Goal: Transaction & Acquisition: Purchase product/service

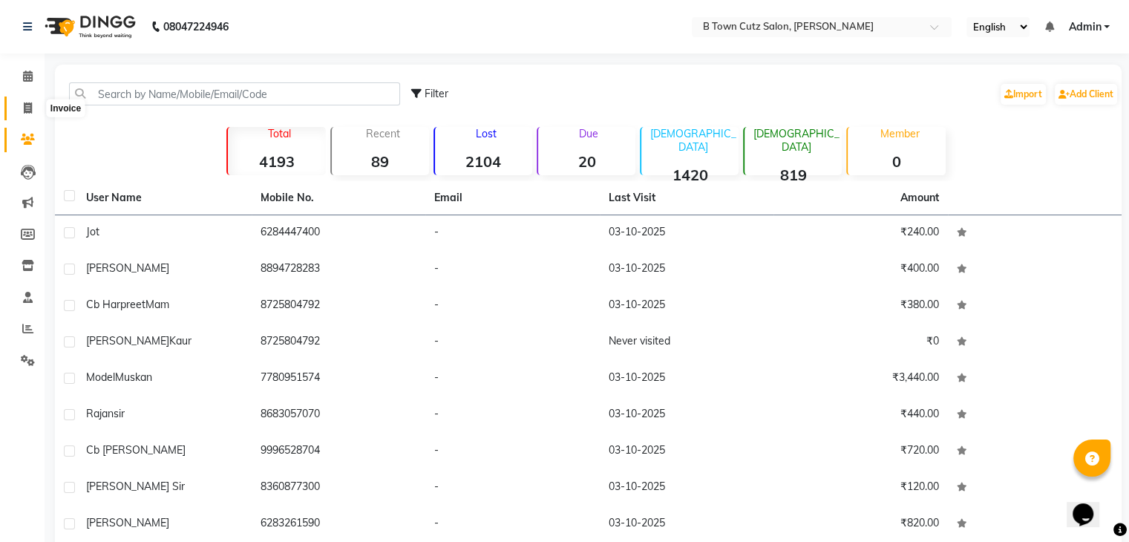
click at [24, 108] on icon at bounding box center [28, 107] width 8 height 11
select select "service"
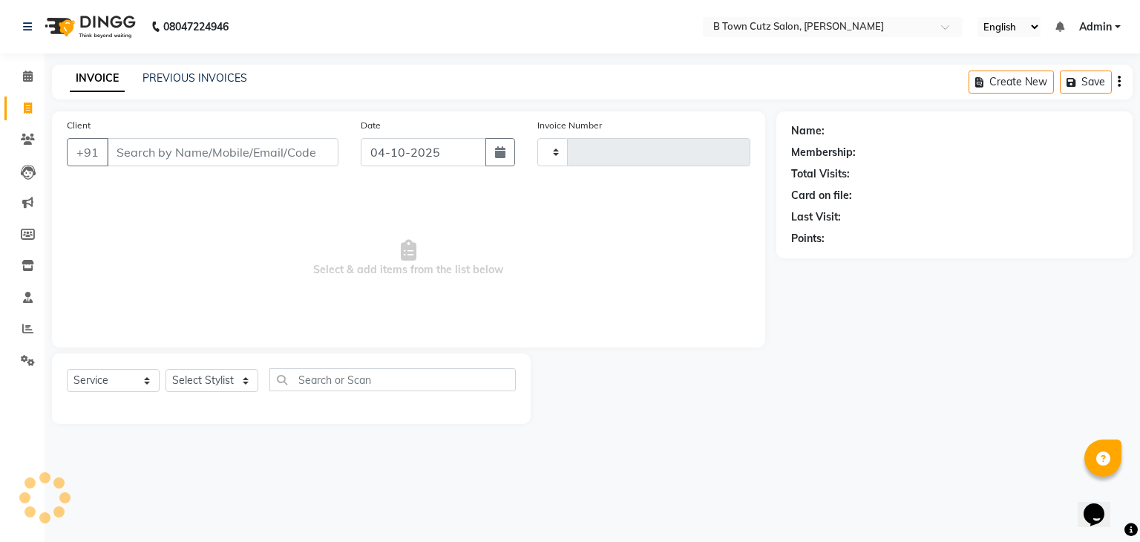
type input "0626"
select select "4658"
click at [168, 152] on input "Client" at bounding box center [223, 152] width 232 height 28
click at [157, 154] on input "Client" at bounding box center [223, 152] width 232 height 28
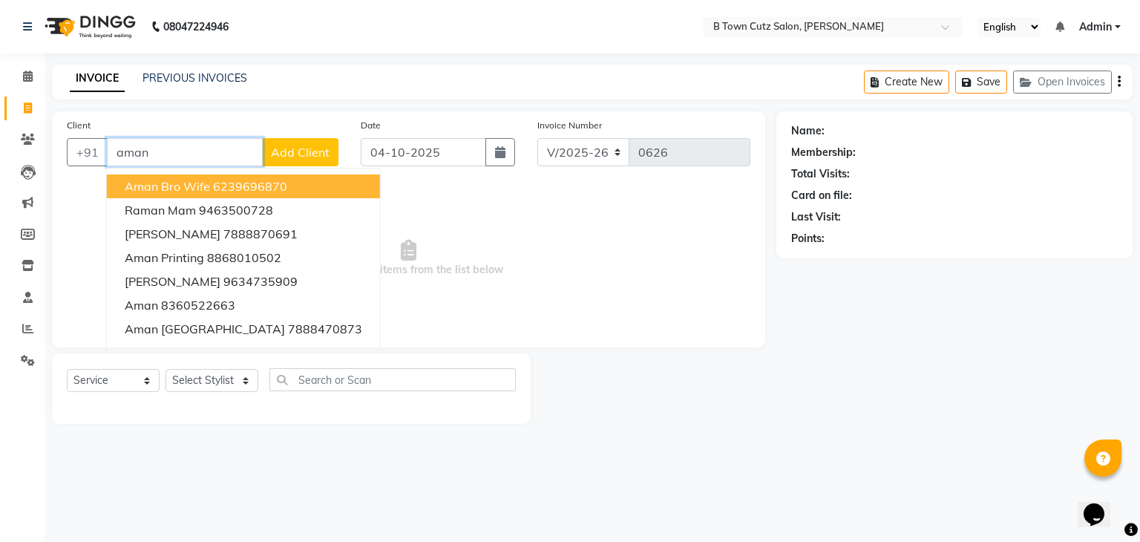
click at [197, 144] on input "aman" at bounding box center [185, 152] width 156 height 28
type input "a"
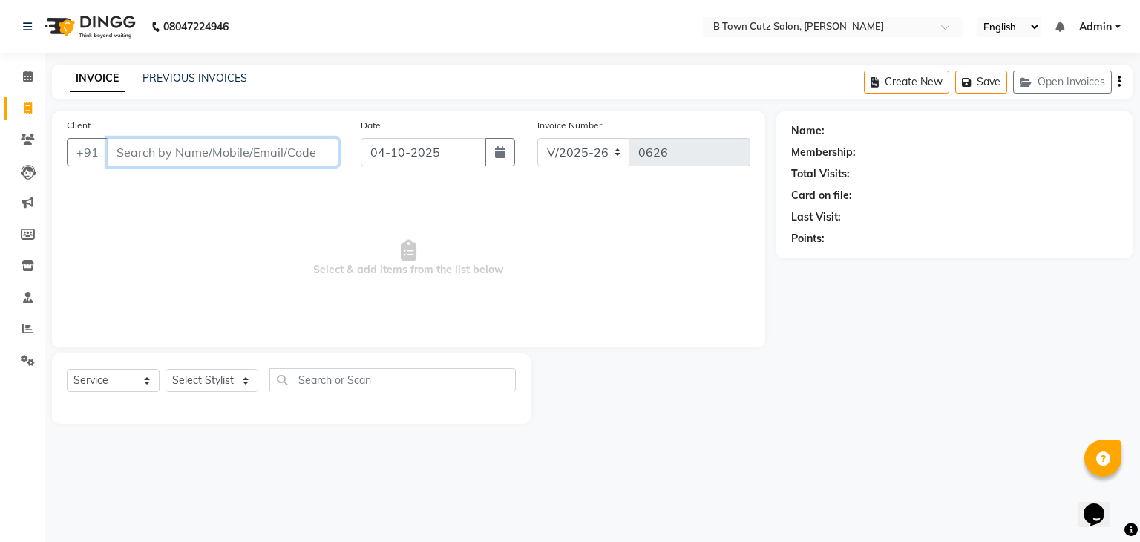
click at [154, 160] on input "Client" at bounding box center [223, 152] width 232 height 28
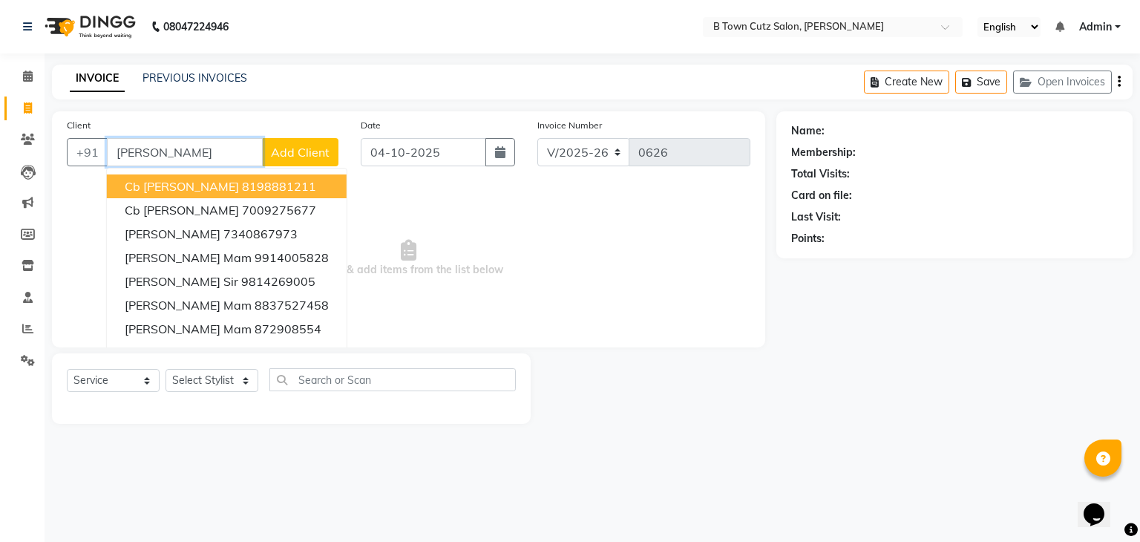
click at [196, 187] on span "Cb Amandeep Kaur" at bounding box center [182, 186] width 114 height 15
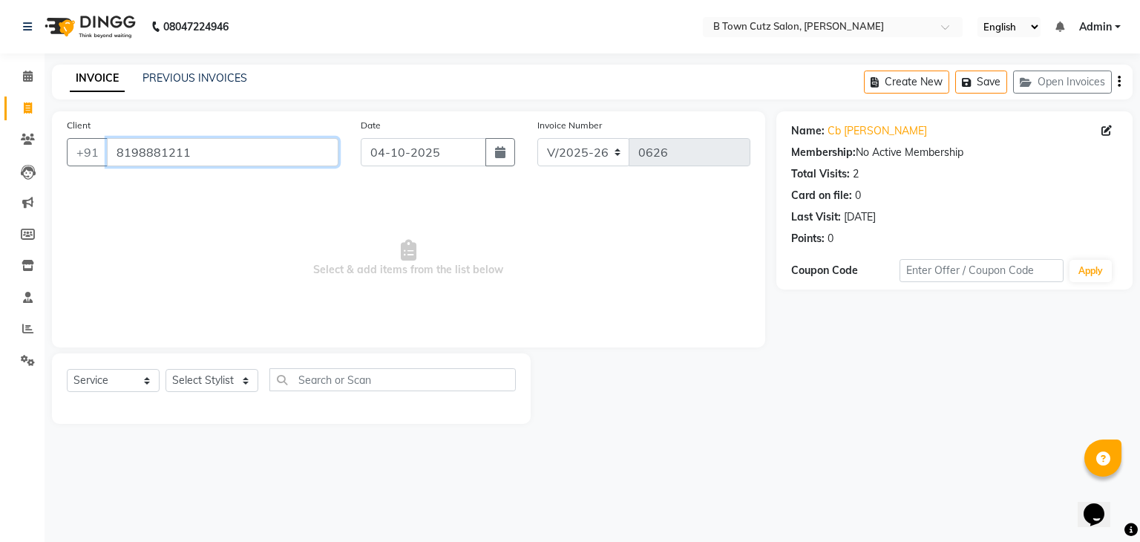
click at [216, 143] on input "8198881211" at bounding box center [223, 152] width 232 height 28
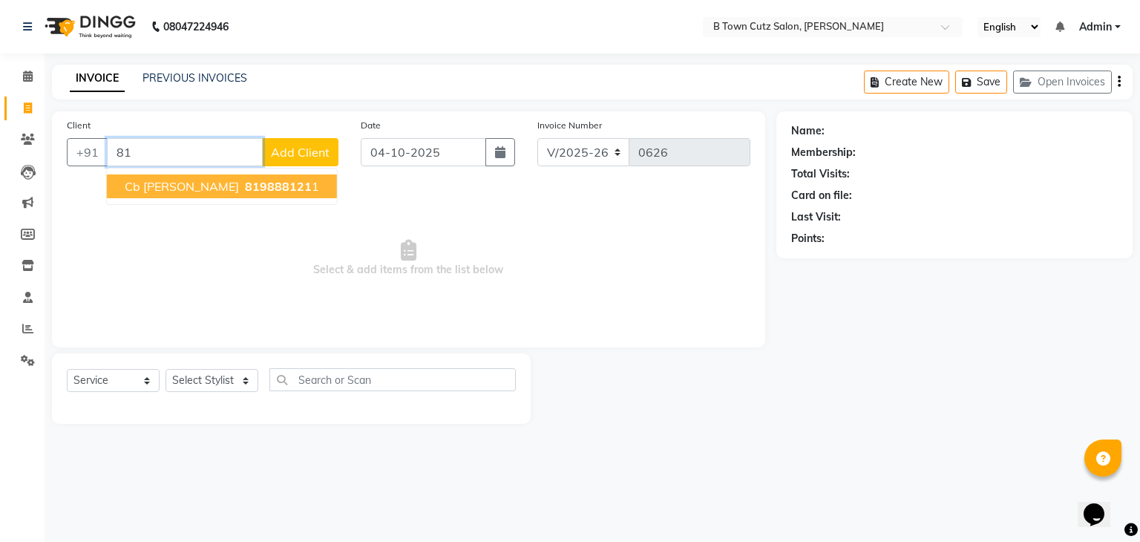
type input "8"
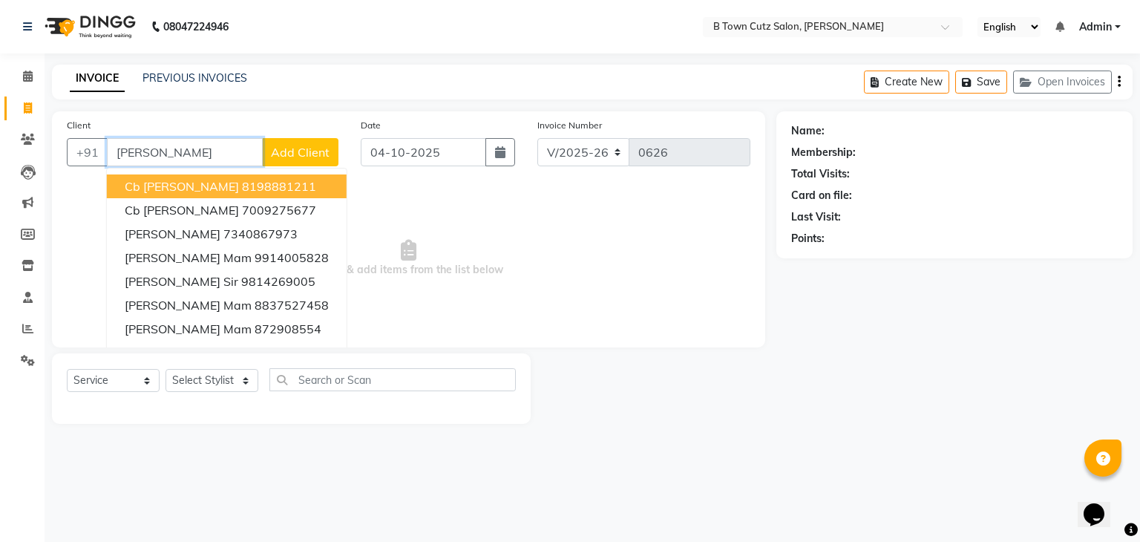
click at [217, 149] on input "[PERSON_NAME]" at bounding box center [185, 152] width 156 height 28
type input "a"
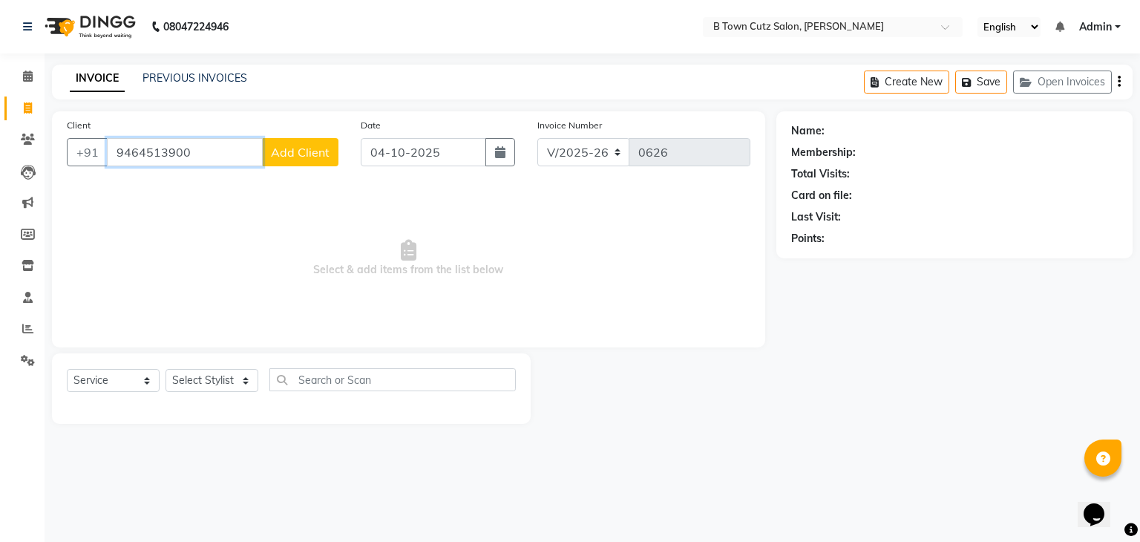
type input "9464513900"
click at [293, 153] on span "Add Client" at bounding box center [300, 152] width 59 height 15
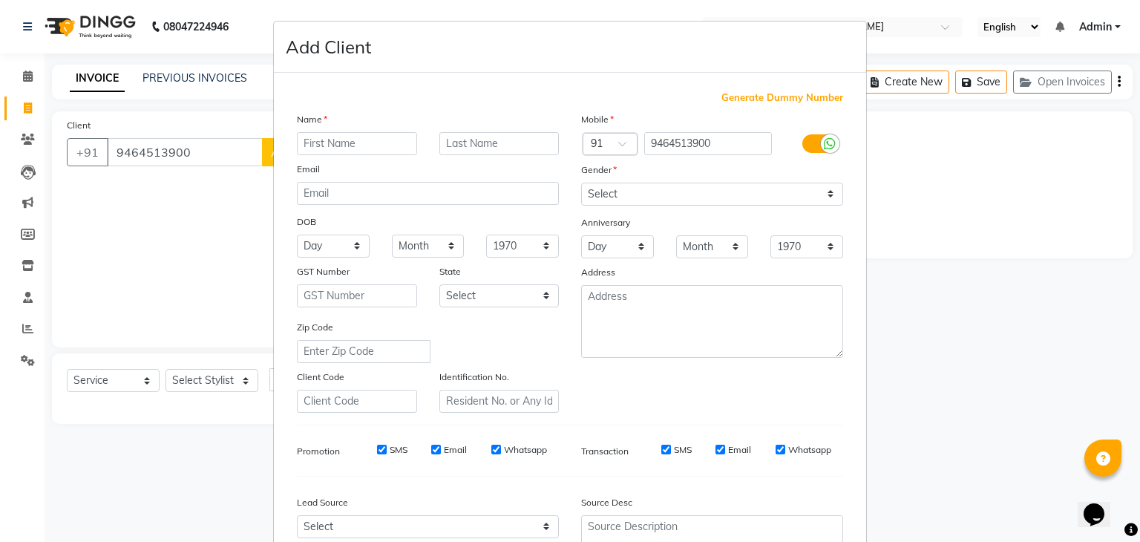
click at [315, 142] on input "text" at bounding box center [357, 143] width 120 height 23
type input "[PERSON_NAME]"
click at [463, 136] on input "text" at bounding box center [499, 143] width 120 height 23
type input "kaur"
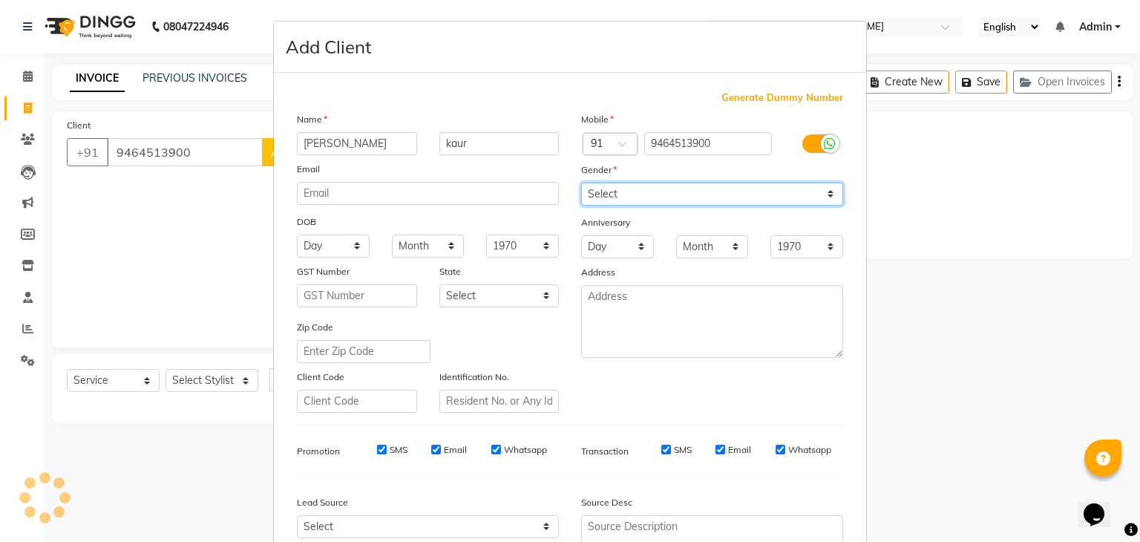
click at [675, 192] on select "Select [DEMOGRAPHIC_DATA] [DEMOGRAPHIC_DATA] Other Prefer Not To Say" at bounding box center [712, 194] width 262 height 23
select select "[DEMOGRAPHIC_DATA]"
click at [581, 183] on select "Select [DEMOGRAPHIC_DATA] [DEMOGRAPHIC_DATA] Other Prefer Not To Say" at bounding box center [712, 194] width 262 height 23
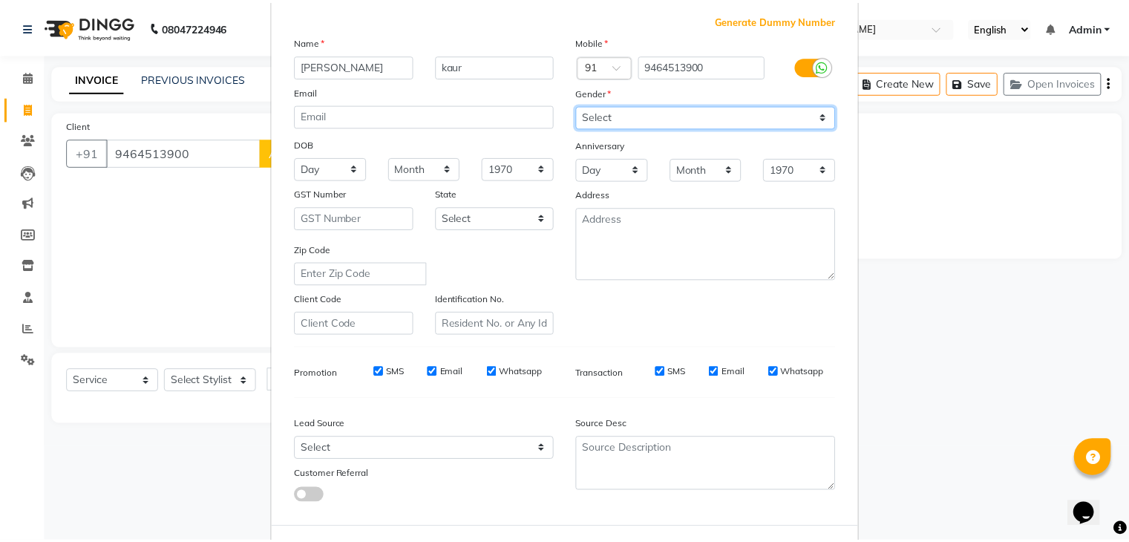
scroll to position [151, 0]
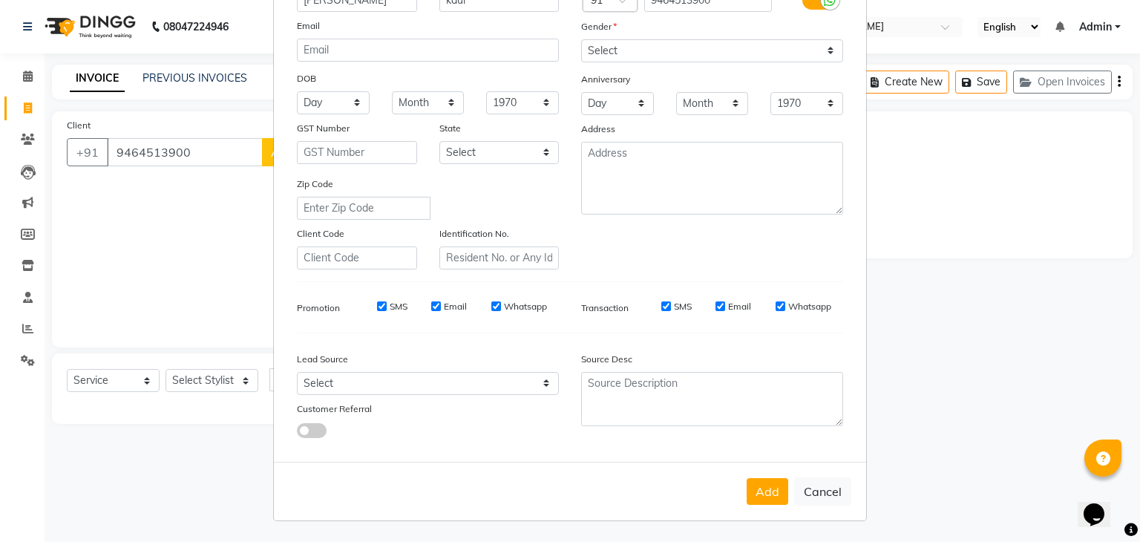
click at [756, 482] on button "Add" at bounding box center [768, 491] width 42 height 27
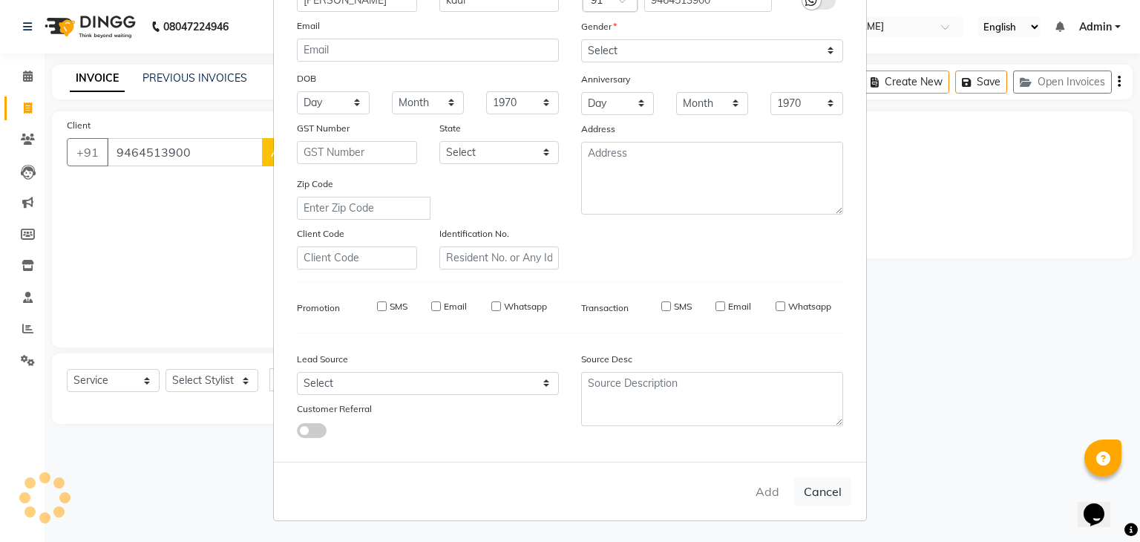
select select
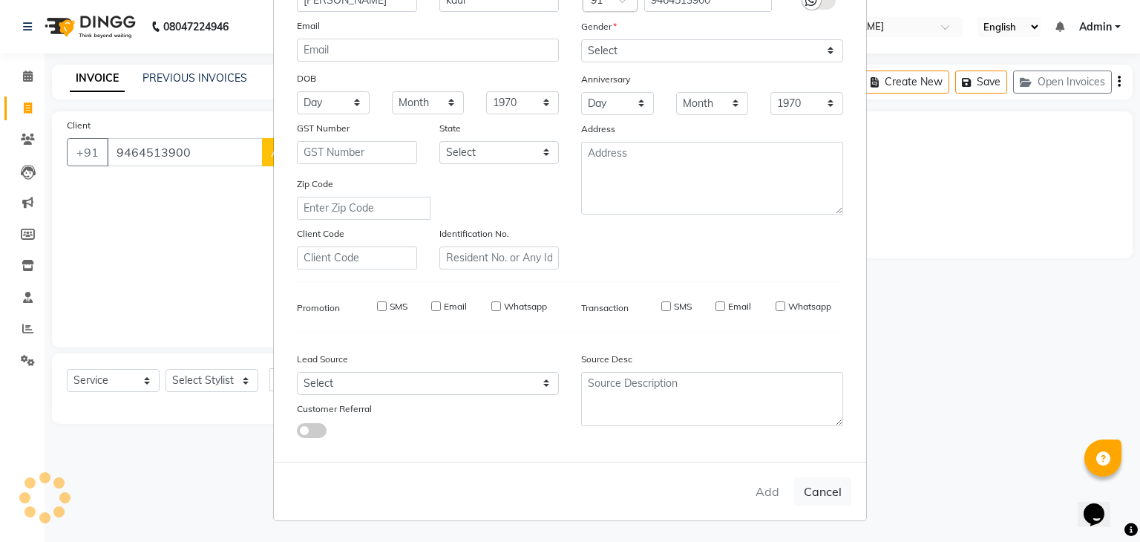
select select
checkbox input "false"
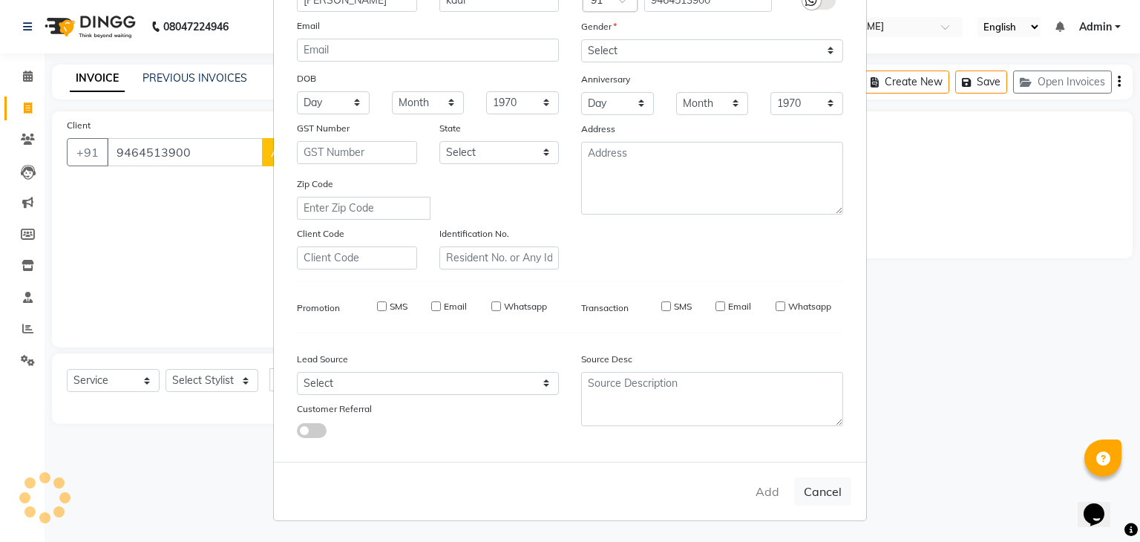
checkbox input "false"
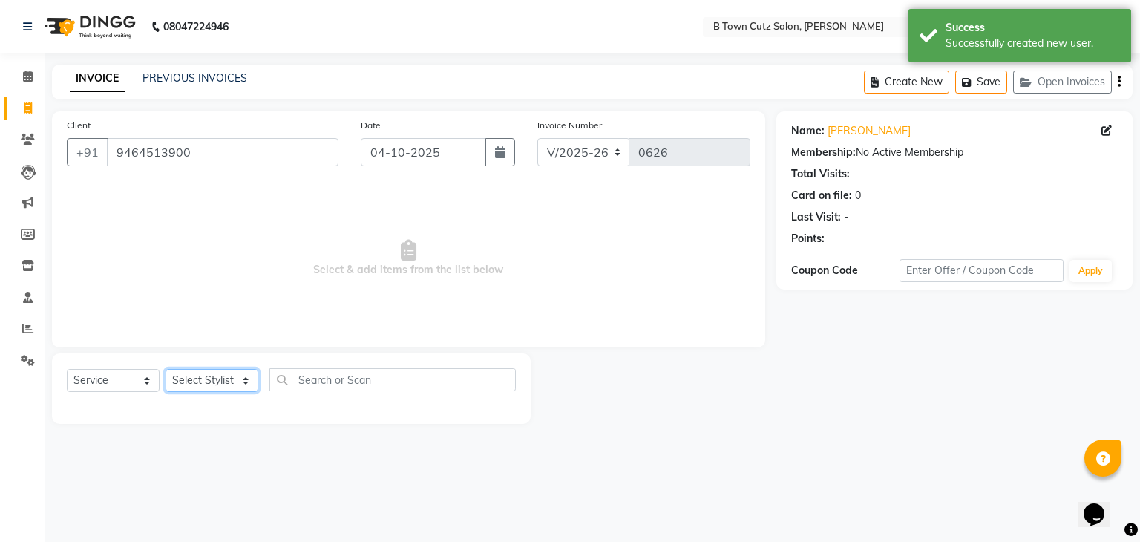
click at [237, 377] on select "Select Stylist Deepak [PERSON_NAME] [PERSON_NAME] [PERSON_NAME] [PERSON_NAME] S…" at bounding box center [211, 380] width 93 height 23
select select "93445"
click at [165, 370] on select "Select Stylist Deepak [PERSON_NAME] [PERSON_NAME] [PERSON_NAME] [PERSON_NAME] S…" at bounding box center [211, 380] width 93 height 23
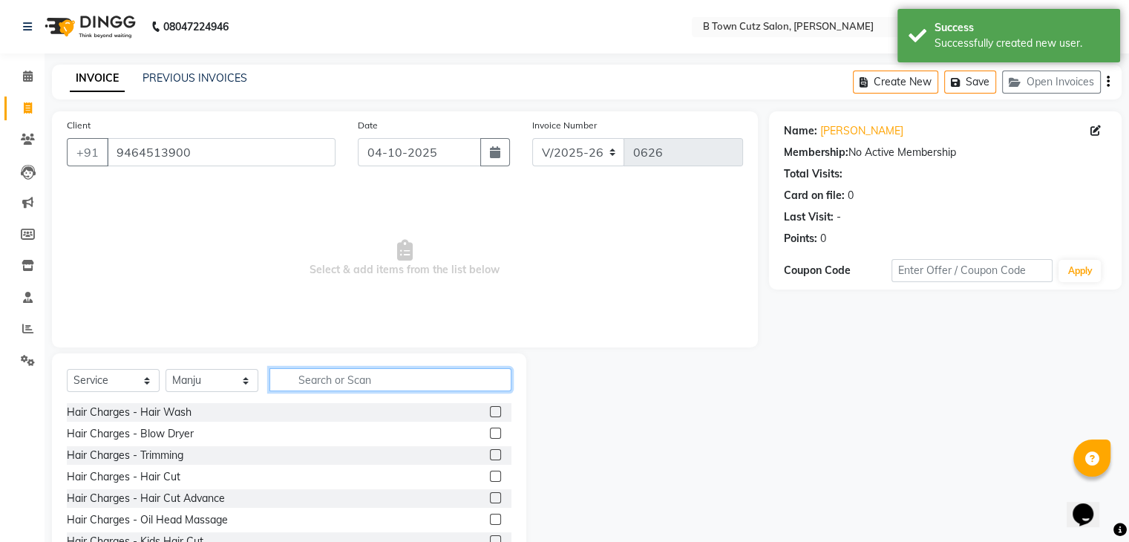
click at [347, 375] on input "text" at bounding box center [390, 379] width 242 height 23
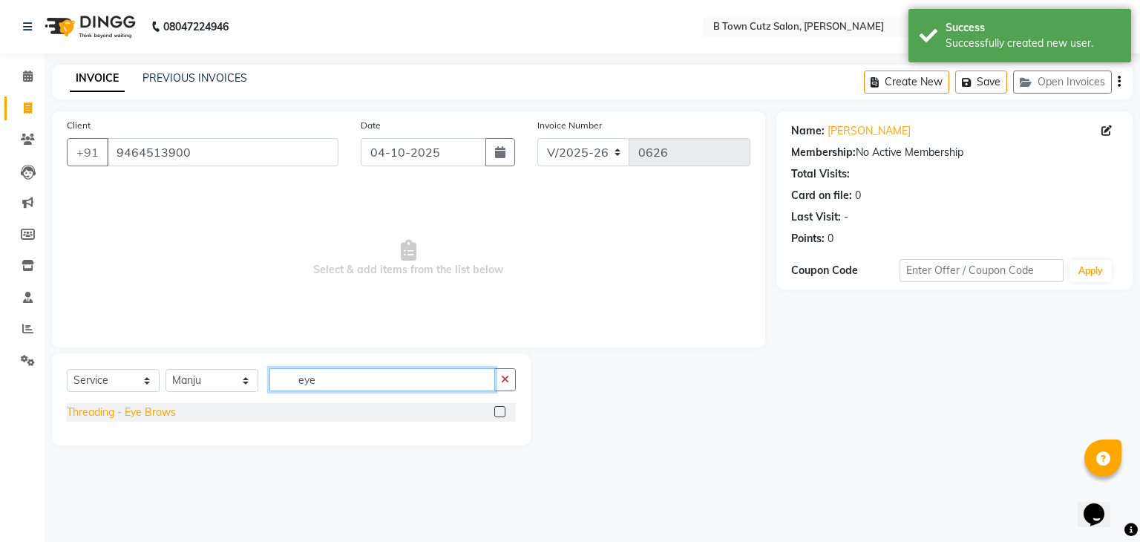
type input "eye"
click at [138, 410] on div "Threading - Eye Brows" at bounding box center [121, 412] width 109 height 16
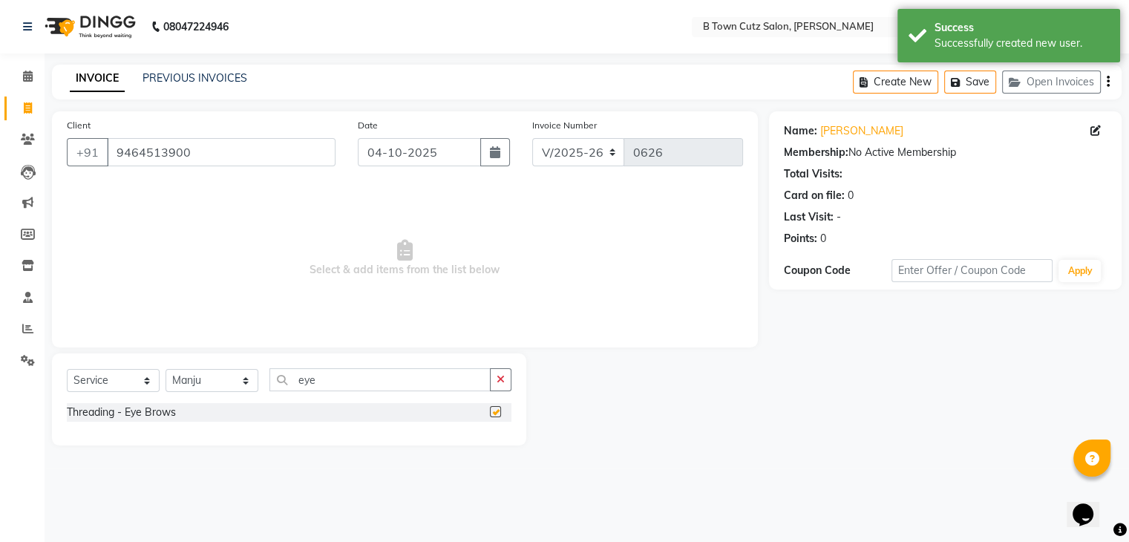
checkbox input "false"
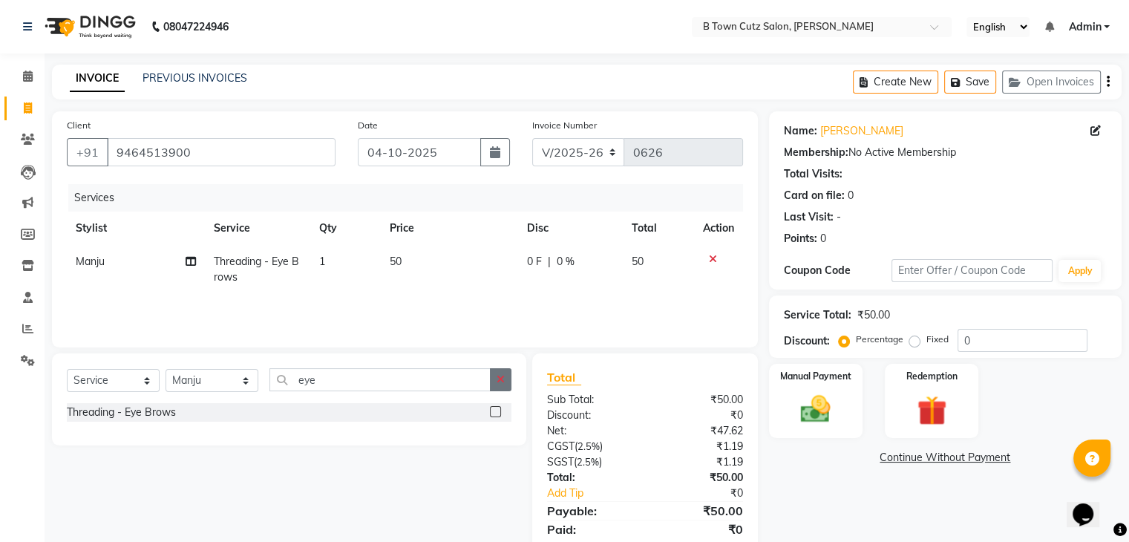
click at [493, 384] on button "button" at bounding box center [501, 379] width 22 height 23
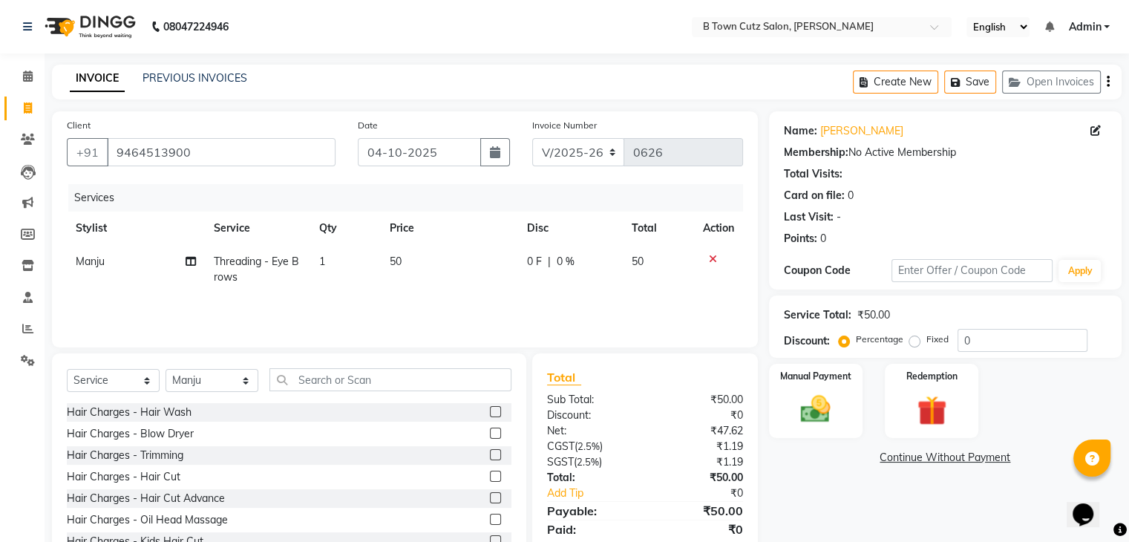
click at [430, 367] on div "Select Service Product Membership Package Voucher Prepaid Gift Card Select Styl…" at bounding box center [289, 462] width 474 height 219
click at [307, 382] on input "text" at bounding box center [390, 379] width 242 height 23
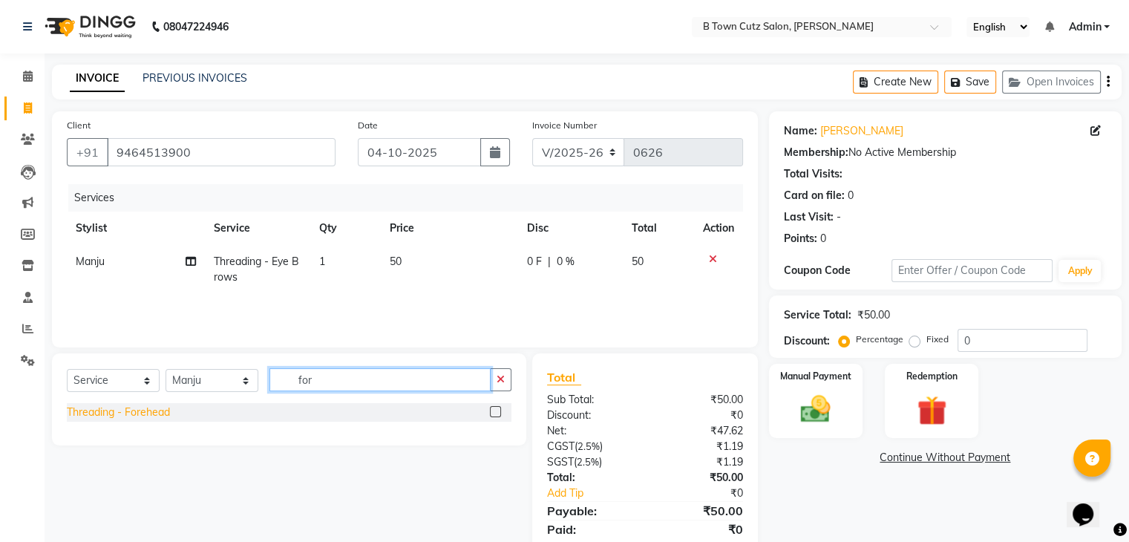
type input "for"
drag, startPoint x: 161, startPoint y: 416, endPoint x: 180, endPoint y: 406, distance: 21.9
click at [161, 413] on div "Threading - Forehead" at bounding box center [118, 412] width 103 height 16
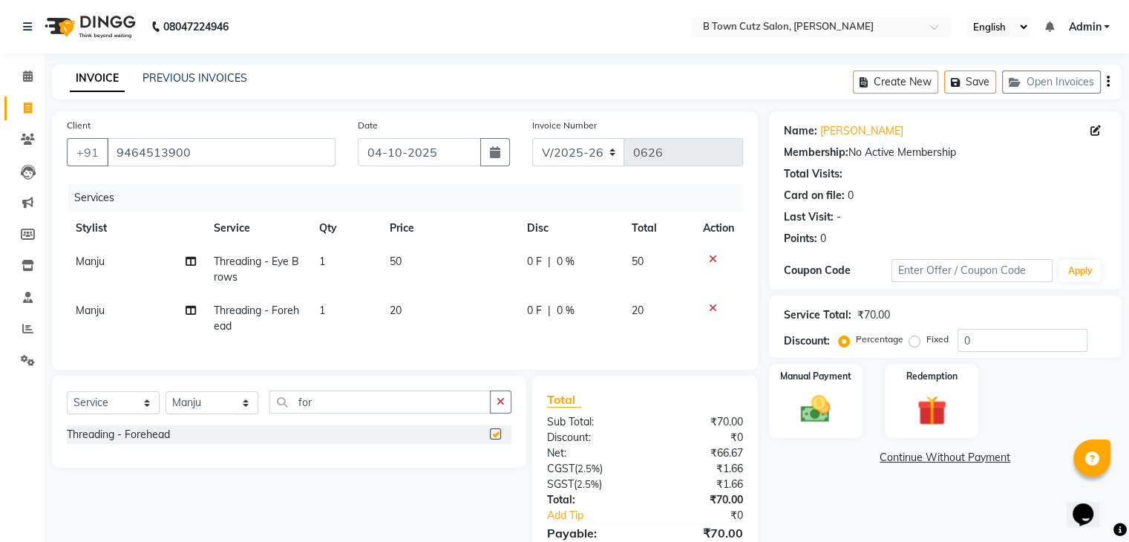
checkbox input "false"
drag, startPoint x: 498, startPoint y: 416, endPoint x: 489, endPoint y: 413, distance: 9.4
click at [494, 413] on button "button" at bounding box center [501, 401] width 22 height 23
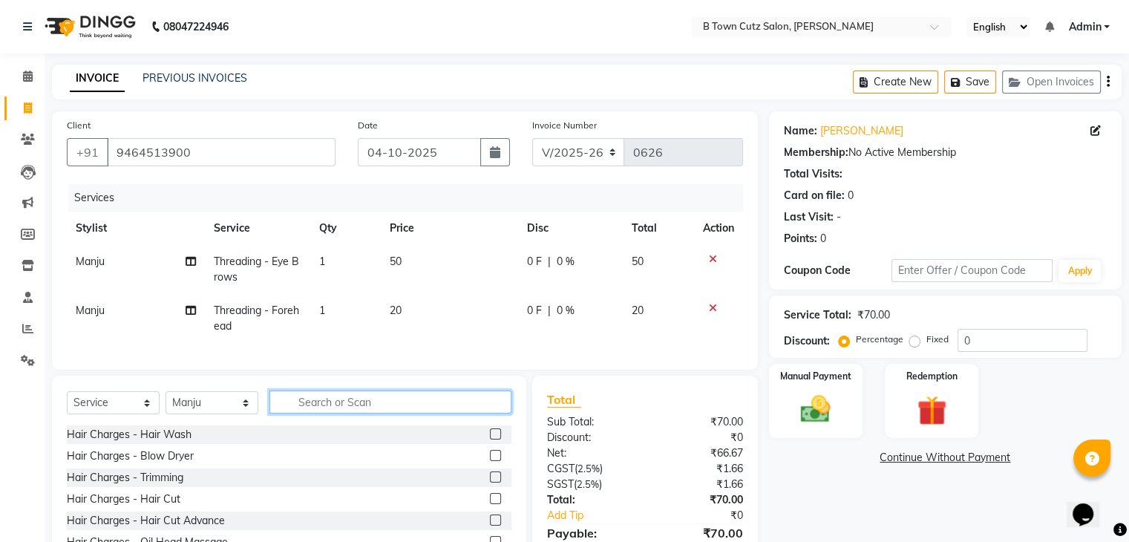
click at [429, 413] on input "text" at bounding box center [390, 401] width 242 height 23
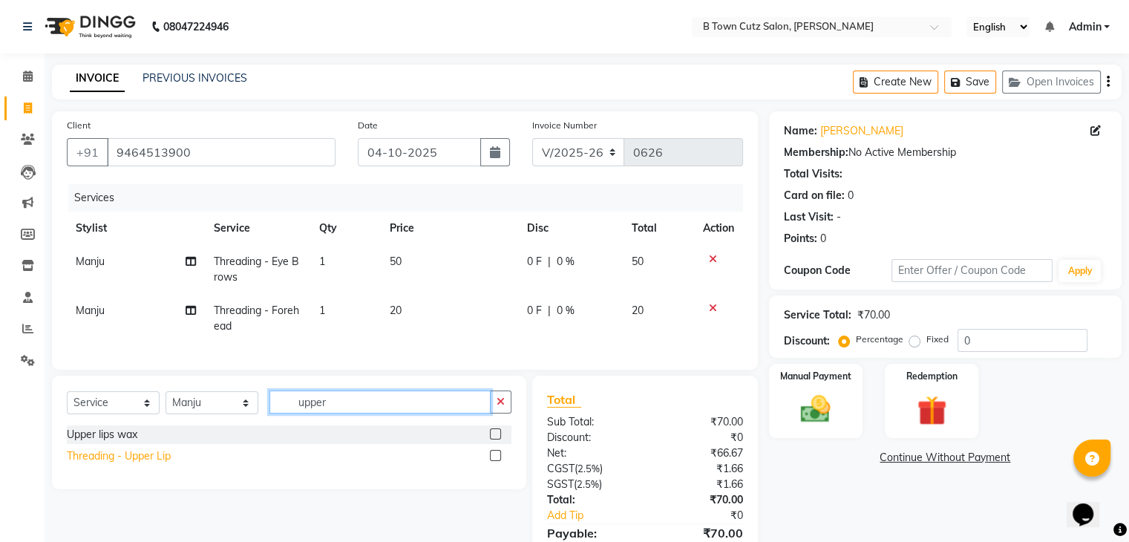
type input "upper"
click at [125, 464] on div "Threading - Upper Lip" at bounding box center [119, 456] width 104 height 16
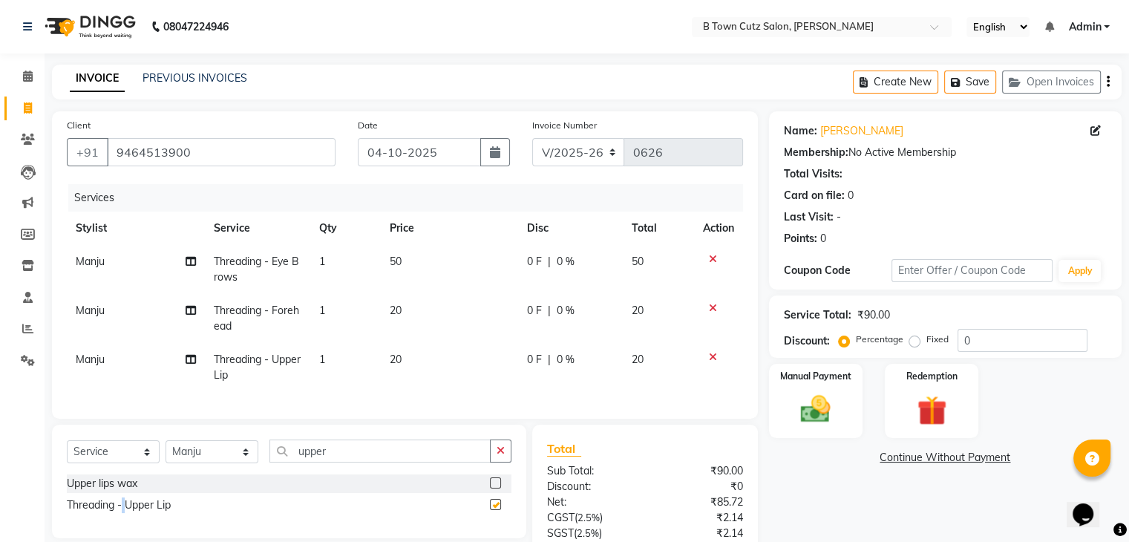
checkbox input "false"
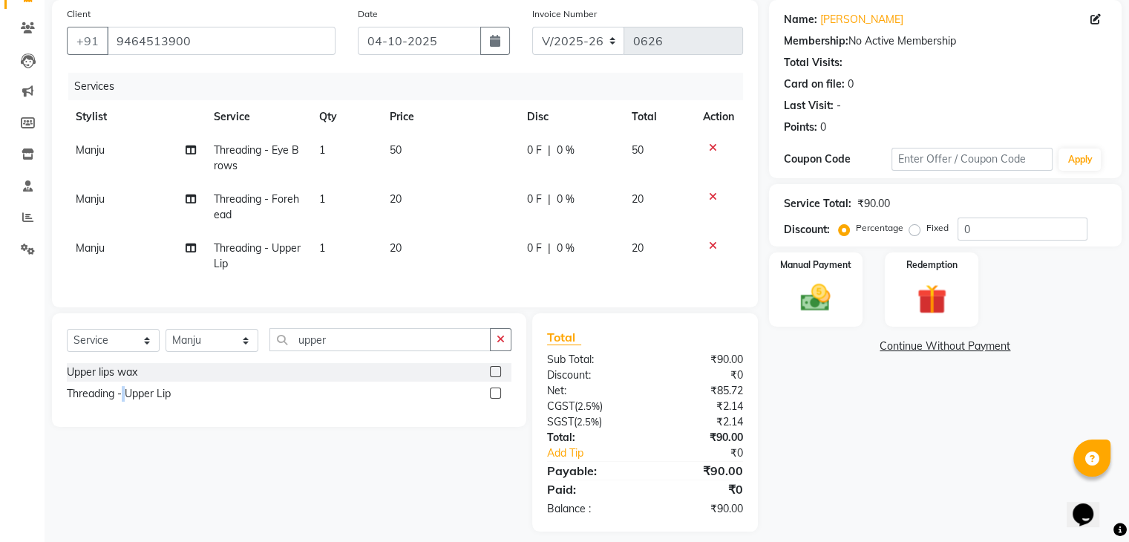
scroll to position [135, 0]
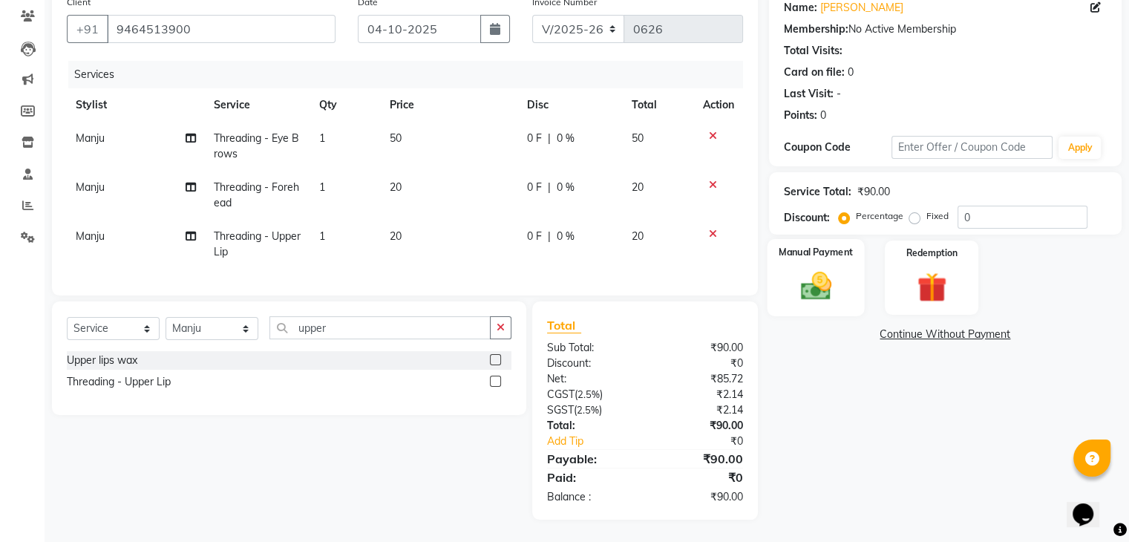
click at [851, 292] on div "Manual Payment" at bounding box center [815, 277] width 97 height 76
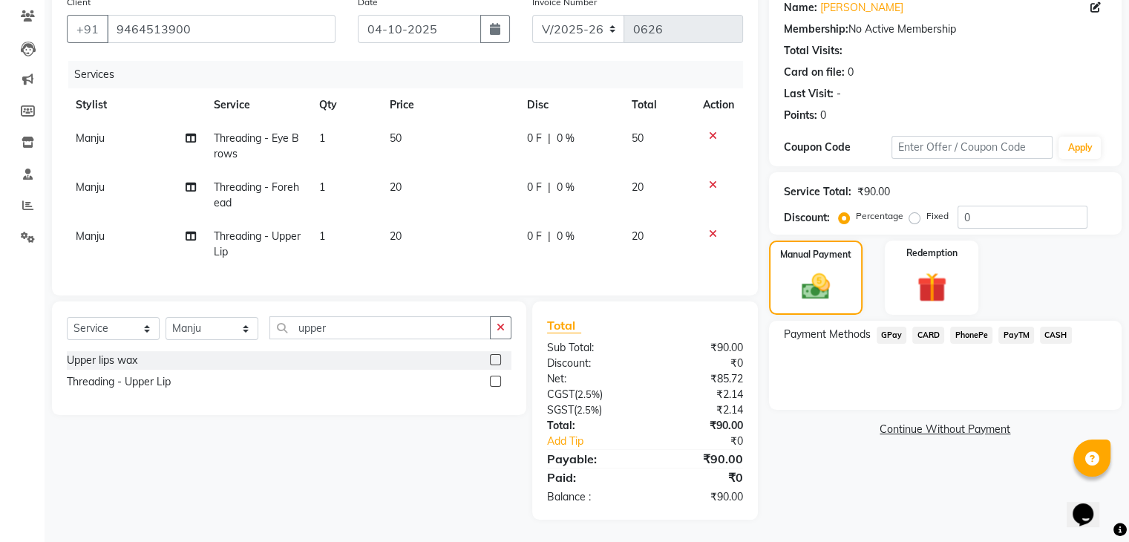
click at [885, 327] on span "GPay" at bounding box center [891, 335] width 30 height 17
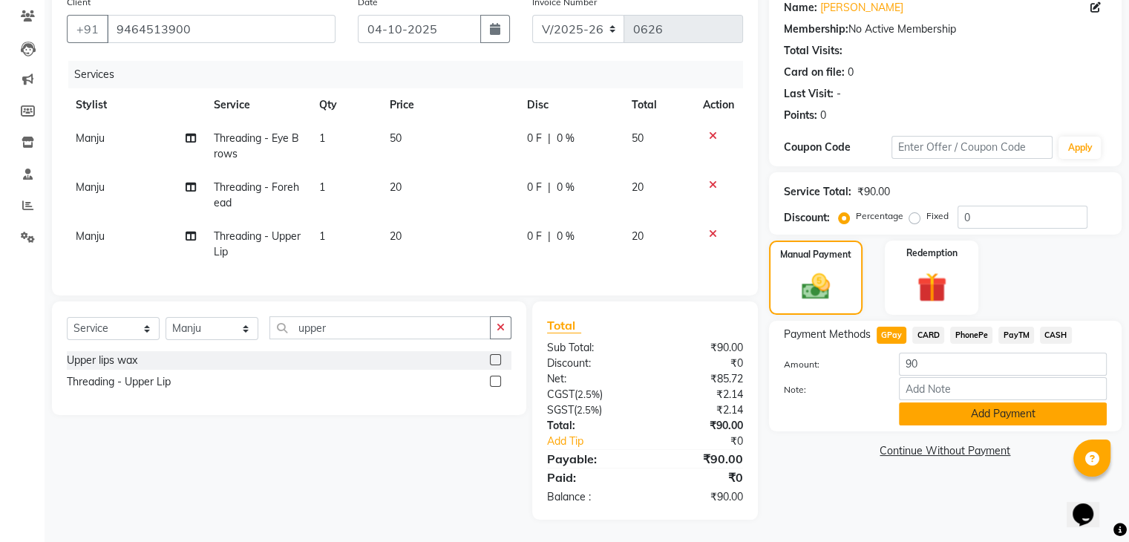
click at [925, 402] on button "Add Payment" at bounding box center [1003, 413] width 208 height 23
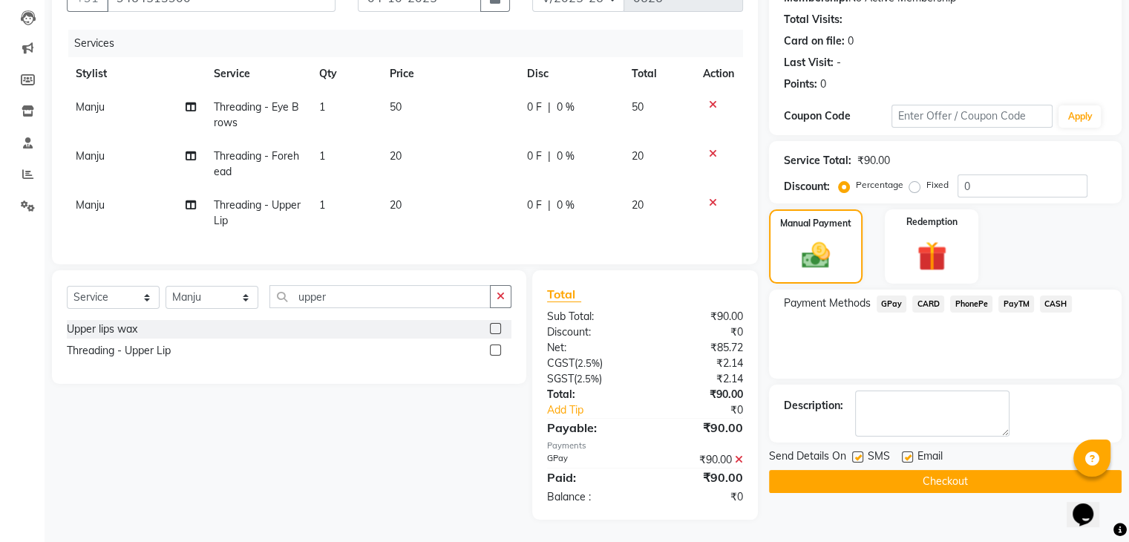
scroll to position [166, 0]
click at [864, 482] on div "Name: Amandeep Kaur Membership: No Active Membership Total Visits: Card on file…" at bounding box center [951, 238] width 364 height 563
click at [857, 475] on button "Checkout" at bounding box center [945, 481] width 353 height 23
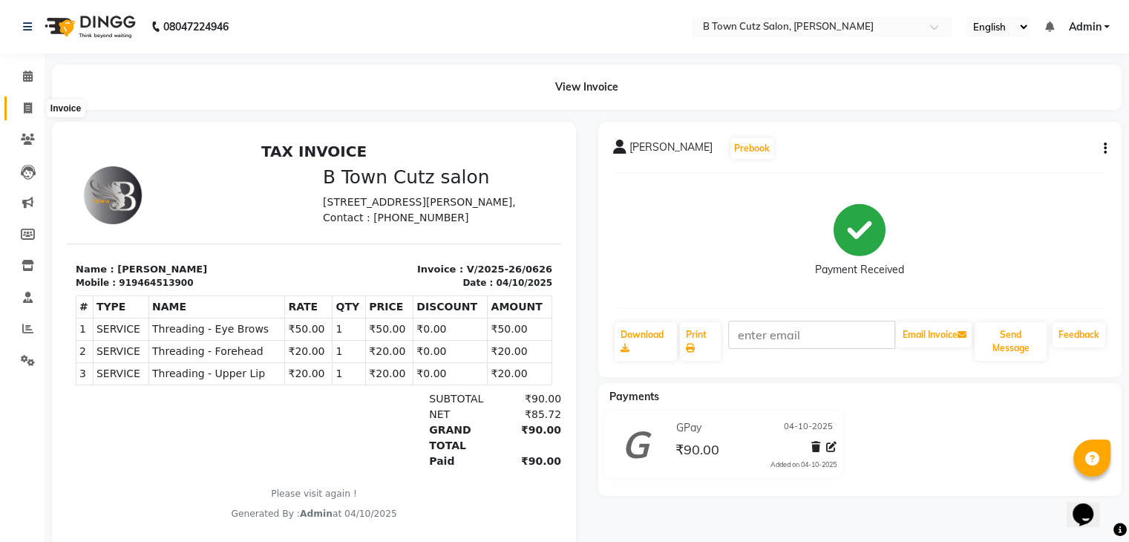
click at [29, 110] on icon at bounding box center [28, 107] width 8 height 11
select select "service"
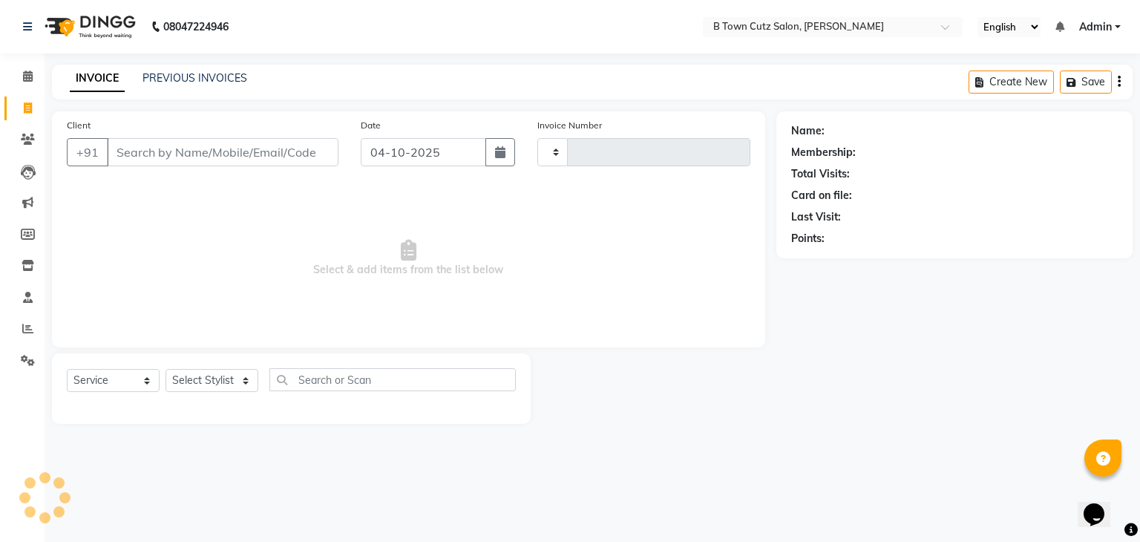
type input "0627"
select select "4658"
click at [171, 165] on input "Client" at bounding box center [223, 152] width 232 height 28
click at [163, 160] on input "Client" at bounding box center [223, 152] width 232 height 28
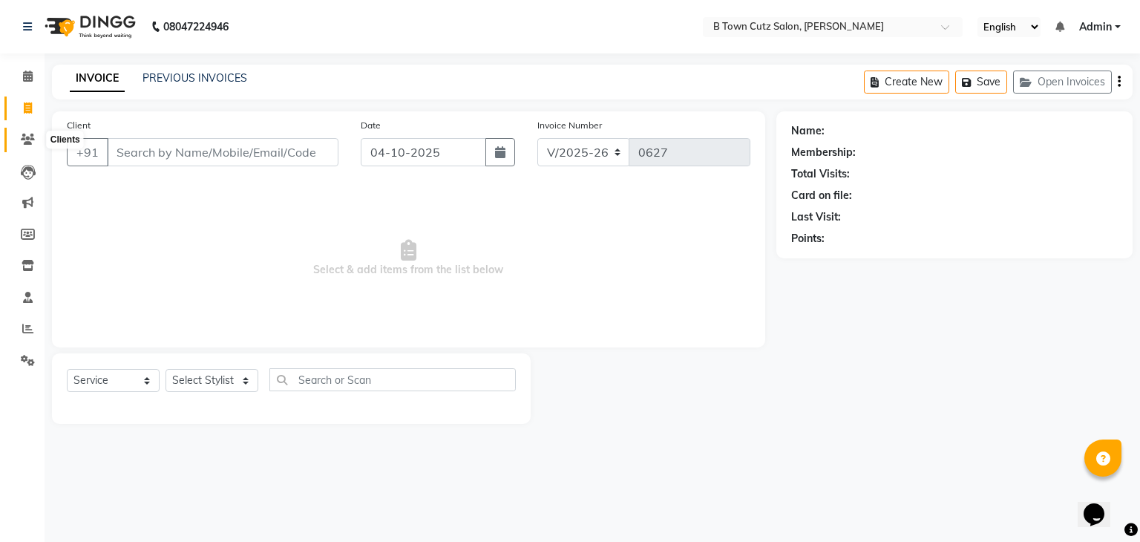
click at [30, 136] on icon at bounding box center [28, 139] width 14 height 11
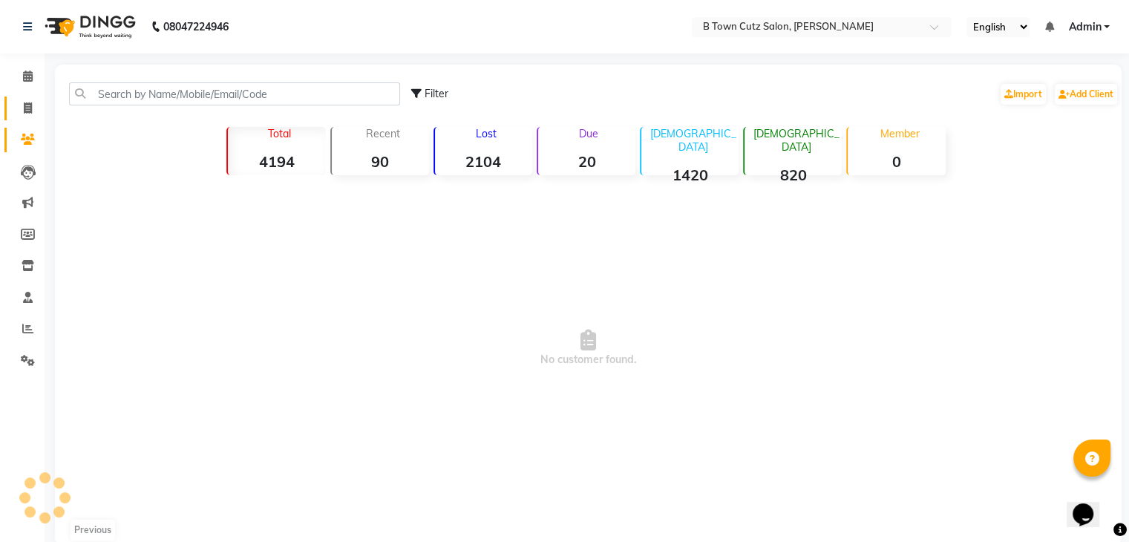
click at [27, 117] on link "Invoice" at bounding box center [22, 108] width 36 height 24
select select "service"
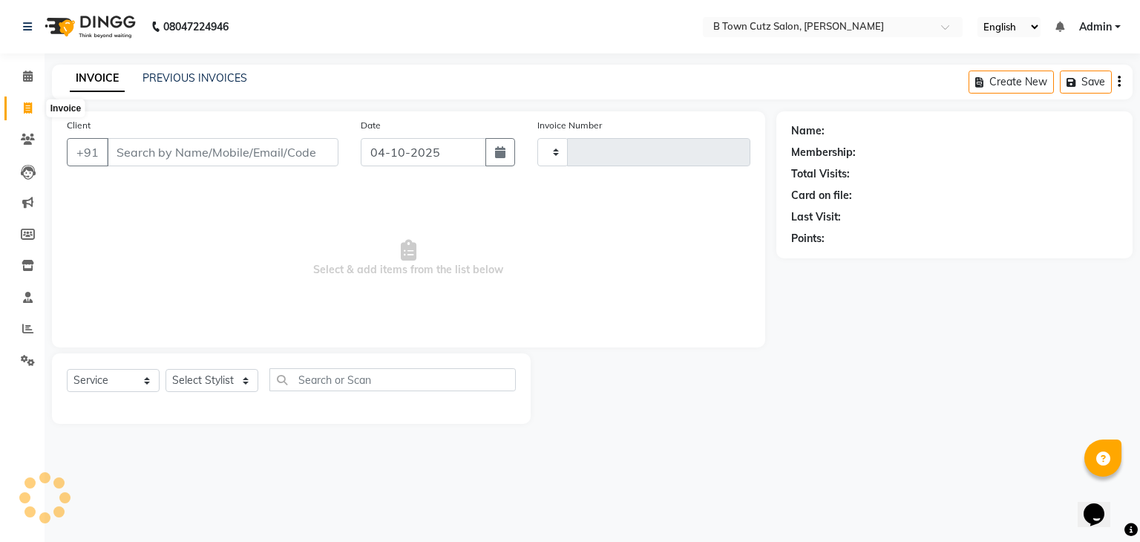
type input "0627"
select select "4658"
click at [202, 152] on input "Client" at bounding box center [223, 152] width 232 height 28
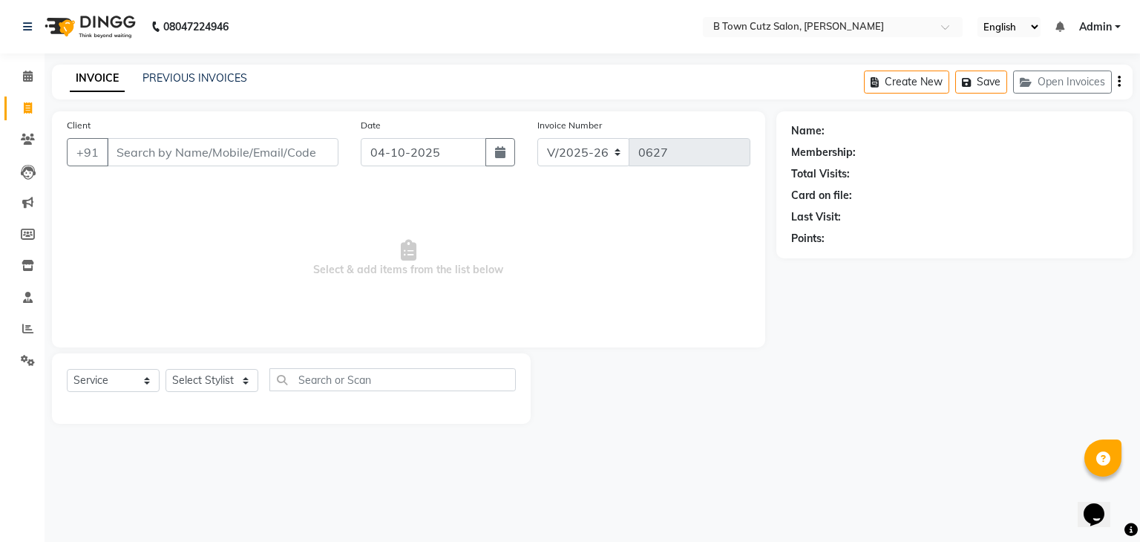
click at [128, 152] on input "Client" at bounding box center [223, 152] width 232 height 28
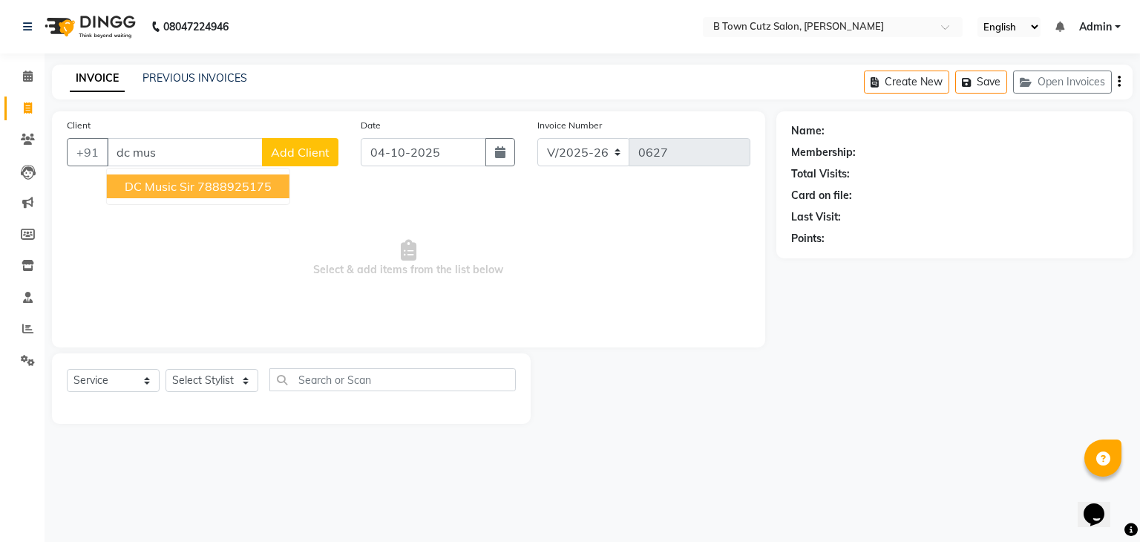
click at [218, 184] on ngb-highlight "7888925175" at bounding box center [234, 186] width 74 height 15
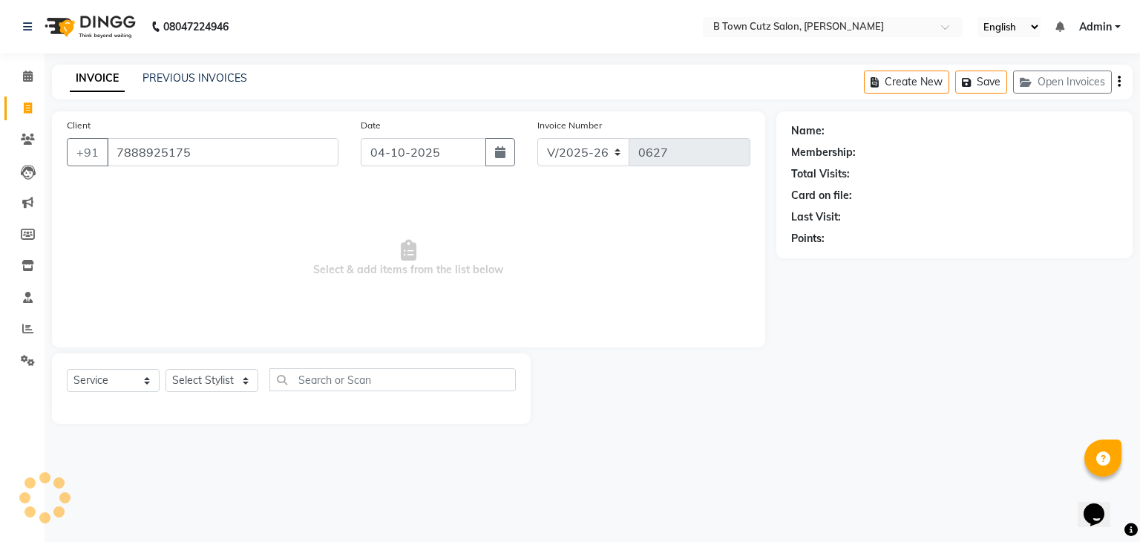
type input "7888925175"
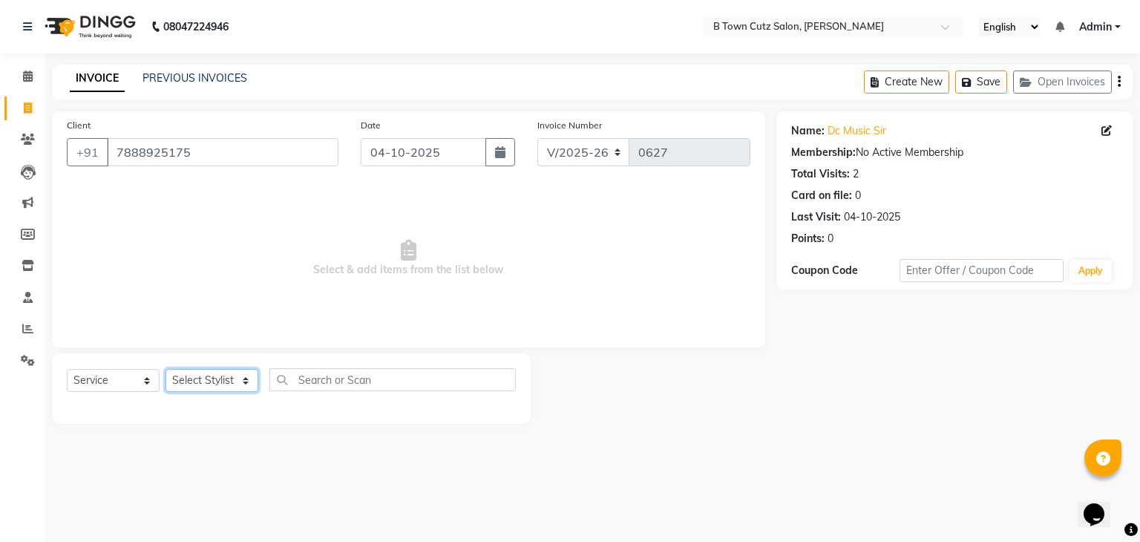
click at [222, 384] on select "Select Stylist Deepak [PERSON_NAME] [PERSON_NAME] [PERSON_NAME] [PERSON_NAME] S…" at bounding box center [211, 380] width 93 height 23
select select "93449"
click at [165, 370] on select "Select Stylist Deepak [PERSON_NAME] [PERSON_NAME] [PERSON_NAME] [PERSON_NAME] S…" at bounding box center [211, 380] width 93 height 23
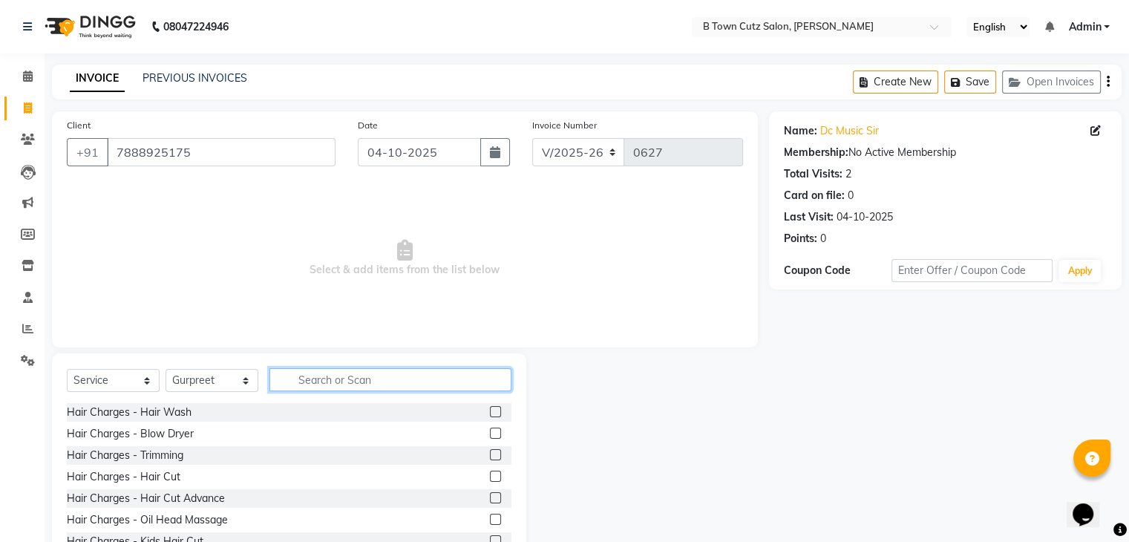
click at [335, 388] on input "text" at bounding box center [390, 379] width 242 height 23
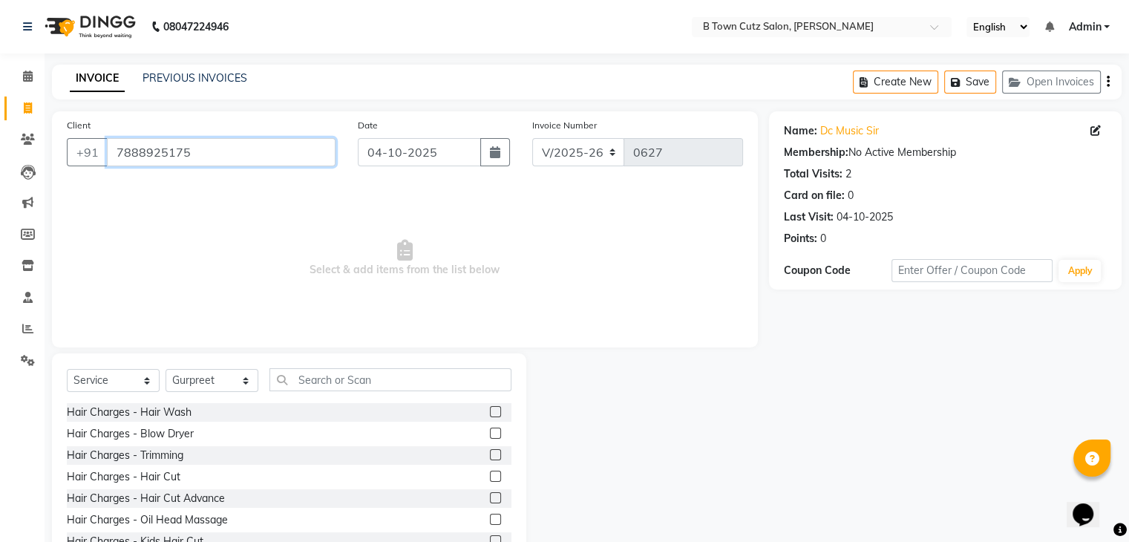
click at [330, 146] on input "7888925175" at bounding box center [221, 152] width 229 height 28
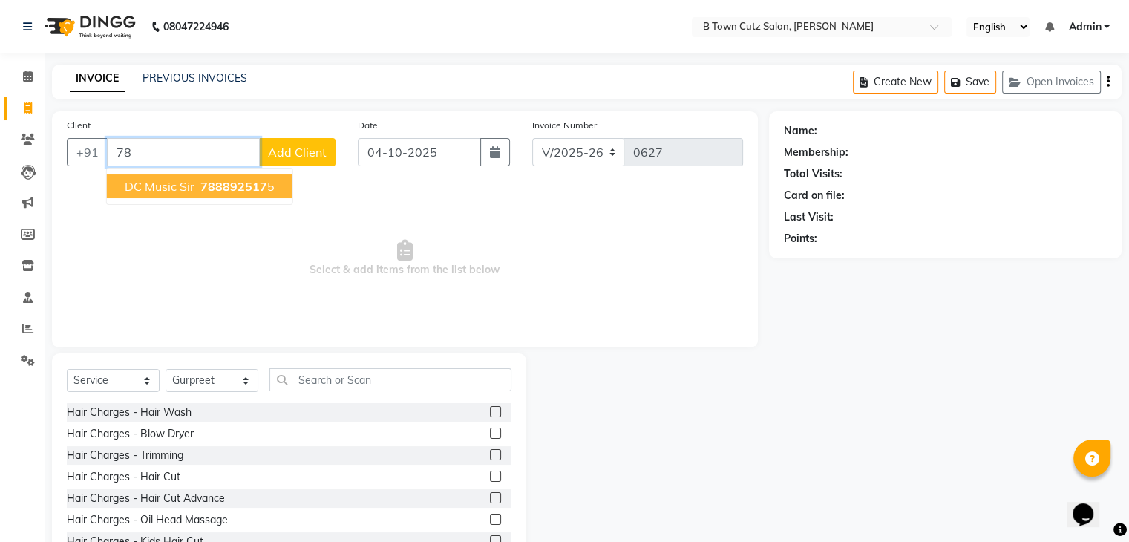
type input "7"
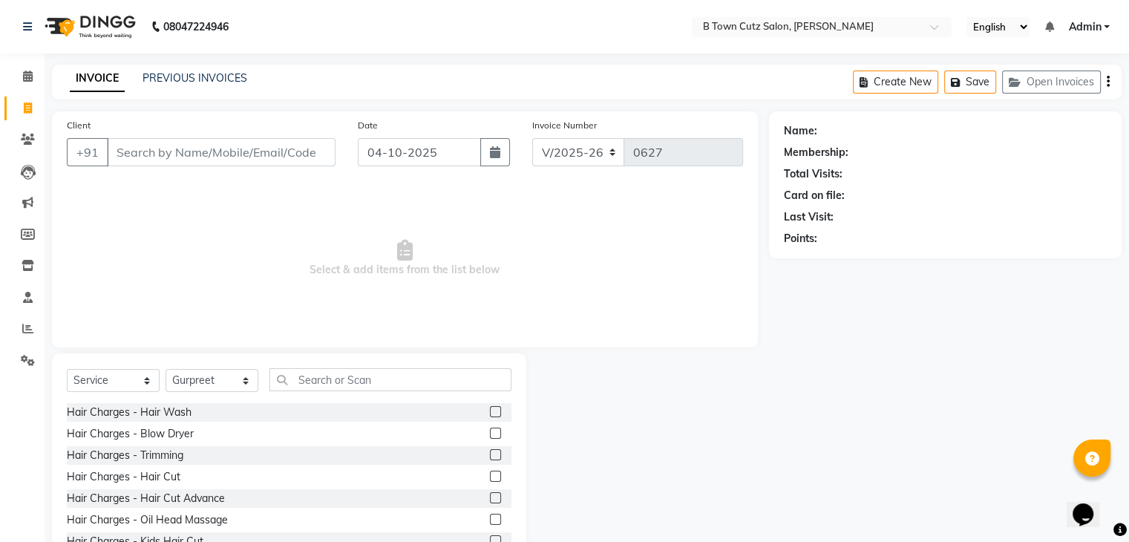
click at [155, 325] on span "Select & add items from the list below" at bounding box center [405, 258] width 676 height 148
drag, startPoint x: 151, startPoint y: 148, endPoint x: 156, endPoint y: 140, distance: 8.7
click at [156, 140] on input "Client" at bounding box center [221, 152] width 229 height 28
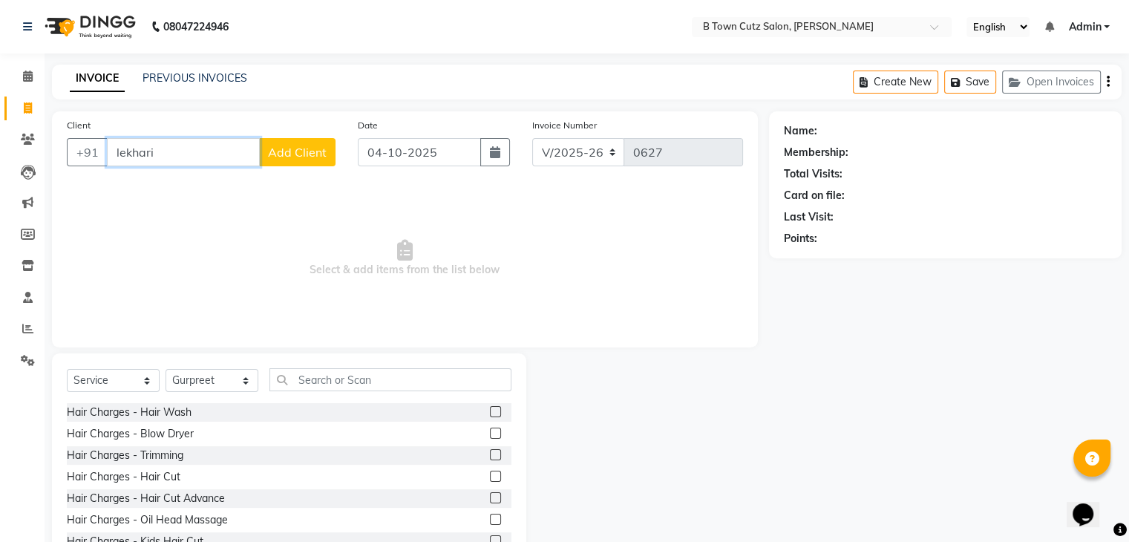
type input "lekhari"
click at [297, 145] on span "Add Client" at bounding box center [297, 152] width 59 height 15
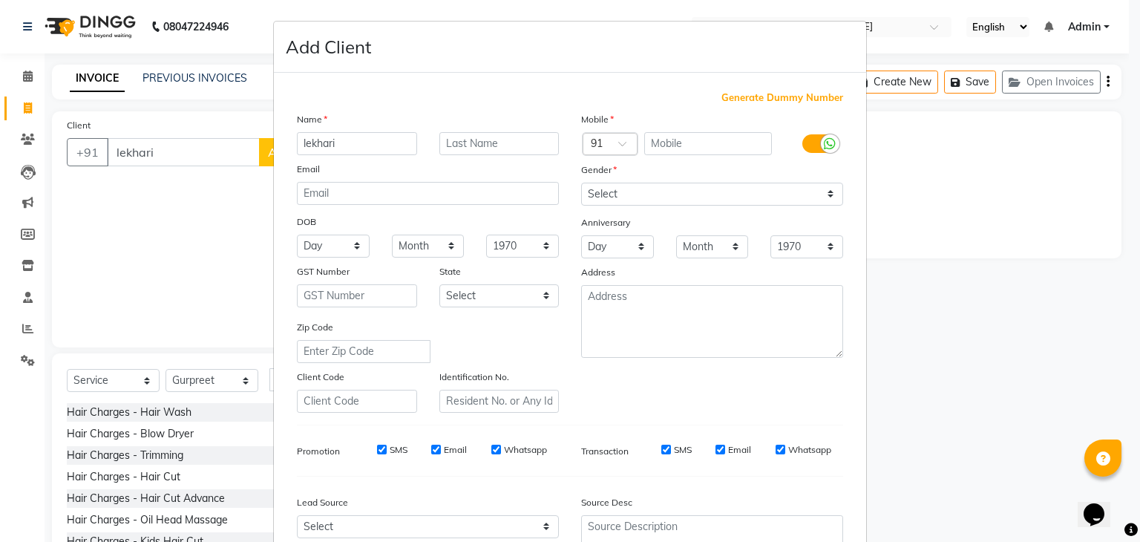
click at [746, 92] on span "Generate Dummy Number" at bounding box center [782, 98] width 122 height 15
type input "1194600000007"
checkbox input "false"
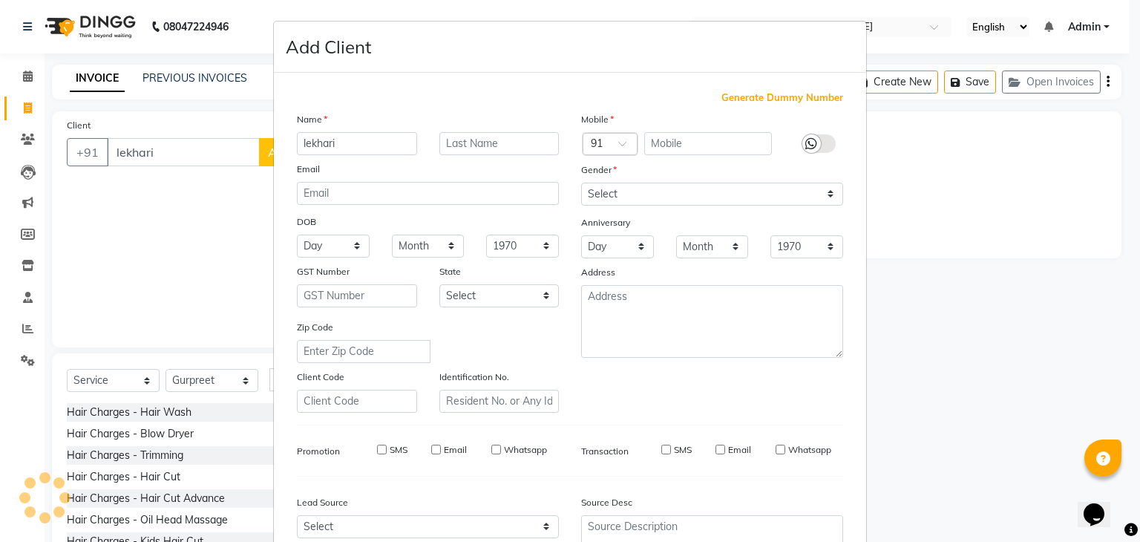
checkbox input "false"
click at [744, 95] on span "Generate Dummy Number" at bounding box center [782, 98] width 122 height 15
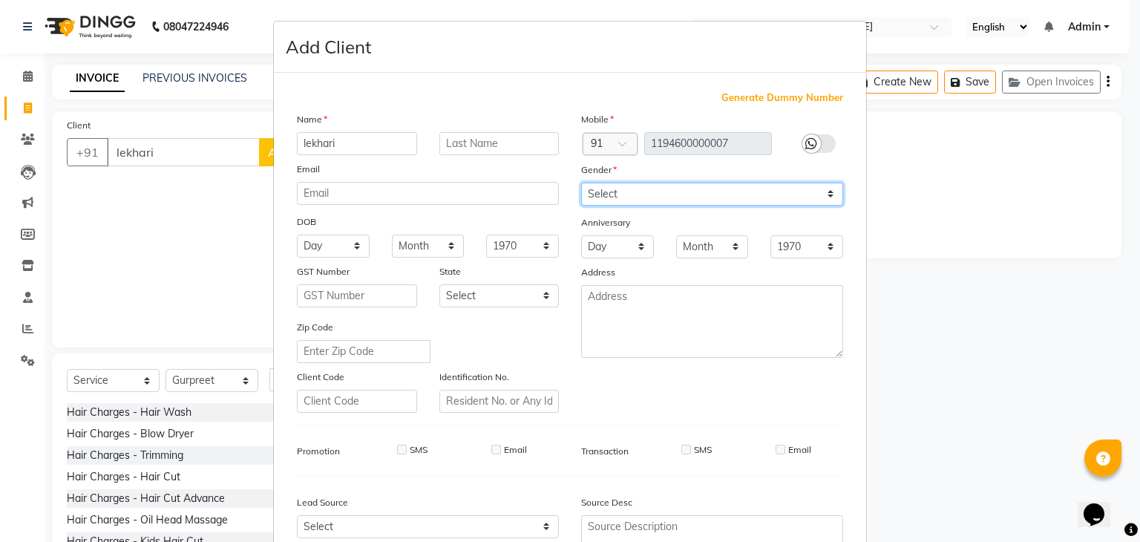
click at [650, 197] on select "Select [DEMOGRAPHIC_DATA] [DEMOGRAPHIC_DATA] Other Prefer Not To Say" at bounding box center [712, 194] width 262 height 23
select select "[DEMOGRAPHIC_DATA]"
click at [581, 183] on select "Select [DEMOGRAPHIC_DATA] [DEMOGRAPHIC_DATA] Other Prefer Not To Say" at bounding box center [712, 194] width 262 height 23
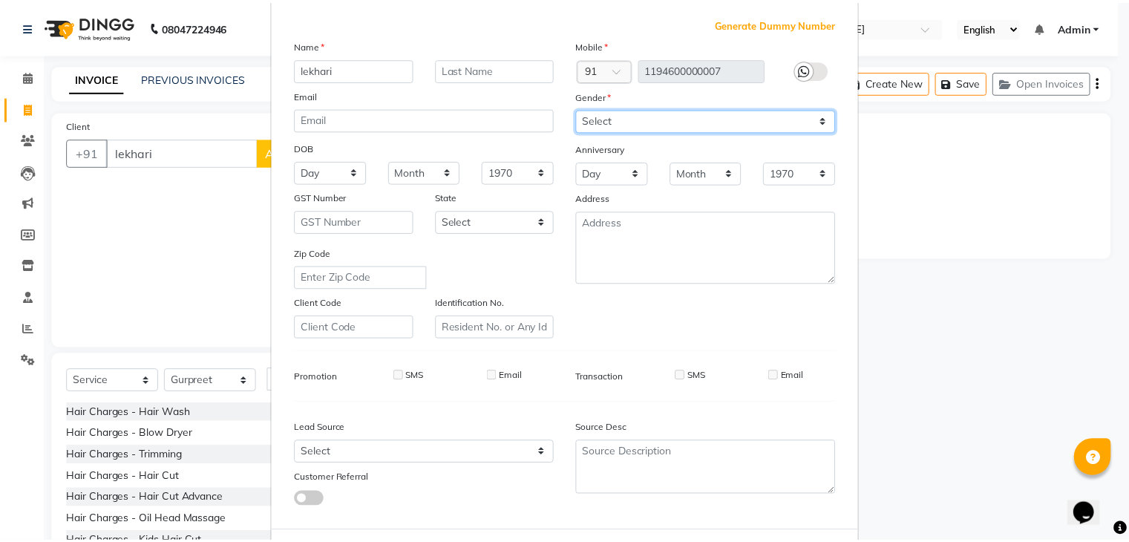
scroll to position [151, 0]
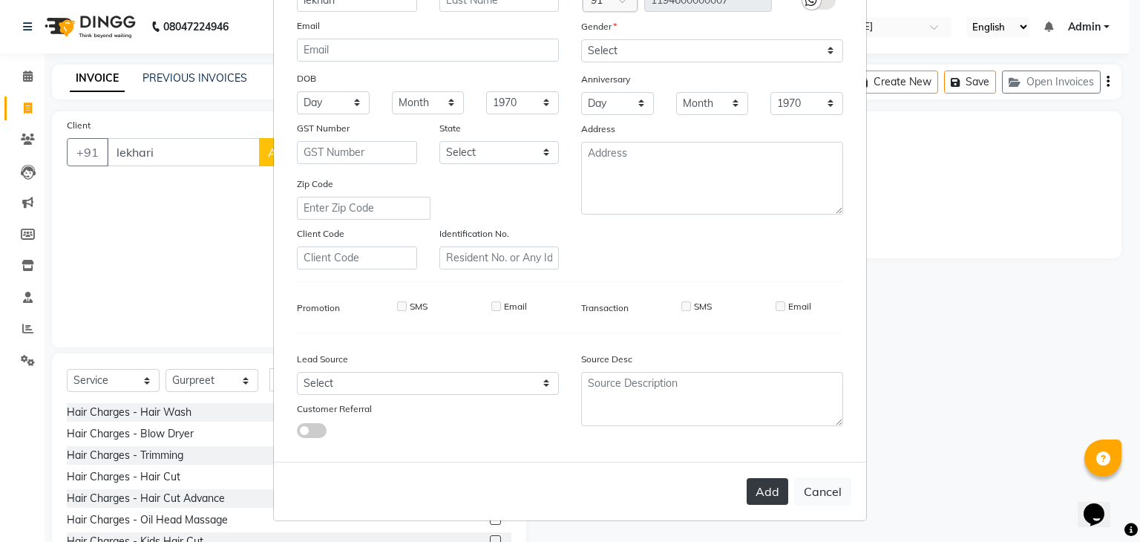
click at [760, 494] on button "Add" at bounding box center [768, 491] width 42 height 27
type input "1194600000007"
select select
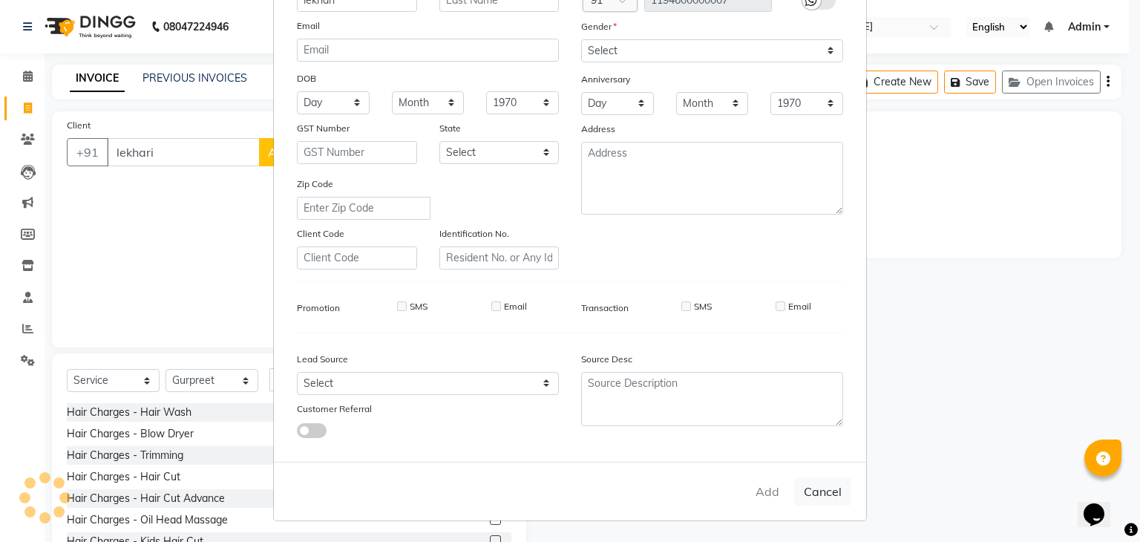
select select
checkbox input "false"
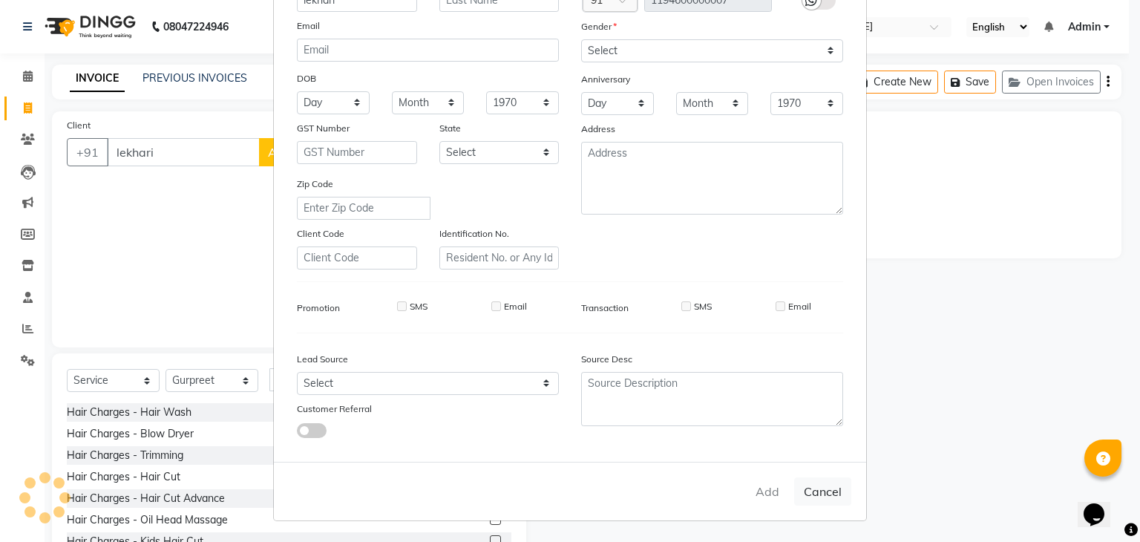
checkbox input "false"
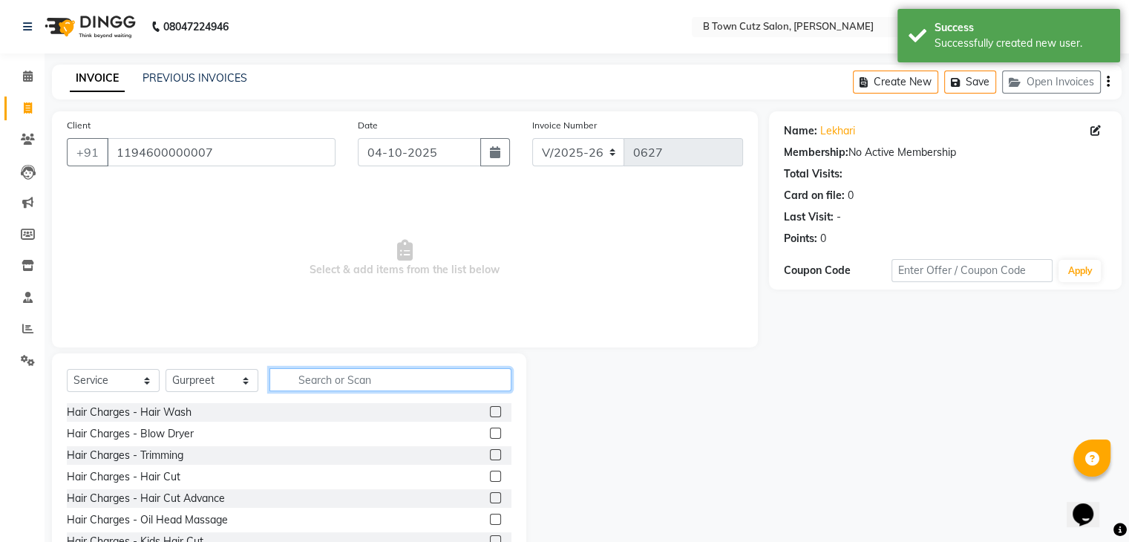
click at [367, 376] on input "text" at bounding box center [390, 379] width 242 height 23
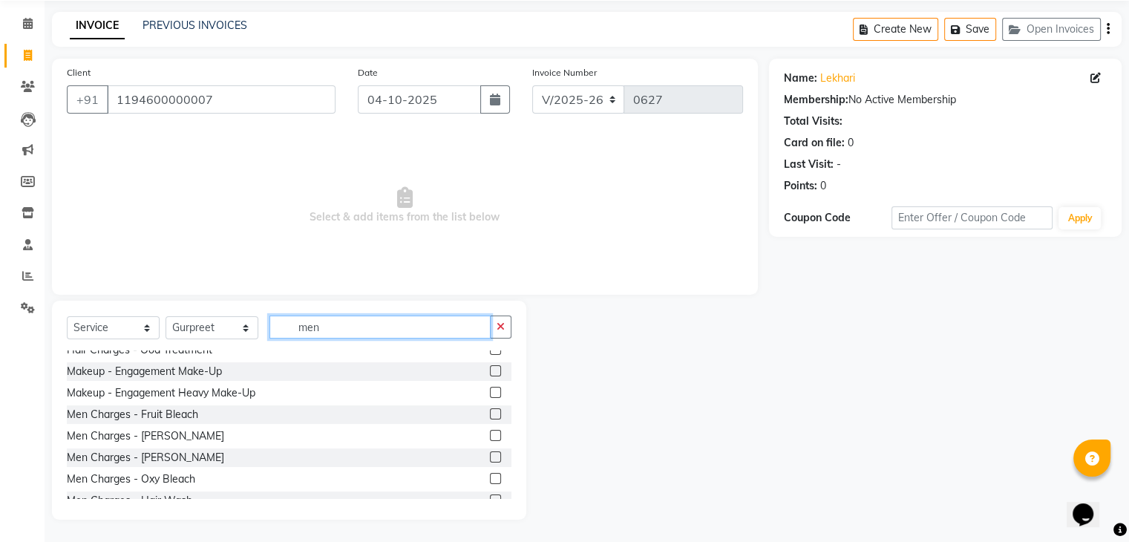
scroll to position [148, 0]
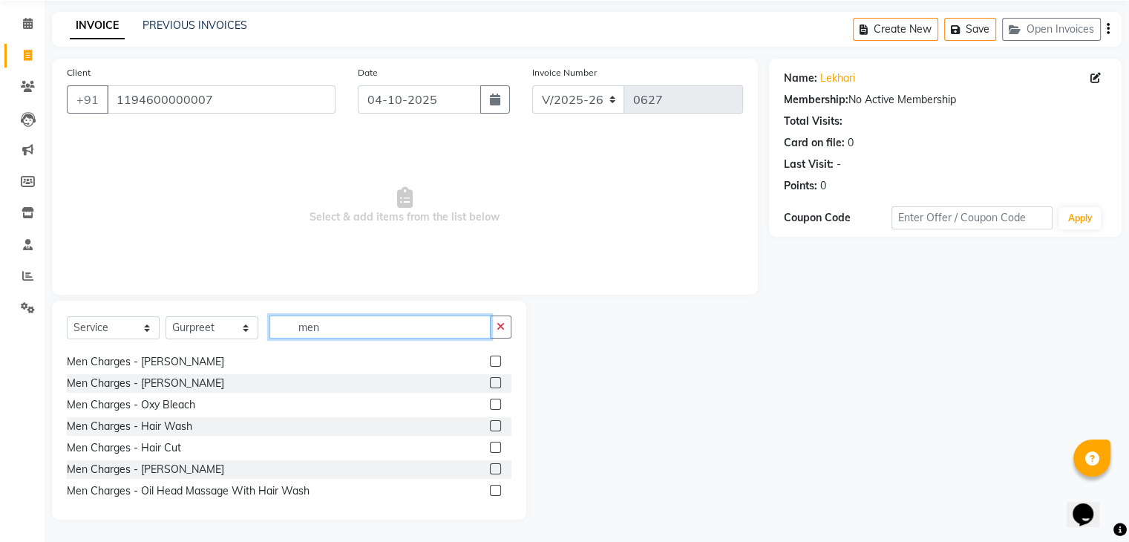
type input "men"
click at [490, 470] on label at bounding box center [495, 468] width 11 height 11
click at [490, 470] on input "checkbox" at bounding box center [495, 470] width 10 height 10
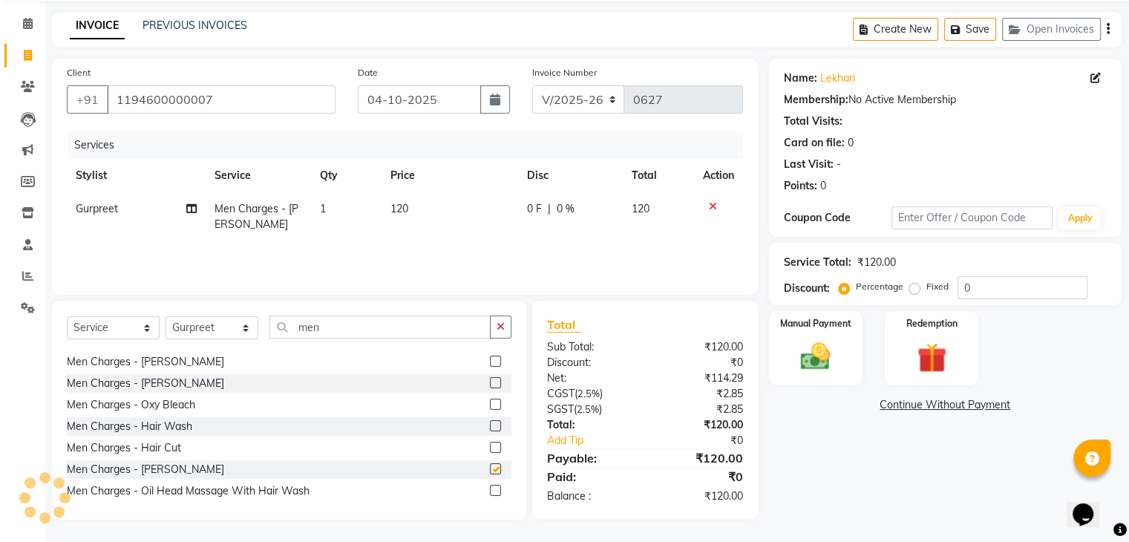
checkbox input "false"
click at [825, 332] on div "Manual Payment" at bounding box center [815, 347] width 97 height 76
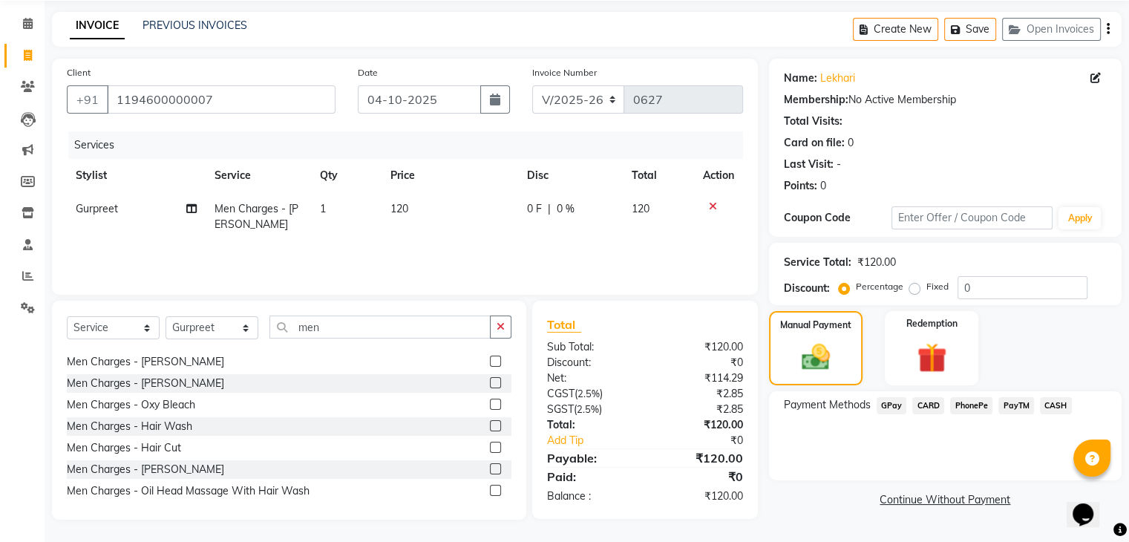
click at [888, 399] on span "GPay" at bounding box center [891, 405] width 30 height 17
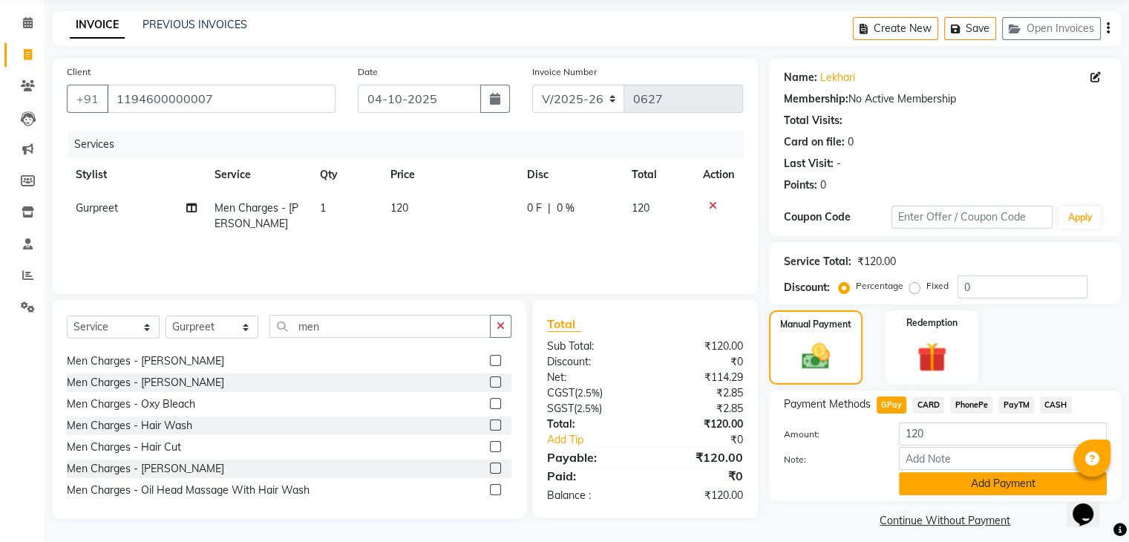
click at [903, 476] on button "Add Payment" at bounding box center [1003, 483] width 208 height 23
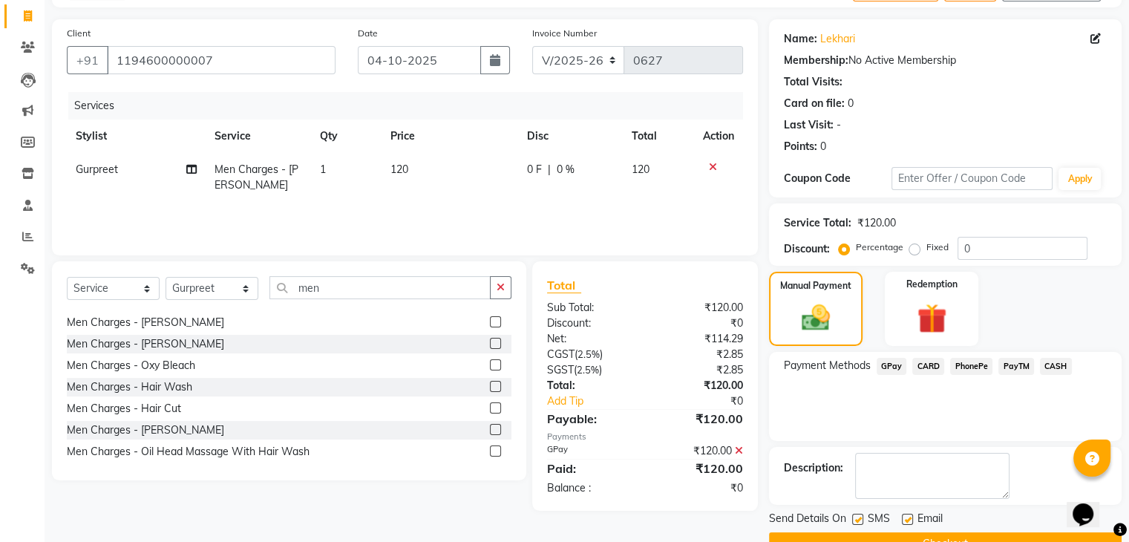
scroll to position [127, 0]
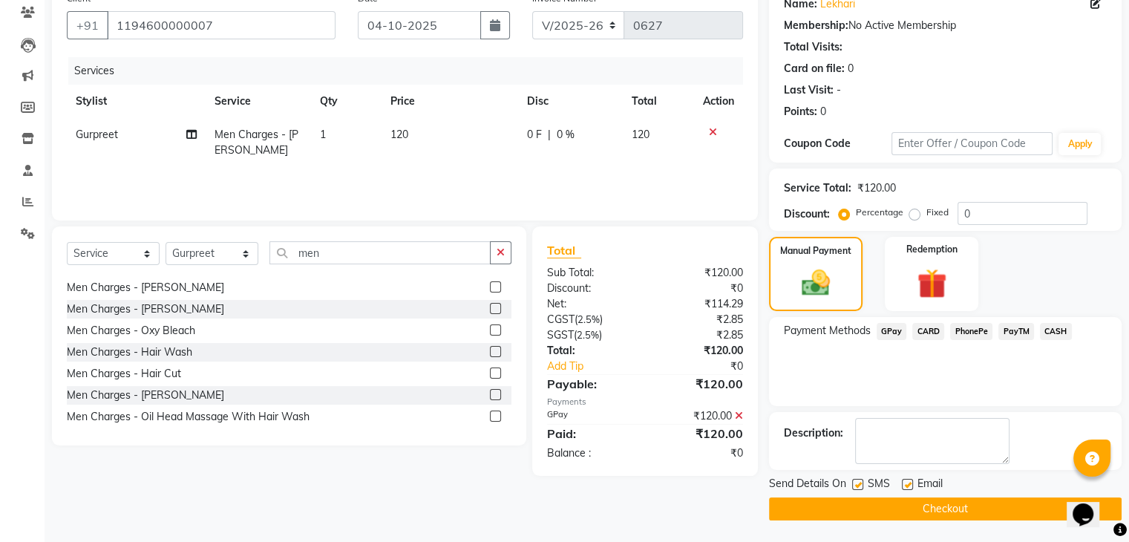
click at [897, 507] on button "Checkout" at bounding box center [945, 508] width 353 height 23
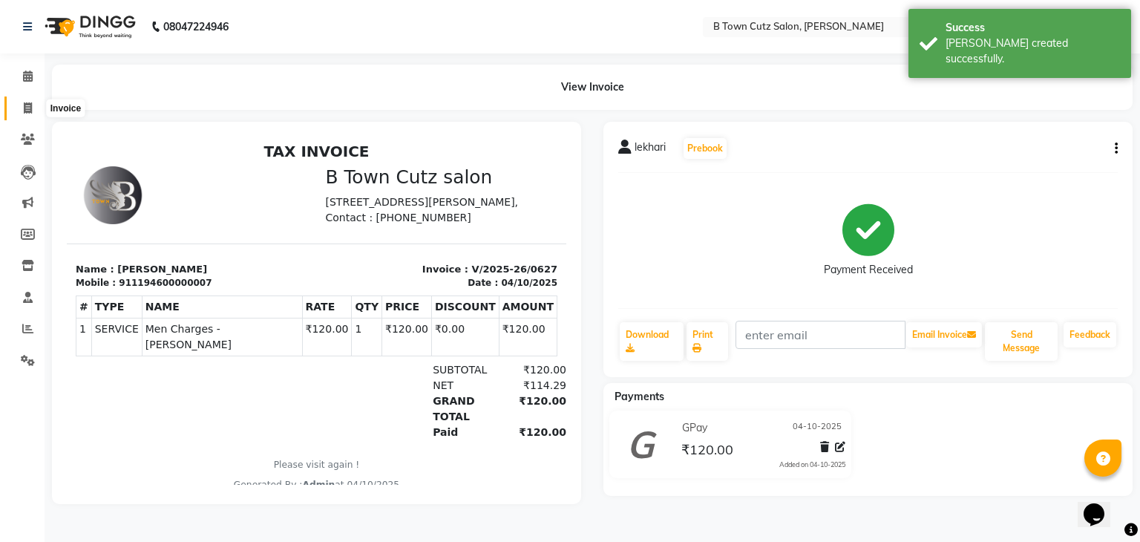
drag, startPoint x: 444, startPoint y: 155, endPoint x: 30, endPoint y: 114, distance: 415.4
click at [30, 114] on span at bounding box center [28, 108] width 26 height 17
select select "service"
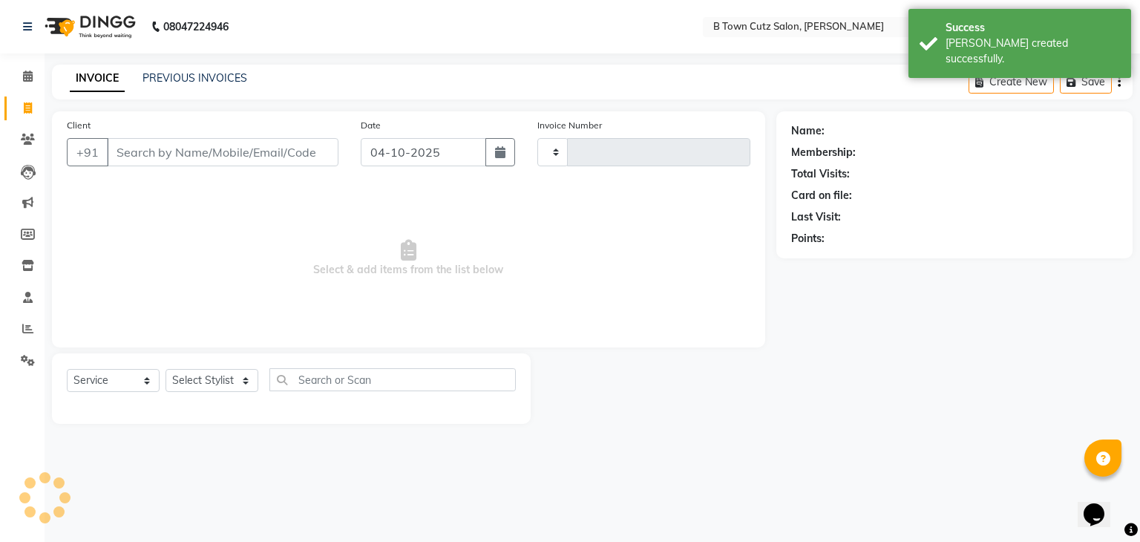
type input "0628"
select select "4658"
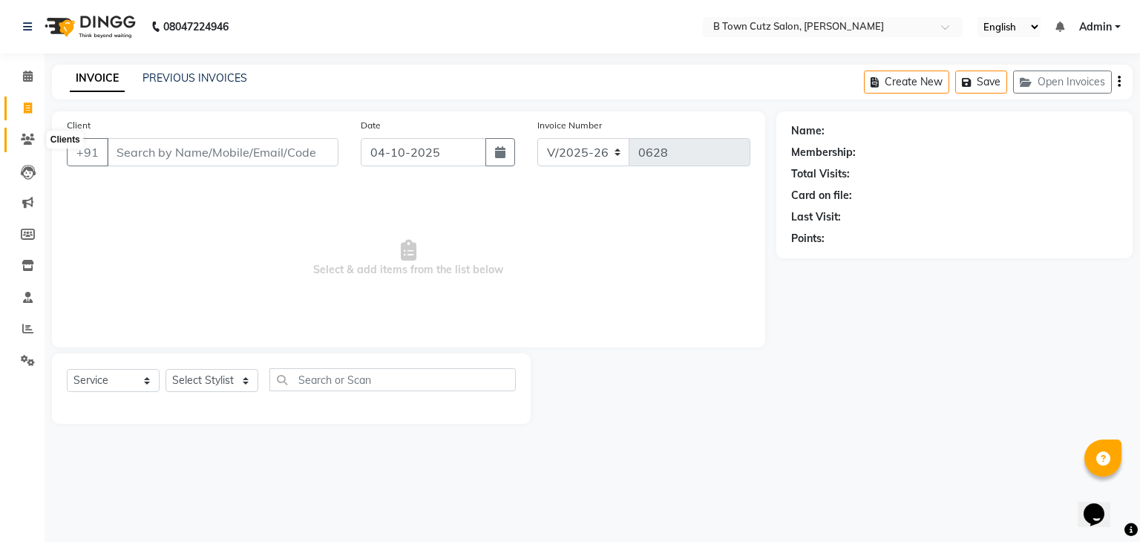
click at [16, 134] on span at bounding box center [28, 139] width 26 height 17
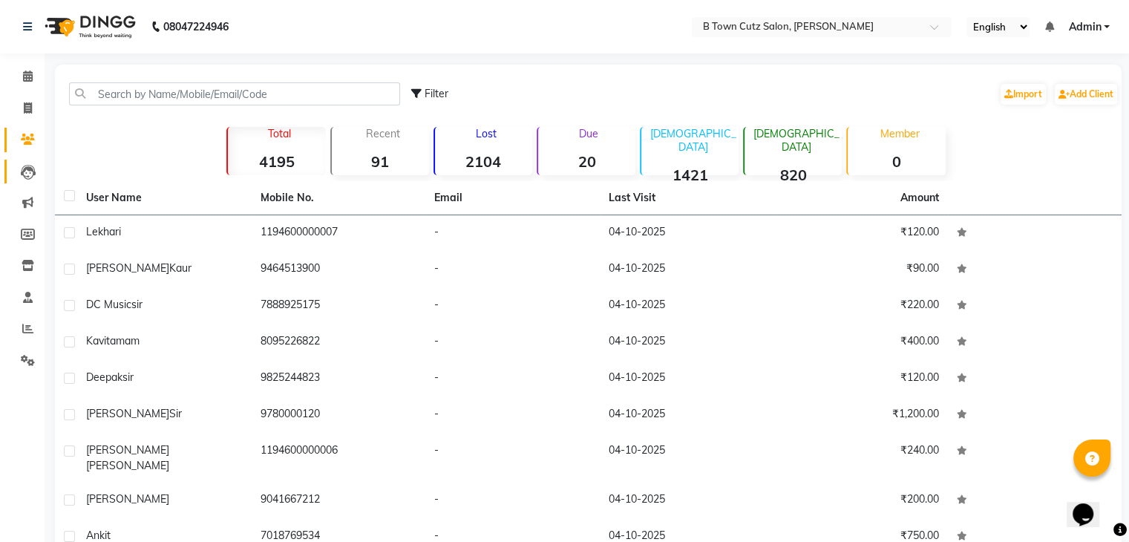
click at [22, 180] on link "Leads" at bounding box center [22, 172] width 36 height 24
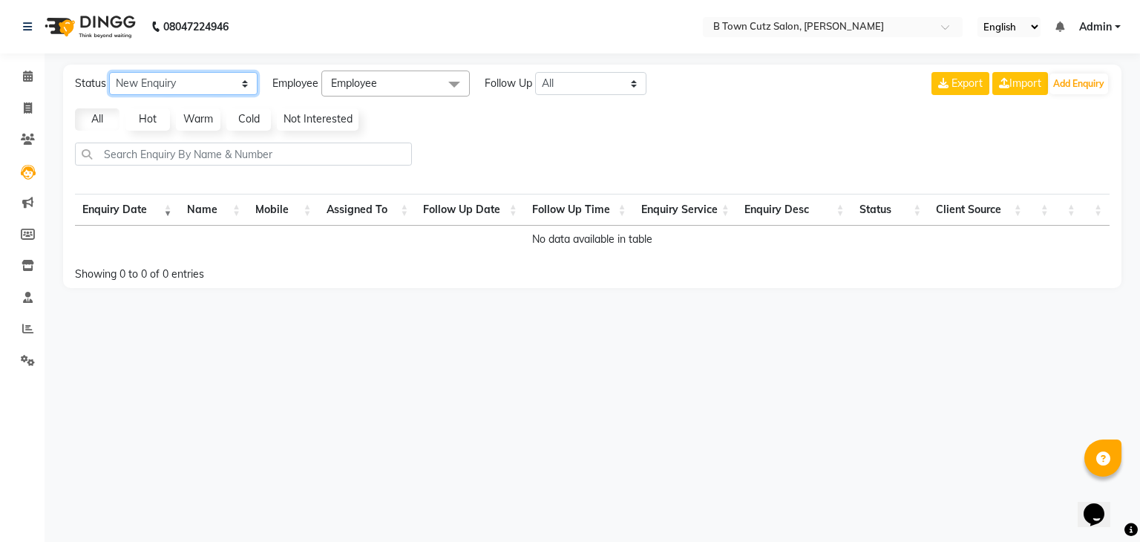
click at [246, 89] on select "New Enquiry Open Enquiry Converted Enquiry All" at bounding box center [183, 83] width 148 height 23
click at [439, 142] on div at bounding box center [592, 159] width 1046 height 35
click at [457, 77] on span at bounding box center [454, 85] width 30 height 28
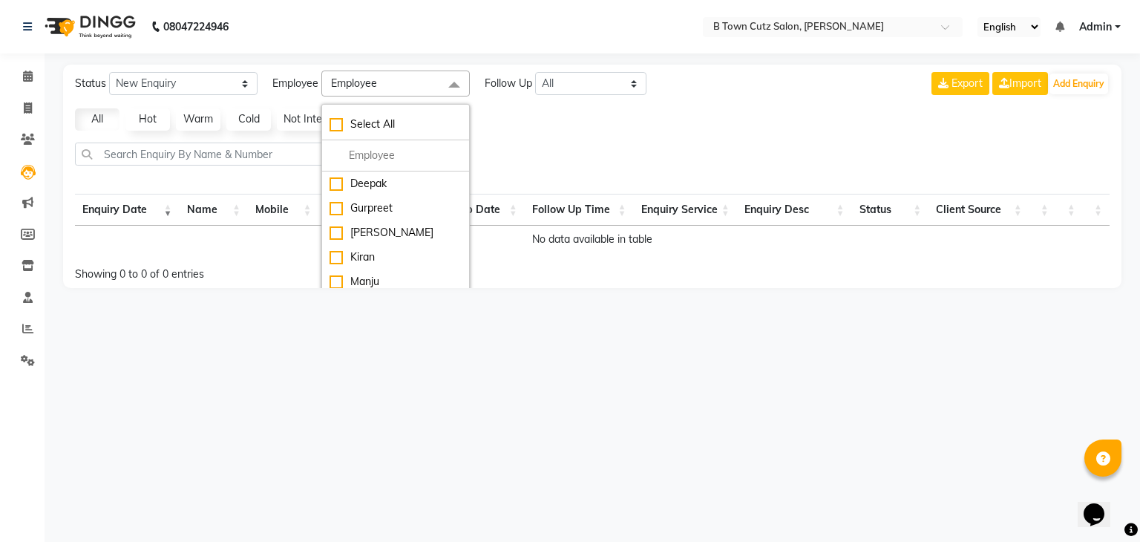
click at [493, 140] on div "Status New Enquiry Open Enquiry Converted Enquiry All All New Open Converted Em…" at bounding box center [592, 176] width 1058 height 223
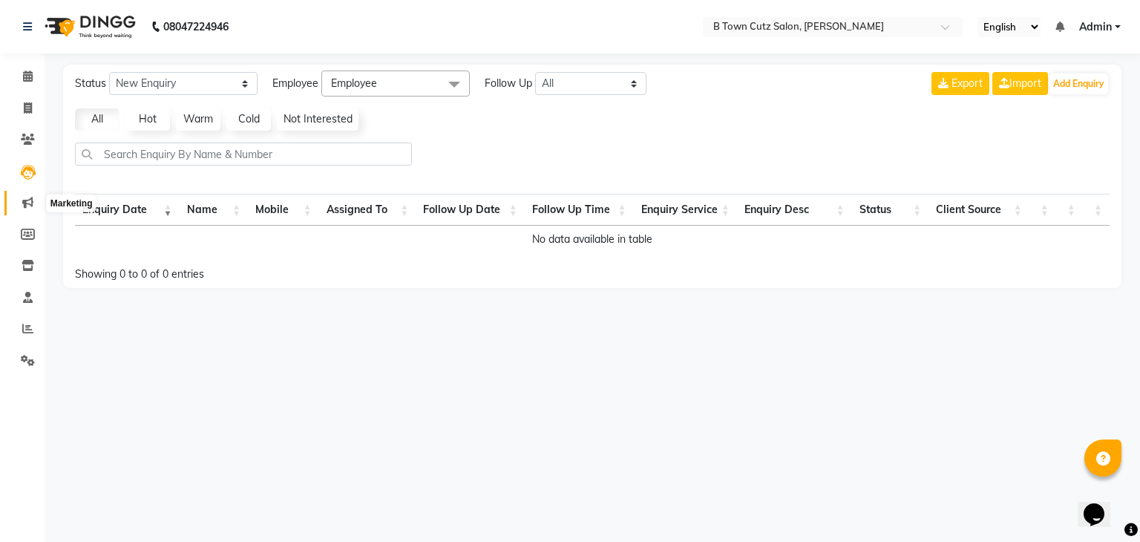
click at [24, 206] on icon at bounding box center [27, 202] width 11 height 11
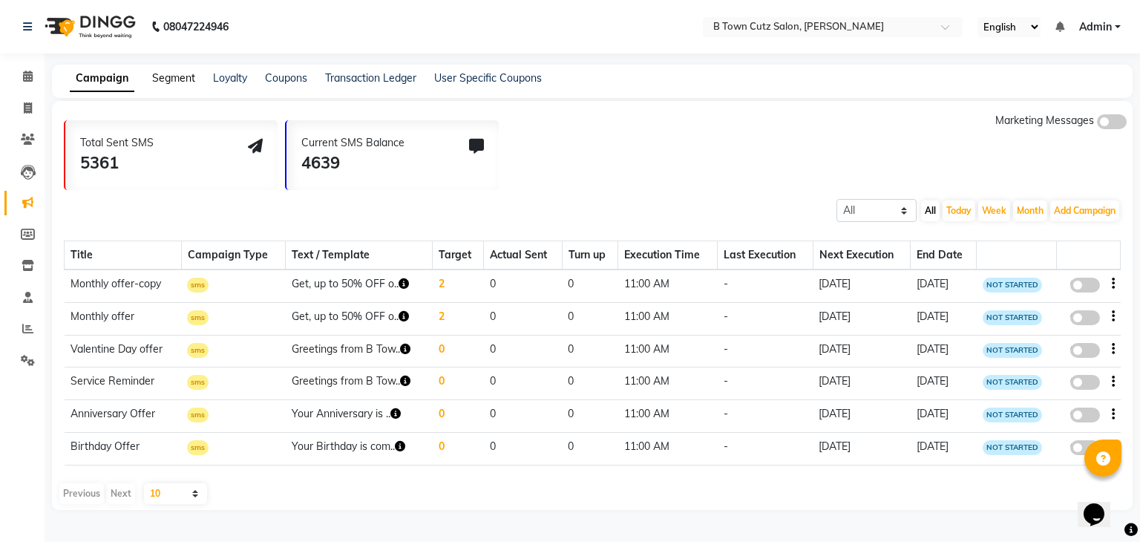
click at [179, 84] on link "Segment" at bounding box center [173, 77] width 43 height 13
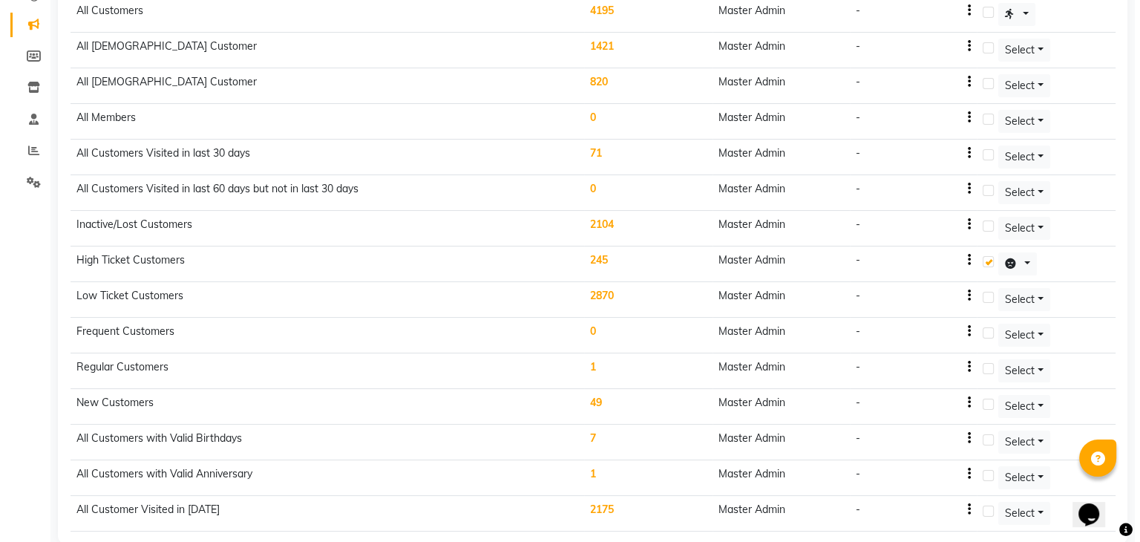
scroll to position [195, 0]
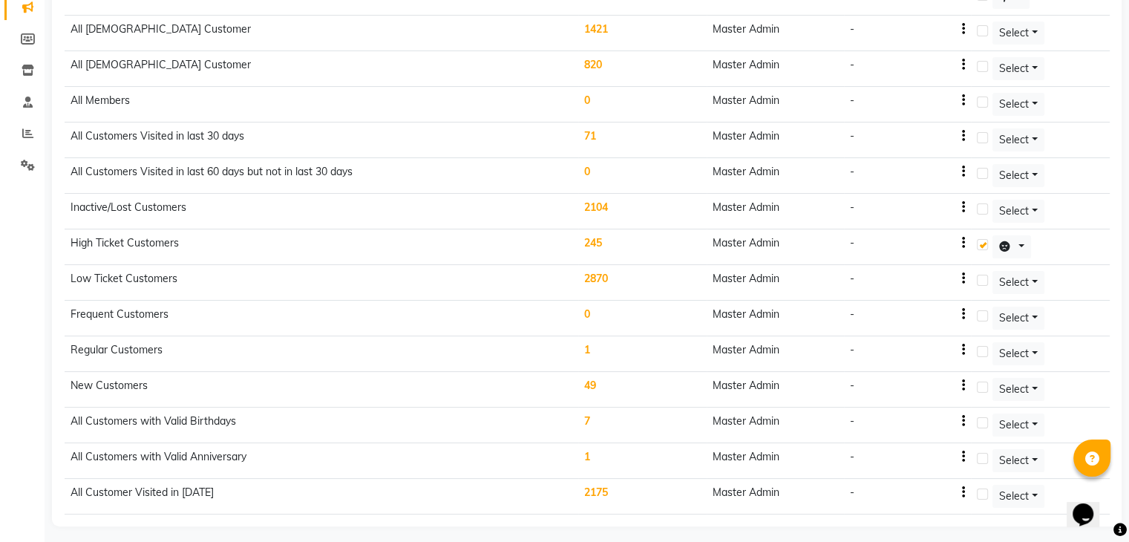
click at [516, 419] on td "All Customers with Valid Birthdays" at bounding box center [322, 425] width 514 height 36
click at [546, 455] on td "All Customers with Valid Anniversary" at bounding box center [322, 461] width 514 height 36
click at [586, 460] on td "1" at bounding box center [642, 461] width 128 height 36
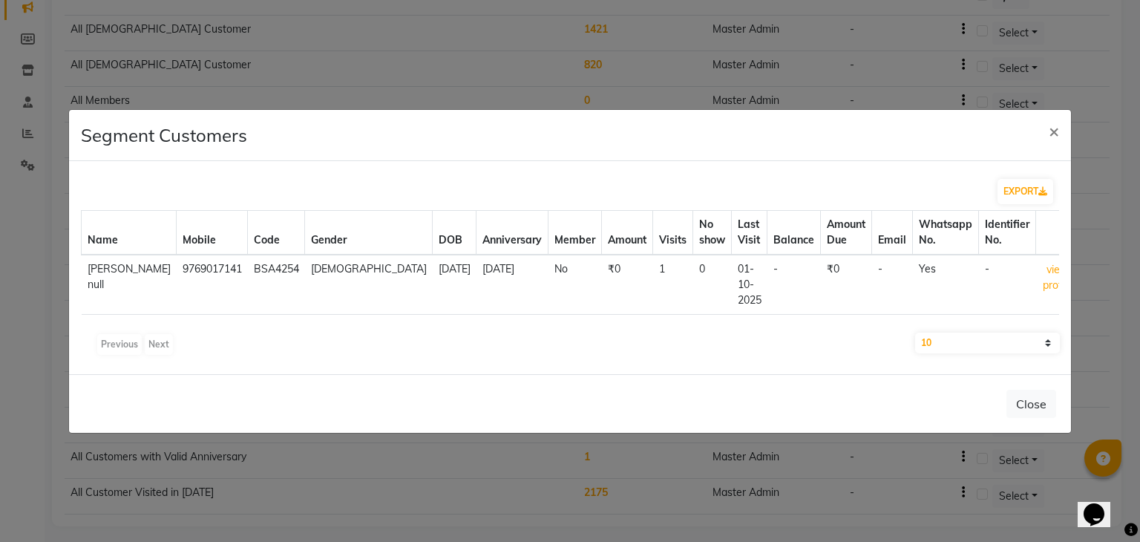
drag, startPoint x: 587, startPoint y: 479, endPoint x: 550, endPoint y: 462, distance: 40.8
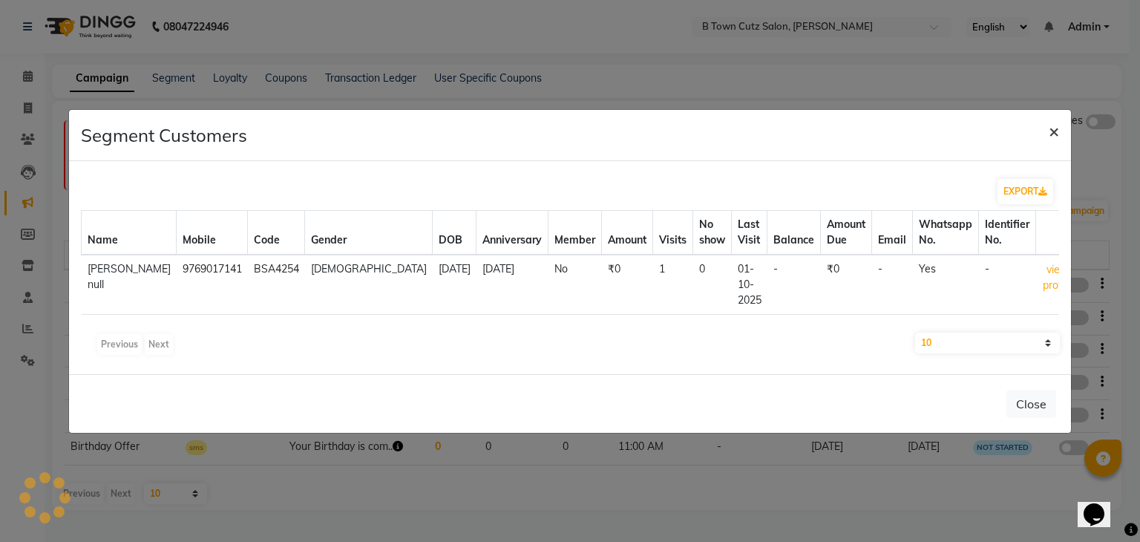
click at [1056, 135] on span "×" at bounding box center [1054, 130] width 10 height 22
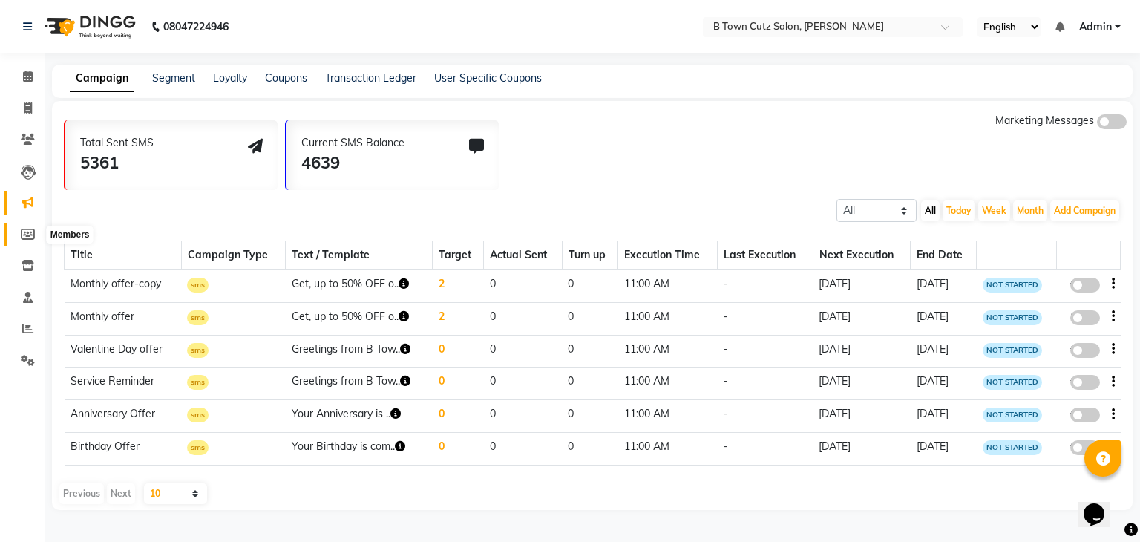
click at [30, 229] on icon at bounding box center [28, 234] width 14 height 11
select select
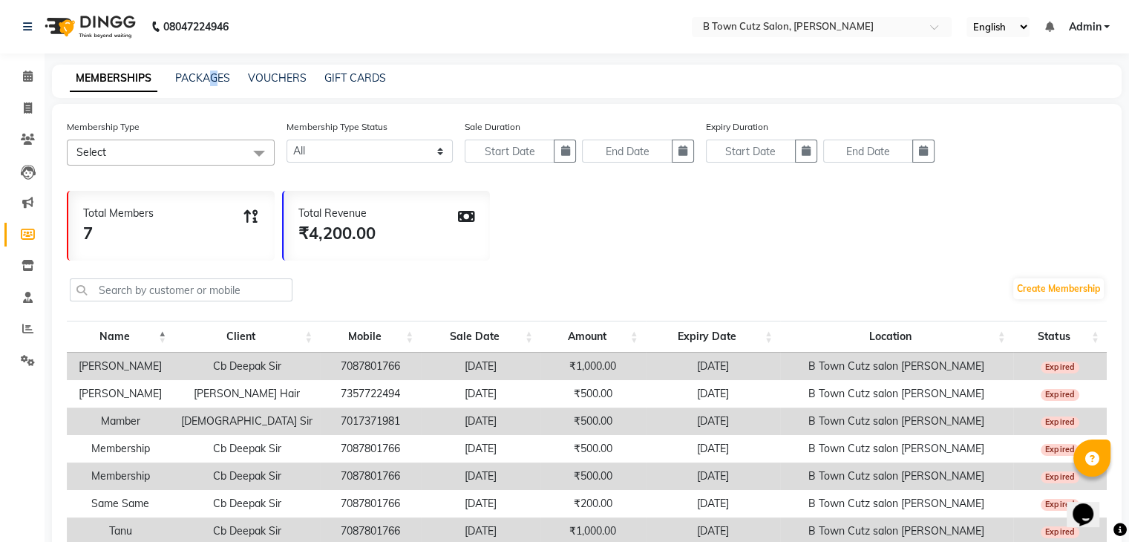
click at [213, 89] on div "MEMBERSHIPS PACKAGES VOUCHERS GIFT CARDS" at bounding box center [586, 81] width 1069 height 33
click at [201, 80] on link "PACKAGES" at bounding box center [202, 77] width 55 height 13
select select
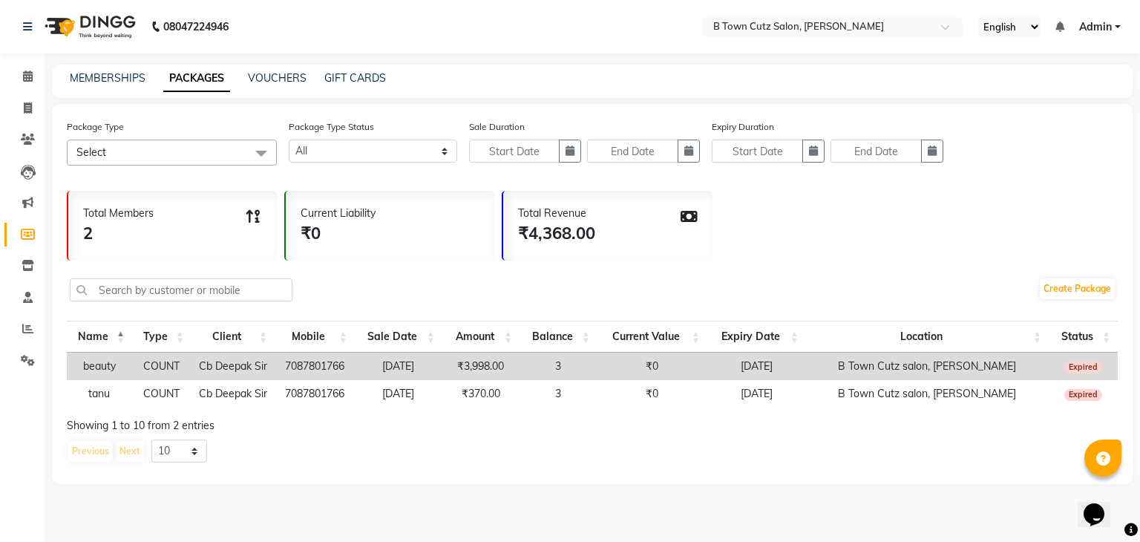
click at [267, 155] on span at bounding box center [261, 154] width 30 height 28
click at [254, 157] on span at bounding box center [261, 154] width 30 height 28
click at [442, 157] on select "Active Expired All" at bounding box center [373, 151] width 168 height 23
click at [439, 106] on div "Package Type Select Select All tanu (deleted) beauty (deleted) Package Type Sta…" at bounding box center [592, 294] width 1081 height 380
click at [294, 82] on link "VOUCHERS" at bounding box center [277, 77] width 59 height 13
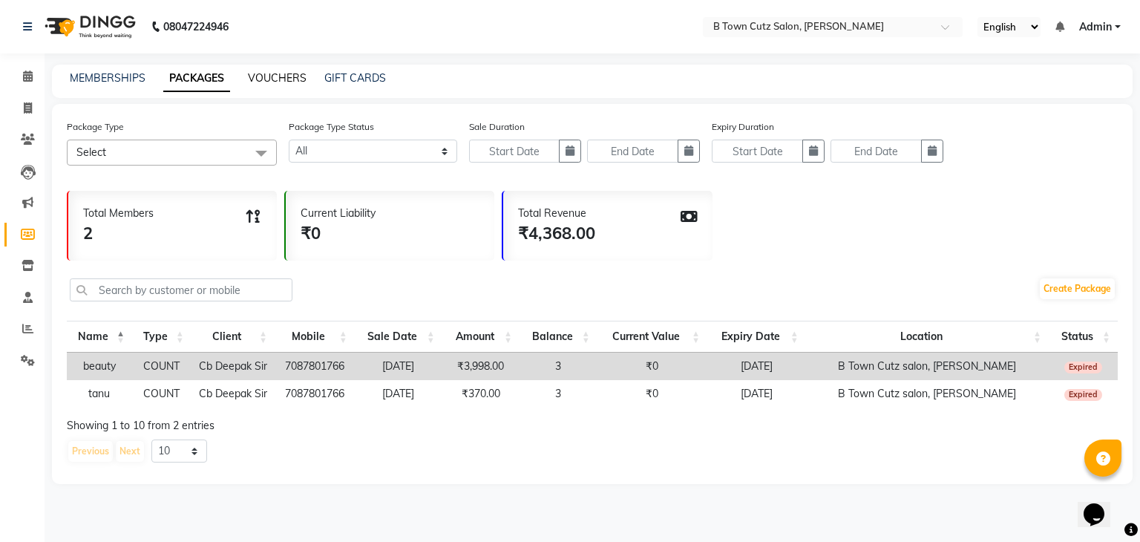
select select
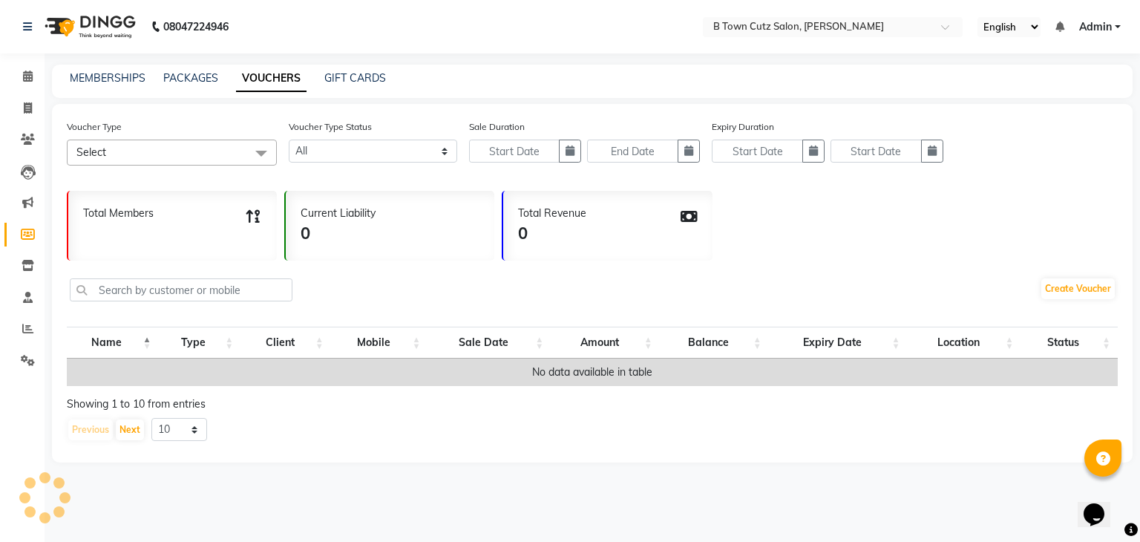
click at [384, 78] on div "MEMBERSHIPS PACKAGES VOUCHERS GIFT CARDS" at bounding box center [583, 79] width 1063 height 16
click at [357, 80] on link "GIFT CARDS" at bounding box center [355, 77] width 62 height 13
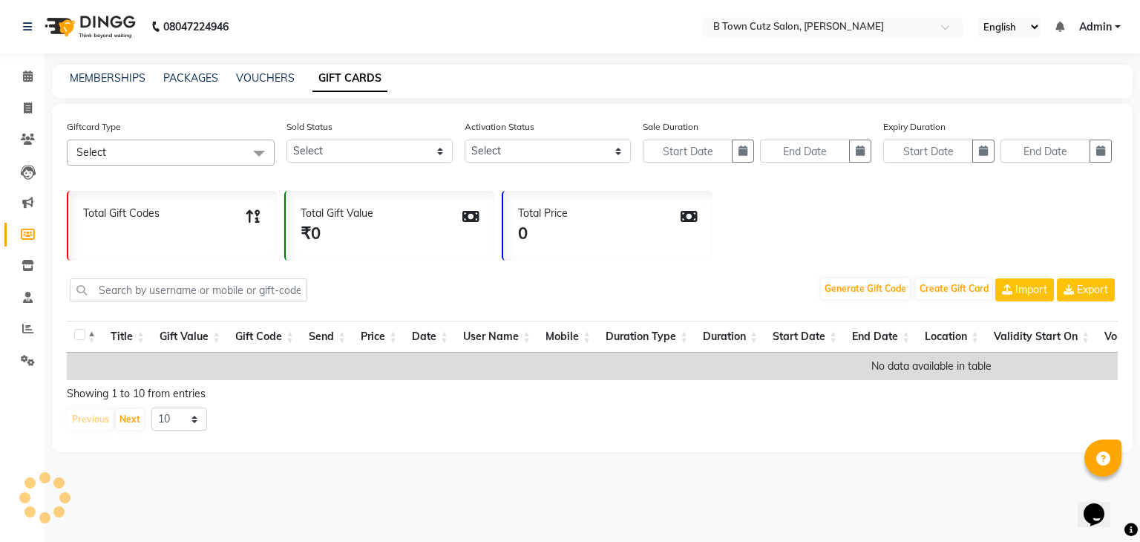
click at [356, 80] on link "GIFT CARDS" at bounding box center [349, 78] width 75 height 27
click at [25, 269] on icon at bounding box center [28, 265] width 13 height 11
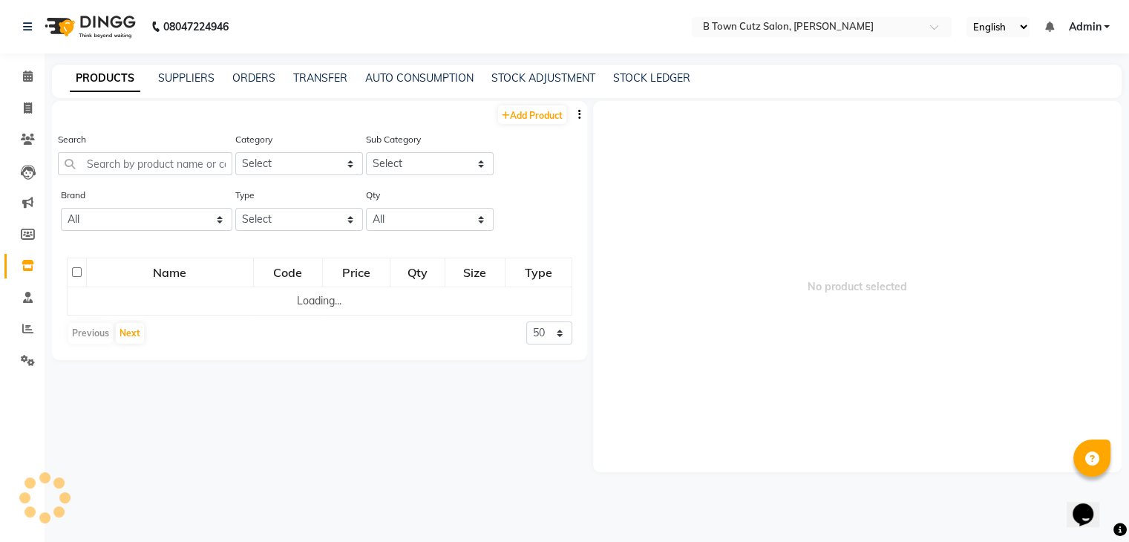
click at [321, 93] on div "PRODUCTS SUPPLIERS ORDERS TRANSFER AUTO CONSUMPTION STOCK ADJUSTMENT STOCK LEDG…" at bounding box center [586, 81] width 1069 height 33
click at [235, 82] on link "ORDERS" at bounding box center [253, 77] width 43 height 13
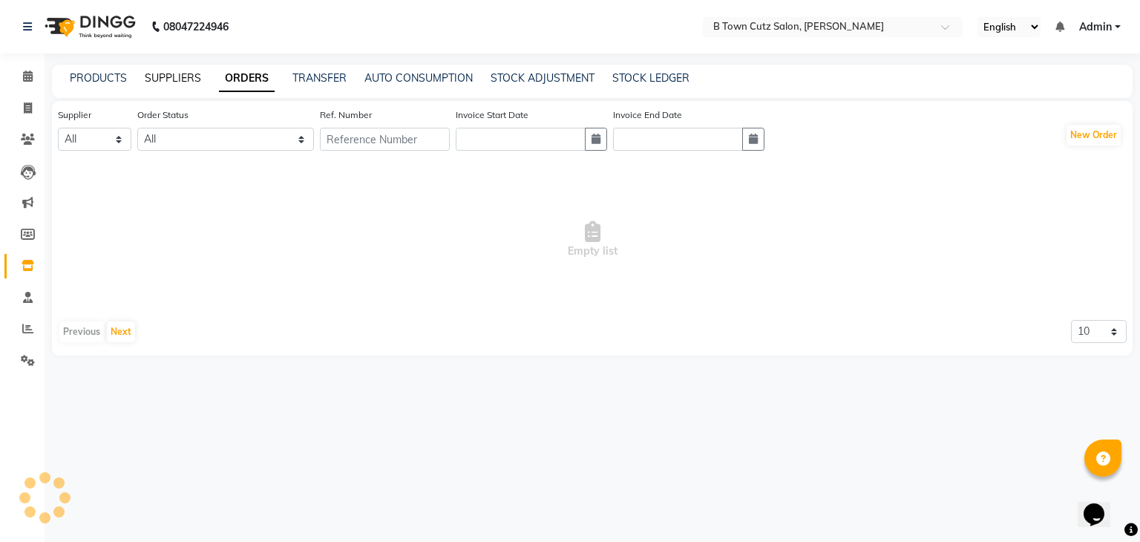
click at [194, 76] on link "SUPPLIERS" at bounding box center [173, 77] width 56 height 13
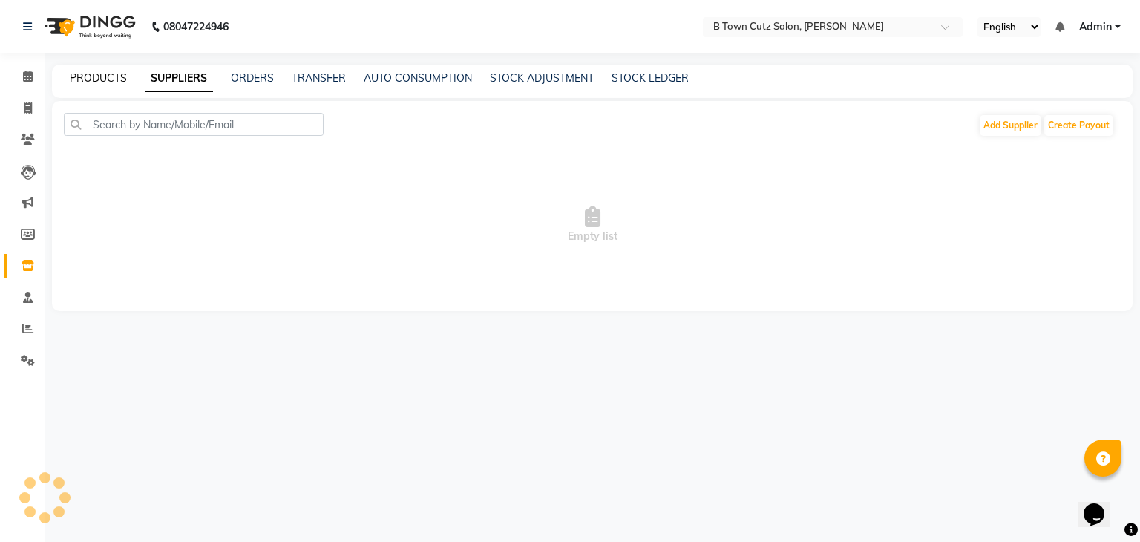
click at [100, 77] on link "PRODUCTS" at bounding box center [98, 77] width 57 height 13
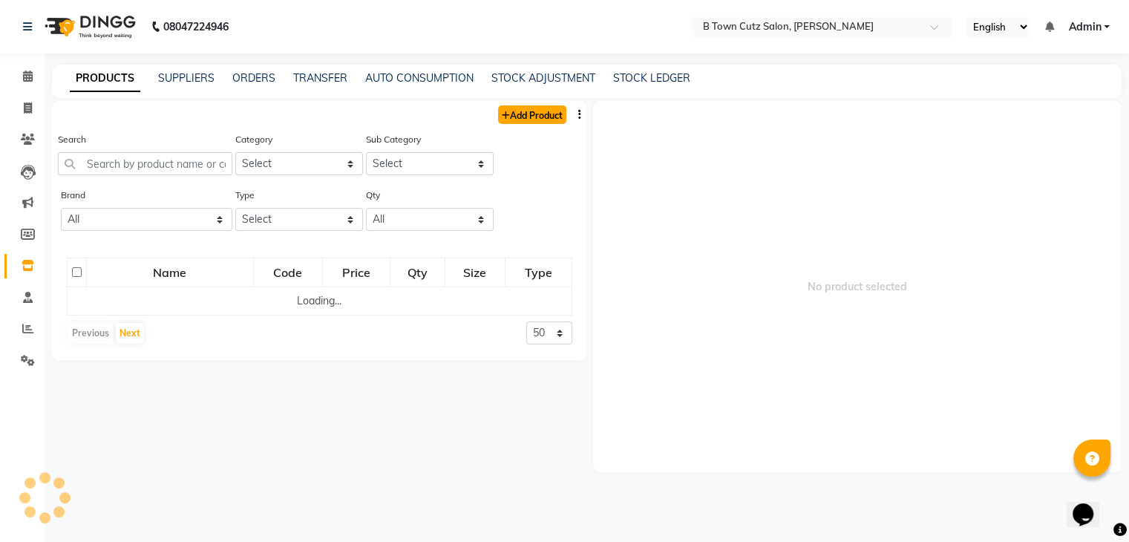
click at [508, 113] on link "Add Product" at bounding box center [532, 114] width 68 height 19
select select "true"
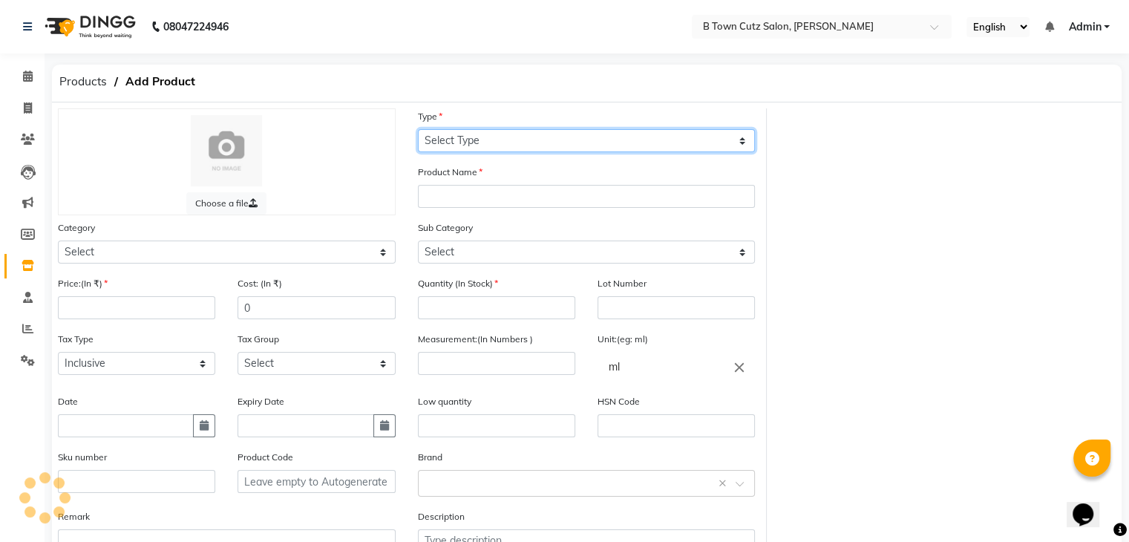
click at [457, 139] on select "Select Type Both Retail Consumable" at bounding box center [587, 140] width 338 height 23
select select "R"
click at [418, 130] on select "Select Type Both Retail Consumable" at bounding box center [587, 140] width 338 height 23
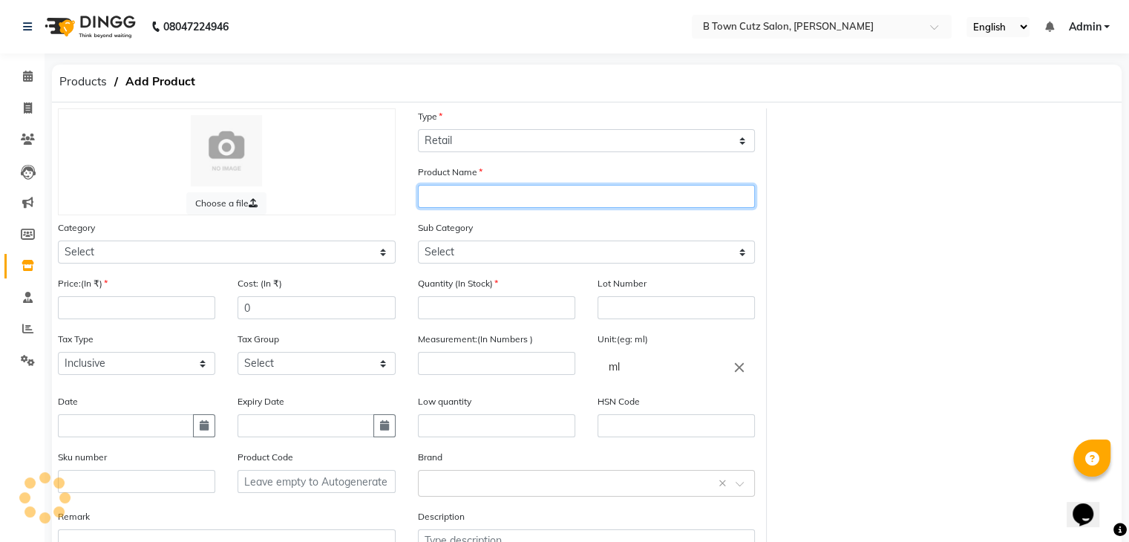
click at [432, 197] on input "text" at bounding box center [587, 196] width 338 height 23
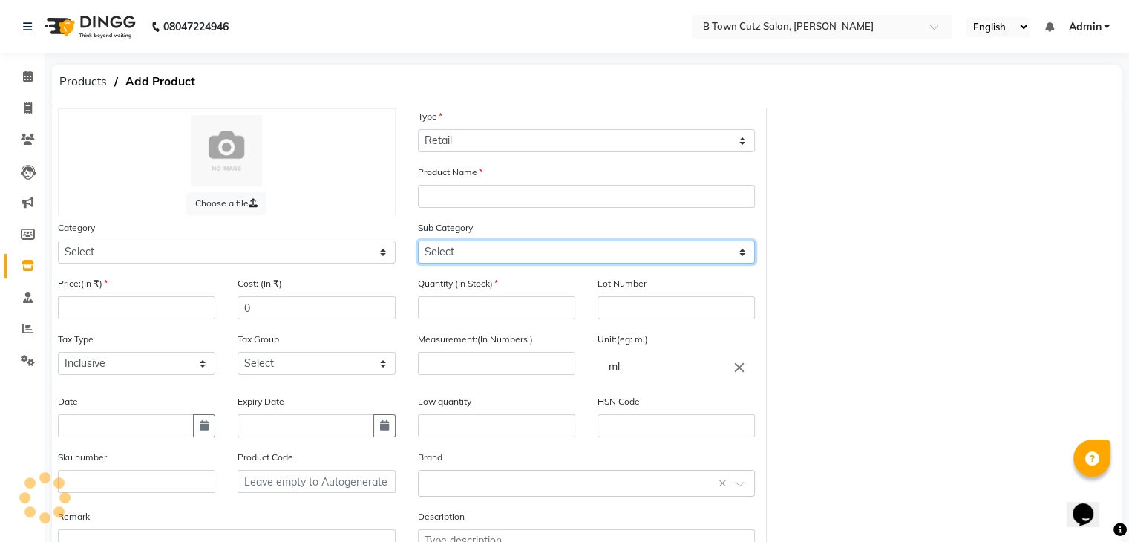
click at [443, 262] on select "Select" at bounding box center [587, 251] width 338 height 23
click at [68, 84] on span "Products" at bounding box center [83, 81] width 62 height 27
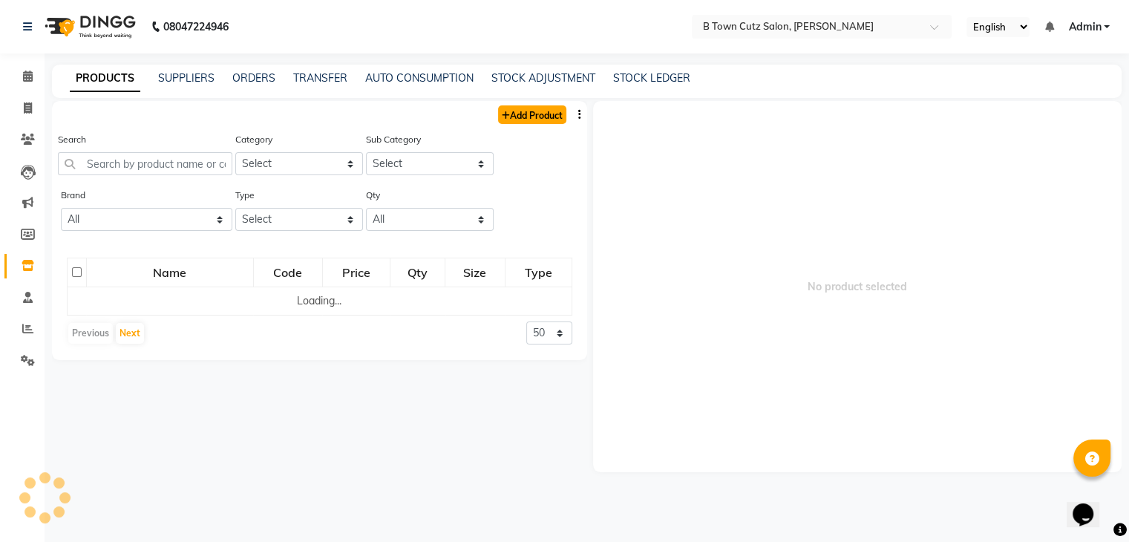
click at [506, 113] on link "Add Product" at bounding box center [532, 114] width 68 height 19
select select "true"
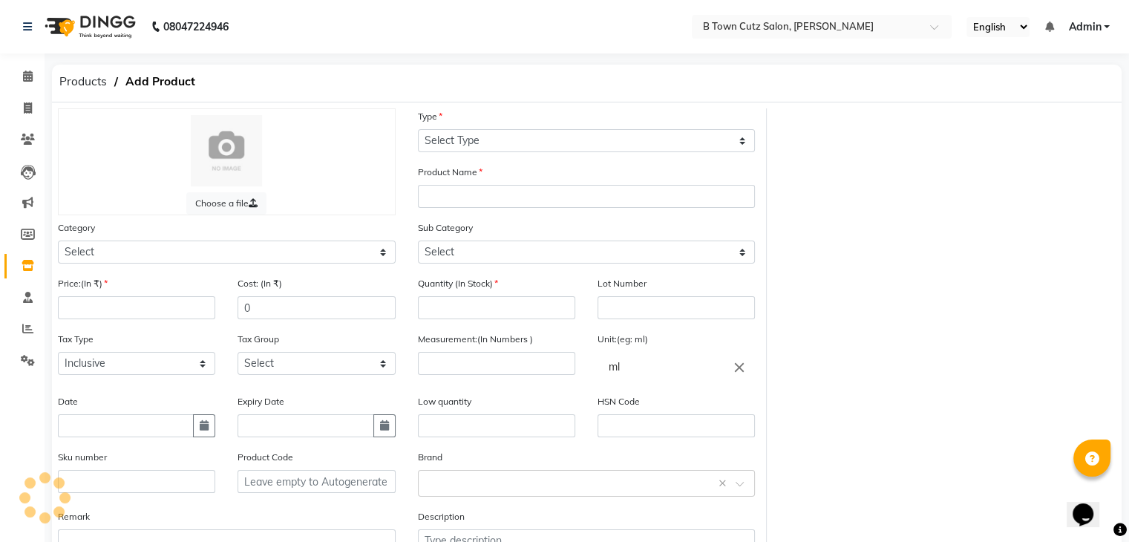
drag, startPoint x: 385, startPoint y: 133, endPoint x: 378, endPoint y: 136, distance: 8.0
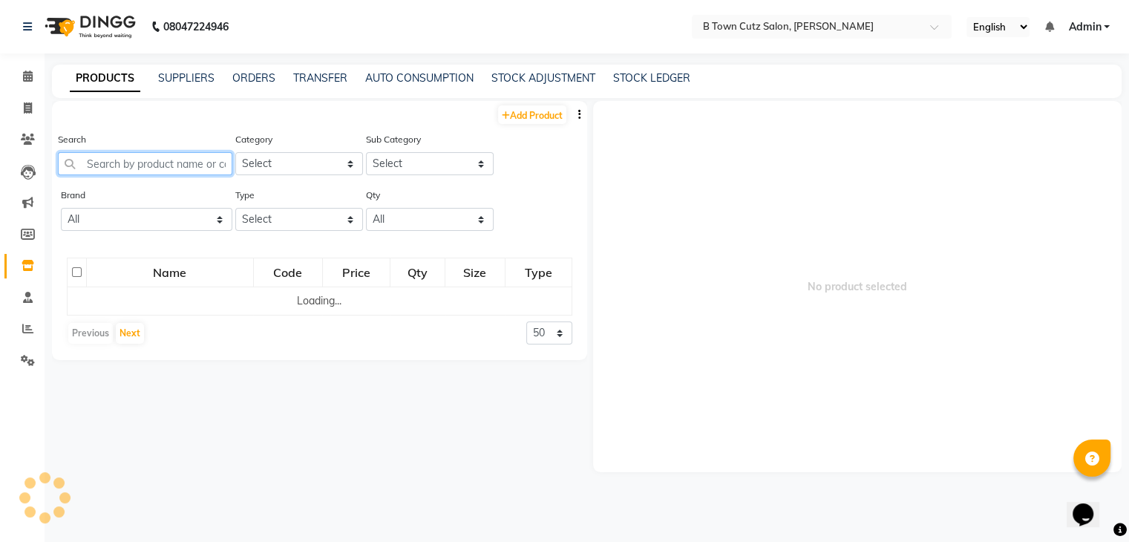
click at [80, 172] on input "text" at bounding box center [145, 163] width 174 height 23
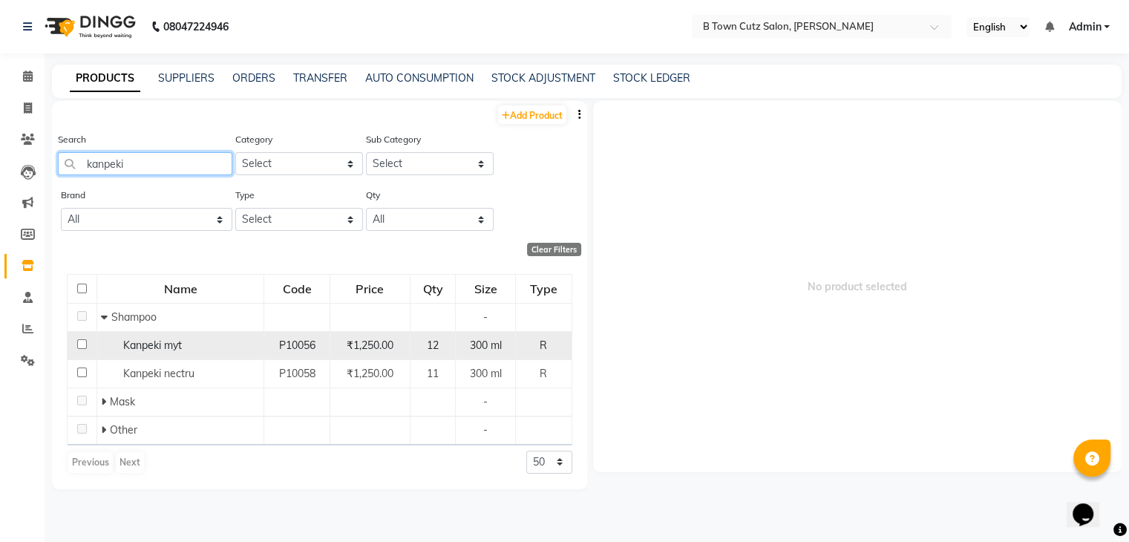
type input "kanpeki"
click at [185, 348] on div "Kanpeki myt" at bounding box center [180, 346] width 159 height 16
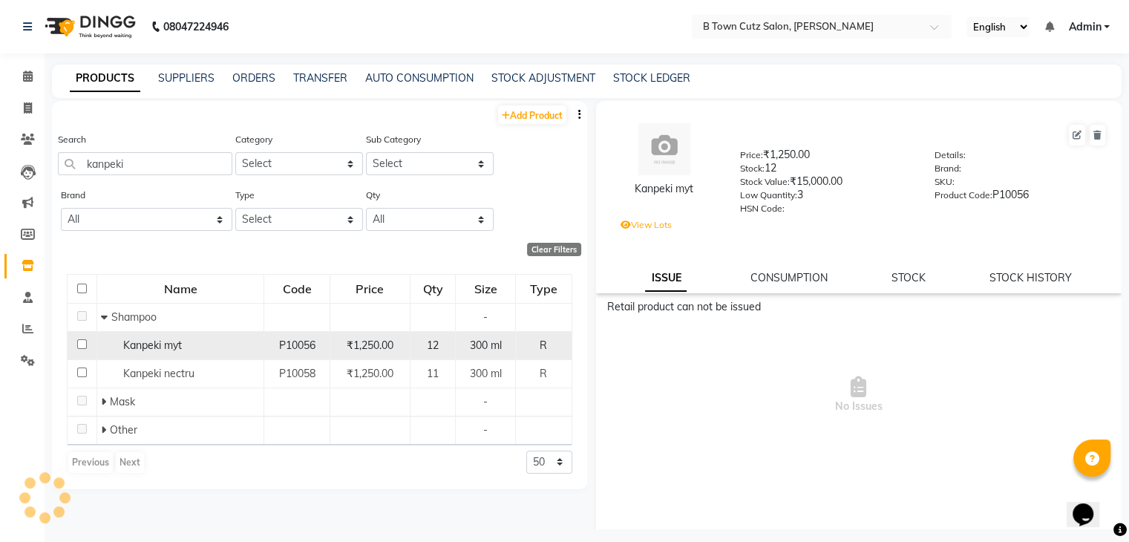
click at [328, 347] on td "P10056" at bounding box center [297, 345] width 66 height 28
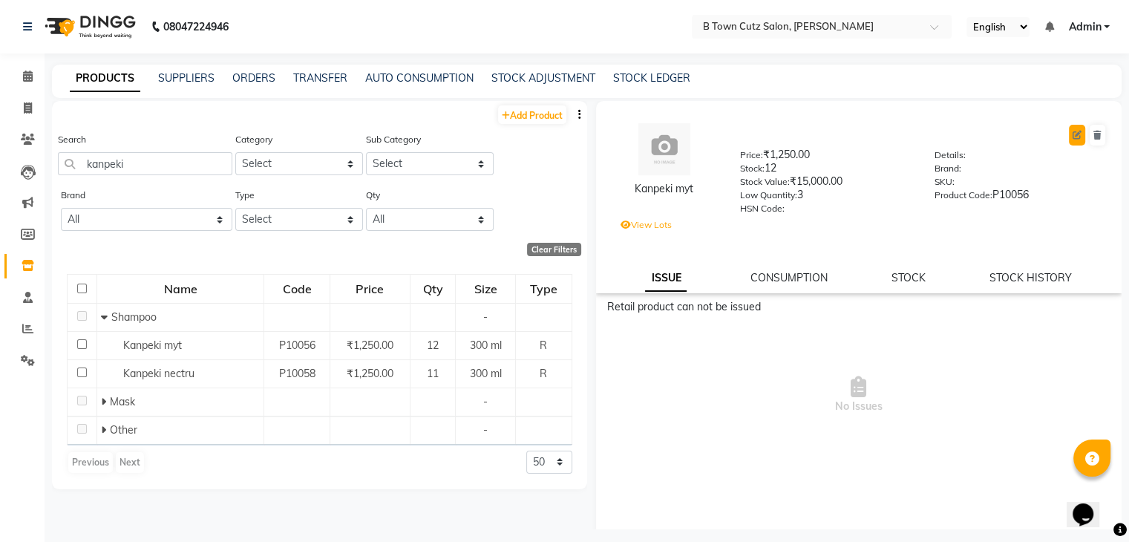
click at [1072, 137] on icon at bounding box center [1076, 135] width 9 height 9
select select "true"
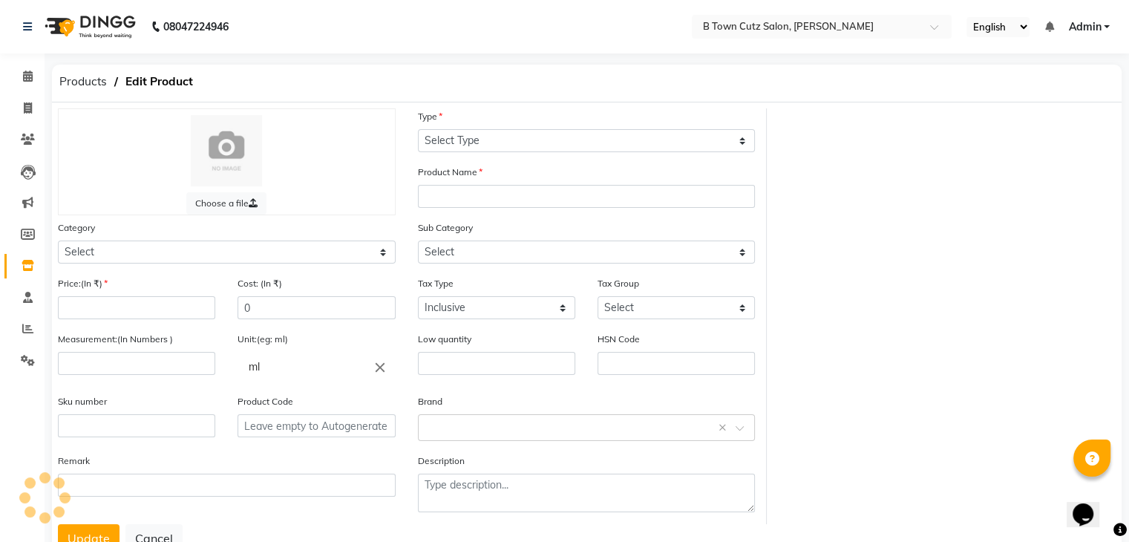
select select "R"
type input "Kanpeki myt"
select select "633601100"
select select
type input "1250"
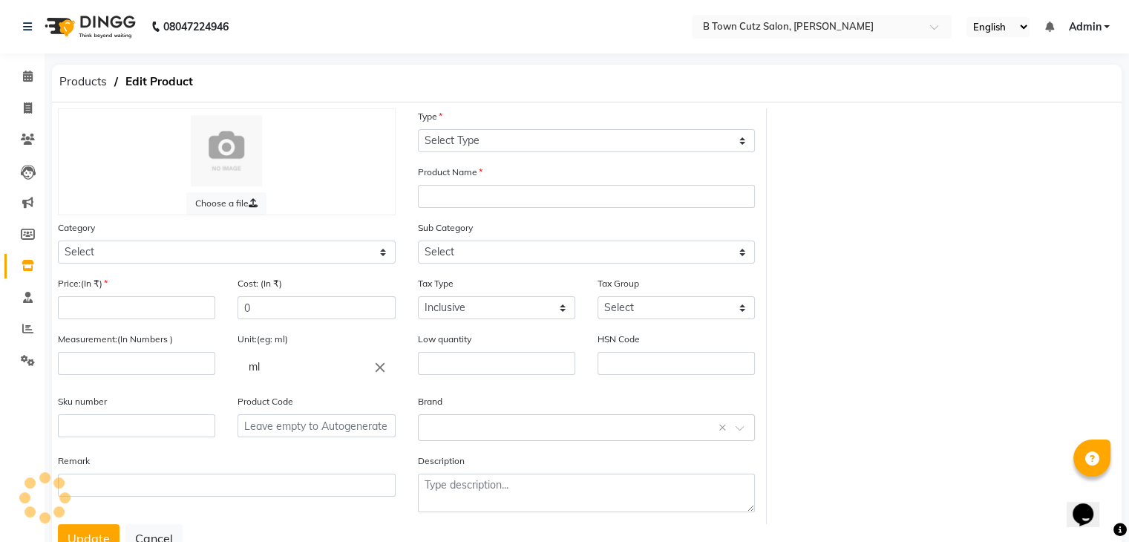
type input "1200"
type input "300"
type input "3"
type input "P10056"
select select "633601101"
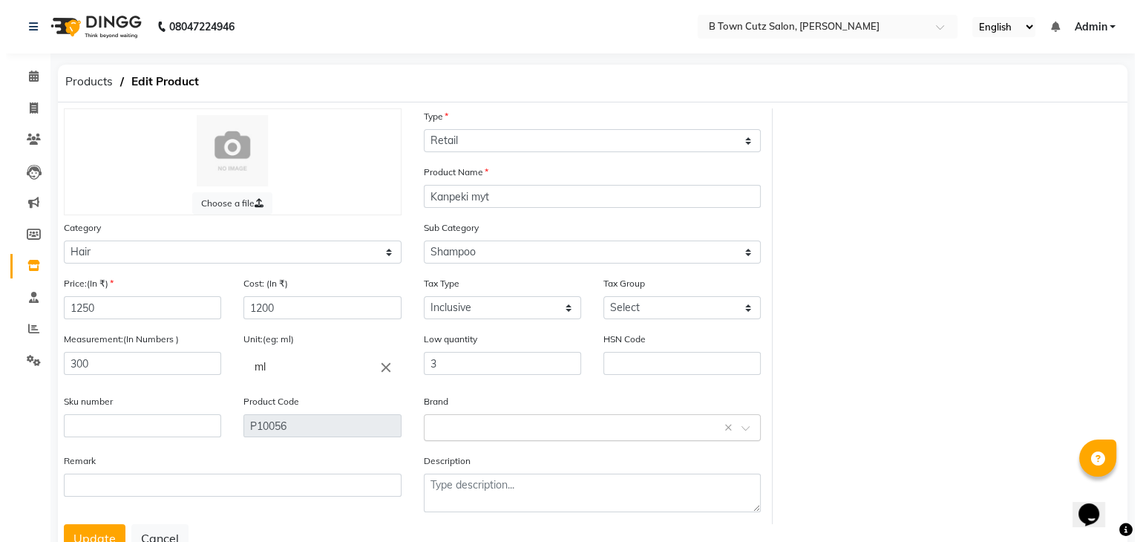
scroll to position [59, 0]
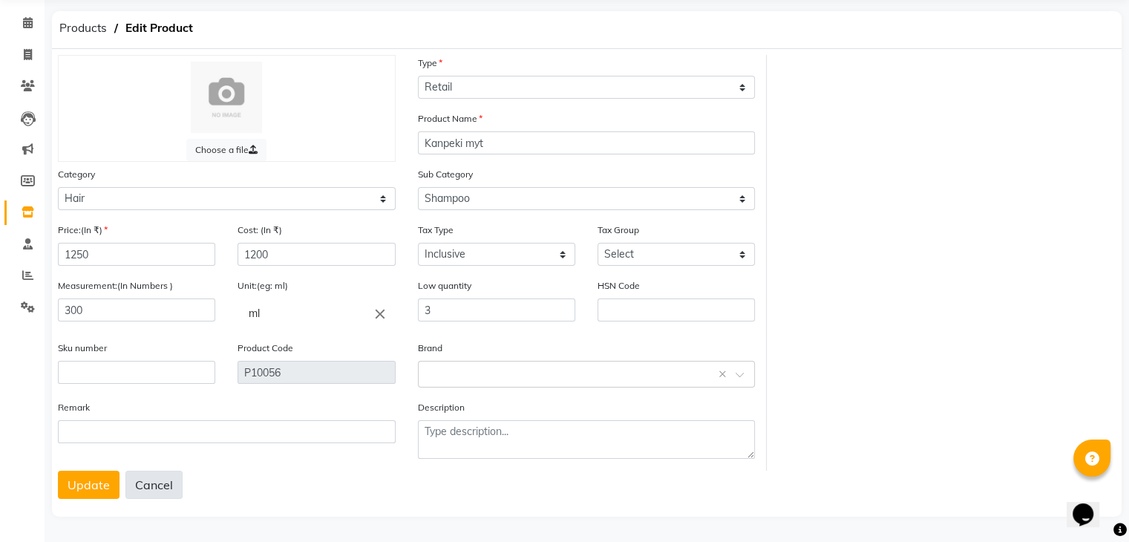
click at [143, 478] on button "Cancel" at bounding box center [153, 485] width 57 height 28
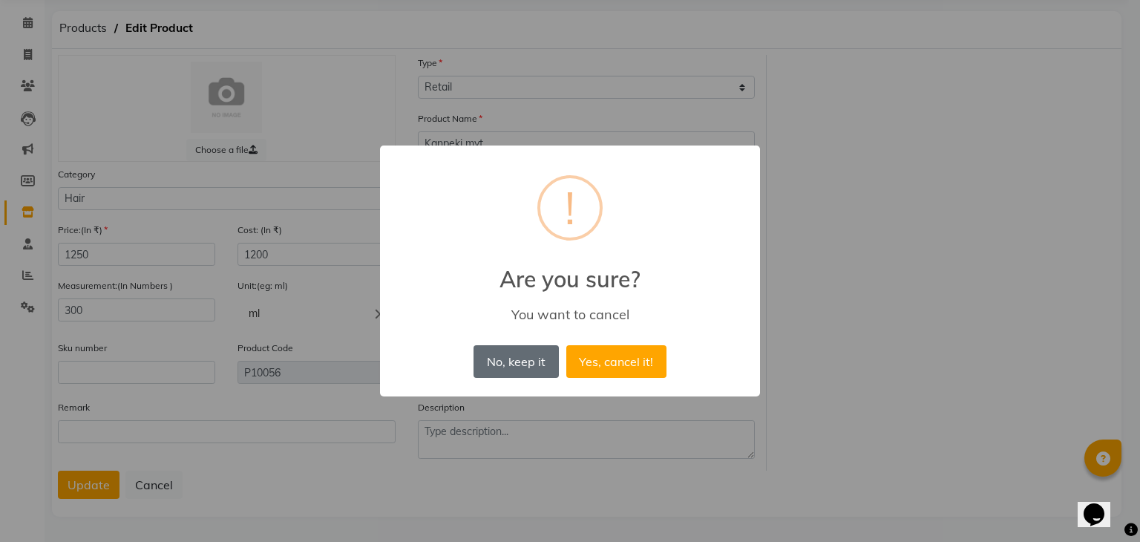
click at [487, 366] on button "No, keep it" at bounding box center [515, 361] width 85 height 33
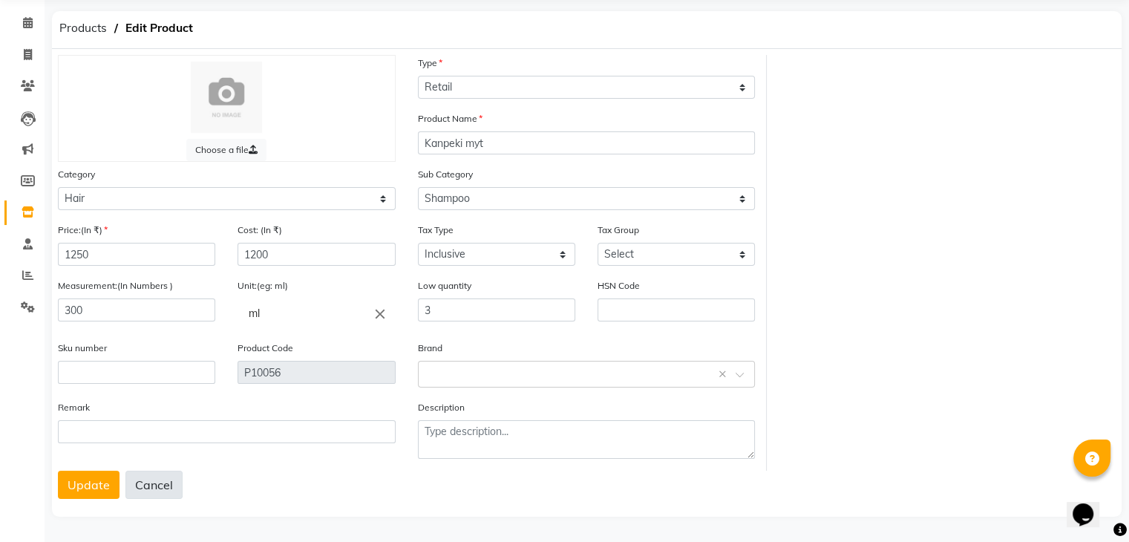
click at [168, 488] on button "Cancel" at bounding box center [153, 485] width 57 height 28
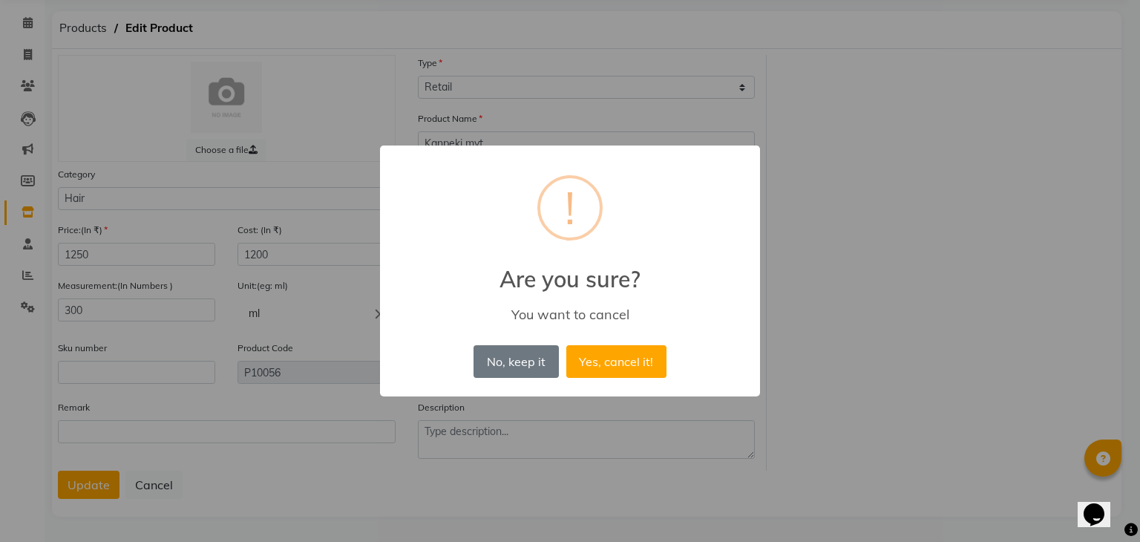
click at [644, 365] on button "Yes, cancel it!" at bounding box center [616, 361] width 100 height 33
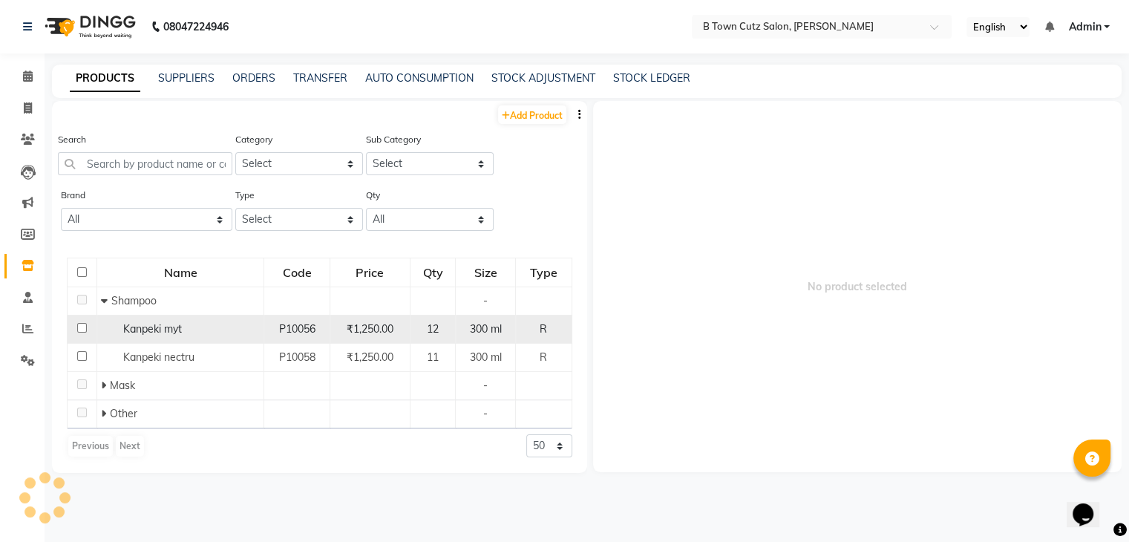
click at [359, 335] on span "₹1,250.00" at bounding box center [370, 328] width 47 height 13
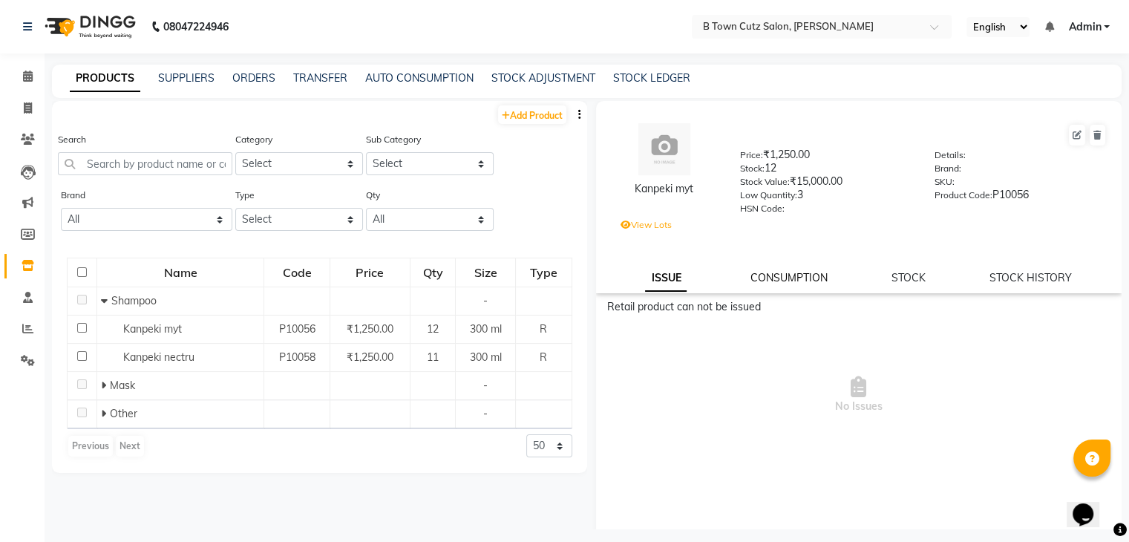
click at [754, 282] on link "CONSUMPTION" at bounding box center [788, 277] width 77 height 13
click at [892, 281] on link "STOCK" at bounding box center [909, 277] width 34 height 13
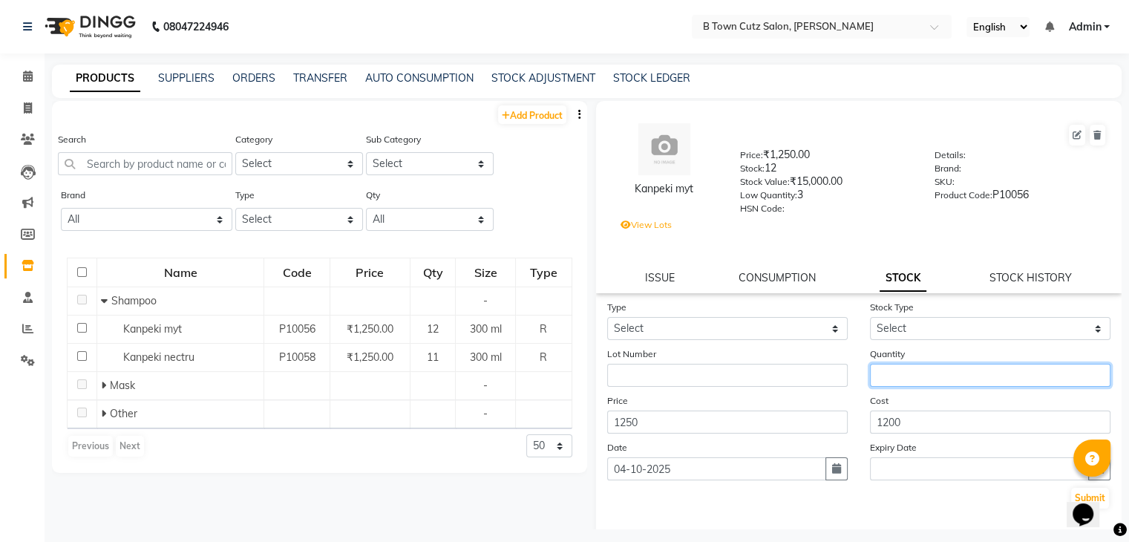
click at [898, 377] on input "number" at bounding box center [990, 375] width 240 height 23
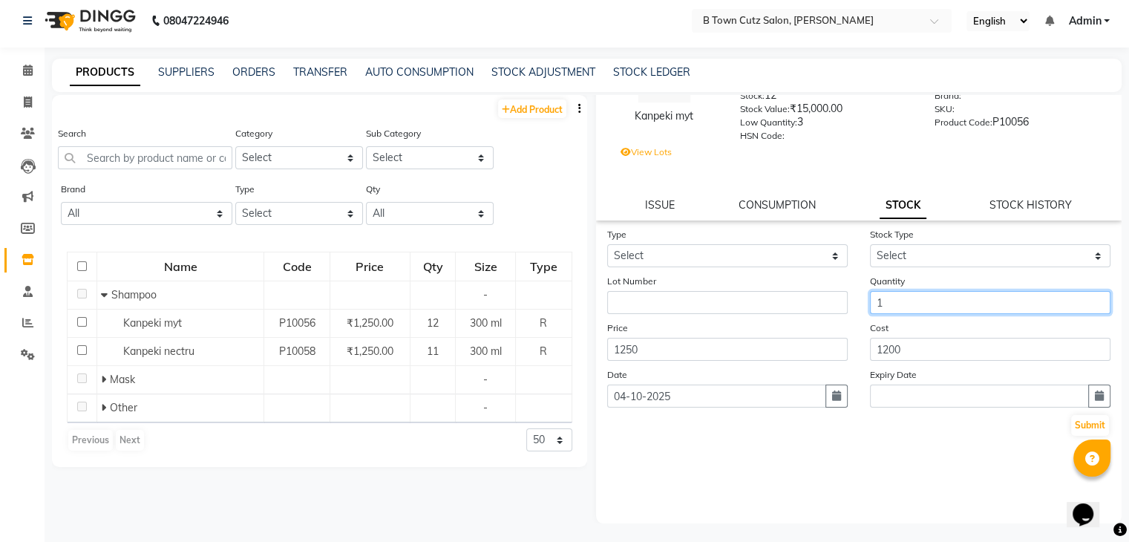
scroll to position [10, 0]
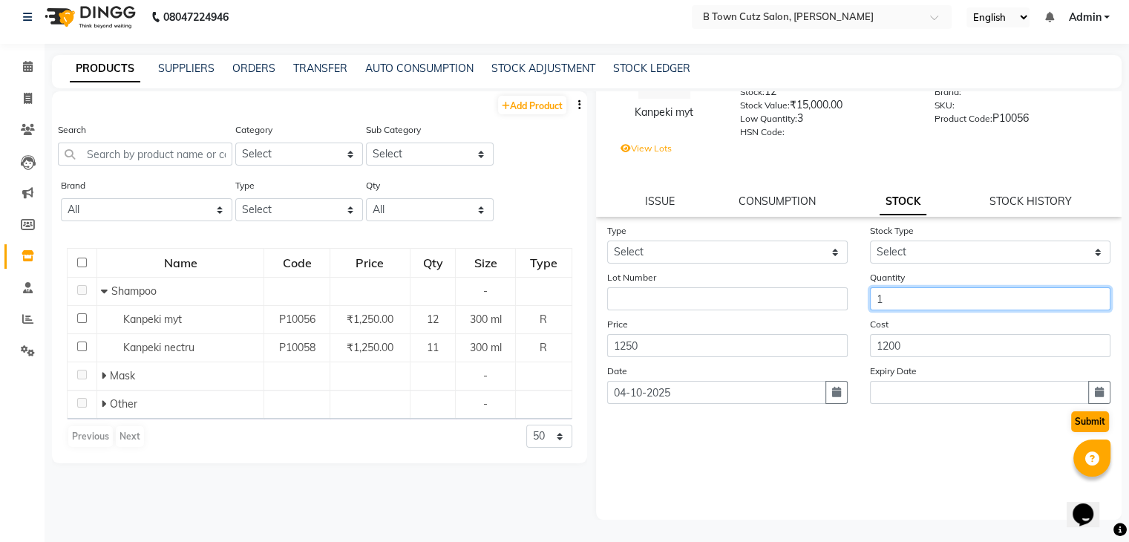
type input "1"
click at [1072, 428] on button "Submit" at bounding box center [1090, 421] width 38 height 21
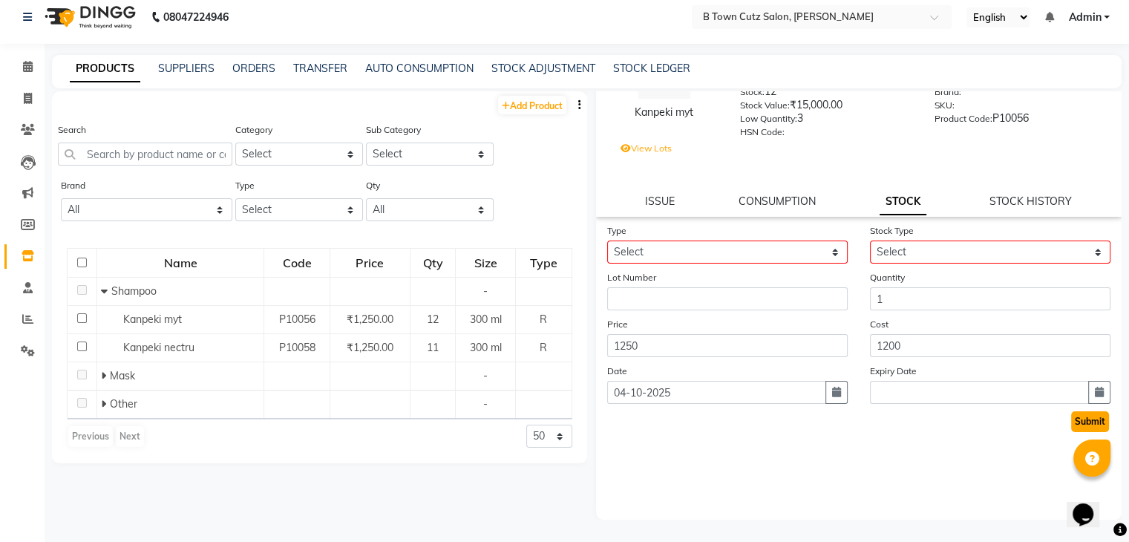
click at [1071, 427] on button "Submit" at bounding box center [1090, 421] width 38 height 21
click at [830, 255] on select "Select In Out" at bounding box center [727, 251] width 240 height 23
select select "in"
click at [607, 240] on select "Select In Out" at bounding box center [727, 251] width 240 height 23
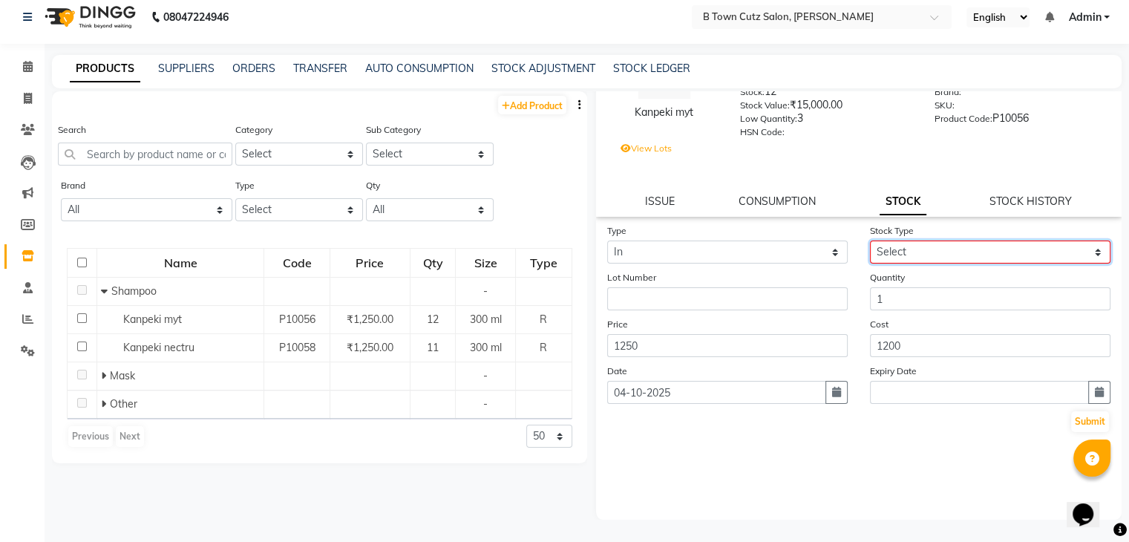
click at [896, 253] on select "Select New Stock Adjustment Return Other" at bounding box center [990, 251] width 240 height 23
select select "new stock"
click at [870, 240] on select "Select New Stock Adjustment Return Other" at bounding box center [990, 251] width 240 height 23
click at [1083, 421] on button "Submit" at bounding box center [1090, 421] width 38 height 21
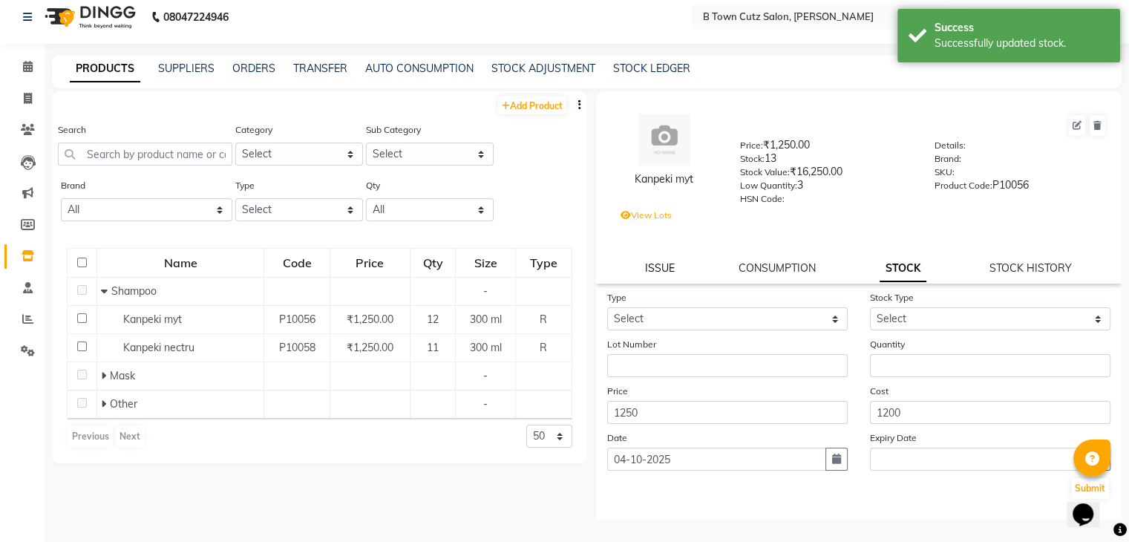
click at [648, 275] on link "ISSUE" at bounding box center [660, 267] width 30 height 13
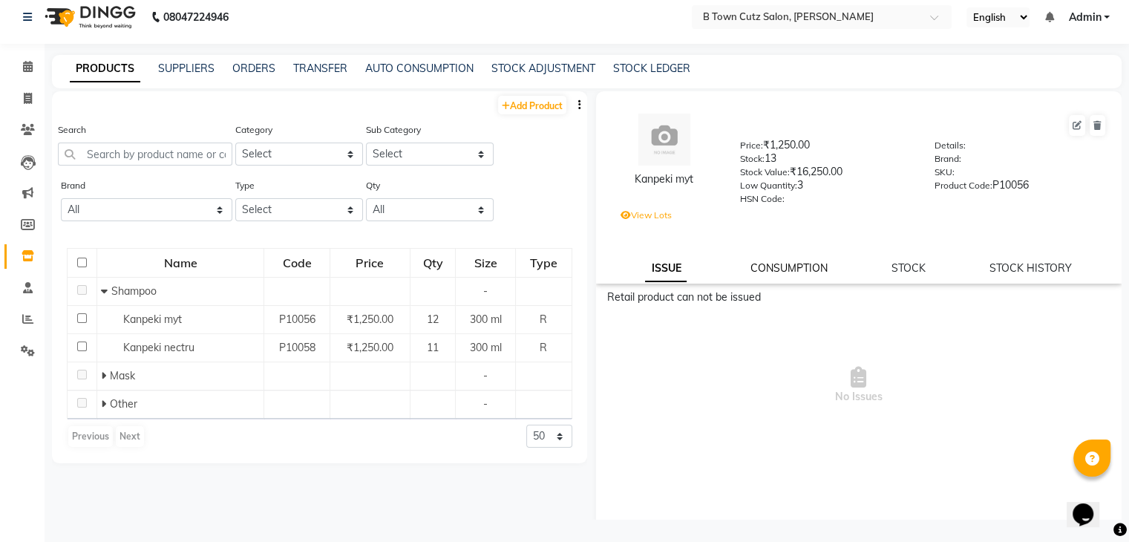
click at [778, 271] on link "CONSUMPTION" at bounding box center [788, 267] width 77 height 13
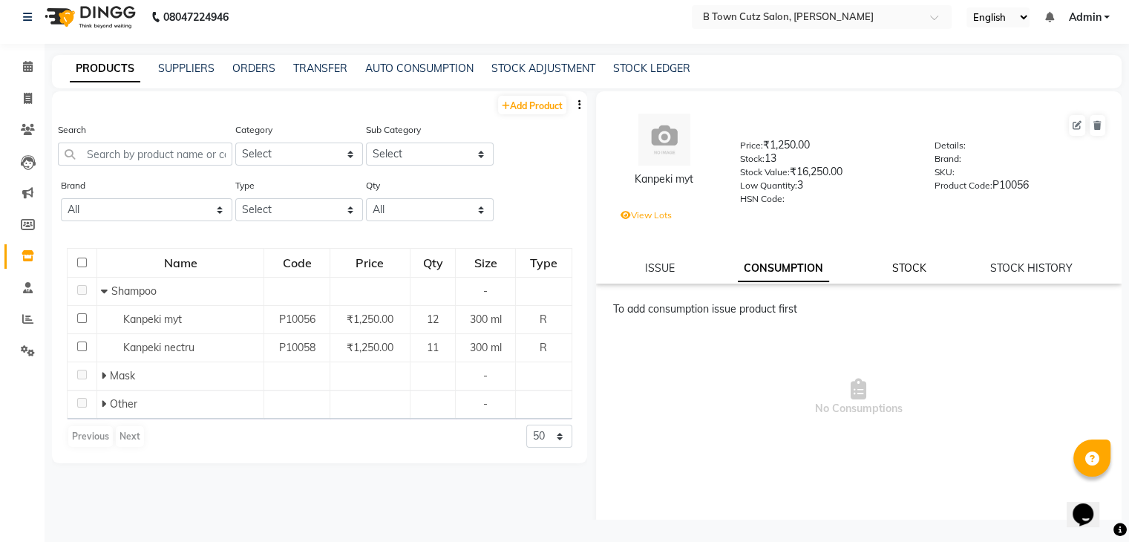
click at [902, 275] on link "STOCK" at bounding box center [909, 267] width 34 height 13
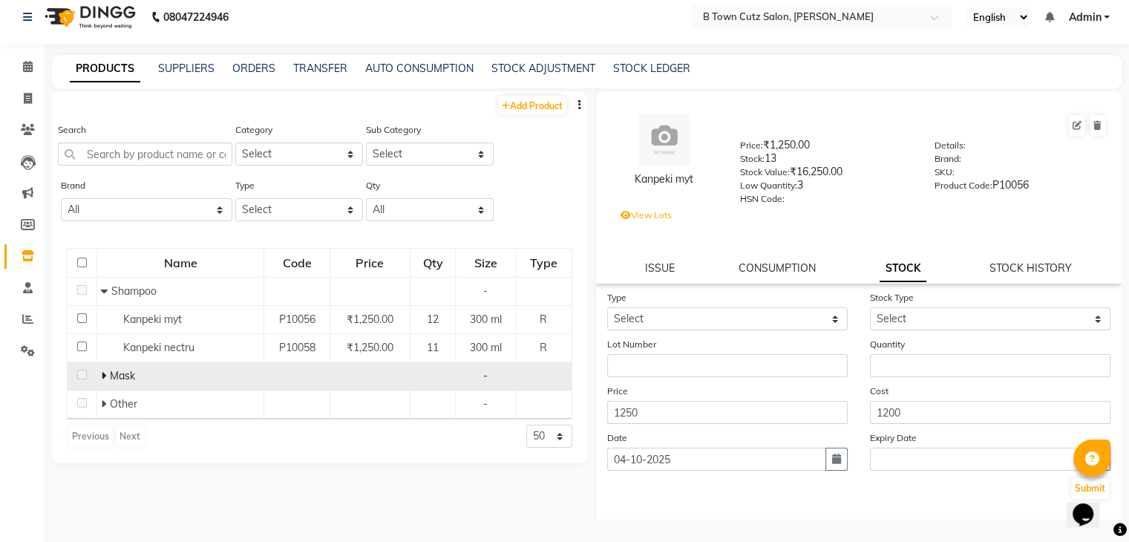
click at [258, 372] on div "Mask" at bounding box center [180, 376] width 159 height 16
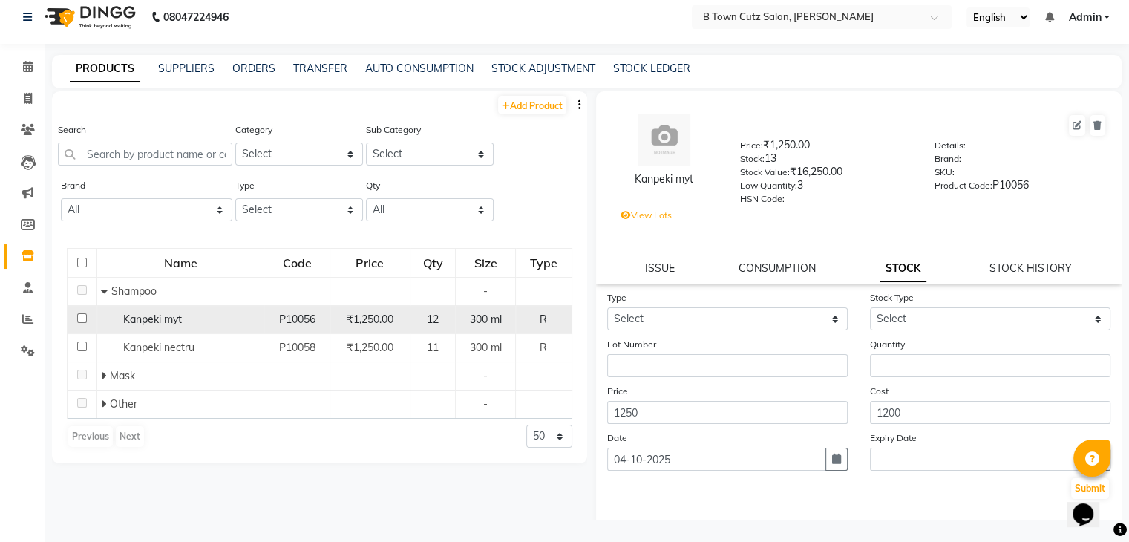
click at [438, 328] on td "12" at bounding box center [433, 320] width 46 height 28
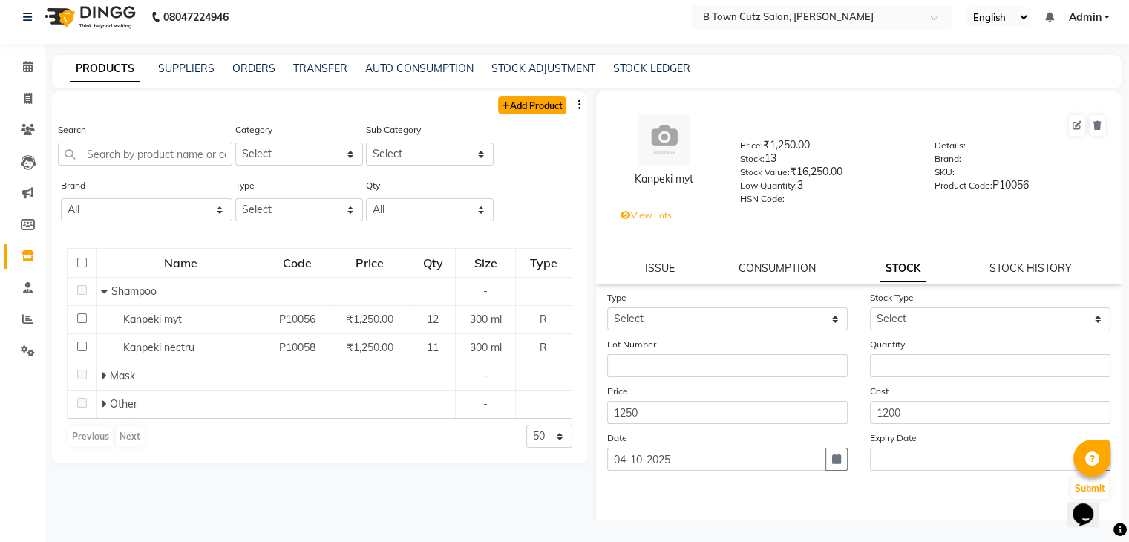
click at [520, 108] on link "Add Product" at bounding box center [532, 105] width 68 height 19
select select "true"
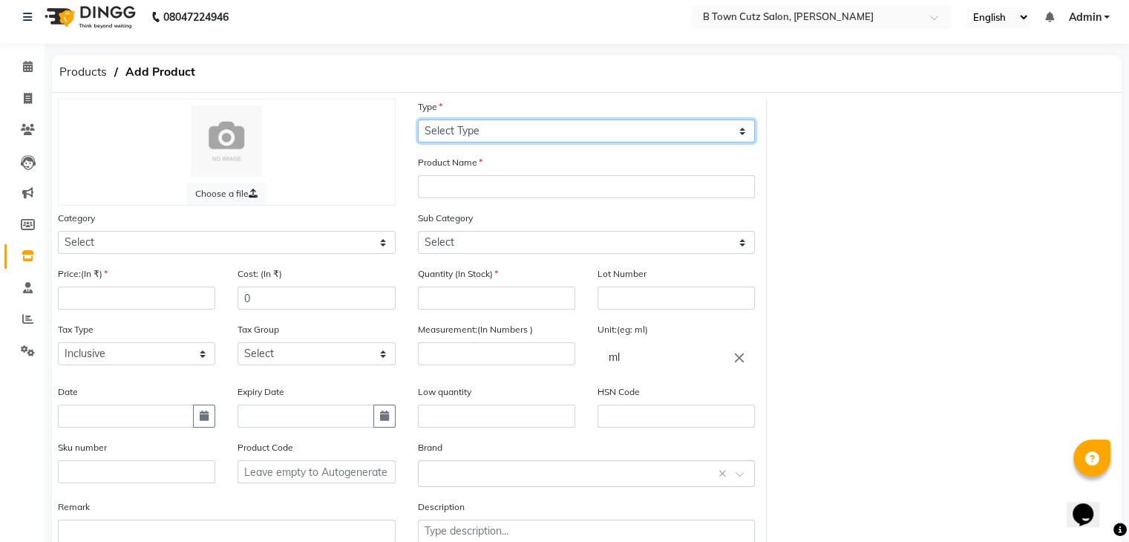
click at [525, 131] on select "Select Type Both Retail Consumable" at bounding box center [587, 130] width 338 height 23
select select "R"
click at [418, 119] on select "Select Type Both Retail Consumable" at bounding box center [587, 130] width 338 height 23
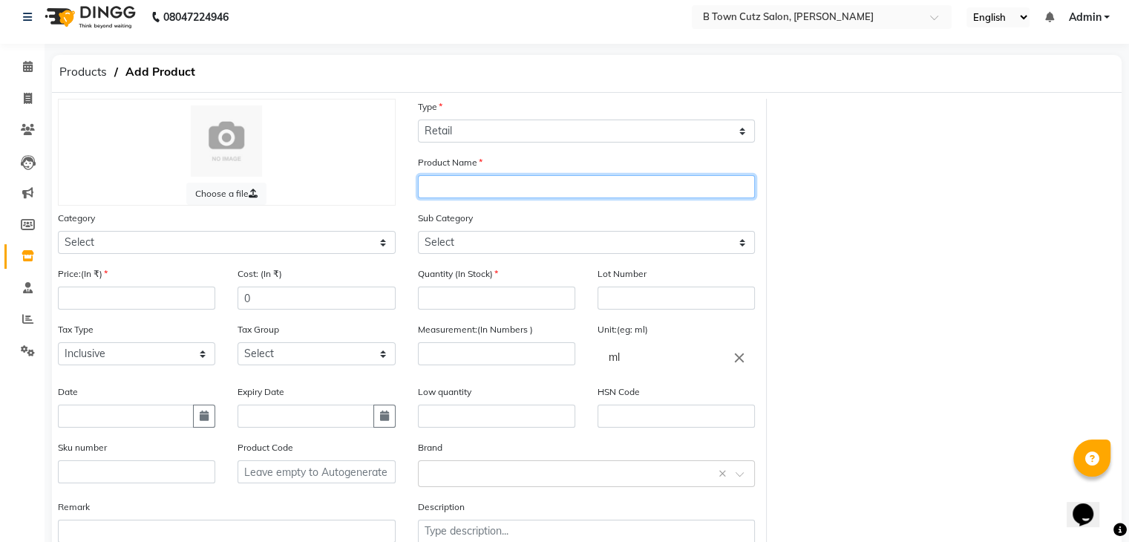
click at [499, 183] on input "text" at bounding box center [587, 186] width 338 height 23
type input "kanpeki myt"
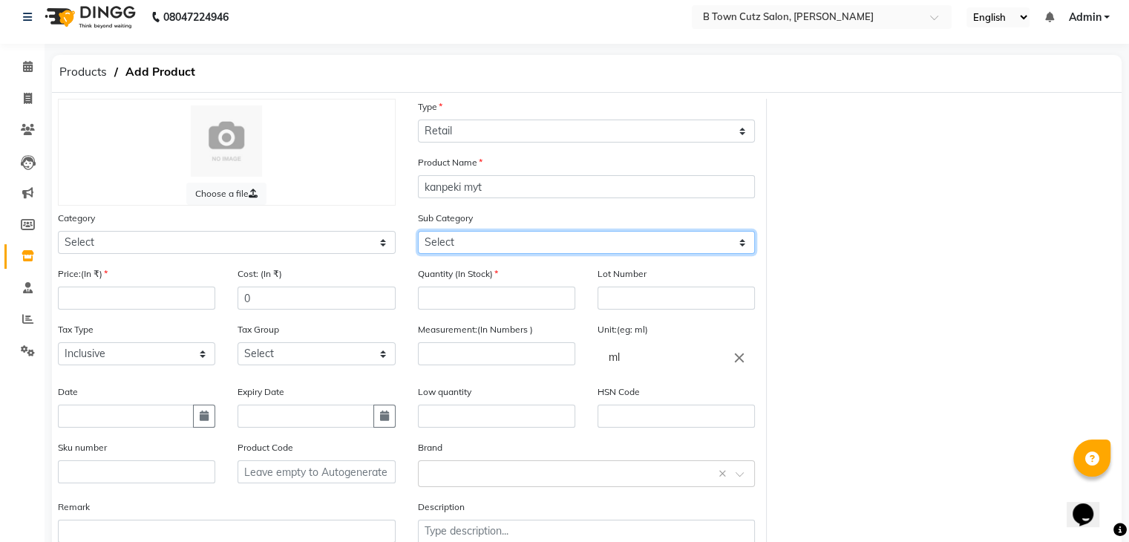
click at [468, 241] on select "Select" at bounding box center [587, 242] width 338 height 23
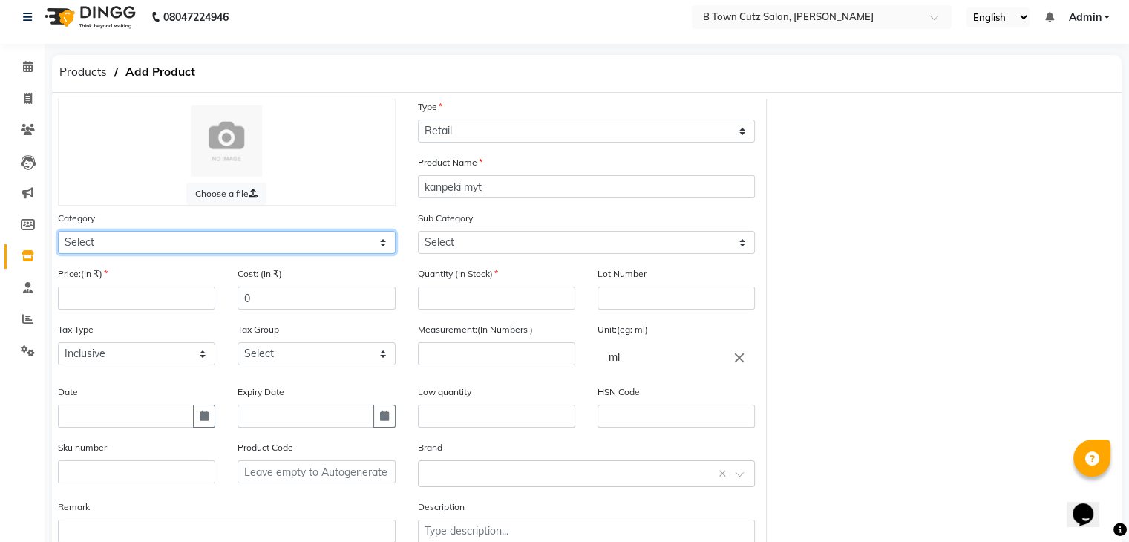
click at [327, 235] on select "Select Hair Skin Makeup Personal Care Appliances Beard Waxing Disposable Thread…" at bounding box center [227, 242] width 338 height 23
select select "633601100"
click at [58, 233] on select "Select Hair Skin Makeup Personal Care Appliances Beard Waxing Disposable Thread…" at bounding box center [227, 242] width 338 height 23
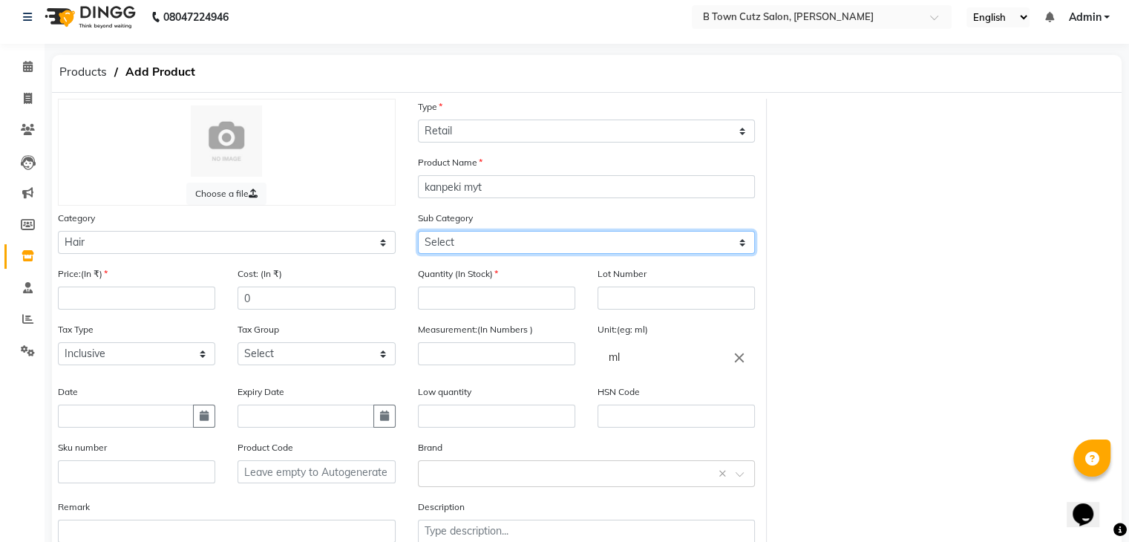
click at [492, 238] on select "Select Shampoo Conditioner Cream Mask Oil Serum Color Appliances Treatment Styl…" at bounding box center [587, 242] width 338 height 23
select select "633601101"
click at [418, 233] on select "Select Shampoo Conditioner Cream Mask Oil Serum Color Appliances Treatment Styl…" at bounding box center [587, 242] width 338 height 23
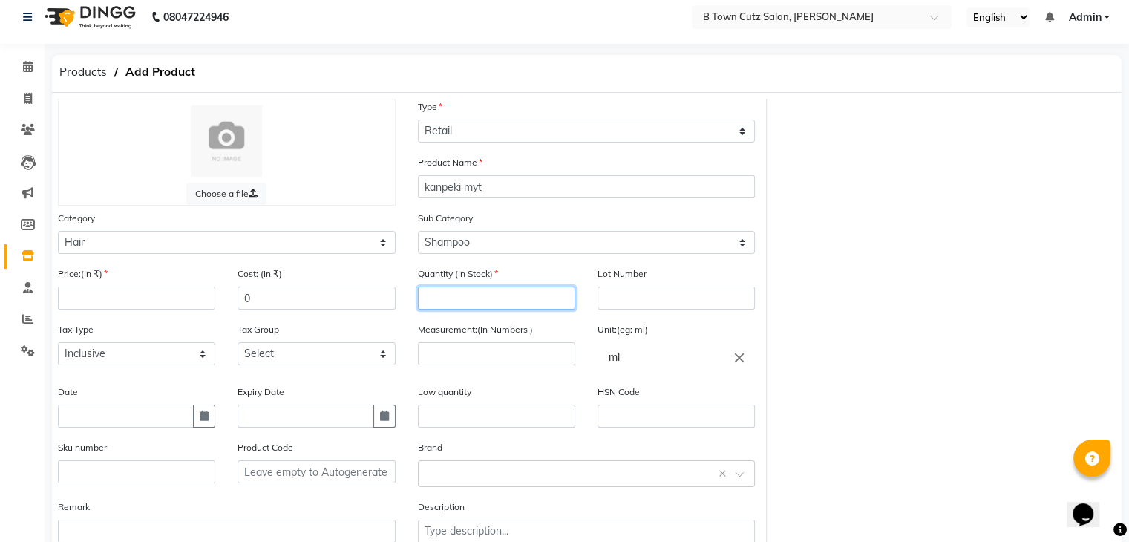
click at [481, 299] on input "number" at bounding box center [496, 297] width 157 height 23
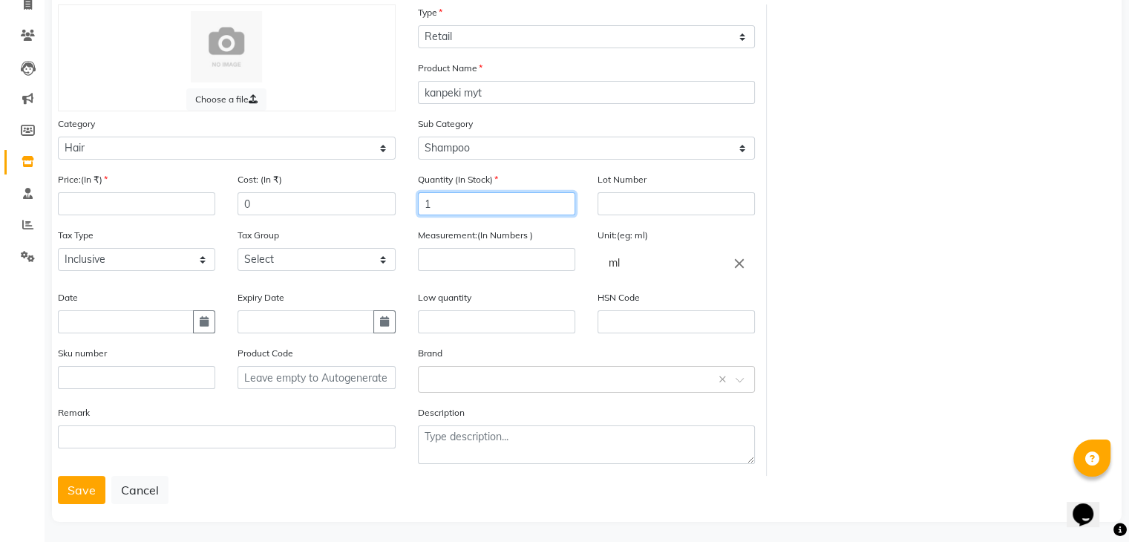
scroll to position [116, 0]
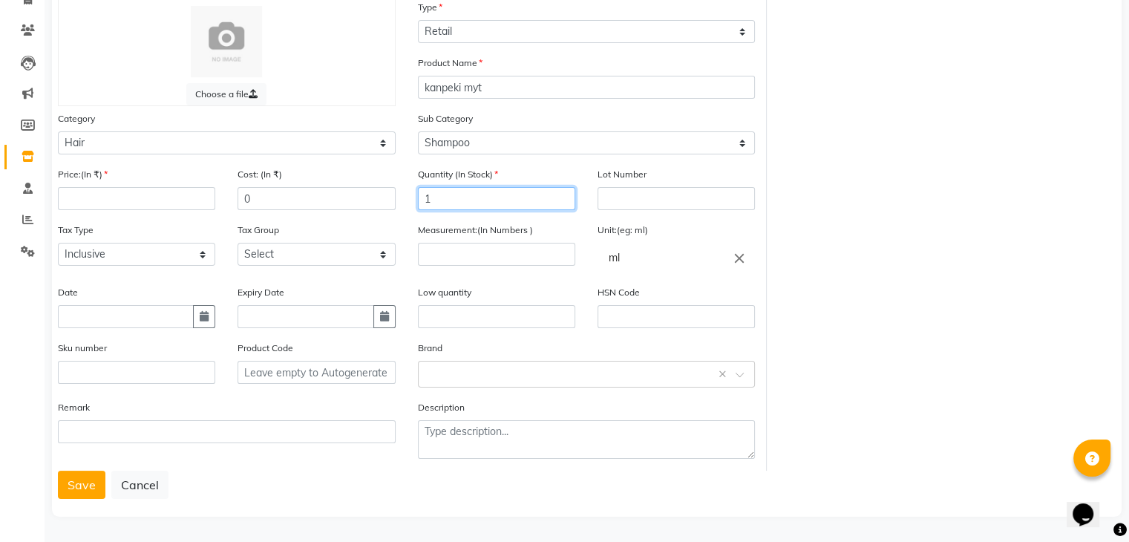
type input "1"
click at [71, 470] on div "Remark" at bounding box center [227, 434] width 360 height 71
click at [72, 479] on button "Save" at bounding box center [81, 485] width 47 height 28
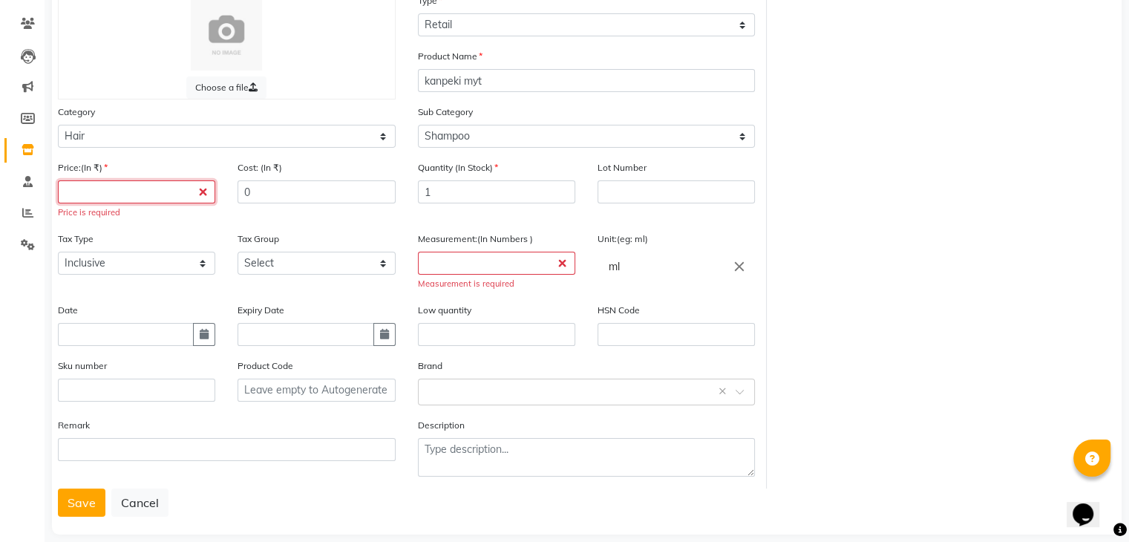
click at [180, 191] on input "number" at bounding box center [136, 191] width 157 height 23
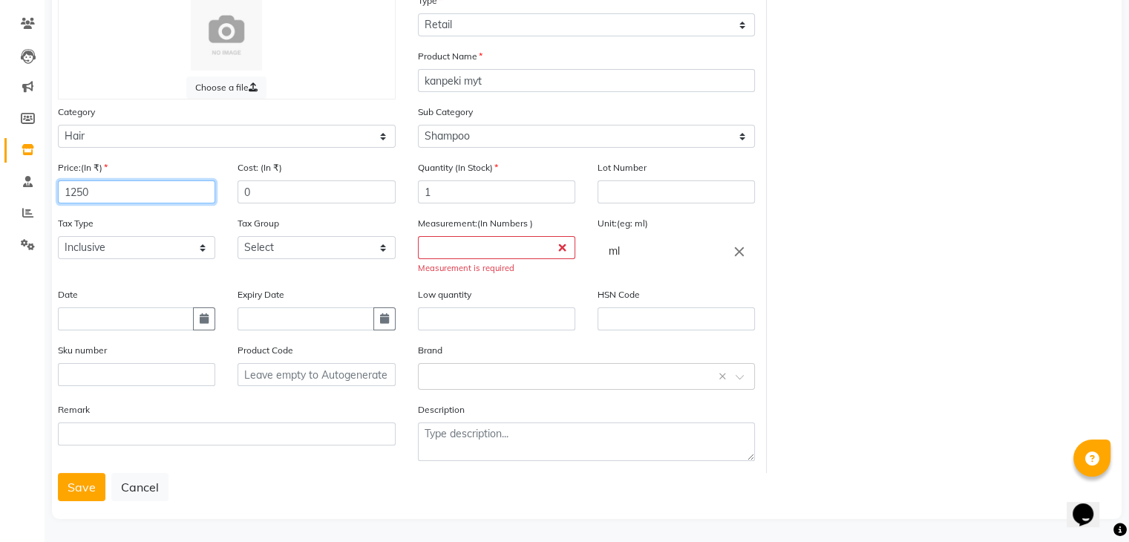
type input "1250"
click at [487, 251] on input "number" at bounding box center [496, 247] width 157 height 23
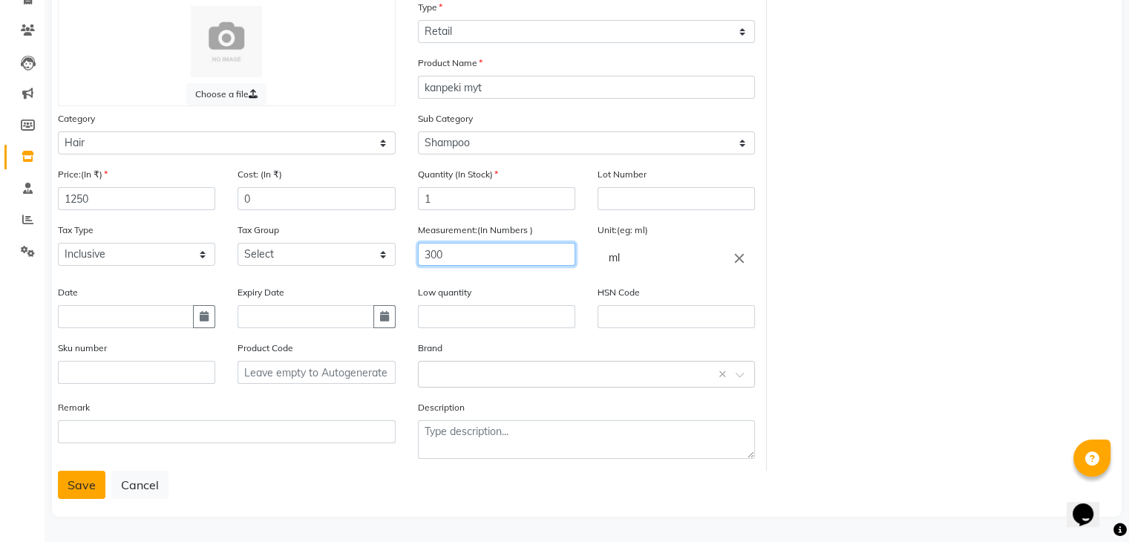
type input "300"
click at [75, 491] on button "Save" at bounding box center [81, 485] width 47 height 28
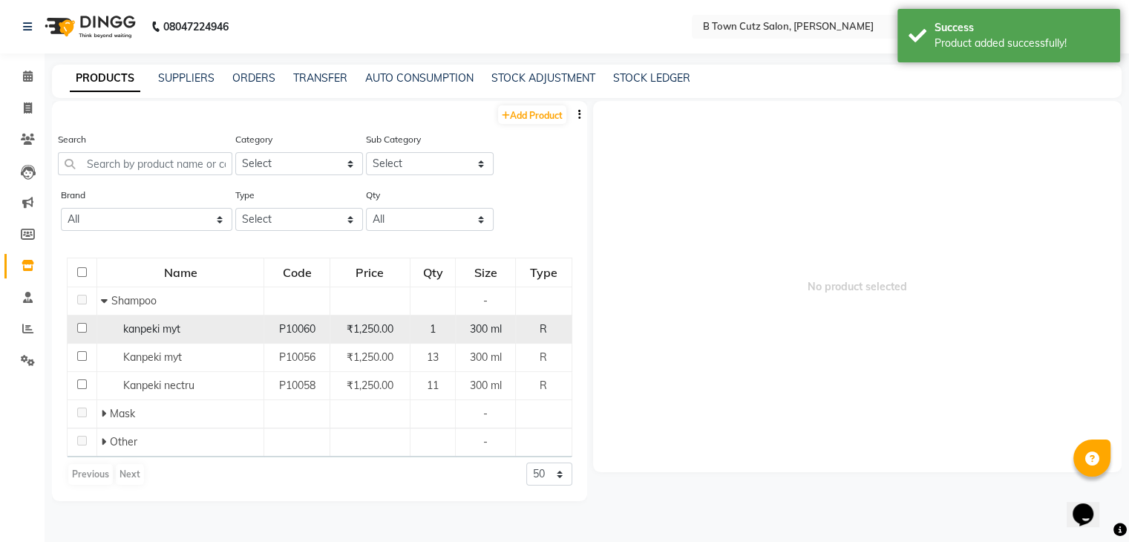
drag, startPoint x: 362, startPoint y: 339, endPoint x: 329, endPoint y: 330, distance: 34.6
click at [329, 330] on td "P10060" at bounding box center [297, 329] width 66 height 28
click at [83, 327] on input "checkbox" at bounding box center [82, 328] width 10 height 10
checkbox input "true"
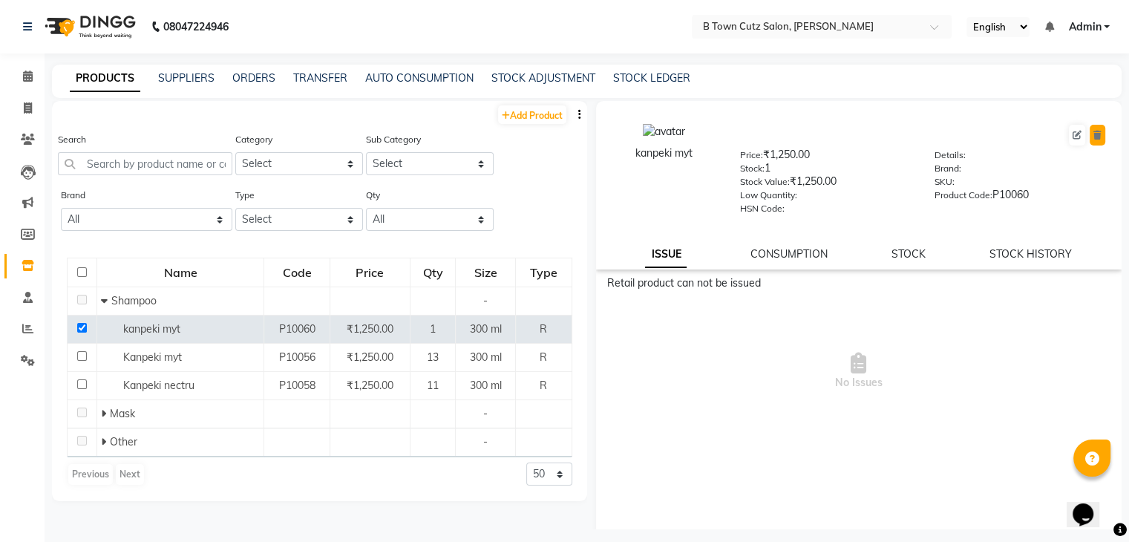
click at [1093, 135] on icon at bounding box center [1097, 135] width 8 height 9
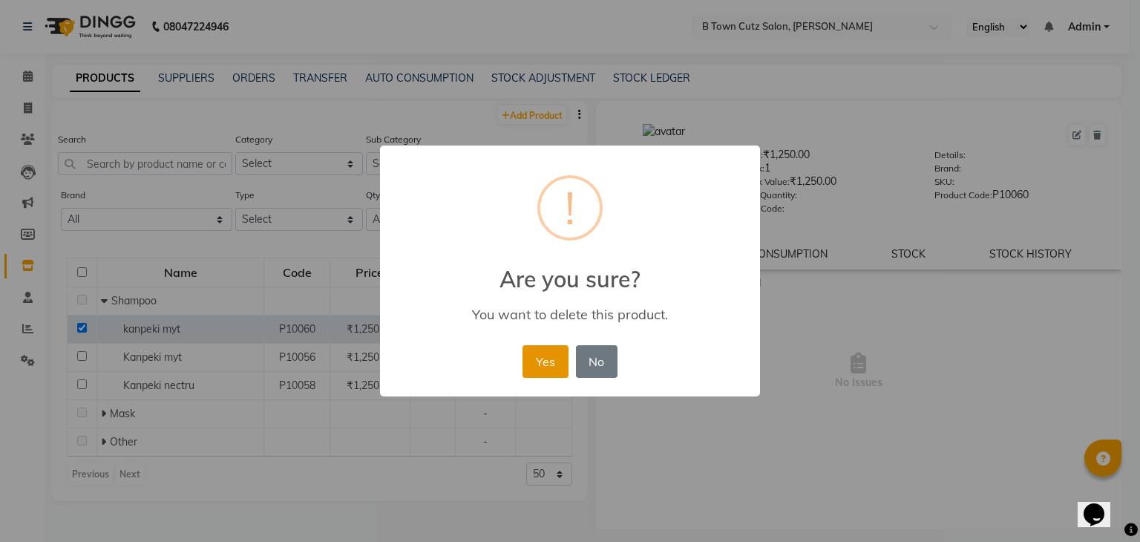
click at [540, 366] on button "Yes" at bounding box center [544, 361] width 45 height 33
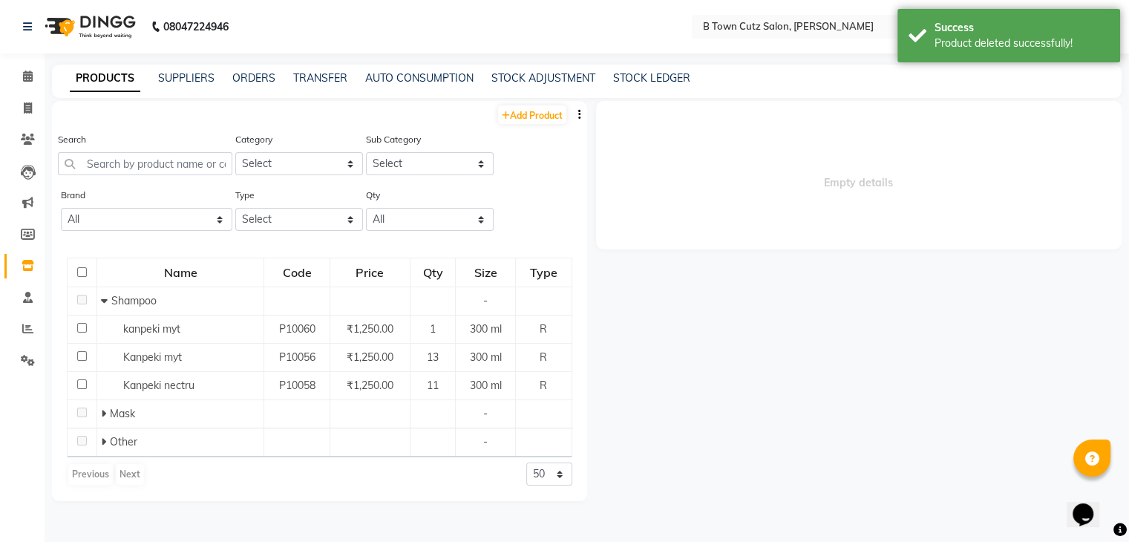
click at [163, 468] on div "Previous Next 50 100 500" at bounding box center [319, 474] width 505 height 24
drag, startPoint x: 761, startPoint y: 363, endPoint x: 750, endPoint y: 364, distance: 11.2
drag, startPoint x: 750, startPoint y: 364, endPoint x: 205, endPoint y: 88, distance: 611.4
click at [205, 88] on div "PRODUCTS SUPPLIERS ORDERS TRANSFER AUTO CONSUMPTION STOCK ADJUSTMENT STOCK LEDG…" at bounding box center [586, 81] width 1069 height 33
click at [203, 82] on link "SUPPLIERS" at bounding box center [186, 77] width 56 height 13
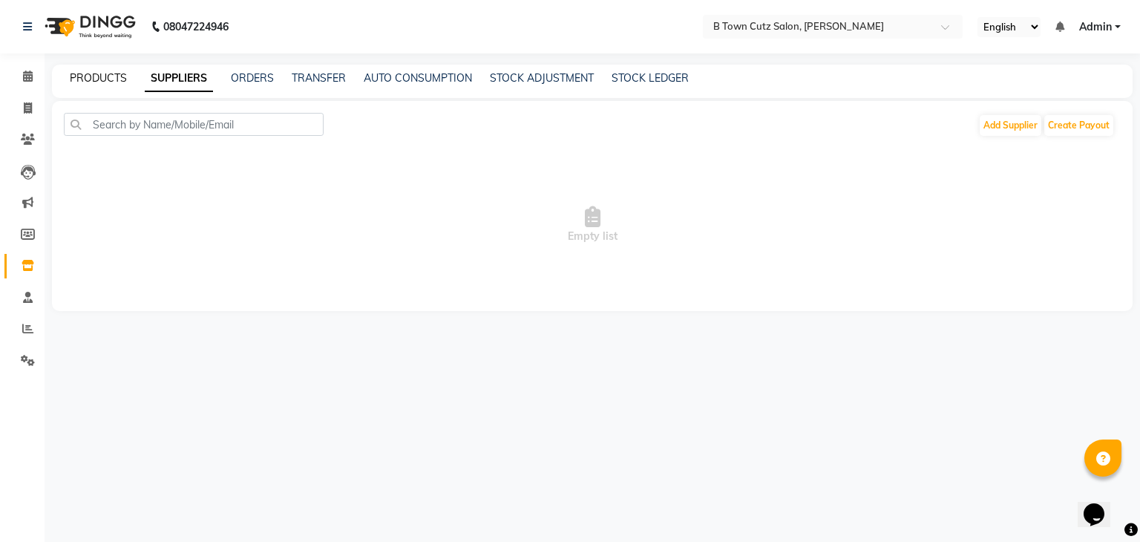
click at [108, 80] on link "PRODUCTS" at bounding box center [98, 77] width 57 height 13
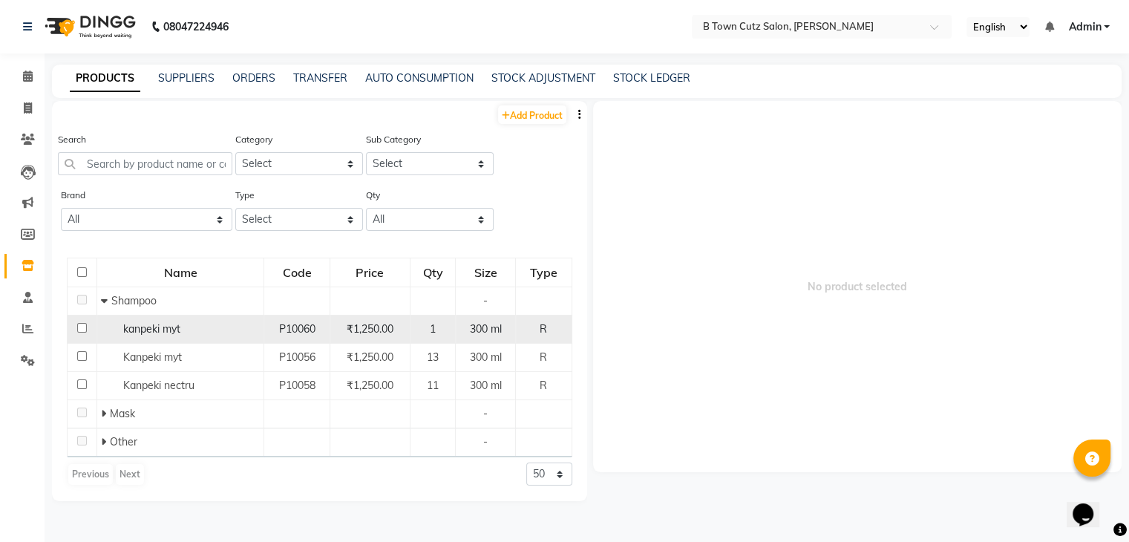
click at [81, 330] on input "checkbox" at bounding box center [82, 328] width 10 height 10
checkbox input "true"
drag, startPoint x: 246, startPoint y: 325, endPoint x: 533, endPoint y: 338, distance: 287.5
click at [533, 337] on div "R" at bounding box center [543, 329] width 43 height 16
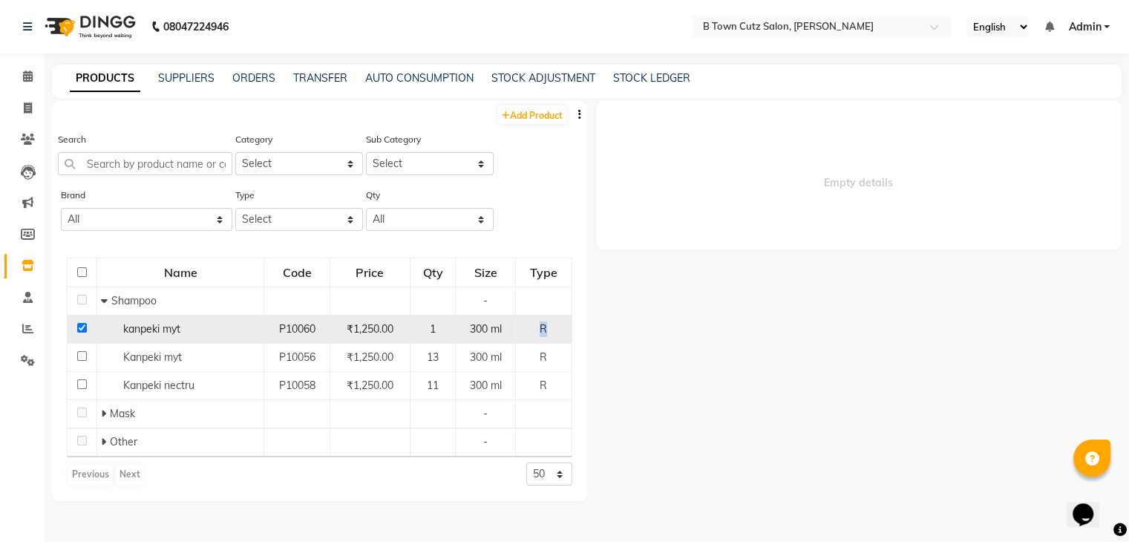
click at [533, 337] on div "R" at bounding box center [543, 329] width 43 height 16
click at [558, 330] on div "R" at bounding box center [543, 329] width 43 height 16
click at [615, 373] on div "Empty details" at bounding box center [854, 315] width 535 height 428
click at [24, 101] on span at bounding box center [28, 108] width 26 height 17
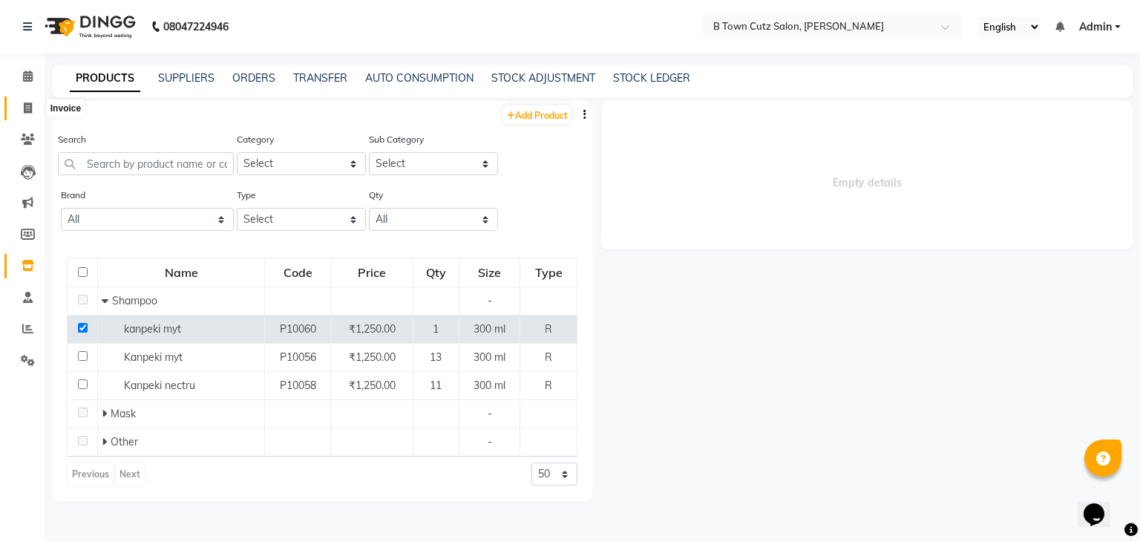
select select "4658"
select select "service"
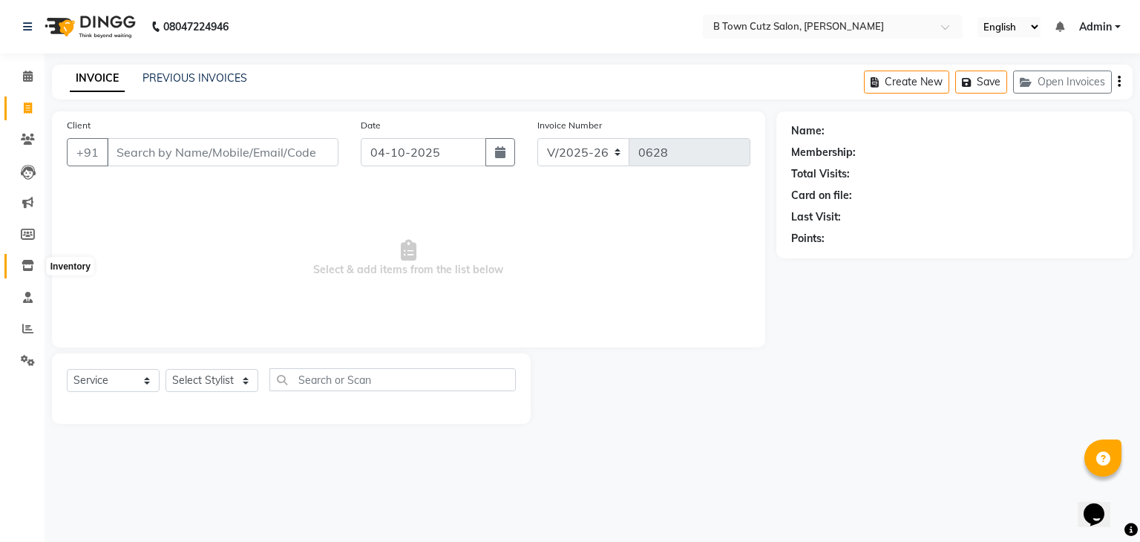
click at [22, 262] on icon at bounding box center [28, 265] width 13 height 11
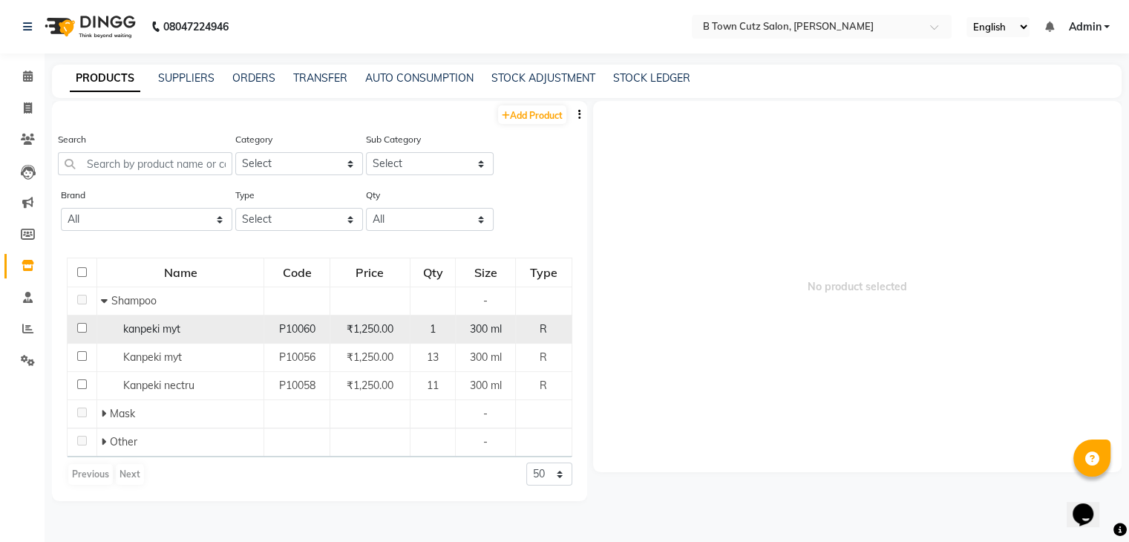
click at [82, 330] on input "checkbox" at bounding box center [82, 328] width 10 height 10
checkbox input "true"
click at [272, 332] on div "P10060" at bounding box center [296, 329] width 53 height 16
click at [580, 116] on icon "button" at bounding box center [579, 114] width 3 height 10
click at [550, 183] on div "Search Category Select Hair Skin Makeup Personal Care Appliances Beard Waxing D…" at bounding box center [319, 159] width 535 height 56
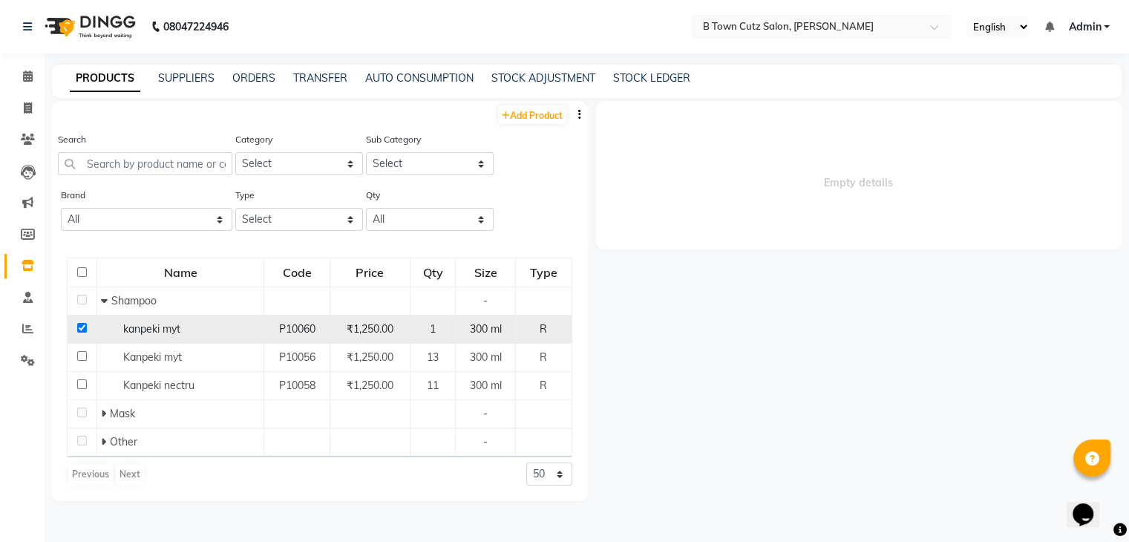
drag, startPoint x: 525, startPoint y: 333, endPoint x: 508, endPoint y: 323, distance: 20.6
click at [508, 323] on div "300 ml" at bounding box center [485, 329] width 47 height 16
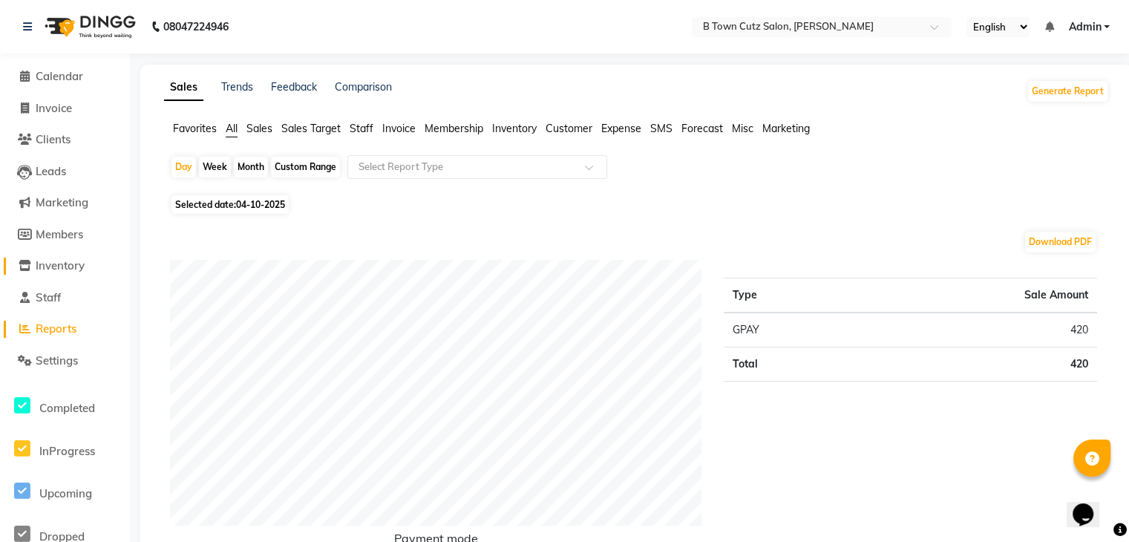
click at [76, 262] on span "Inventory" at bounding box center [60, 265] width 49 height 14
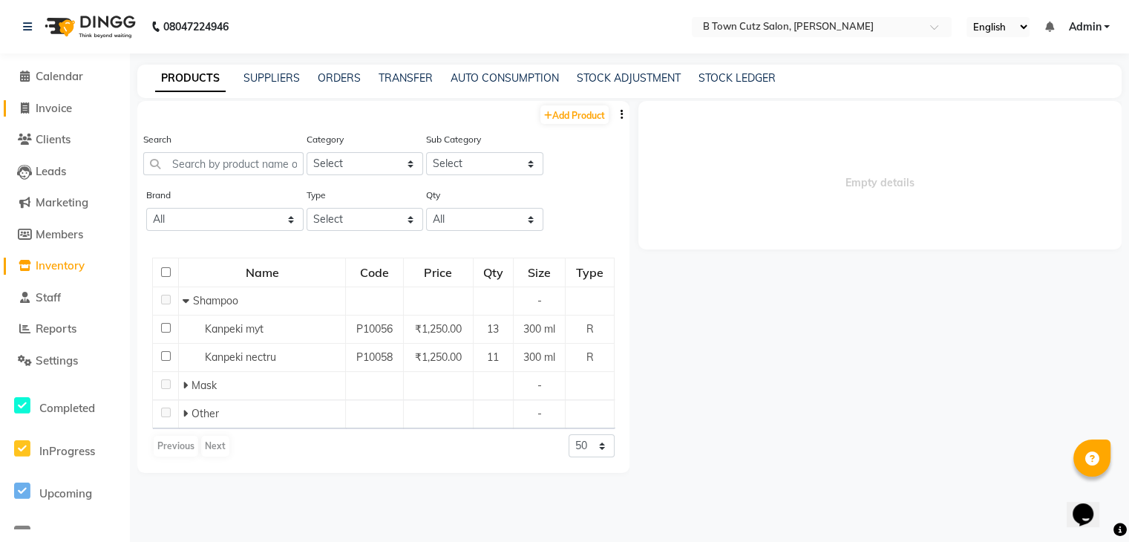
click at [38, 109] on span "Invoice" at bounding box center [54, 108] width 36 height 14
select select "service"
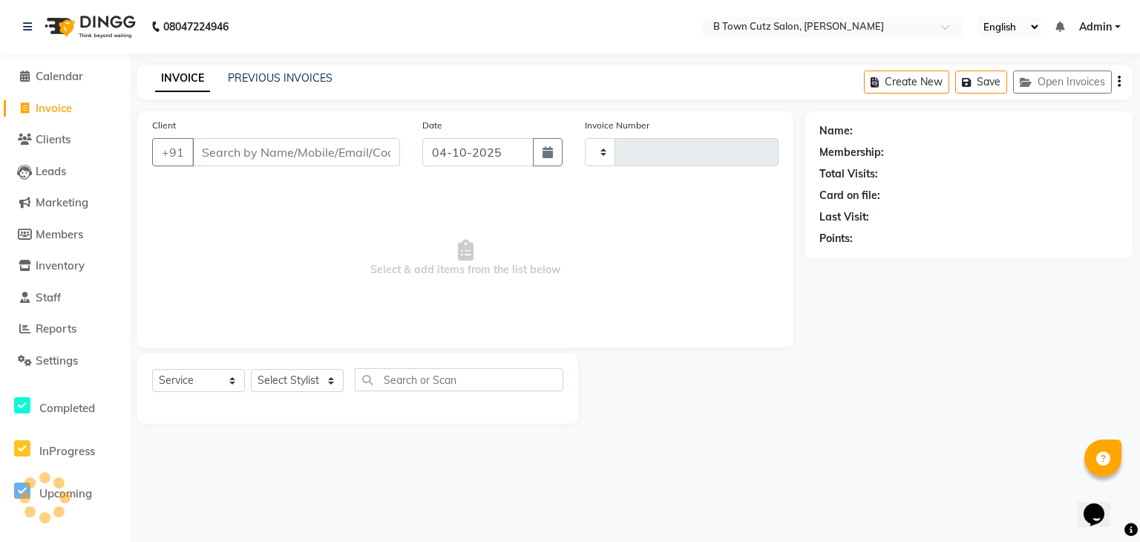
type input "0628"
select select "4658"
click at [55, 263] on span "Inventory" at bounding box center [60, 265] width 49 height 14
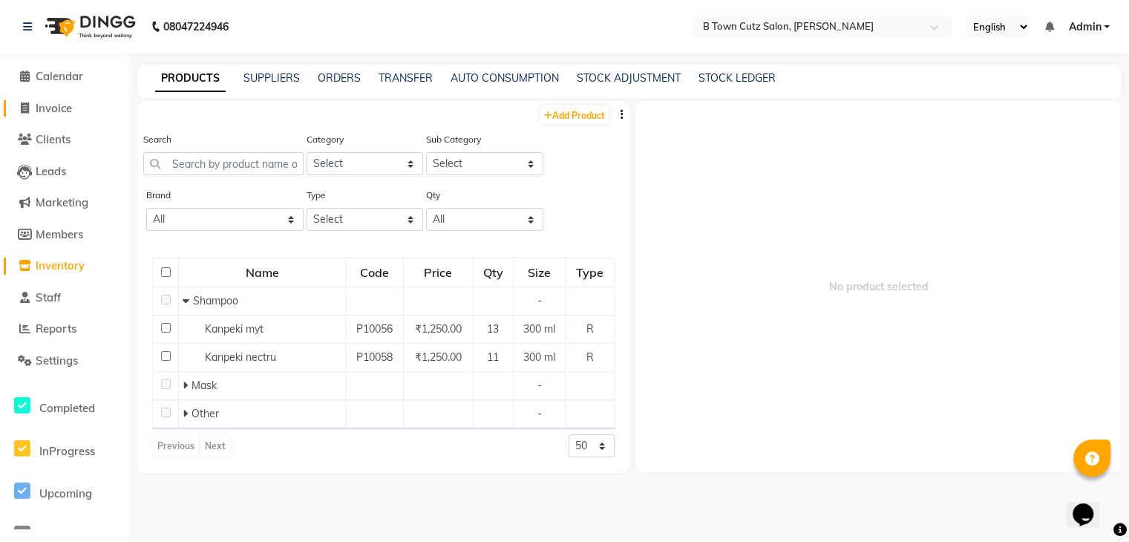
click at [47, 101] on span "Invoice" at bounding box center [54, 108] width 36 height 14
select select "service"
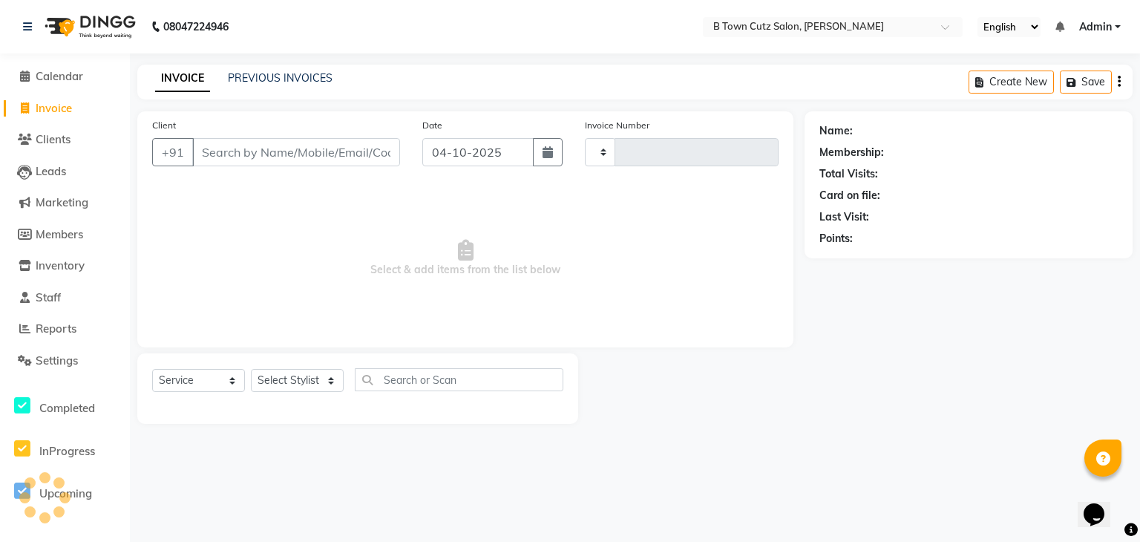
type input "0628"
select select "4658"
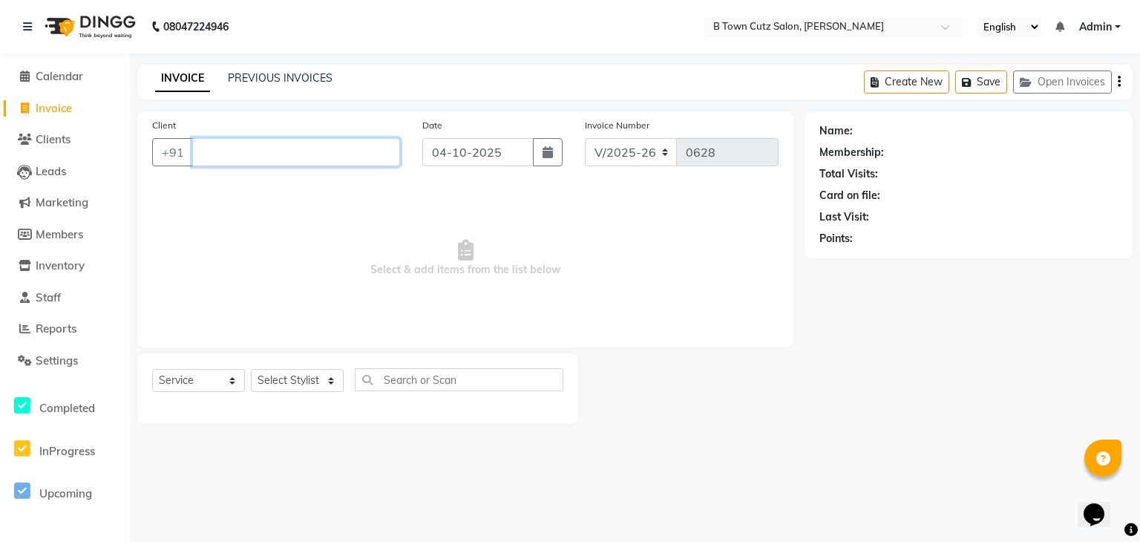
click at [217, 148] on input "Client" at bounding box center [296, 152] width 208 height 28
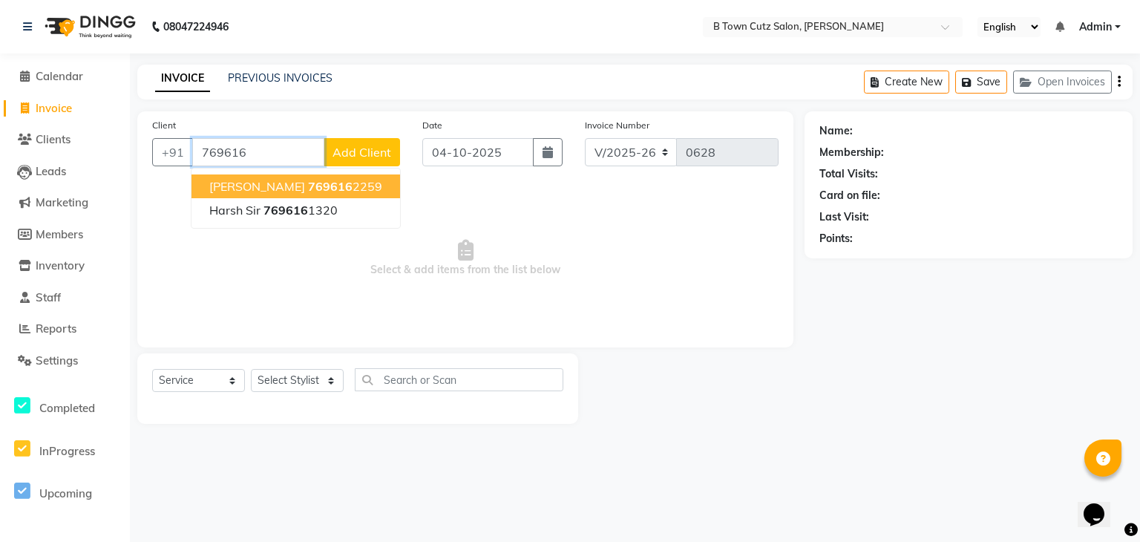
click at [203, 166] on div "[PHONE_NUMBER] [PERSON_NAME] 769616 2259 Harsh sir 769616 1320 Add Client" at bounding box center [276, 152] width 248 height 28
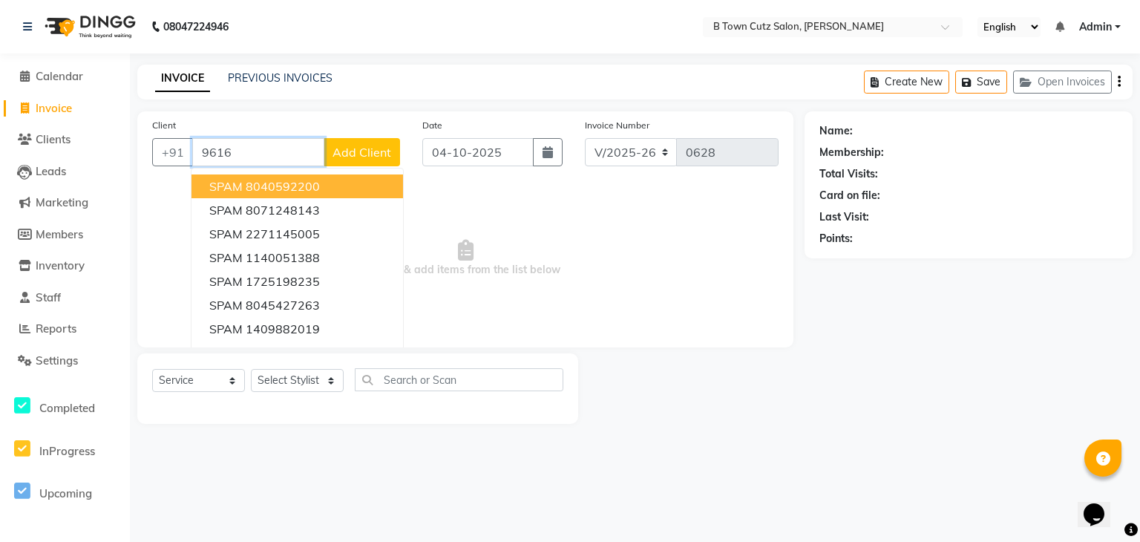
click at [235, 148] on input "9616" at bounding box center [258, 152] width 132 height 28
type input "9"
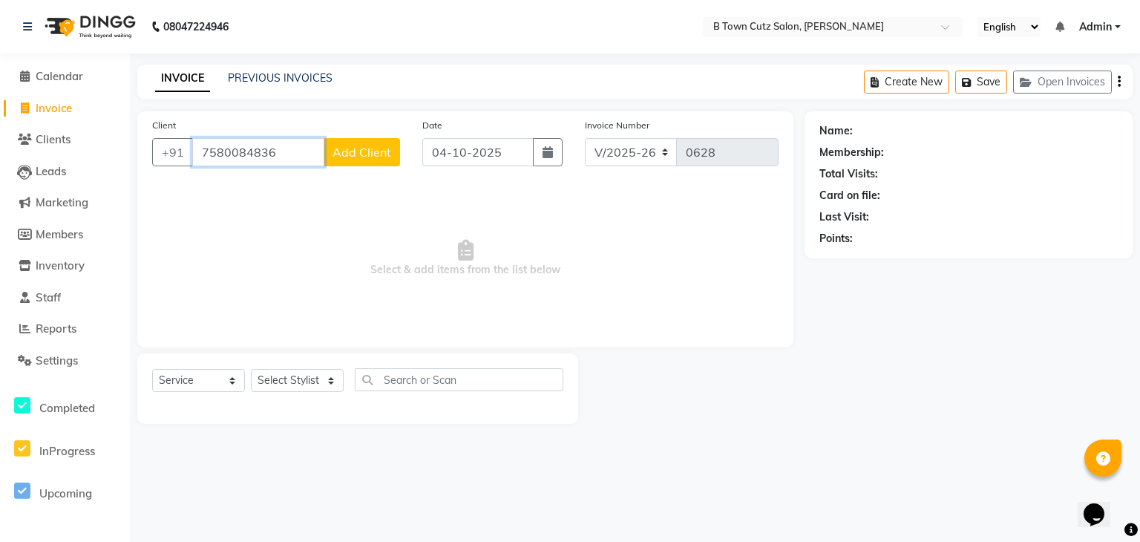
type input "7580084836"
click at [368, 152] on span "Add Client" at bounding box center [361, 152] width 59 height 15
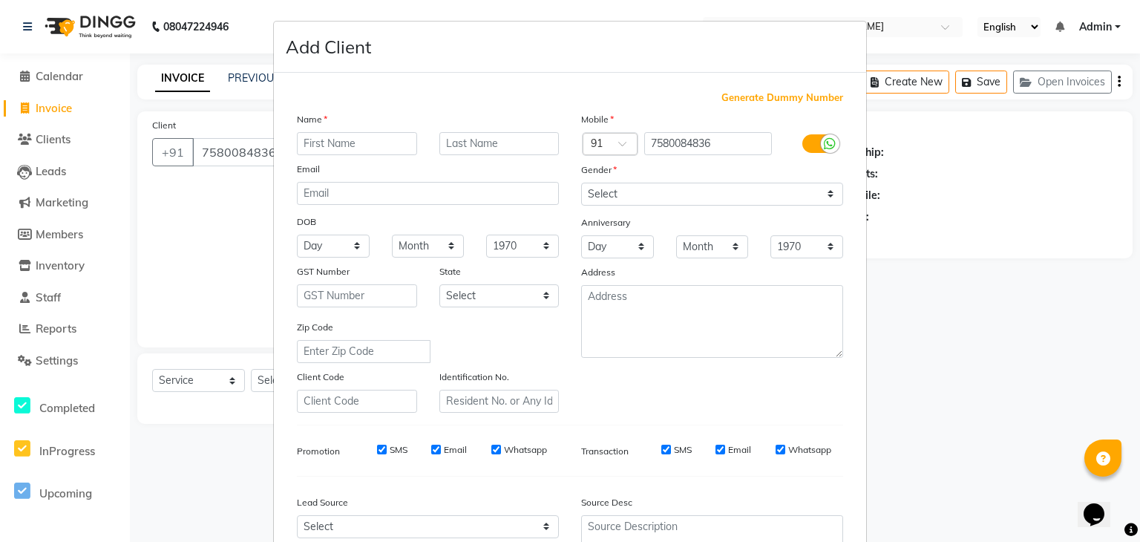
click at [348, 143] on input "text" at bounding box center [357, 143] width 120 height 23
type input "[DEMOGRAPHIC_DATA]"
click at [448, 142] on input "text" at bounding box center [499, 143] width 120 height 23
type input "mam"
click at [615, 197] on select "Select [DEMOGRAPHIC_DATA] [DEMOGRAPHIC_DATA] Other Prefer Not To Say" at bounding box center [712, 194] width 262 height 23
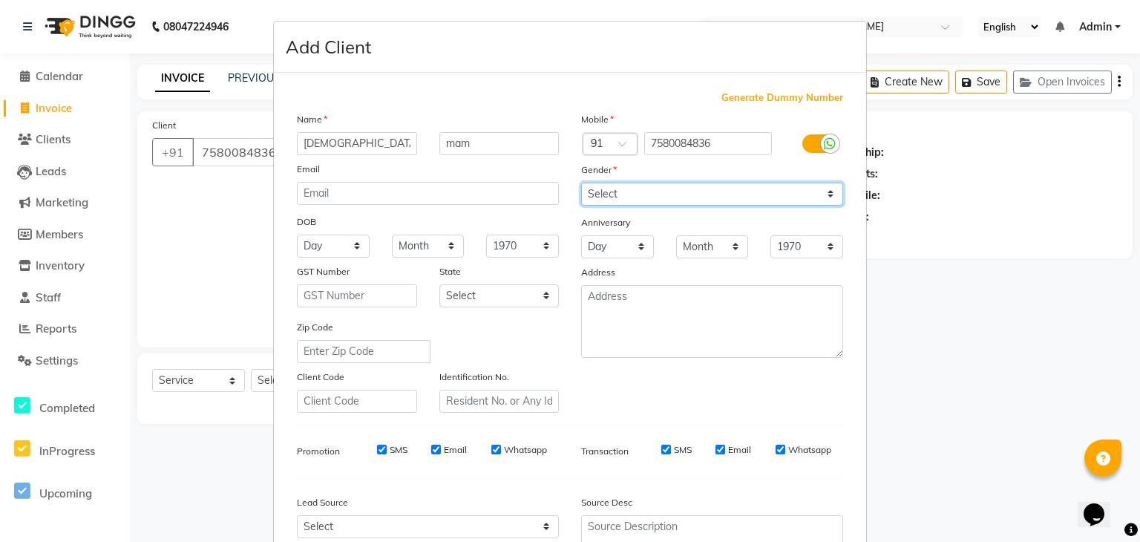
select select "[DEMOGRAPHIC_DATA]"
click at [581, 183] on select "Select [DEMOGRAPHIC_DATA] [DEMOGRAPHIC_DATA] Other Prefer Not To Say" at bounding box center [712, 194] width 262 height 23
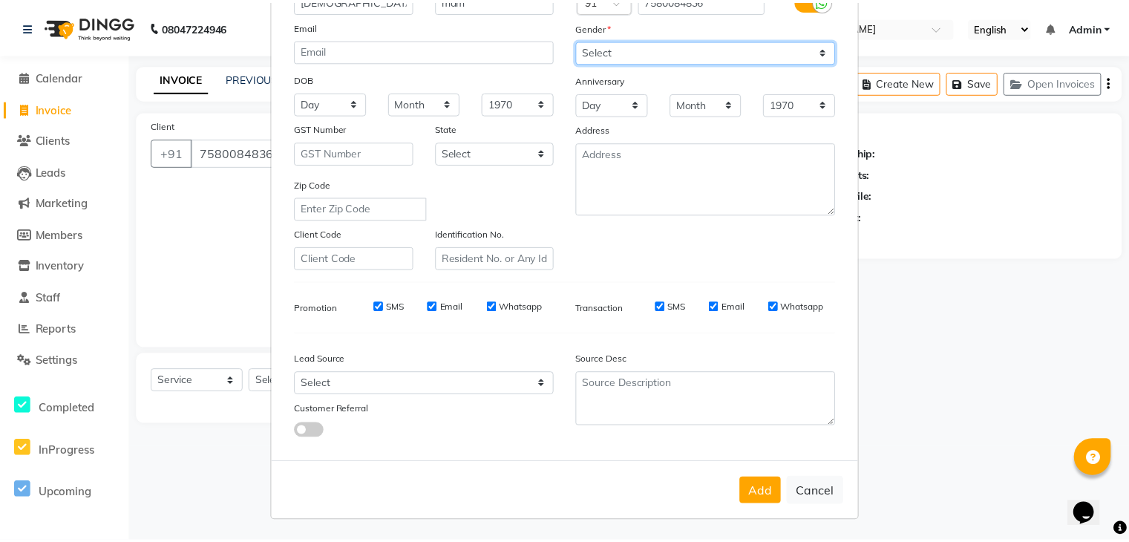
scroll to position [151, 0]
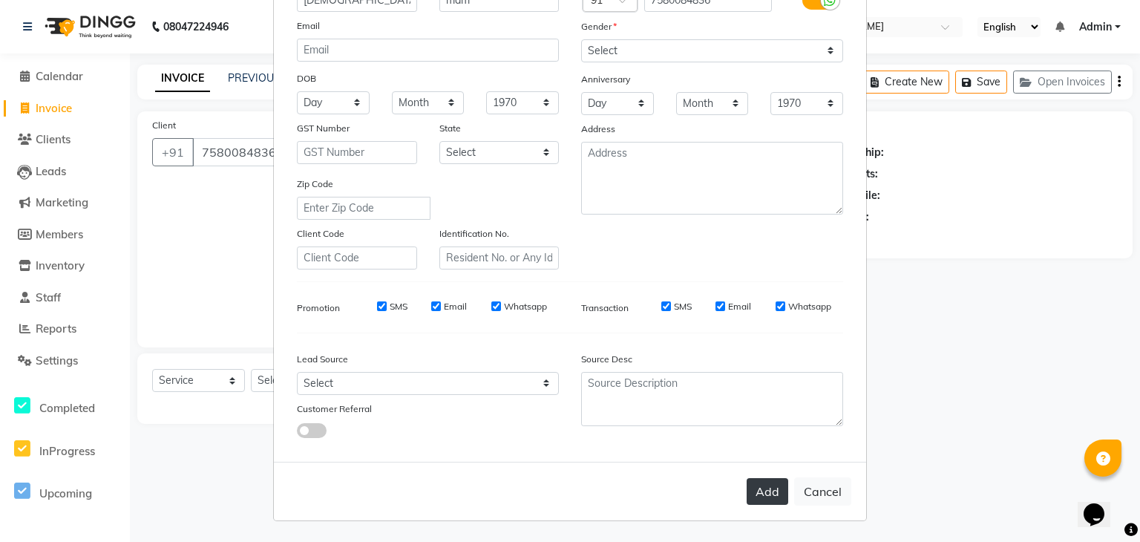
click at [761, 482] on button "Add" at bounding box center [768, 491] width 42 height 27
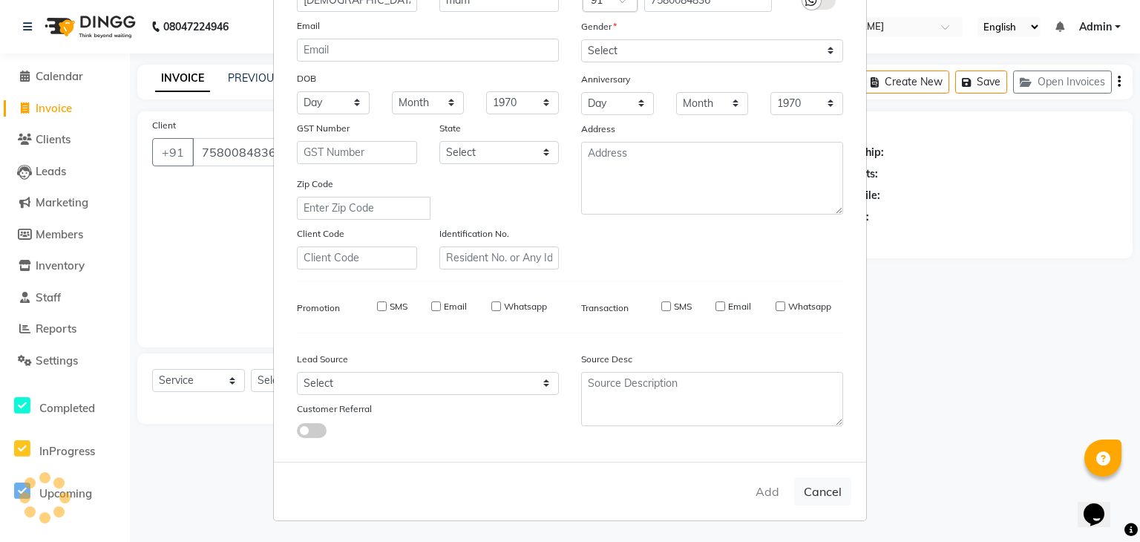
select select
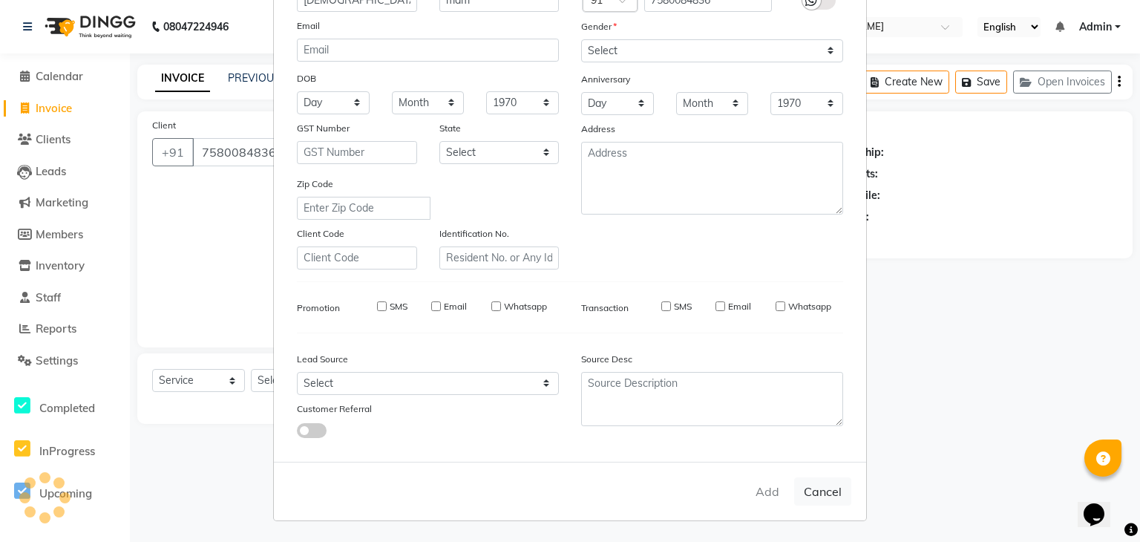
select select
checkbox input "false"
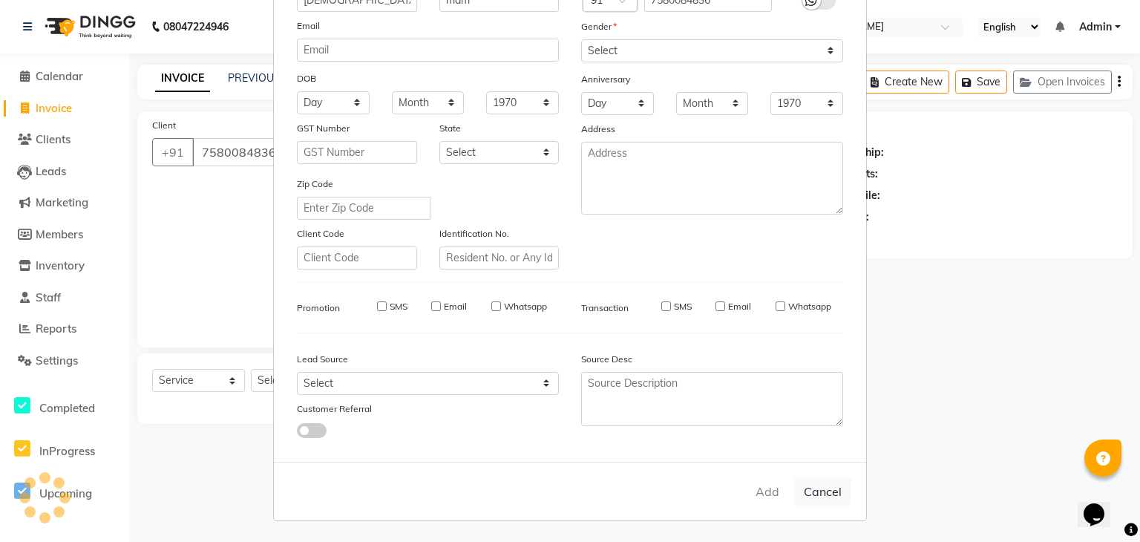
checkbox input "false"
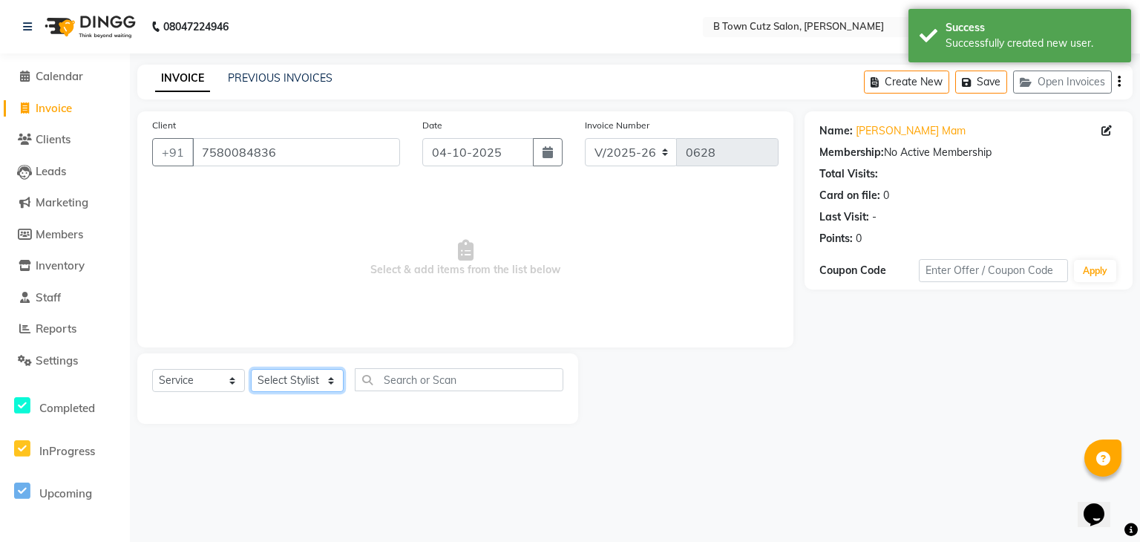
click at [315, 384] on select "Select Stylist Deepak [PERSON_NAME] [PERSON_NAME] [PERSON_NAME] [PERSON_NAME] S…" at bounding box center [297, 380] width 93 height 23
select select "93445"
click at [251, 370] on select "Select Stylist Deepak [PERSON_NAME] [PERSON_NAME] [PERSON_NAME] [PERSON_NAME] S…" at bounding box center [297, 380] width 93 height 23
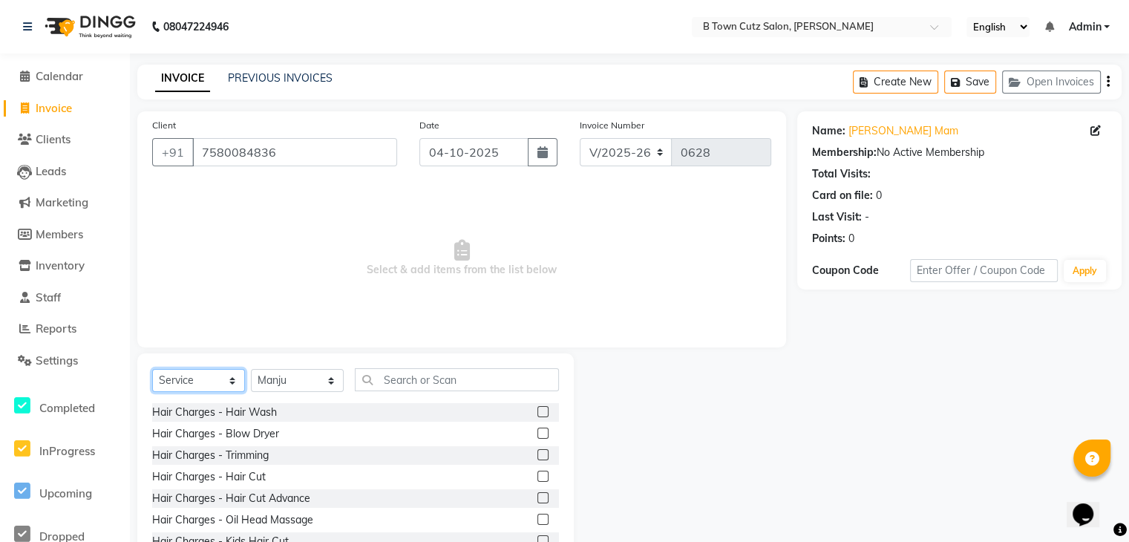
click at [203, 381] on select "Select Service Product Membership Package Voucher Prepaid Gift Card" at bounding box center [198, 380] width 93 height 23
drag, startPoint x: 403, startPoint y: 378, endPoint x: 413, endPoint y: 390, distance: 15.3
click at [413, 390] on input "text" at bounding box center [457, 379] width 204 height 23
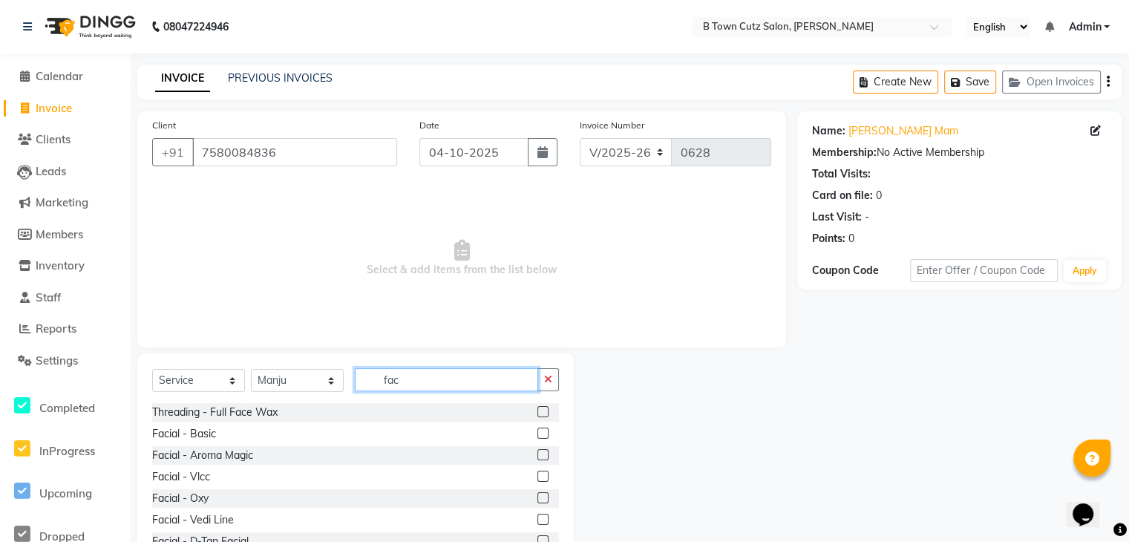
type input "fac"
click at [537, 407] on label at bounding box center [542, 411] width 11 height 11
click at [537, 407] on input "checkbox" at bounding box center [542, 412] width 10 height 10
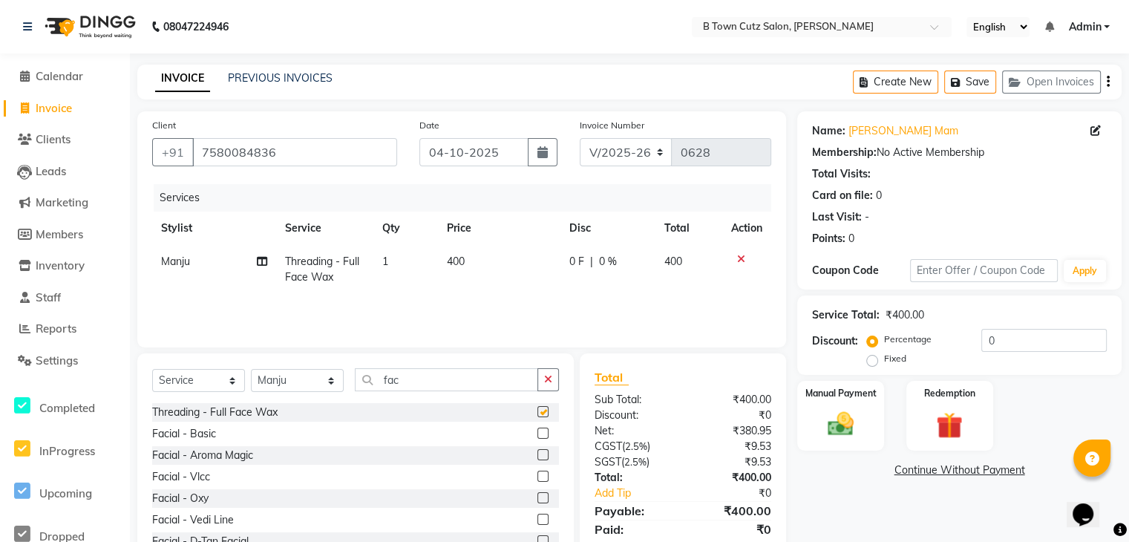
checkbox input "false"
click at [496, 384] on input "fac" at bounding box center [446, 379] width 183 height 23
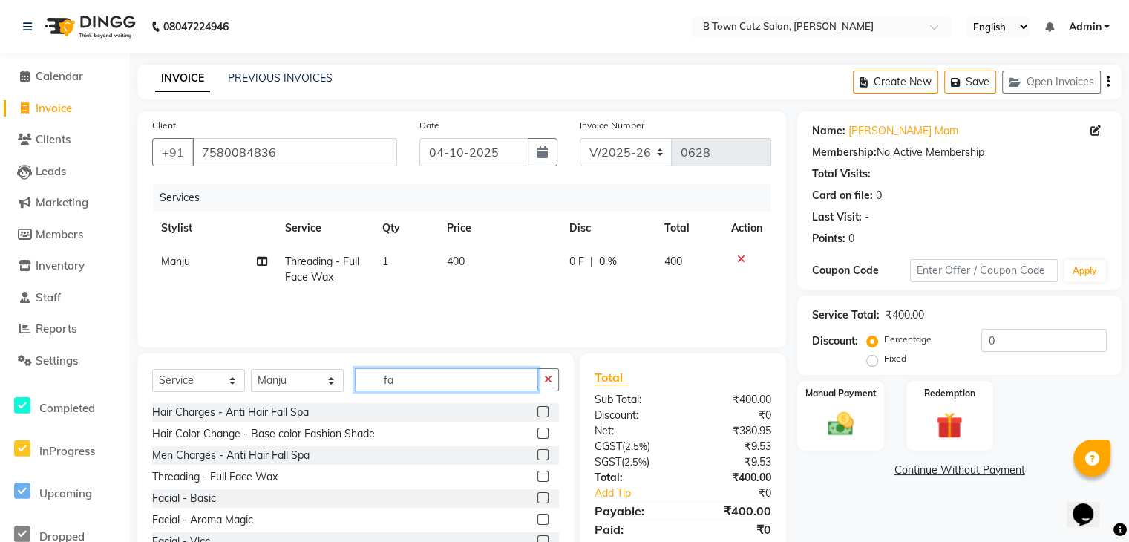
type input "f"
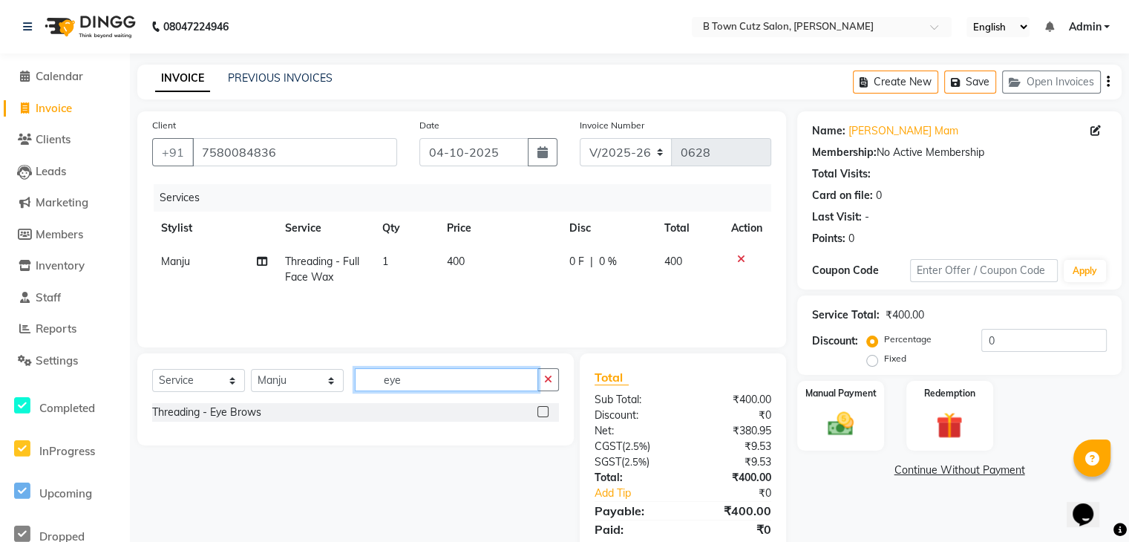
type input "eye"
click at [282, 416] on div "Threading - Eye Brows" at bounding box center [355, 412] width 407 height 19
drag, startPoint x: 232, startPoint y: 428, endPoint x: 240, endPoint y: 461, distance: 33.8
click at [240, 461] on div "Select Service Product Membership Package Voucher Prepaid Gift Card Select Styl…" at bounding box center [350, 462] width 448 height 218
click at [287, 411] on div "Threading - Eye Brows" at bounding box center [355, 412] width 407 height 19
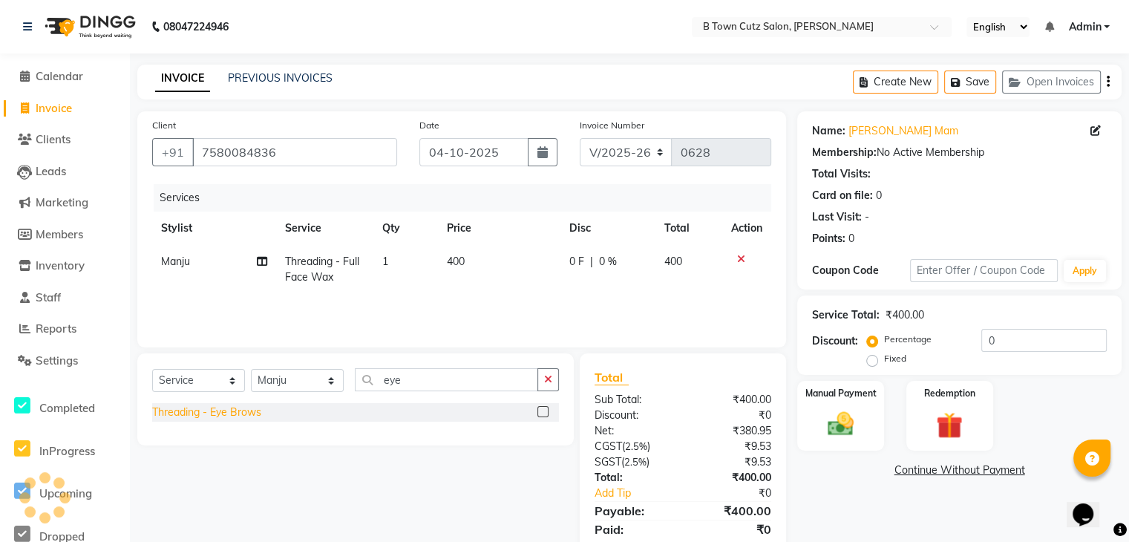
click at [209, 415] on div "Threading - Eye Brows" at bounding box center [206, 412] width 109 height 16
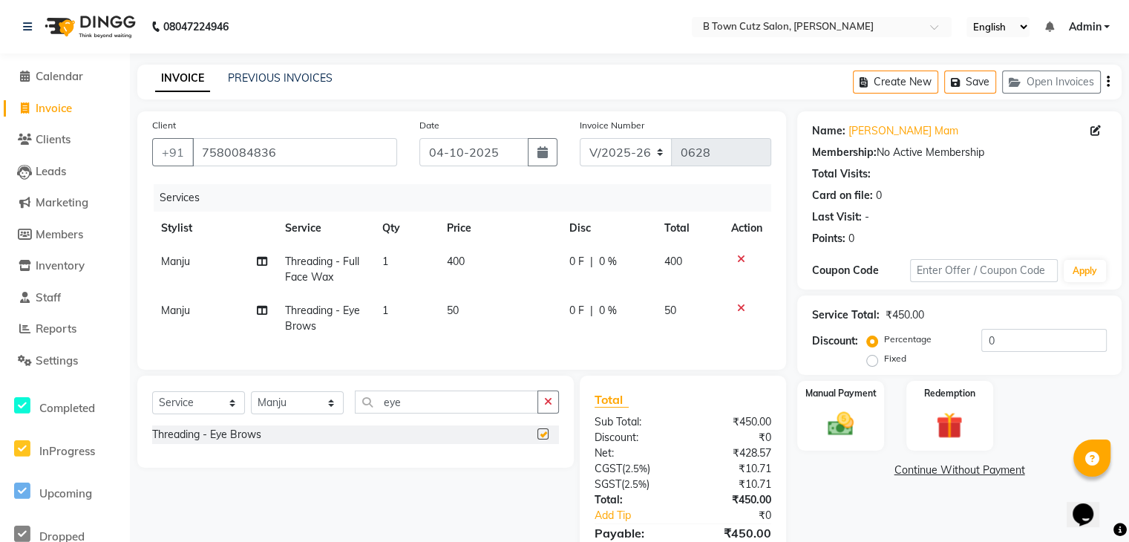
checkbox input "false"
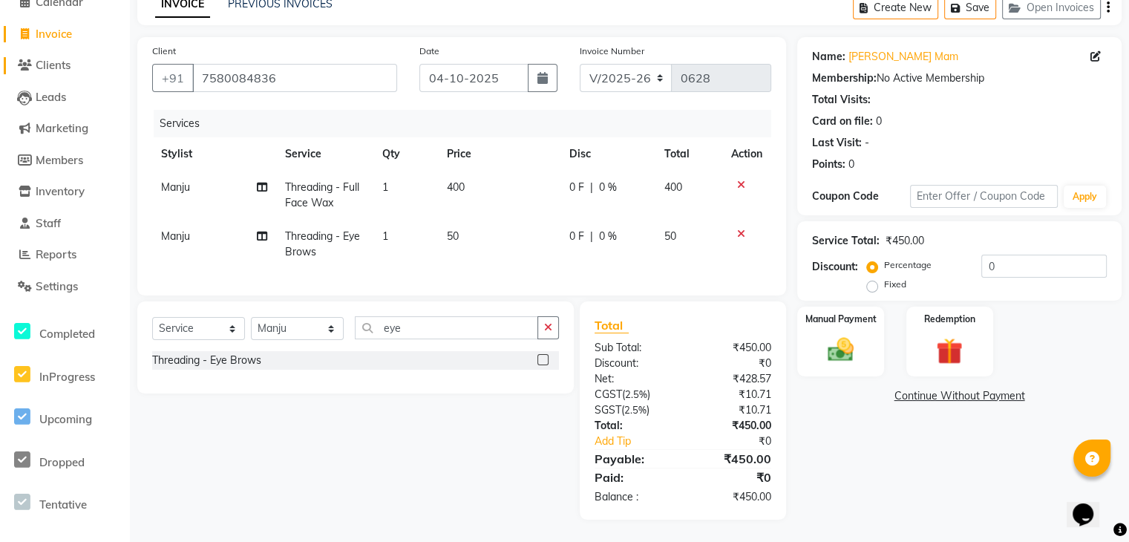
click at [30, 59] on icon at bounding box center [25, 64] width 14 height 11
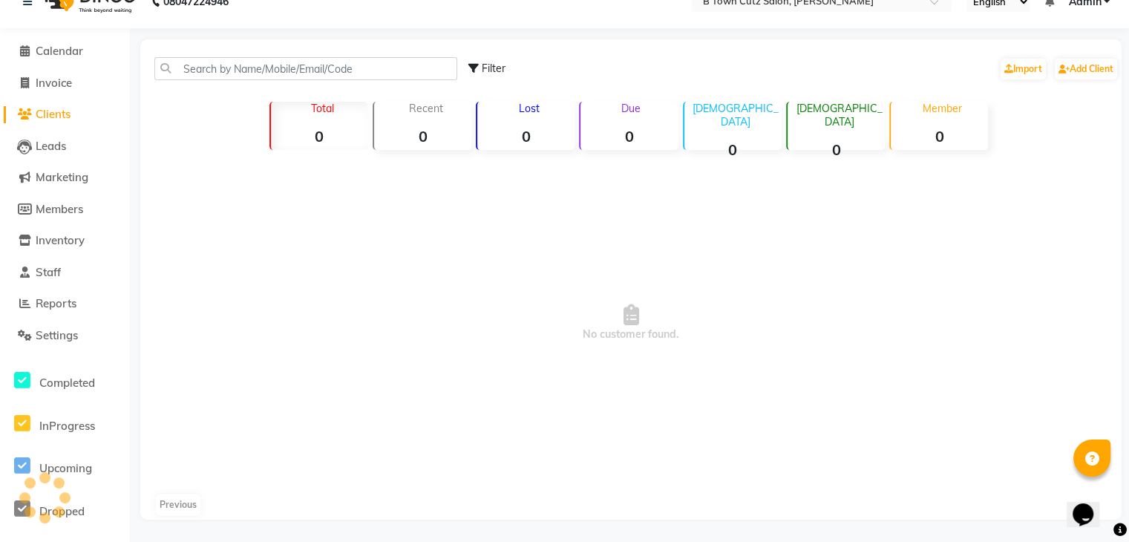
scroll to position [86, 0]
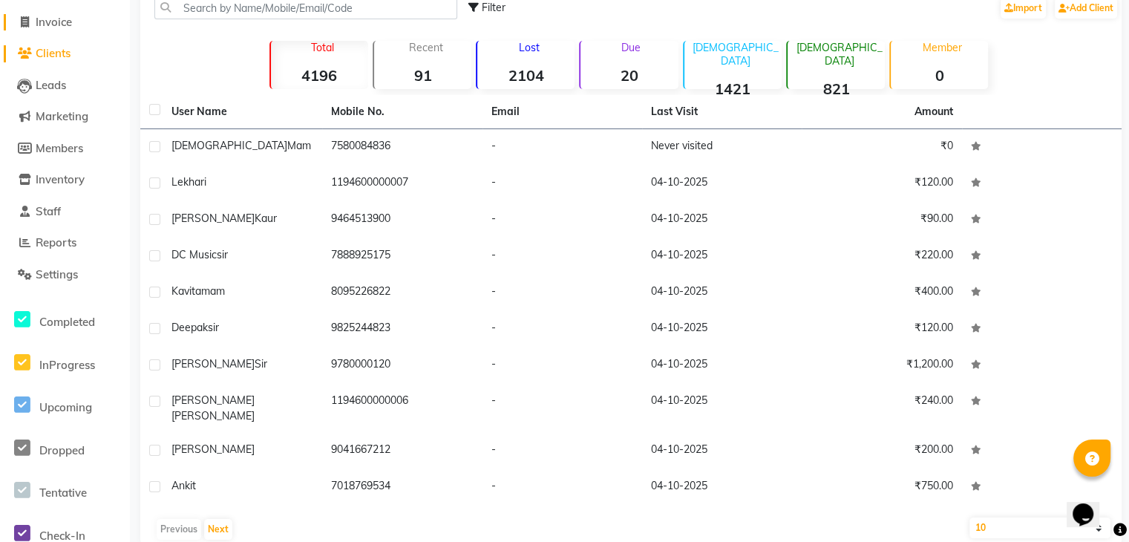
click at [56, 22] on span "Invoice" at bounding box center [54, 22] width 36 height 14
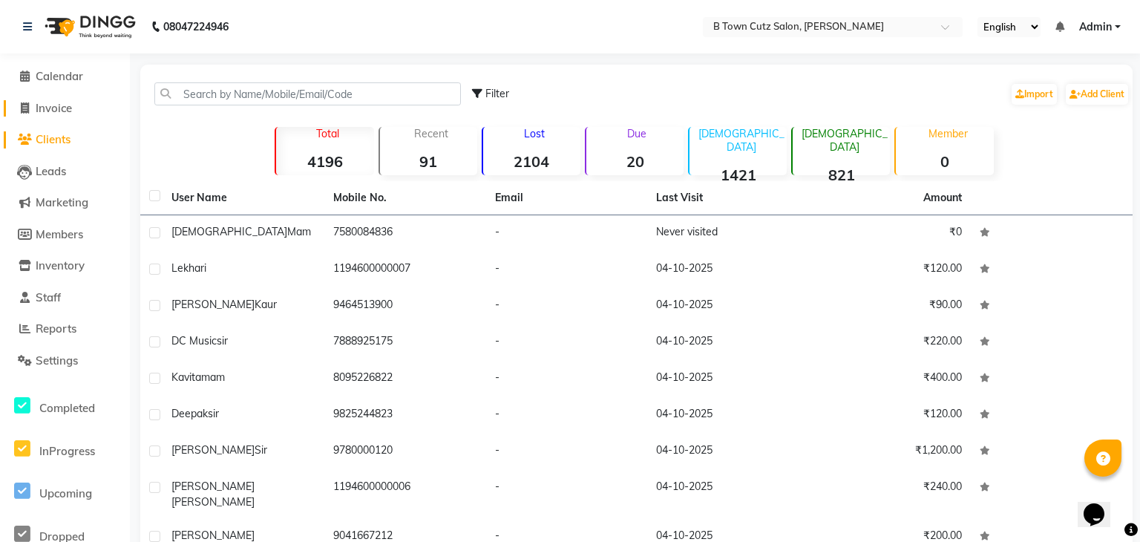
select select "4658"
select select "service"
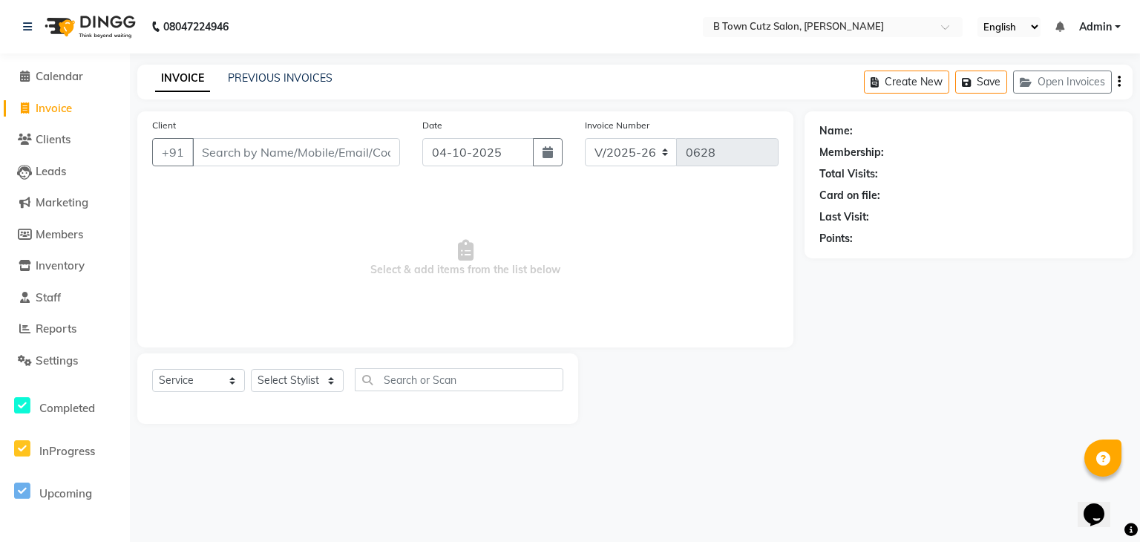
click at [258, 144] on input "Client" at bounding box center [296, 152] width 208 height 28
type input "9915781044"
click at [347, 155] on span "Add Client" at bounding box center [361, 152] width 59 height 15
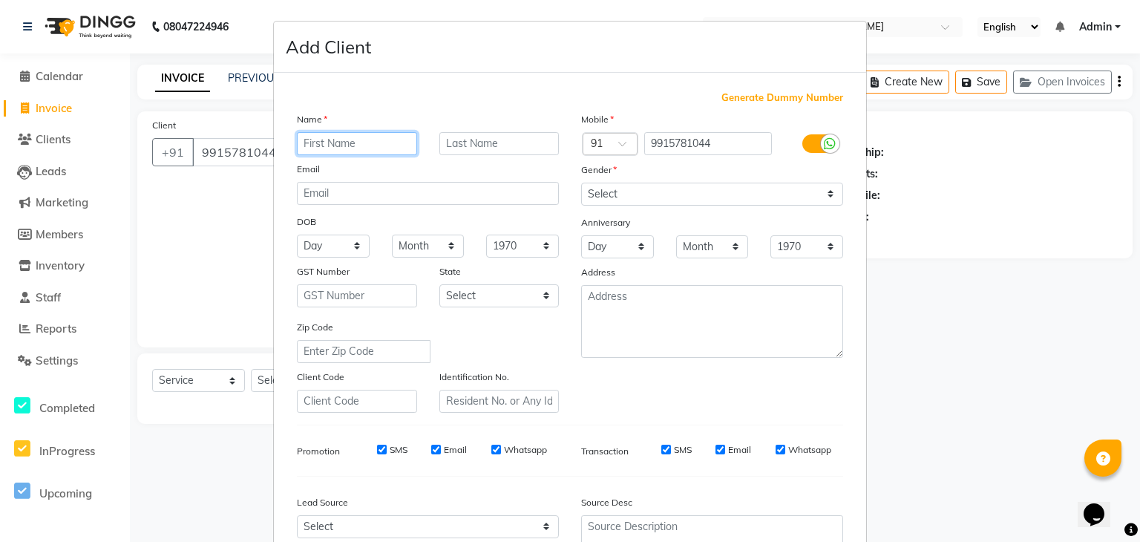
click at [321, 137] on input "text" at bounding box center [357, 143] width 120 height 23
type input "sandeep"
click at [466, 148] on input "text" at bounding box center [499, 143] width 120 height 23
type input "mam"
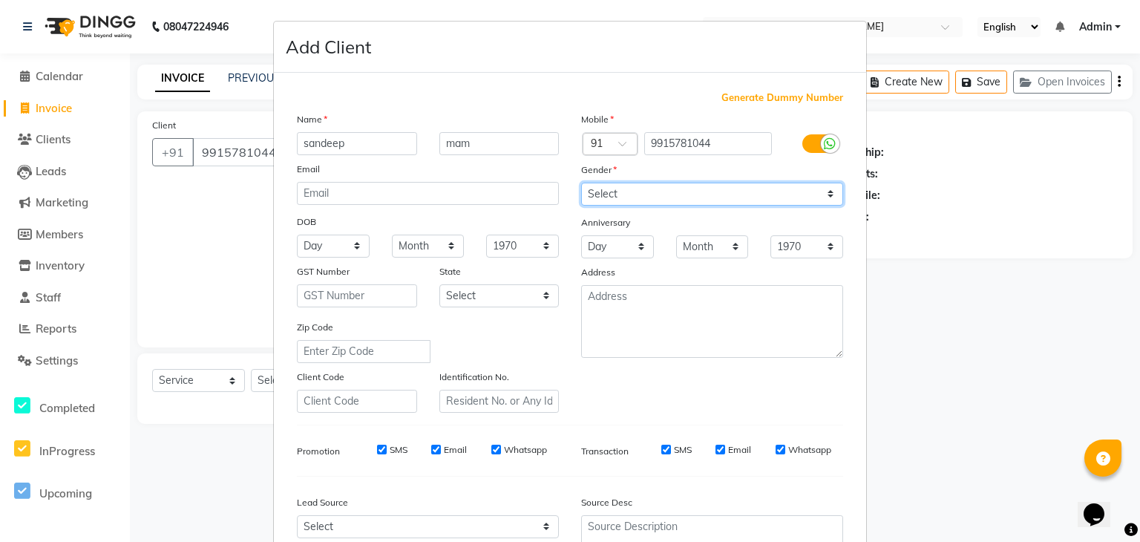
click at [590, 194] on select "Select [DEMOGRAPHIC_DATA] [DEMOGRAPHIC_DATA] Other Prefer Not To Say" at bounding box center [712, 194] width 262 height 23
select select "[DEMOGRAPHIC_DATA]"
click at [581, 183] on select "Select [DEMOGRAPHIC_DATA] [DEMOGRAPHIC_DATA] Other Prefer Not To Say" at bounding box center [712, 194] width 262 height 23
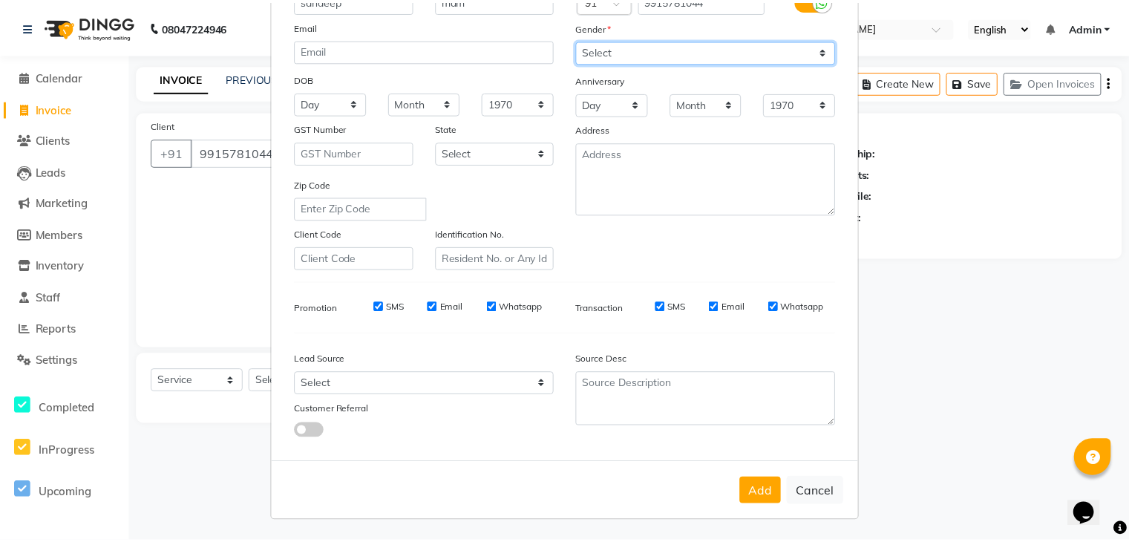
scroll to position [151, 0]
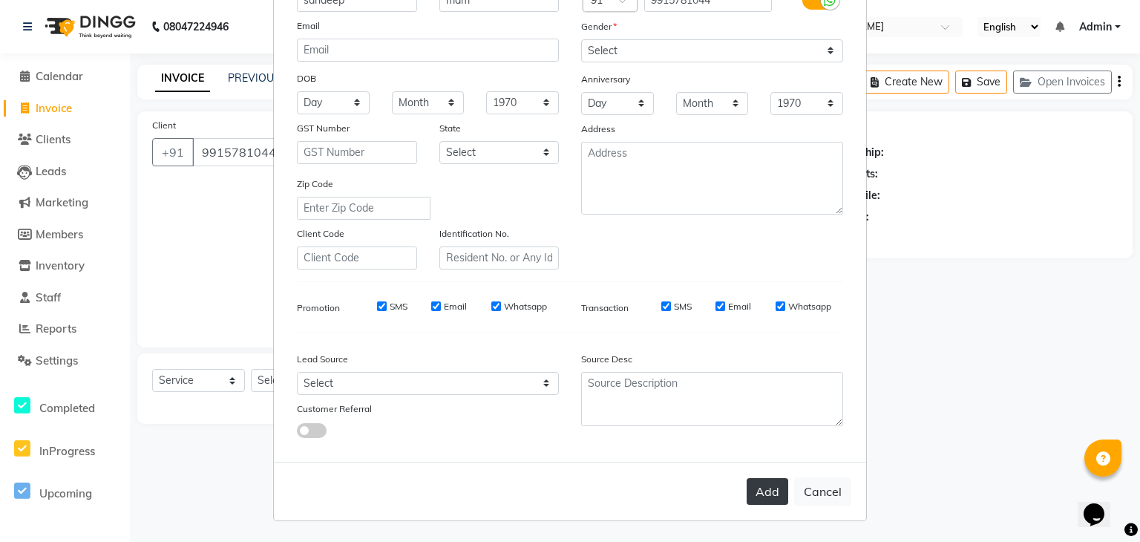
click at [755, 495] on button "Add" at bounding box center [768, 491] width 42 height 27
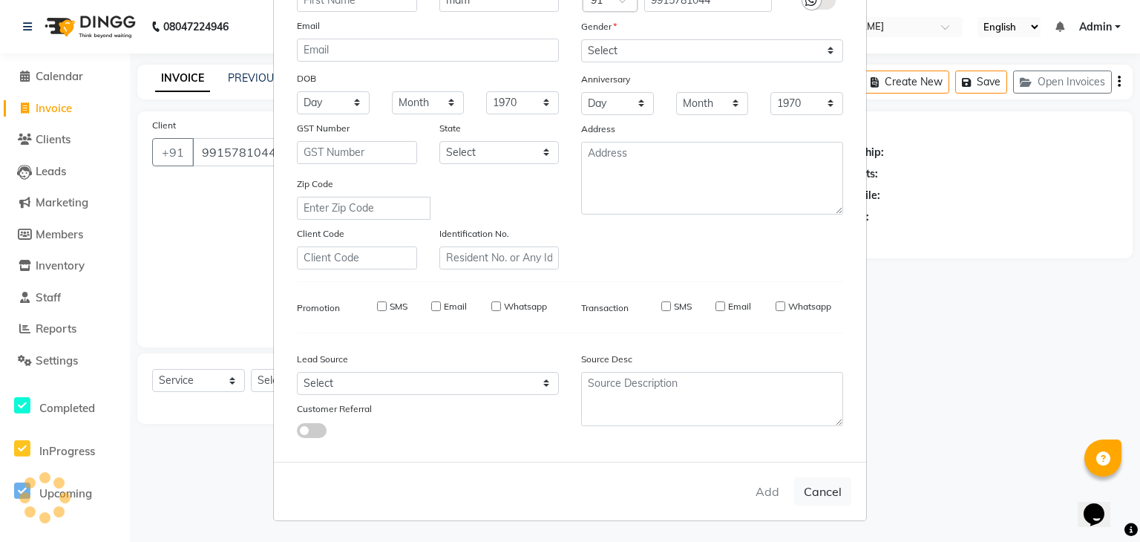
select select
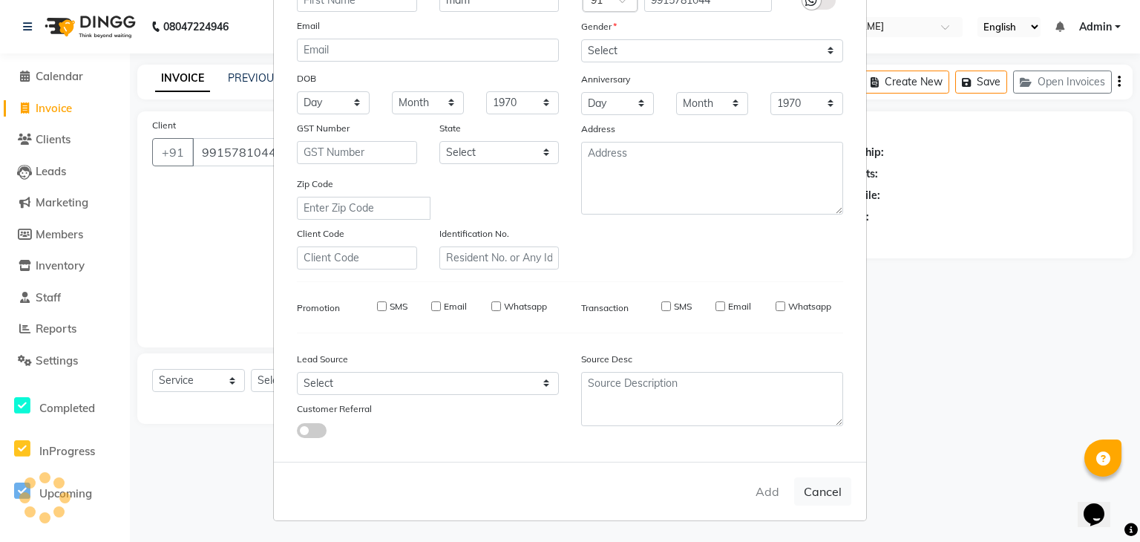
select select
checkbox input "false"
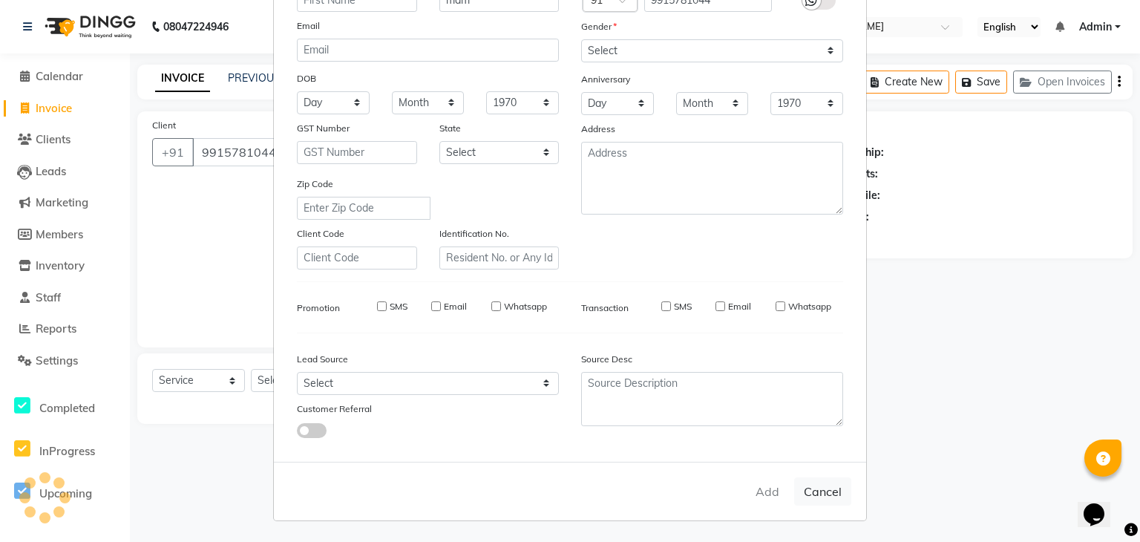
checkbox input "false"
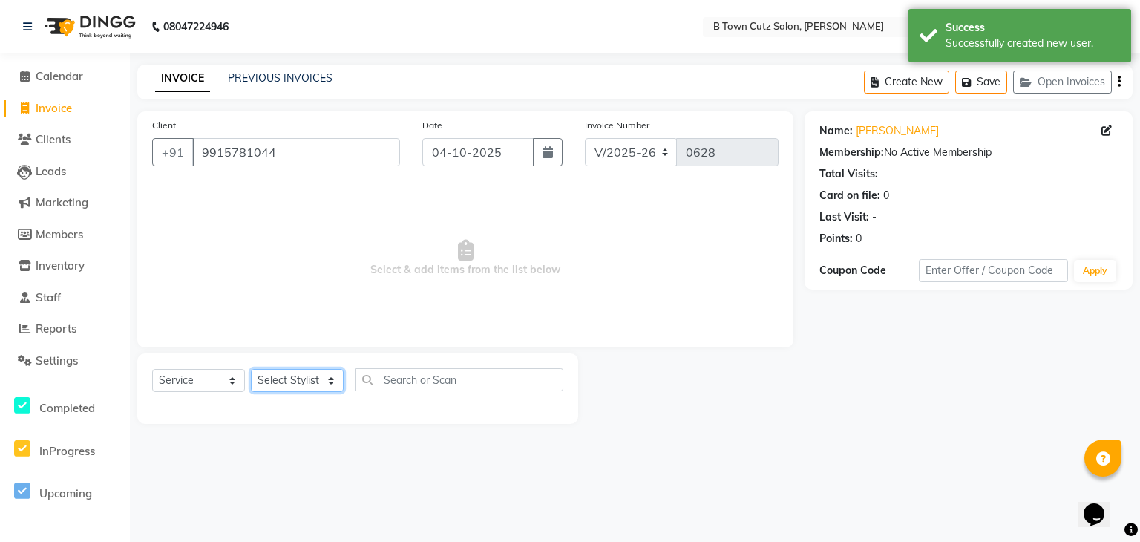
click at [282, 378] on select "Select Stylist Deepak [PERSON_NAME] [PERSON_NAME] [PERSON_NAME] [PERSON_NAME] S…" at bounding box center [297, 380] width 93 height 23
select select "93451"
click at [251, 370] on select "Select Stylist Deepak [PERSON_NAME] [PERSON_NAME] [PERSON_NAME] [PERSON_NAME] S…" at bounding box center [297, 380] width 93 height 23
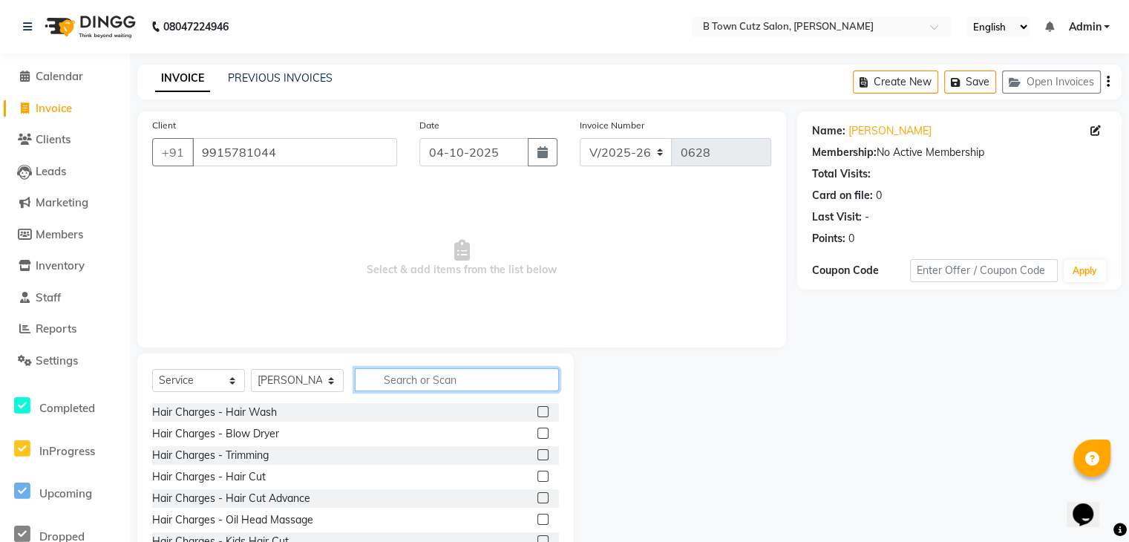
click at [393, 370] on input "text" at bounding box center [457, 379] width 204 height 23
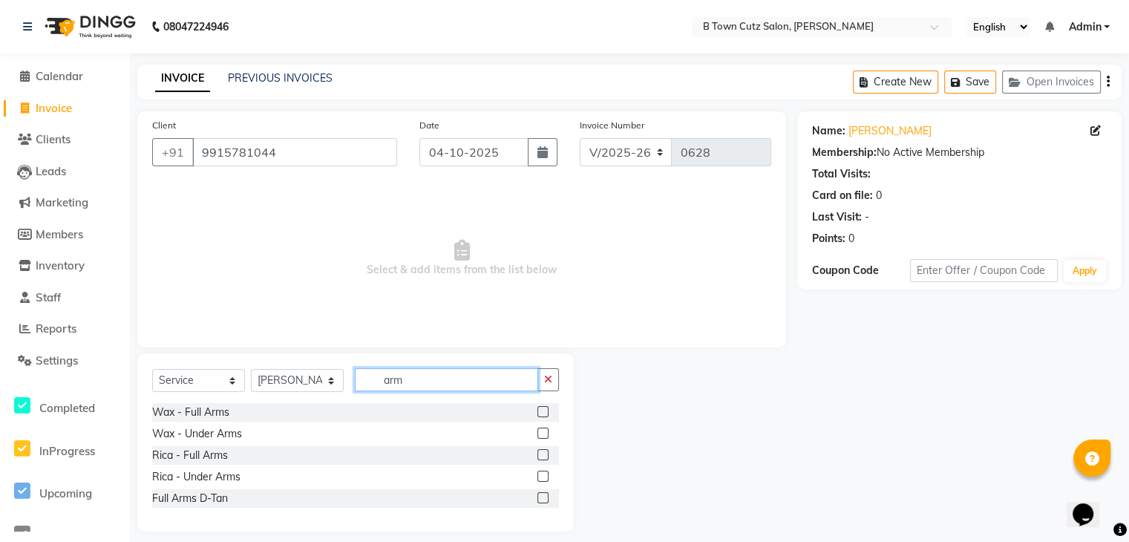
type input "arm"
click at [538, 411] on label at bounding box center [542, 411] width 11 height 11
click at [538, 411] on input "checkbox" at bounding box center [542, 412] width 10 height 10
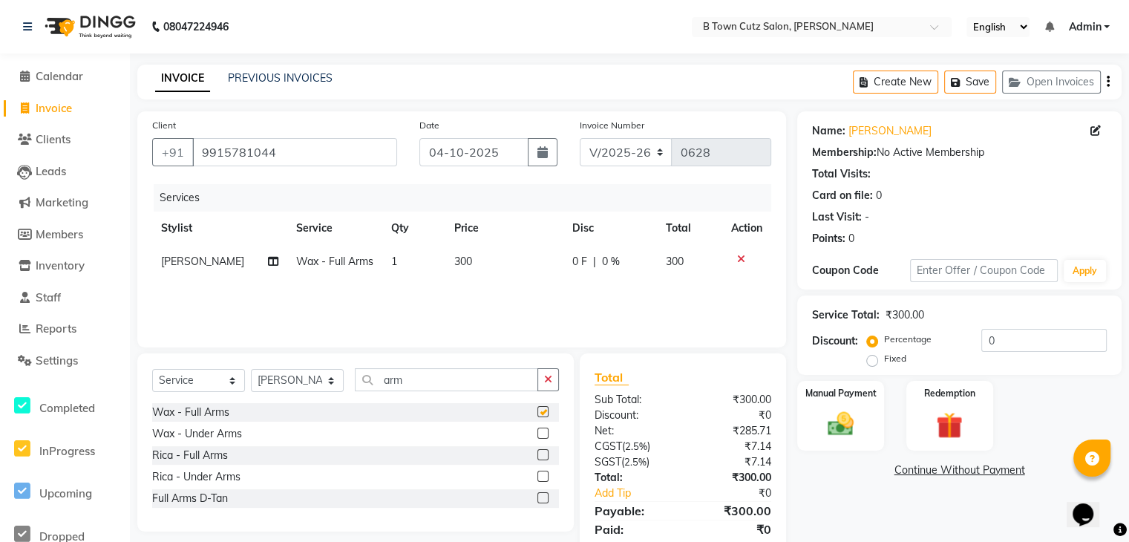
checkbox input "false"
click at [329, 377] on select "Select Stylist Deepak [PERSON_NAME] [PERSON_NAME] [PERSON_NAME] [PERSON_NAME] S…" at bounding box center [297, 380] width 93 height 23
select select "57972"
click at [251, 370] on select "Select Stylist Deepak [PERSON_NAME] [PERSON_NAME] [PERSON_NAME] [PERSON_NAME] S…" at bounding box center [297, 380] width 93 height 23
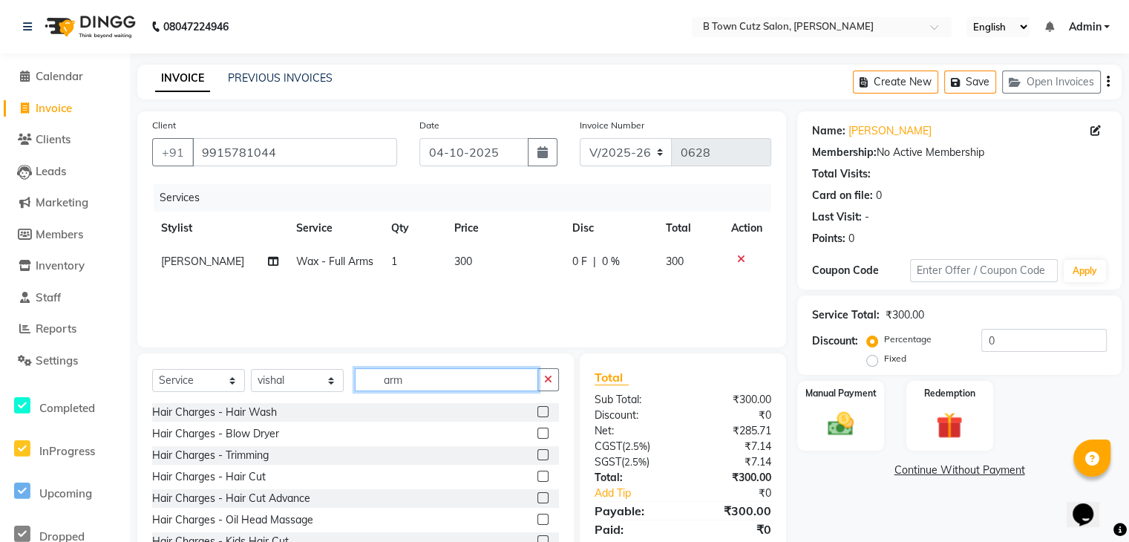
click at [415, 375] on input "arm" at bounding box center [446, 379] width 183 height 23
type input "a"
type input "threa"
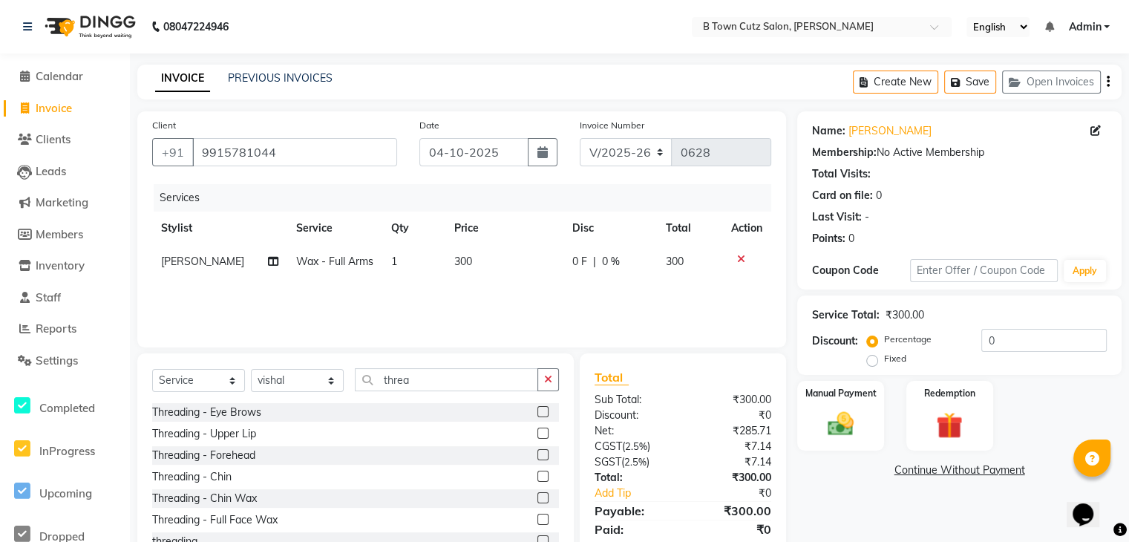
click at [537, 412] on label at bounding box center [542, 411] width 11 height 11
click at [537, 412] on input "checkbox" at bounding box center [542, 412] width 10 height 10
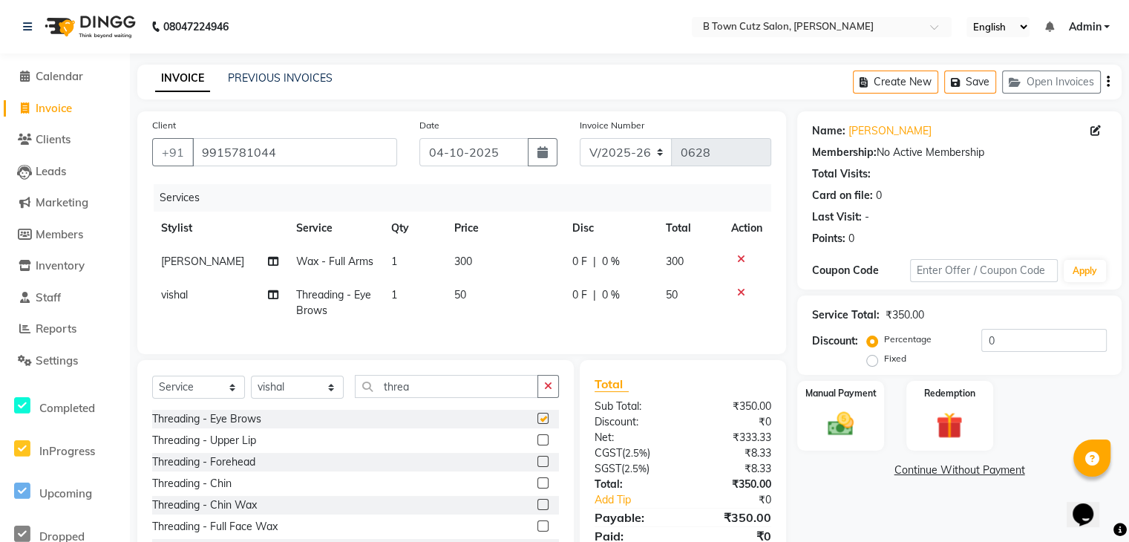
checkbox input "false"
click at [537, 445] on label at bounding box center [542, 439] width 11 height 11
click at [537, 445] on input "checkbox" at bounding box center [542, 441] width 10 height 10
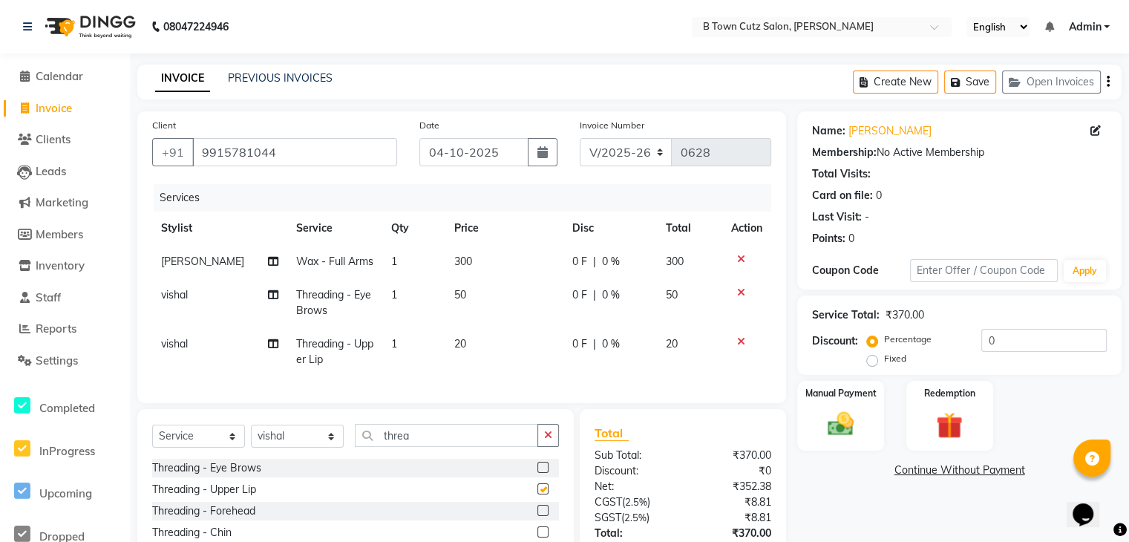
checkbox input "false"
click at [537, 516] on label at bounding box center [542, 510] width 11 height 11
click at [537, 516] on input "checkbox" at bounding box center [542, 511] width 10 height 10
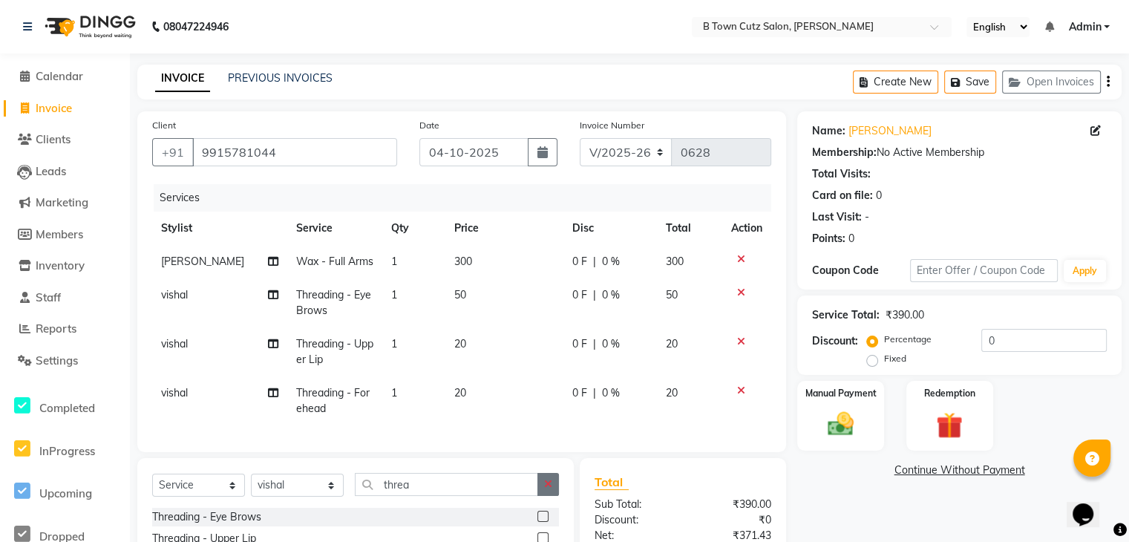
checkbox input "false"
click at [884, 357] on label "Fixed" at bounding box center [895, 358] width 22 height 13
click at [870, 357] on input "Fixed" at bounding box center [875, 358] width 10 height 10
radio input "true"
click at [1031, 330] on input "0" at bounding box center [1043, 340] width 125 height 23
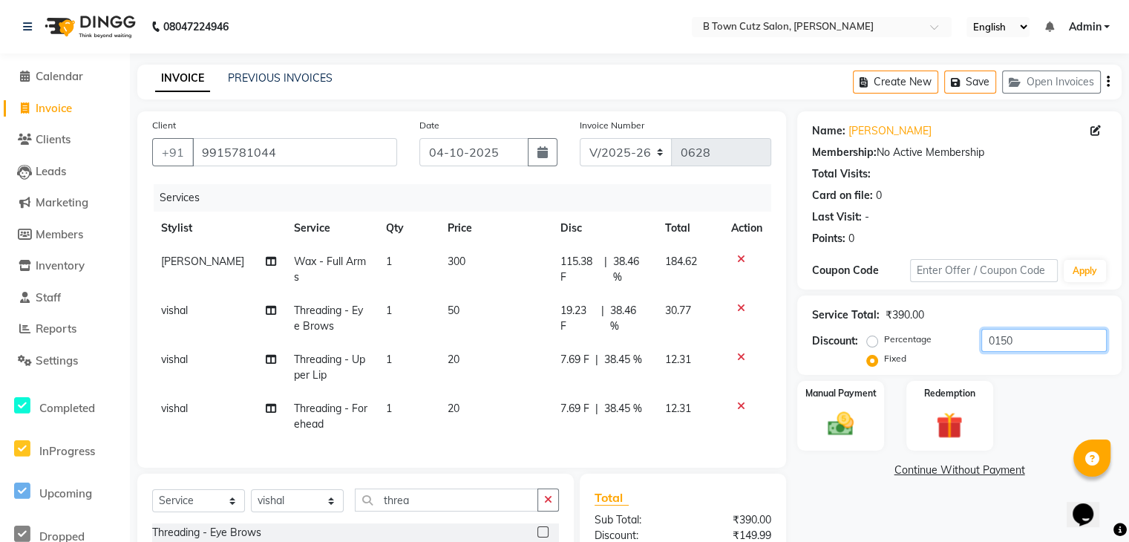
click at [994, 343] on input "0150" at bounding box center [1043, 340] width 125 height 23
click at [1009, 334] on input "150" at bounding box center [1043, 340] width 125 height 23
type input "1"
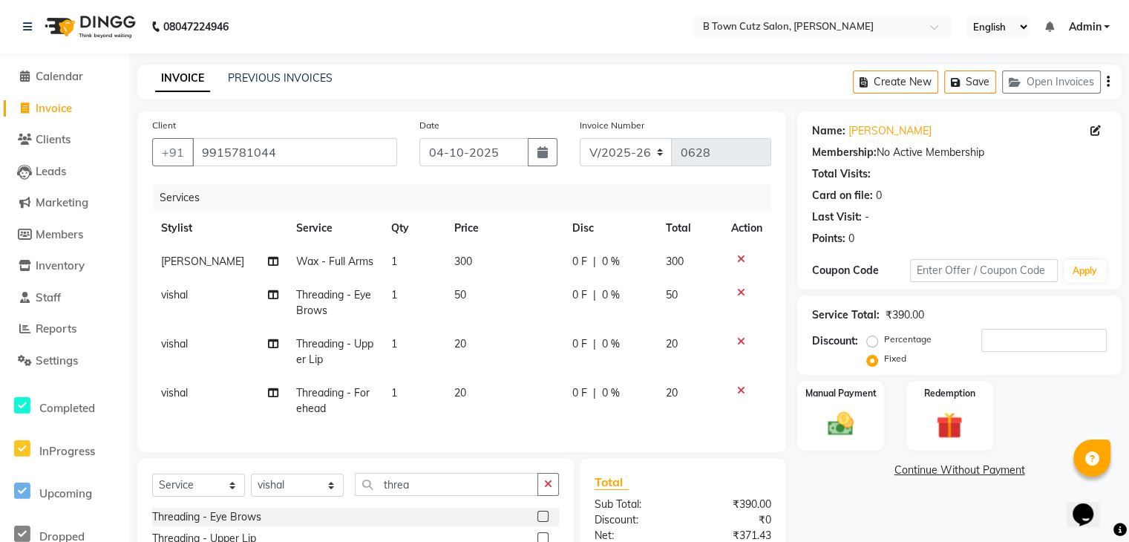
click at [456, 258] on span "300" at bounding box center [463, 261] width 18 height 13
select select "93451"
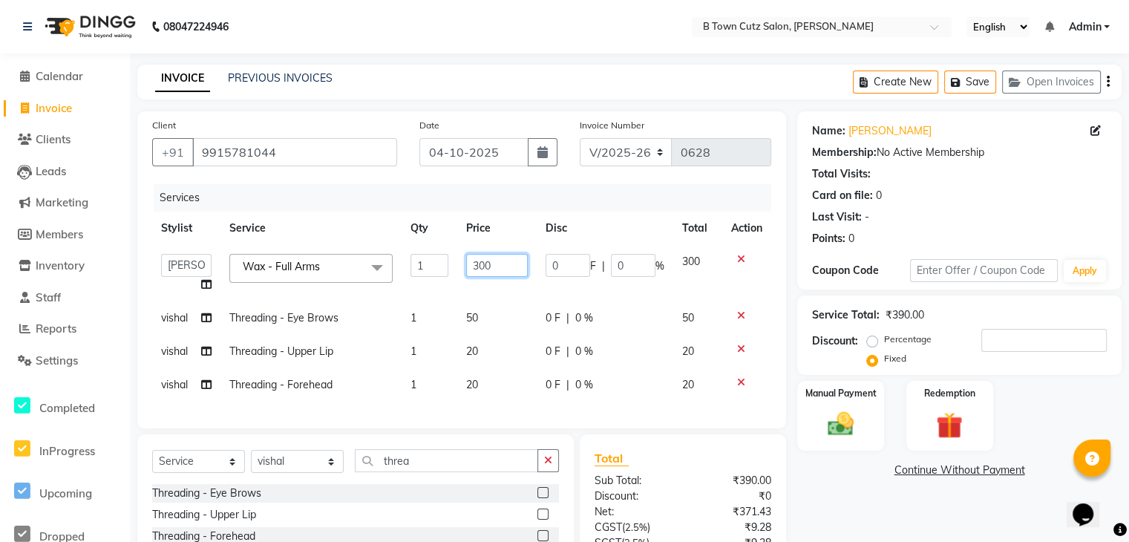
click at [490, 265] on input "300" at bounding box center [497, 265] width 62 height 23
type input "3"
type input "150"
click at [1060, 386] on div "Manual Payment Redemption" at bounding box center [959, 416] width 347 height 70
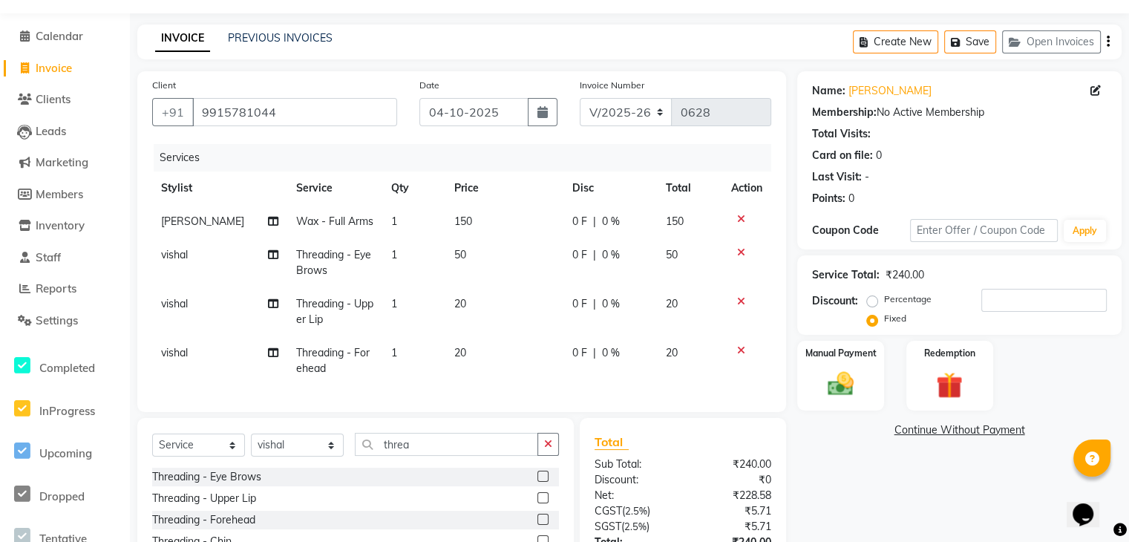
scroll to position [148, 0]
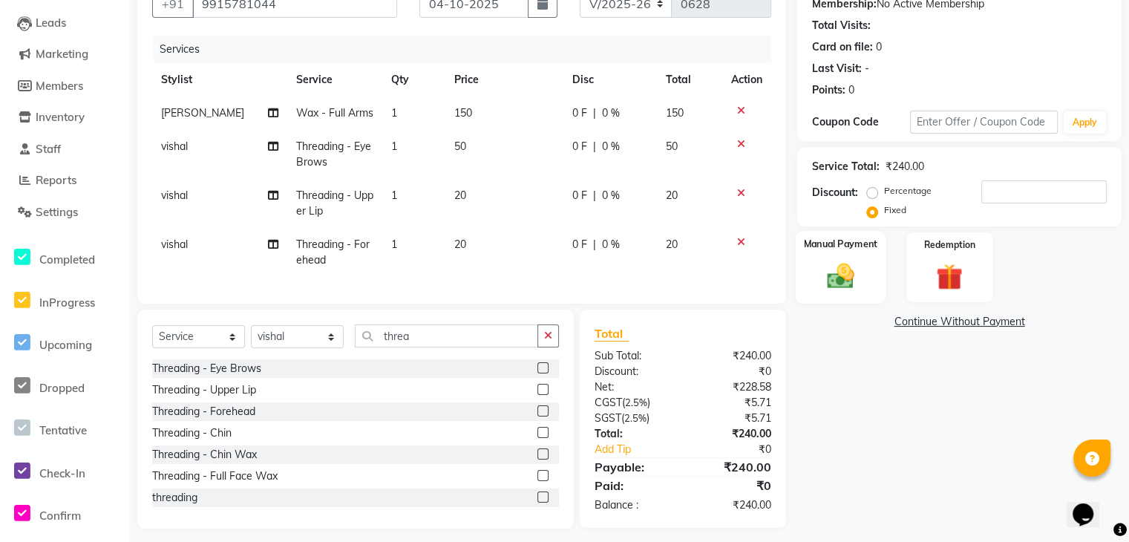
click at [865, 286] on div "Manual Payment" at bounding box center [841, 267] width 90 height 73
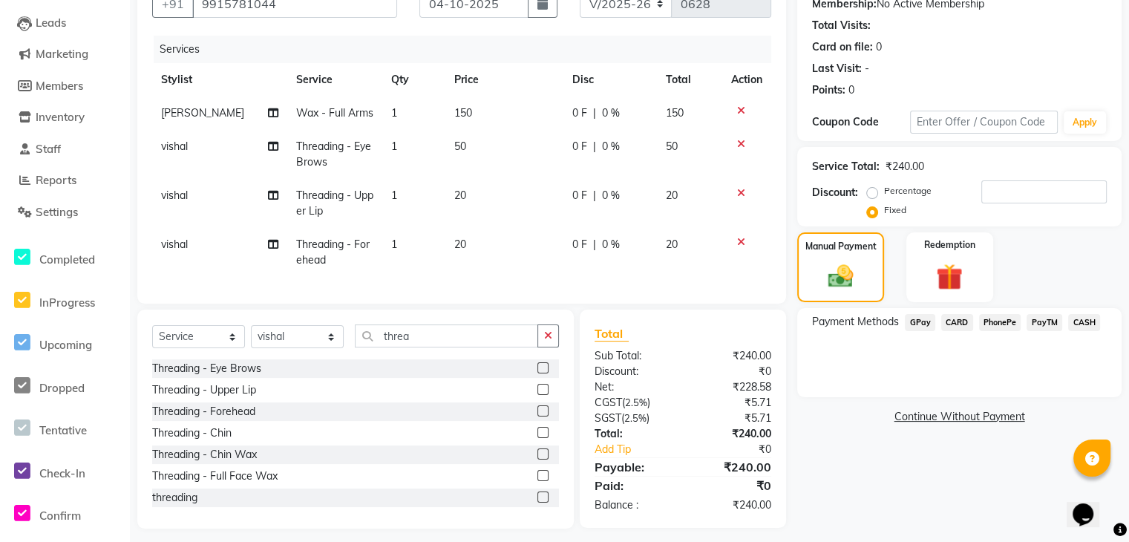
click at [1072, 326] on span "CASH" at bounding box center [1084, 322] width 32 height 17
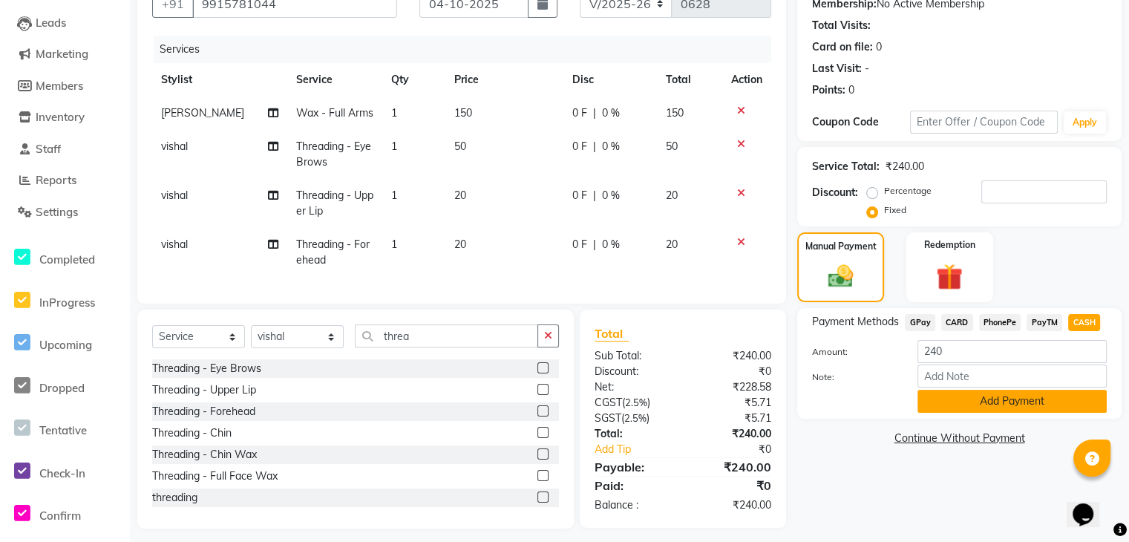
click at [1041, 410] on button "Add Payment" at bounding box center [1011, 401] width 189 height 23
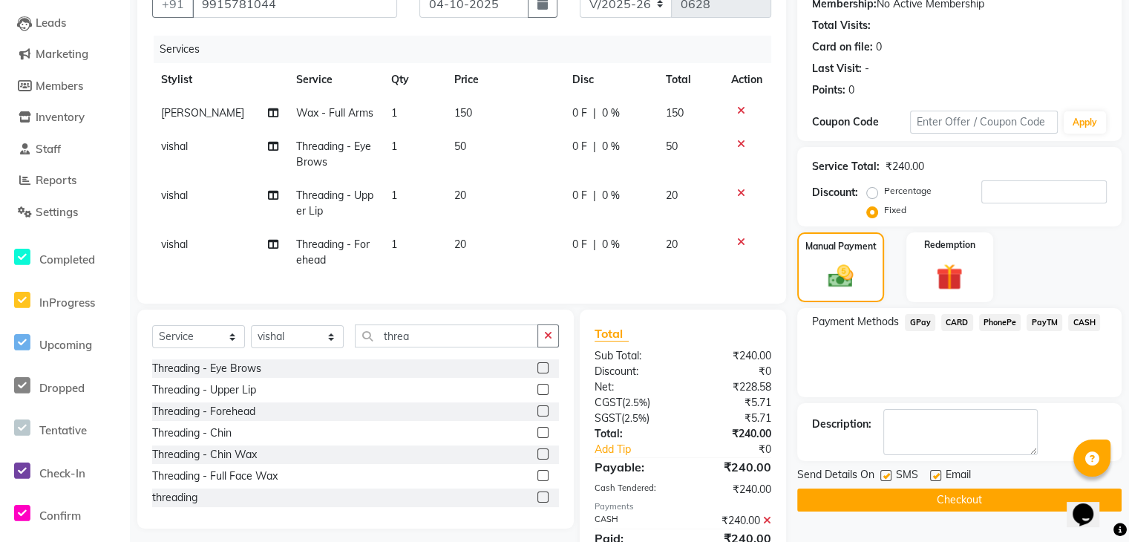
scroll to position [221, 0]
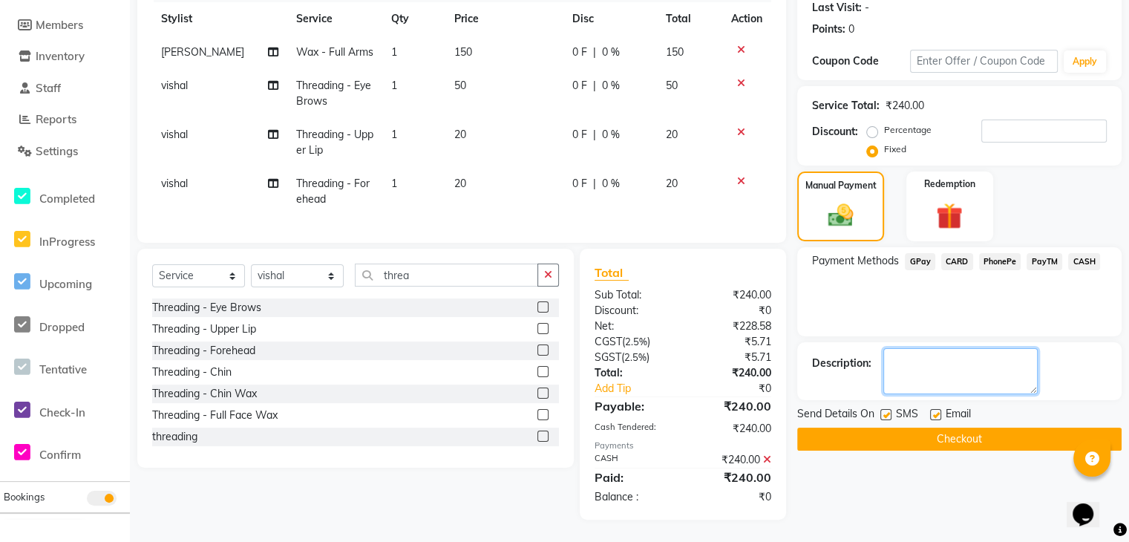
click at [937, 348] on textarea at bounding box center [960, 371] width 154 height 46
click at [871, 427] on button "Checkout" at bounding box center [959, 438] width 324 height 23
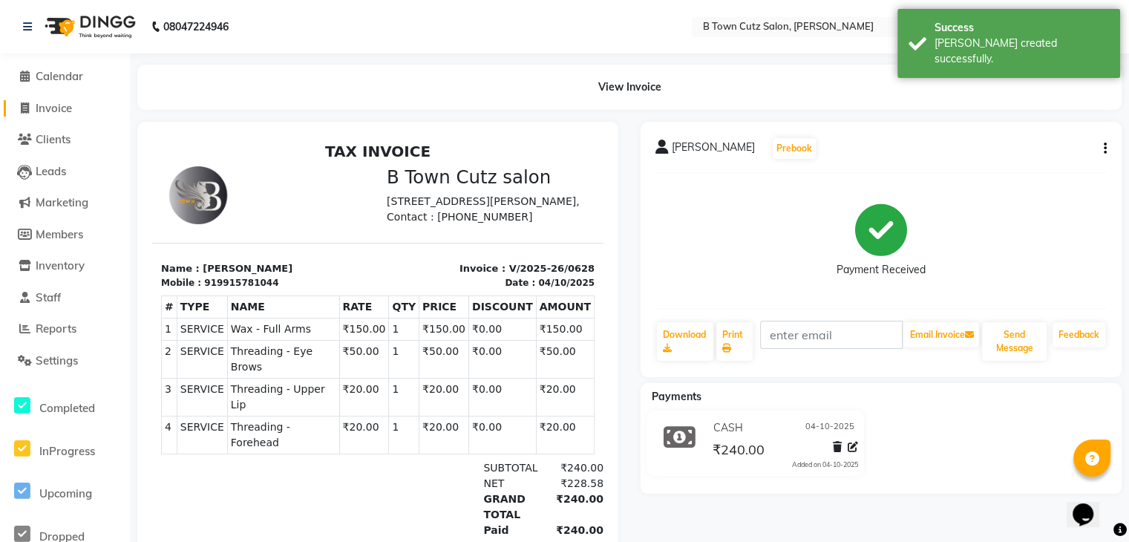
drag, startPoint x: 62, startPoint y: 108, endPoint x: 68, endPoint y: 97, distance: 11.6
click at [62, 108] on span "Invoice" at bounding box center [54, 108] width 36 height 14
select select "service"
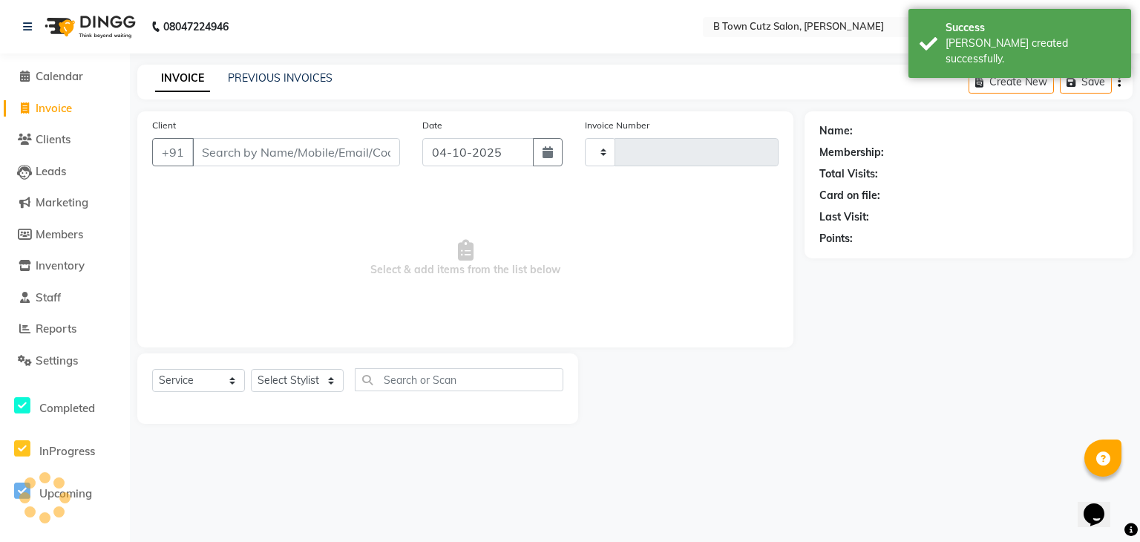
type input "0629"
select select "4658"
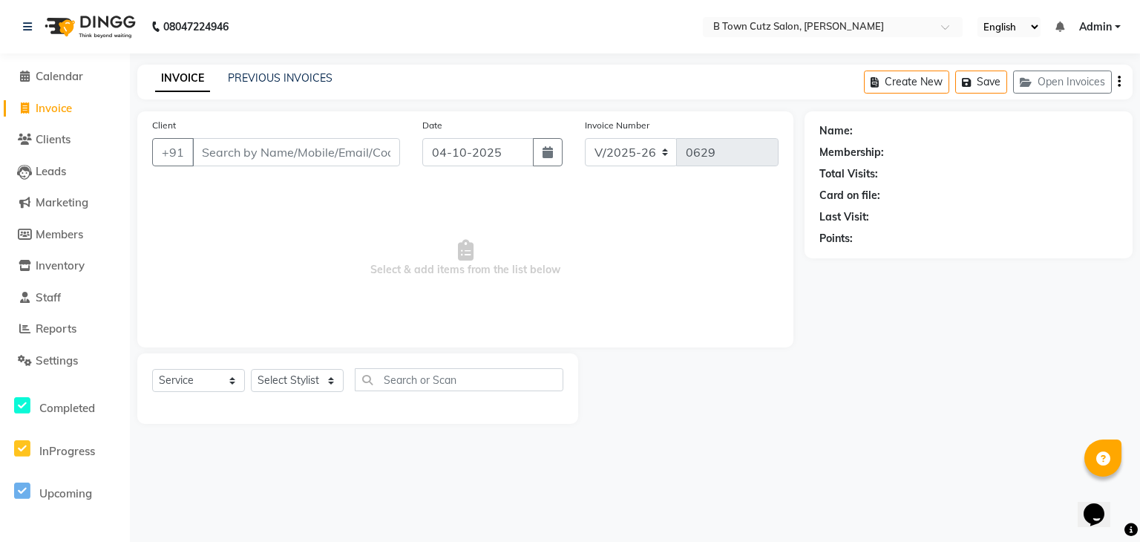
click at [219, 148] on input "Client" at bounding box center [296, 152] width 208 height 28
click at [233, 160] on input "Client" at bounding box center [296, 152] width 208 height 28
click at [236, 157] on input "Client" at bounding box center [296, 152] width 208 height 28
click at [69, 136] on span "Clients" at bounding box center [53, 139] width 35 height 14
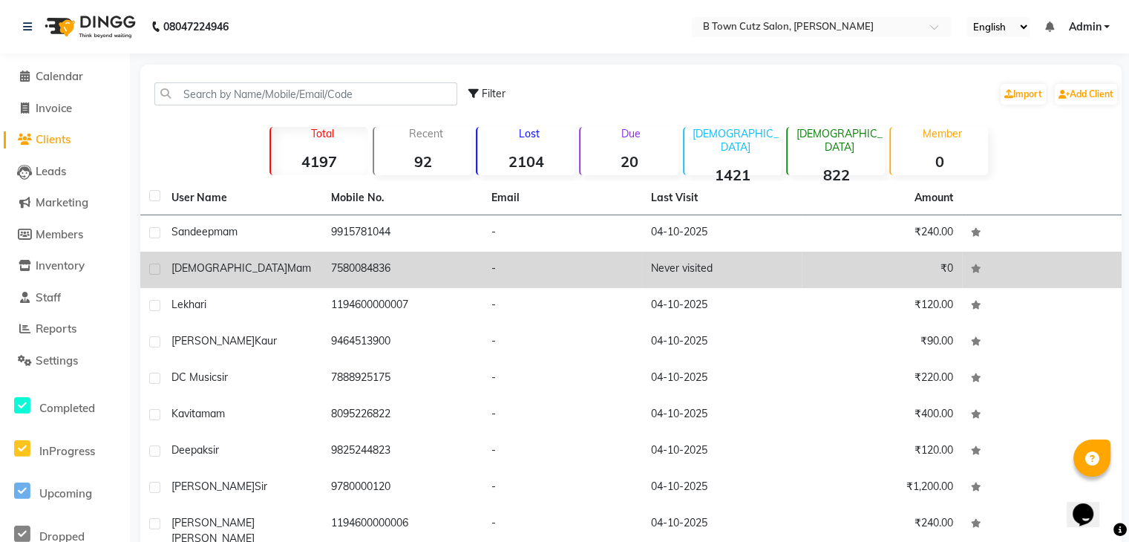
click at [887, 283] on td "₹0" at bounding box center [882, 270] width 160 height 36
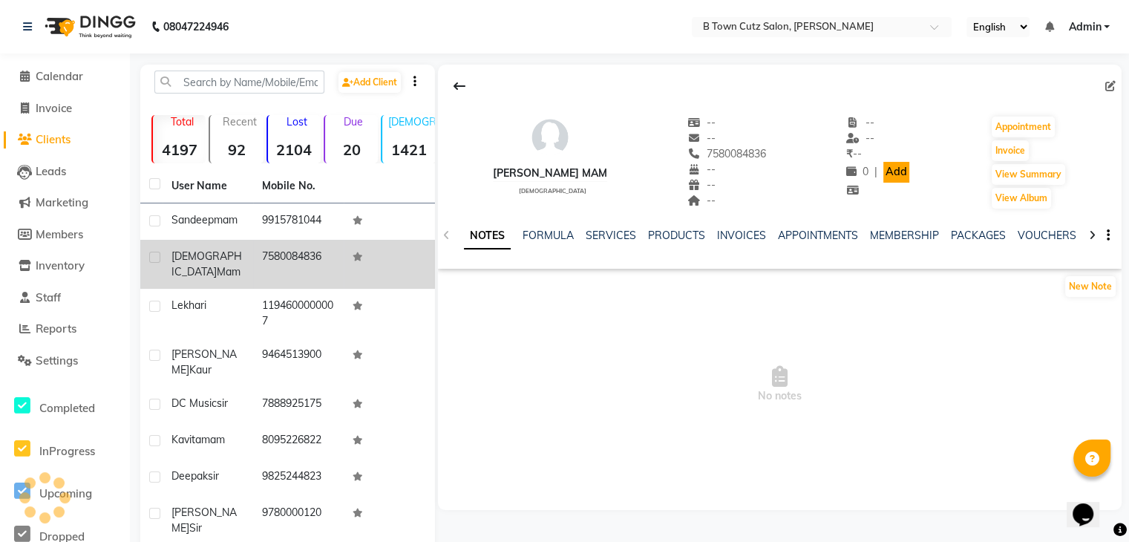
click at [883, 162] on link "Add" at bounding box center [896, 172] width 26 height 21
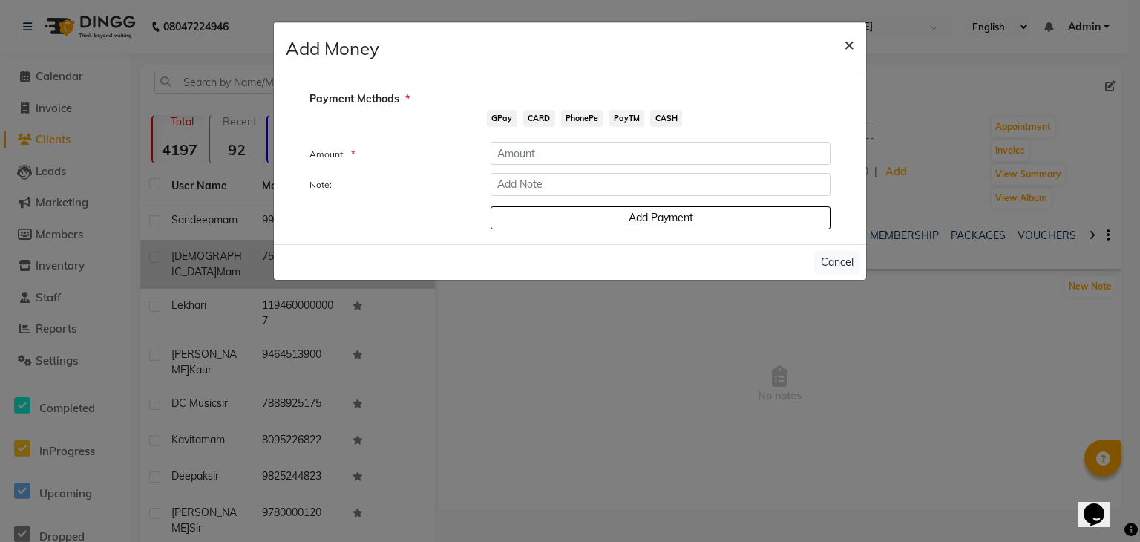
click at [855, 44] on button "×" at bounding box center [849, 44] width 34 height 42
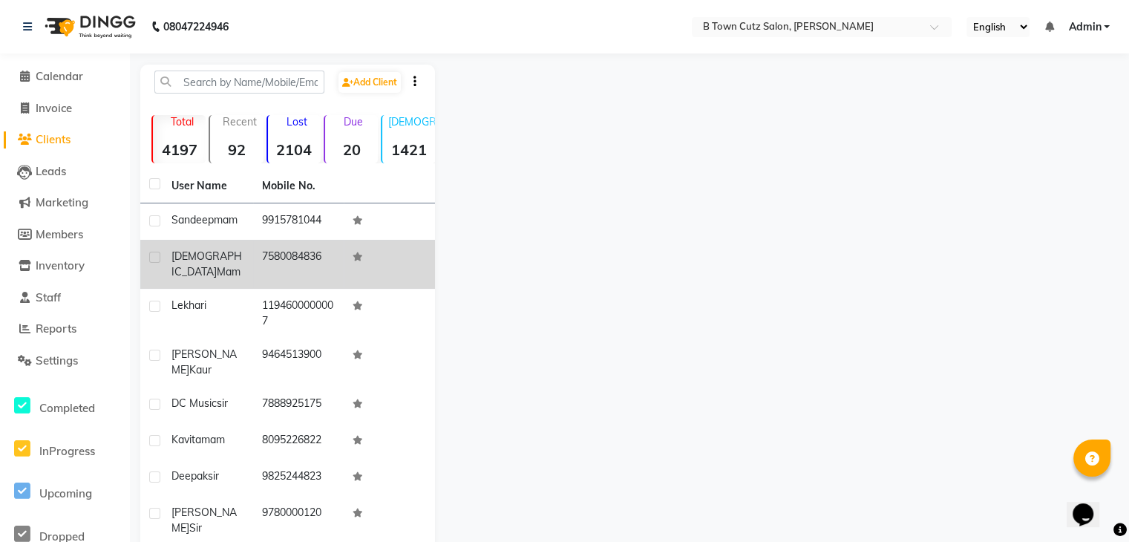
select select "service"
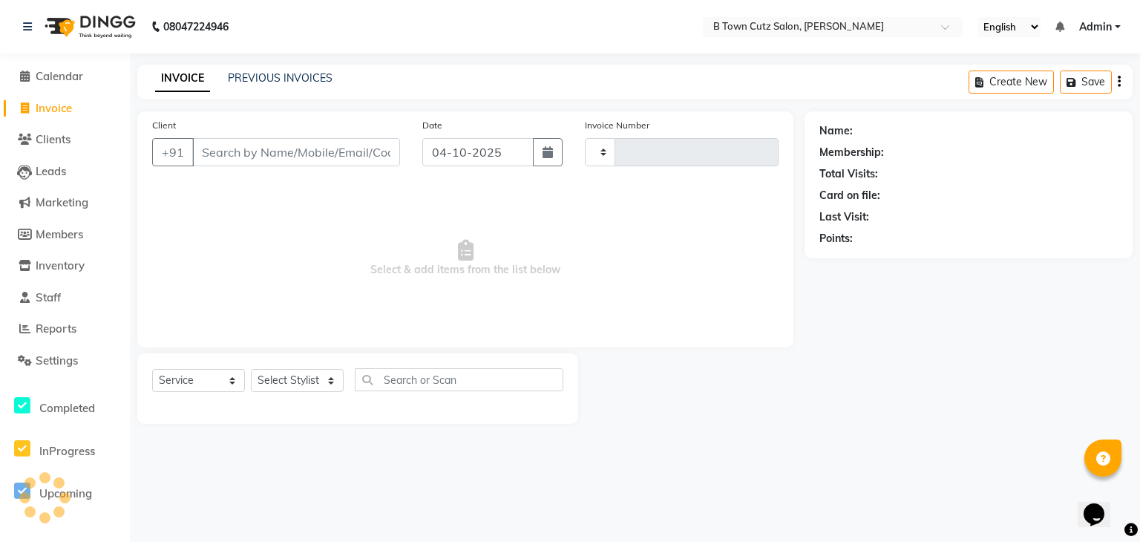
type input "0629"
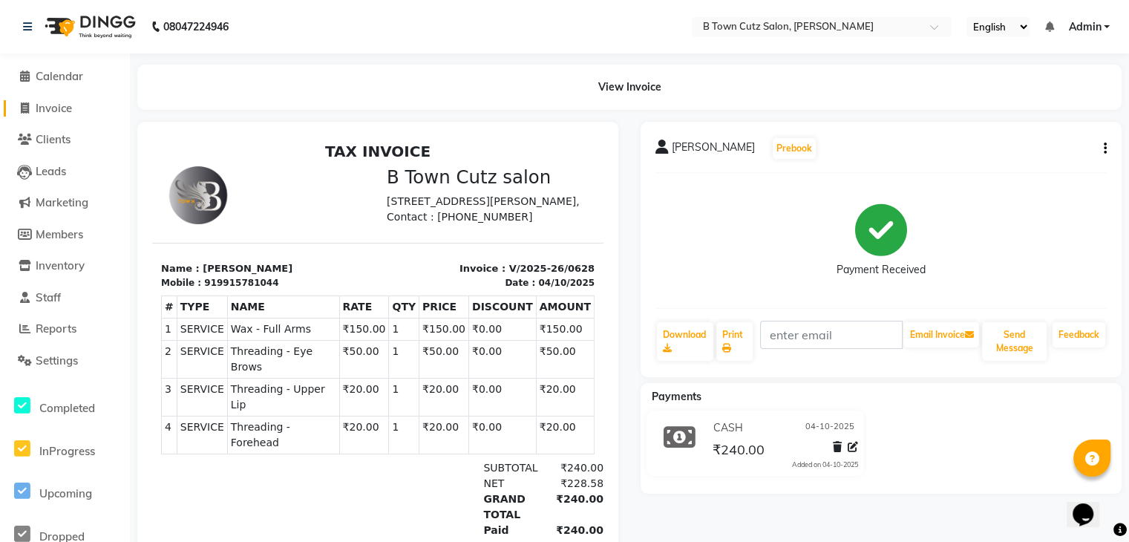
click at [58, 115] on link "Invoice" at bounding box center [65, 108] width 122 height 17
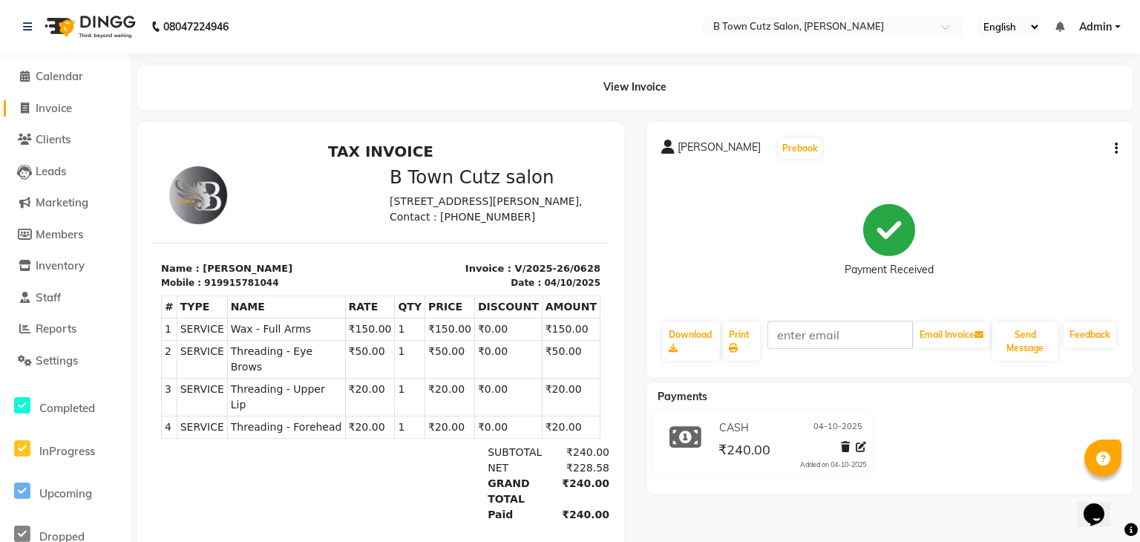
select select "4658"
select select "service"
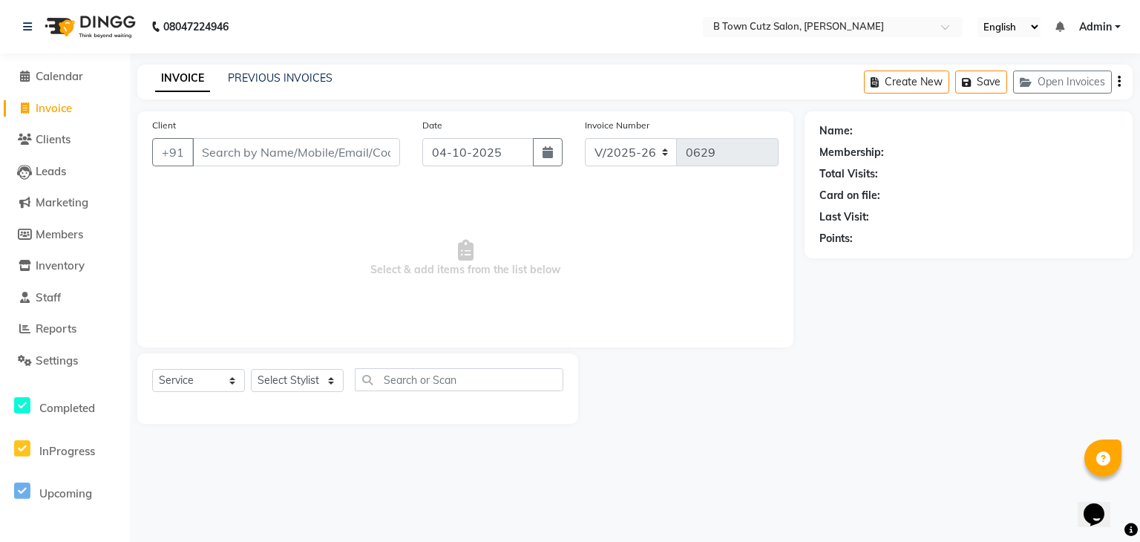
click at [258, 149] on input "Client" at bounding box center [296, 152] width 208 height 28
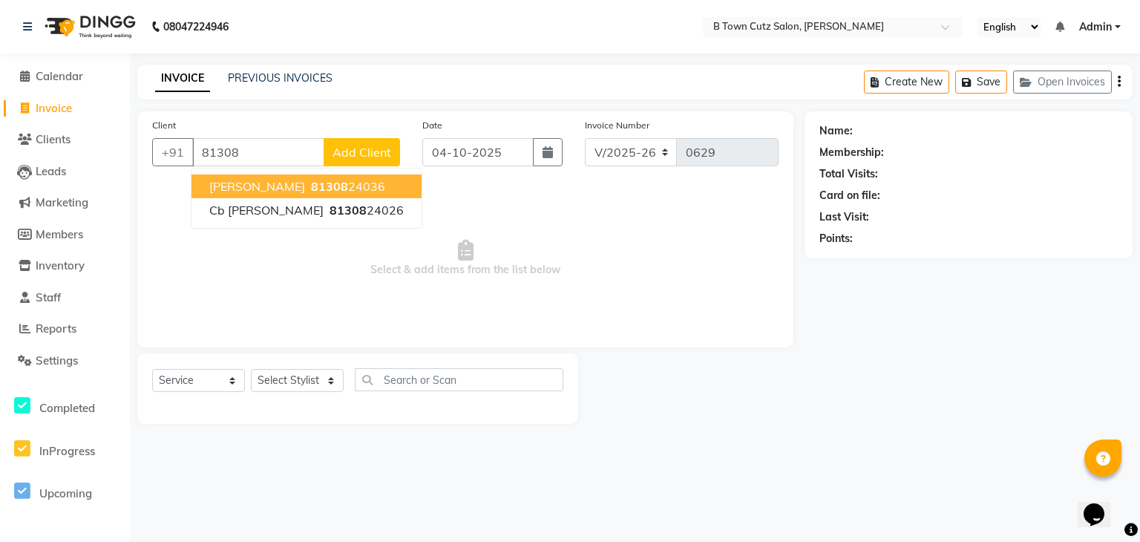
click at [258, 191] on span "[PERSON_NAME]" at bounding box center [257, 186] width 96 height 15
type input "8130824036"
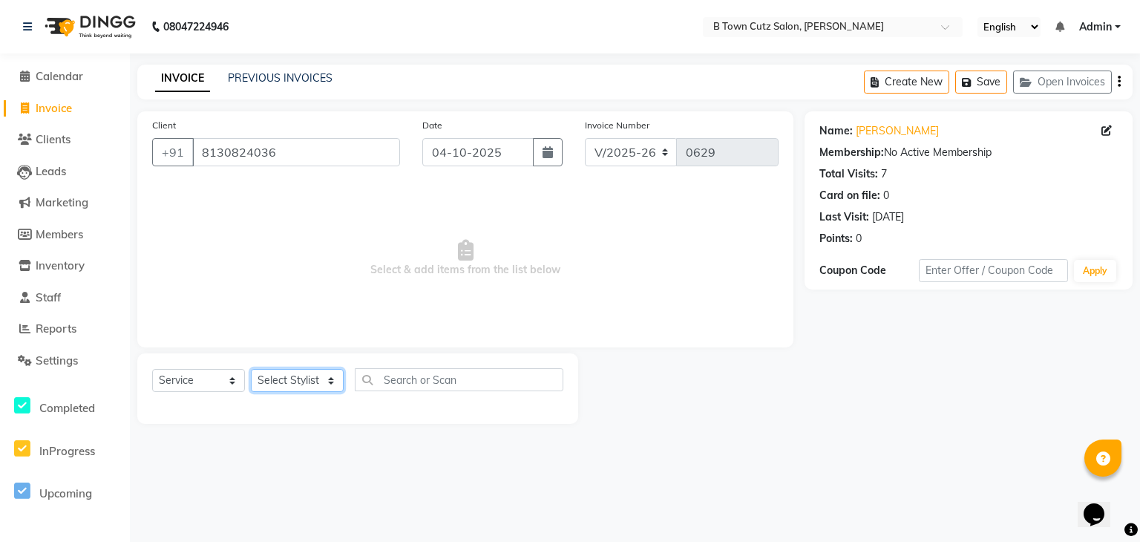
click at [332, 377] on select "Select Stylist Deepak [PERSON_NAME] [PERSON_NAME] [PERSON_NAME] [PERSON_NAME] S…" at bounding box center [297, 380] width 93 height 23
select select "93449"
click at [251, 370] on select "Select Stylist Deepak [PERSON_NAME] [PERSON_NAME] [PERSON_NAME] [PERSON_NAME] S…" at bounding box center [297, 380] width 93 height 23
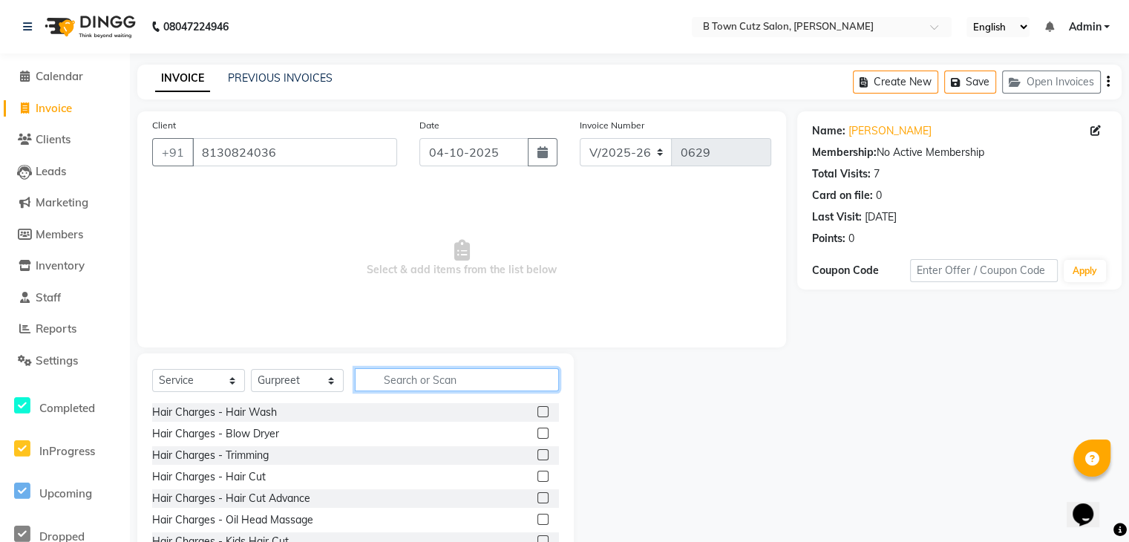
click at [419, 370] on input "text" at bounding box center [457, 379] width 204 height 23
click at [537, 474] on label at bounding box center [542, 476] width 11 height 11
click at [537, 474] on input "checkbox" at bounding box center [542, 477] width 10 height 10
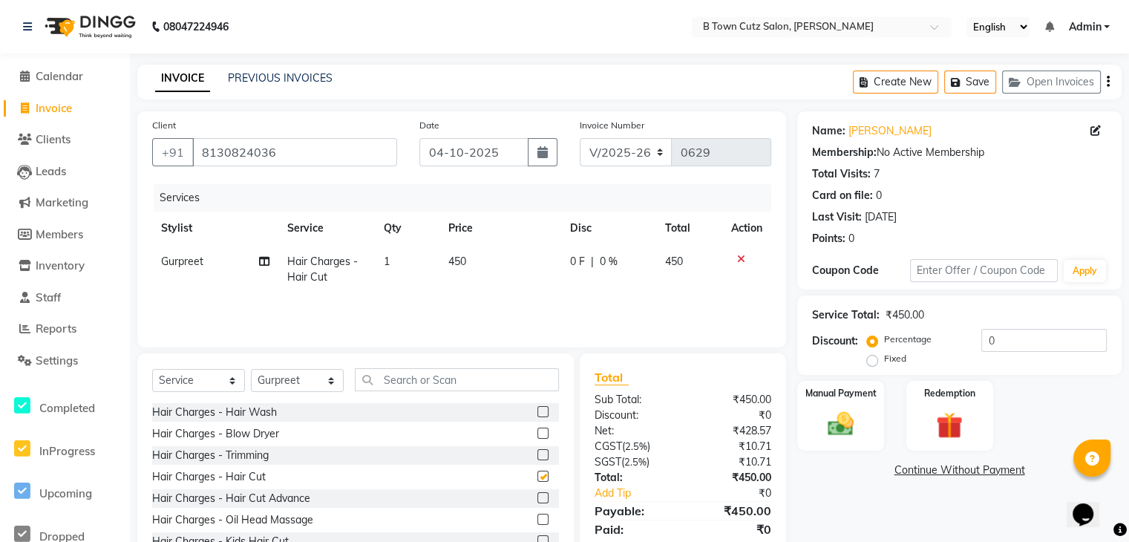
checkbox input "false"
click at [739, 257] on icon at bounding box center [741, 259] width 8 height 10
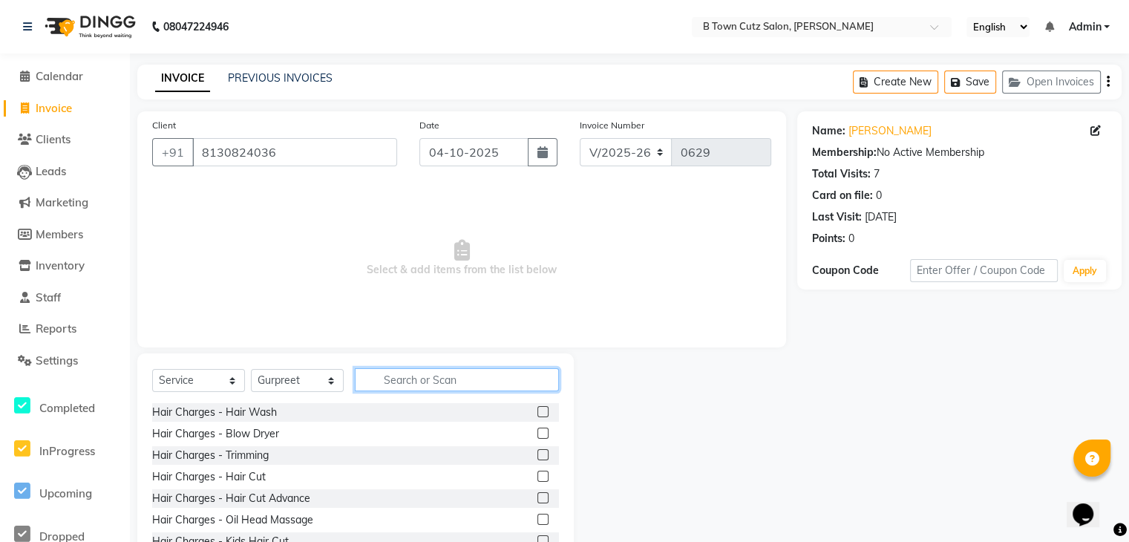
click at [420, 375] on input "text" at bounding box center [457, 379] width 204 height 23
type input "h"
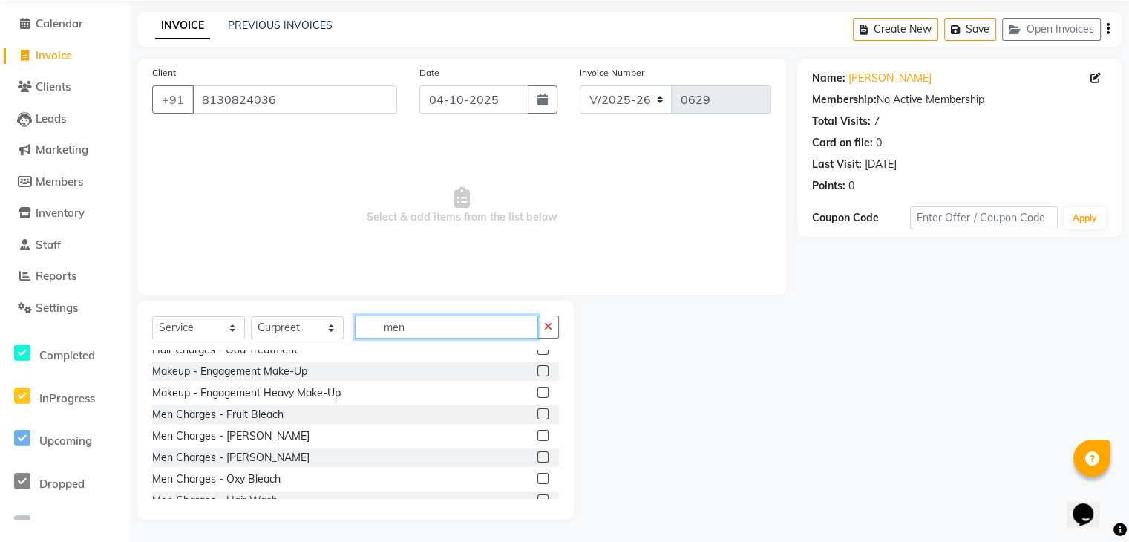
scroll to position [148, 0]
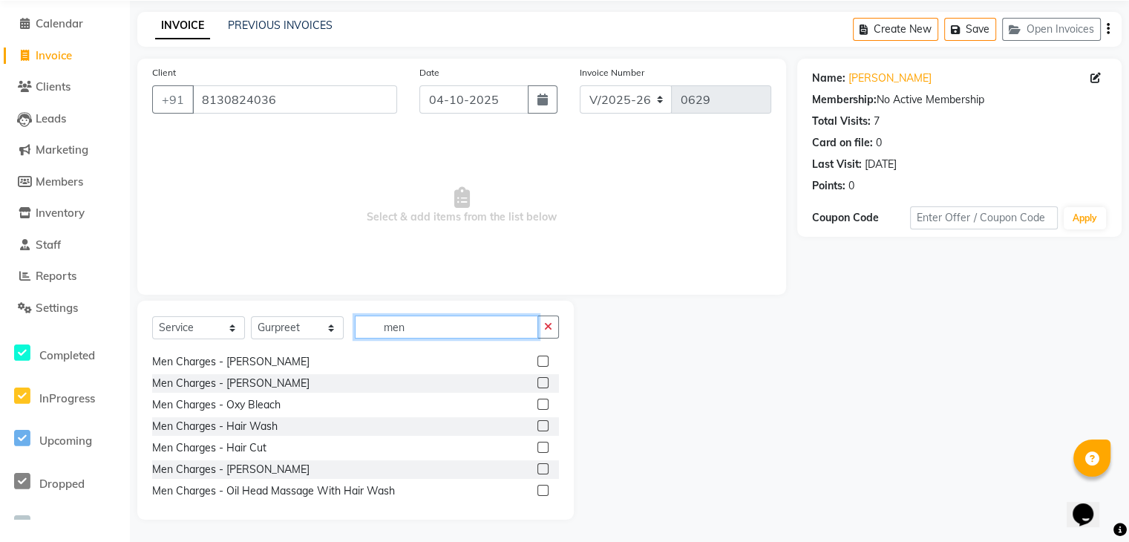
type input "men"
click at [537, 448] on label at bounding box center [542, 447] width 11 height 11
click at [537, 448] on input "checkbox" at bounding box center [542, 448] width 10 height 10
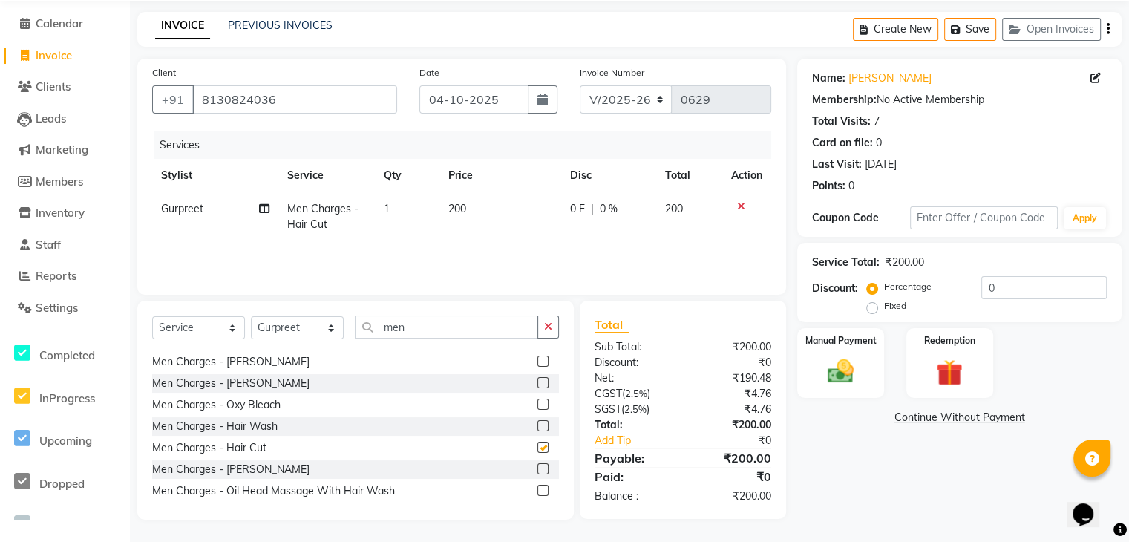
checkbox input "false"
click at [537, 470] on label at bounding box center [542, 468] width 11 height 11
click at [537, 470] on input "checkbox" at bounding box center [542, 470] width 10 height 10
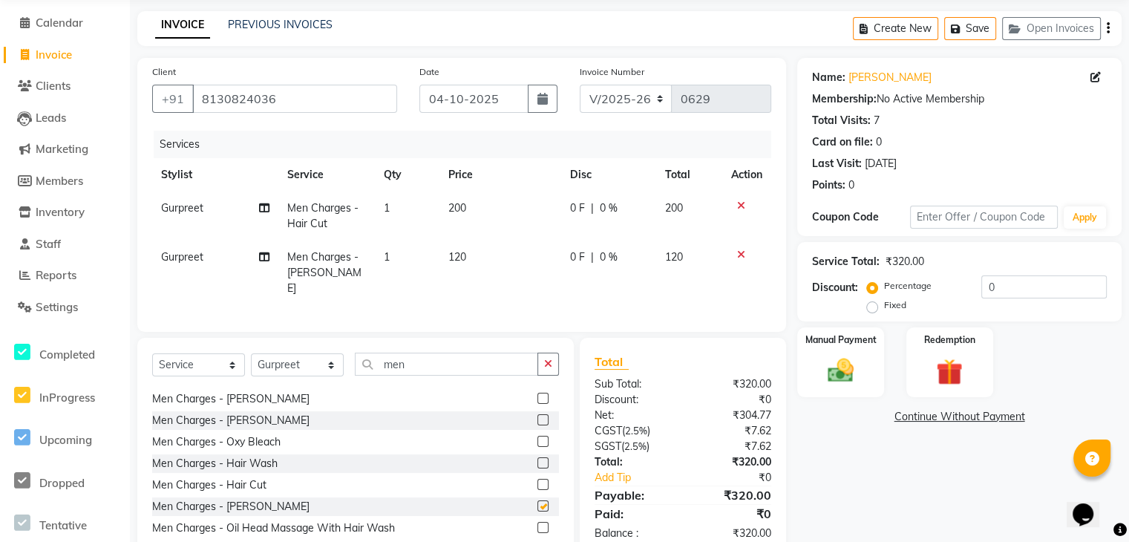
checkbox input "false"
click at [852, 366] on img at bounding box center [840, 370] width 45 height 31
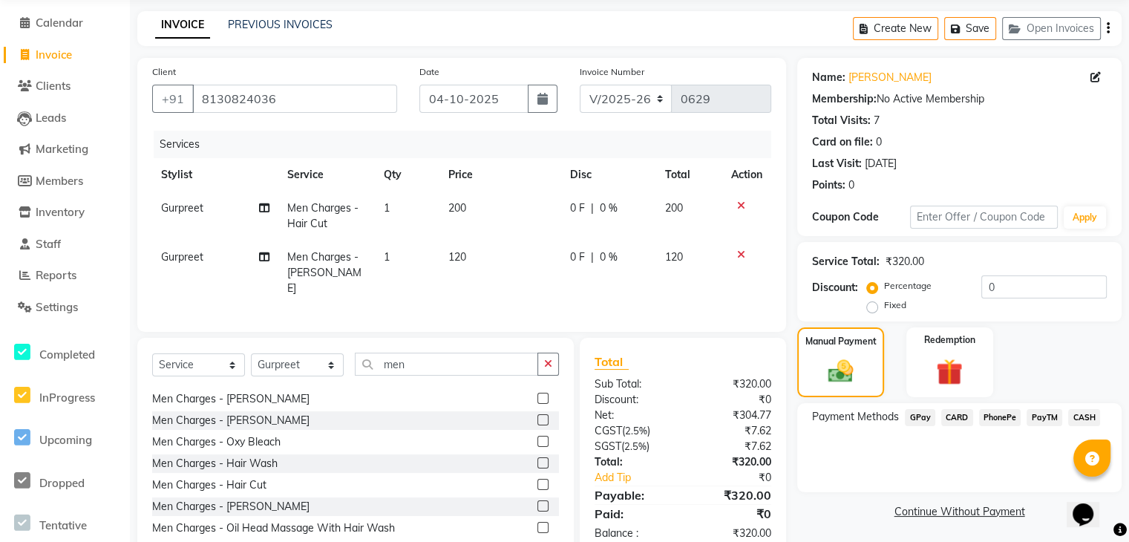
click at [919, 420] on span "GPay" at bounding box center [920, 417] width 30 height 17
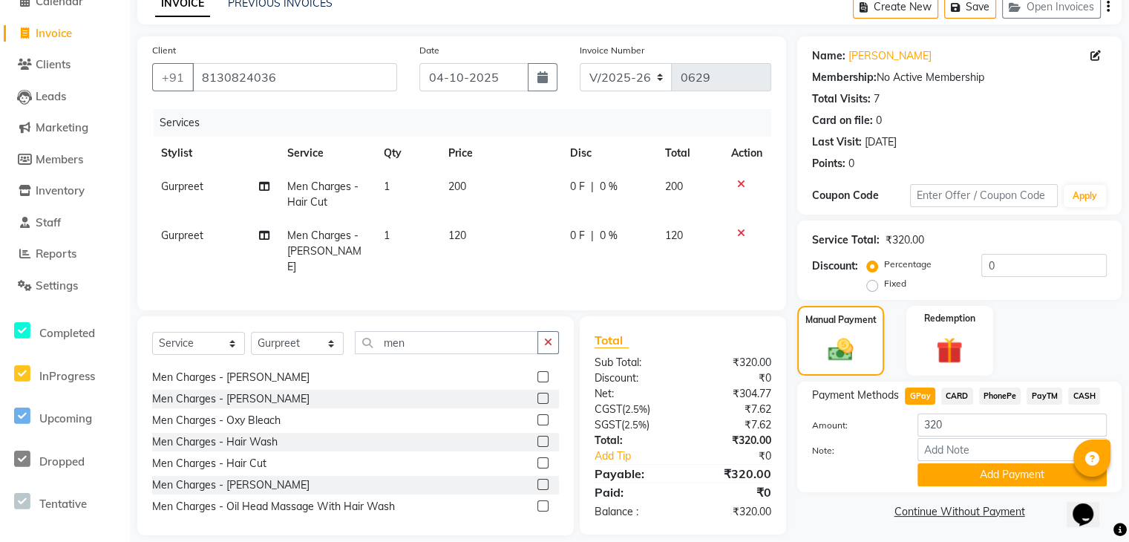
scroll to position [87, 0]
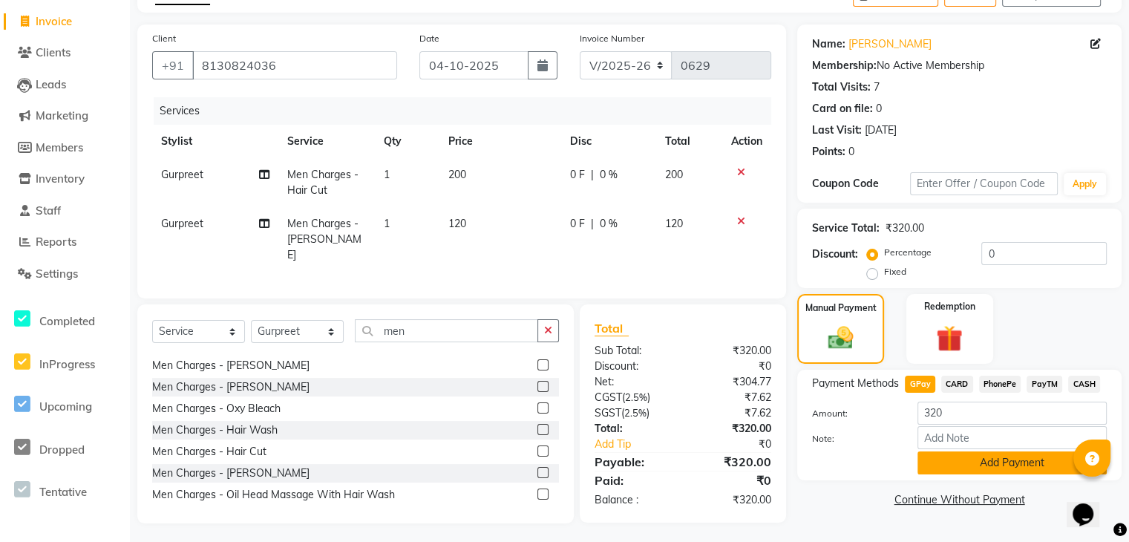
click at [997, 457] on button "Add Payment" at bounding box center [1011, 462] width 189 height 23
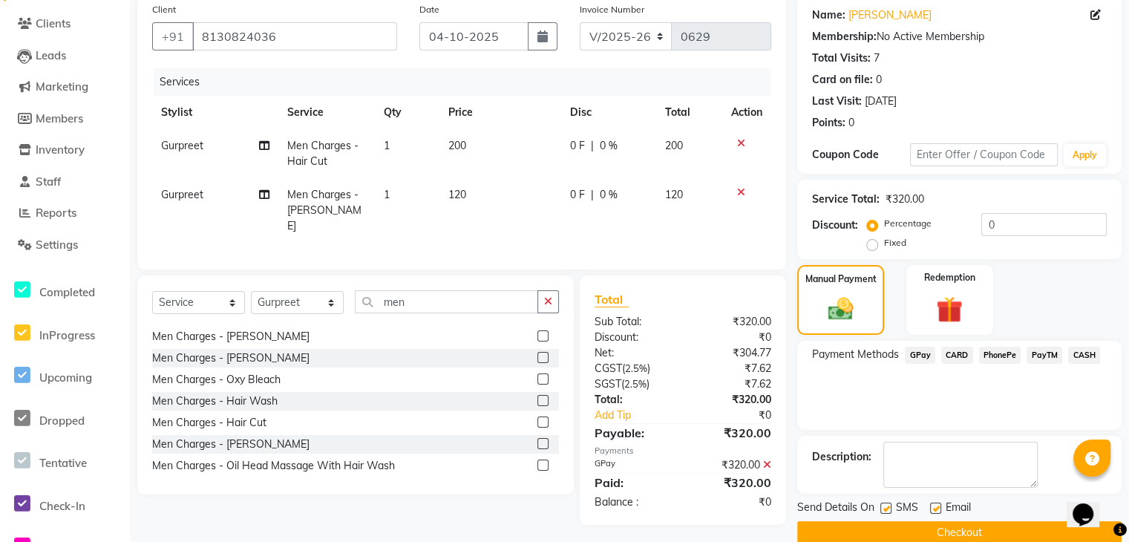
scroll to position [140, 0]
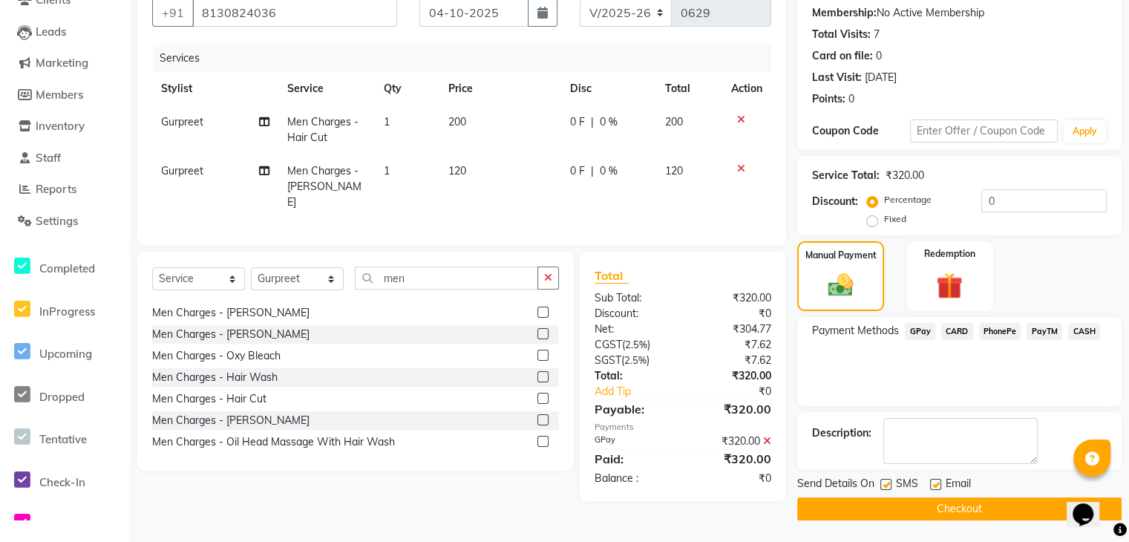
click at [960, 511] on button "Checkout" at bounding box center [959, 508] width 324 height 23
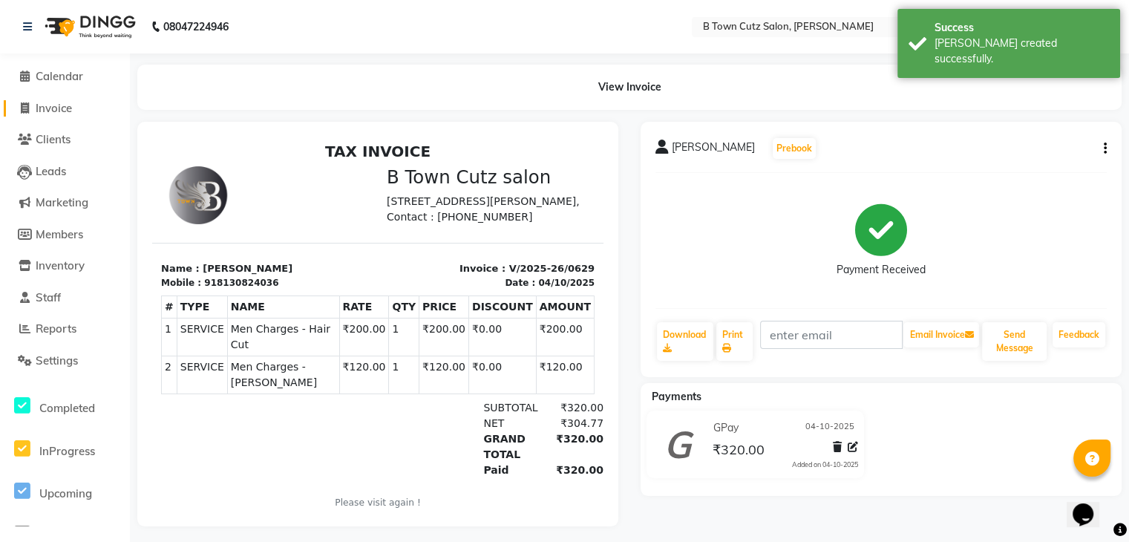
click at [64, 106] on span "Invoice" at bounding box center [54, 108] width 36 height 14
select select "service"
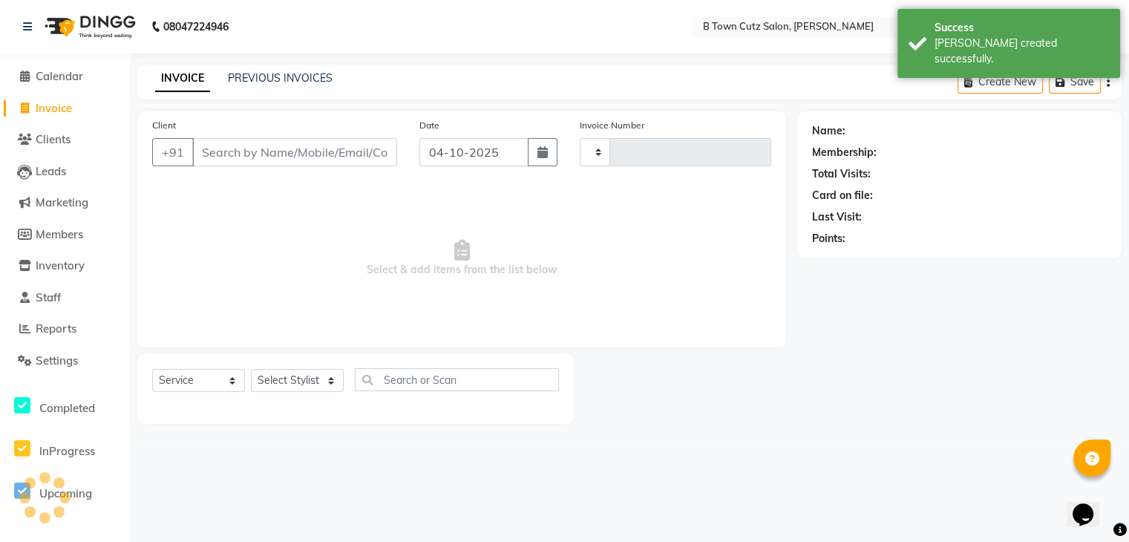
type input "0630"
select select "4658"
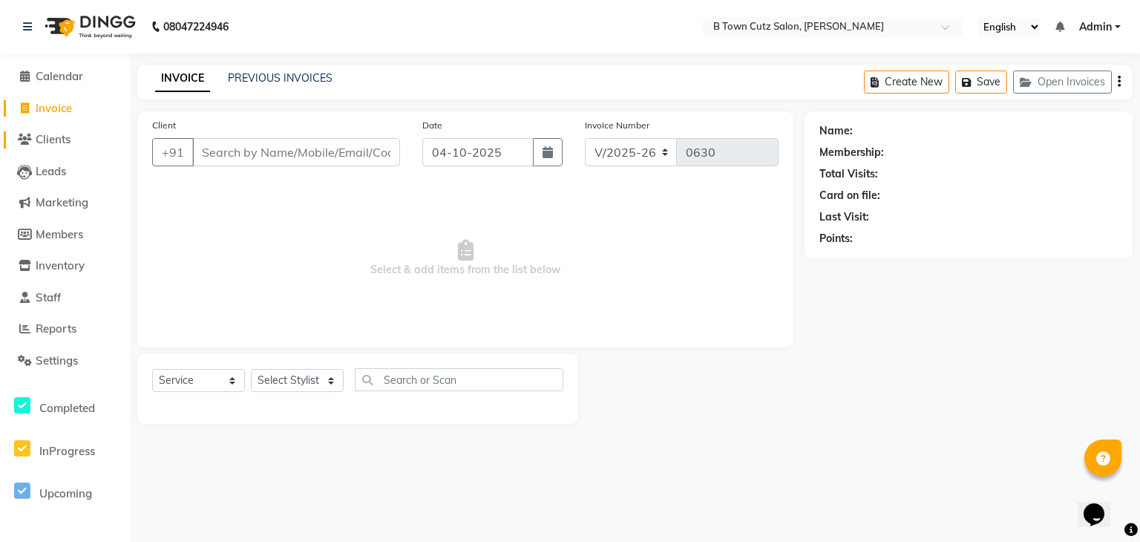
click at [42, 141] on span "Clients" at bounding box center [53, 139] width 35 height 14
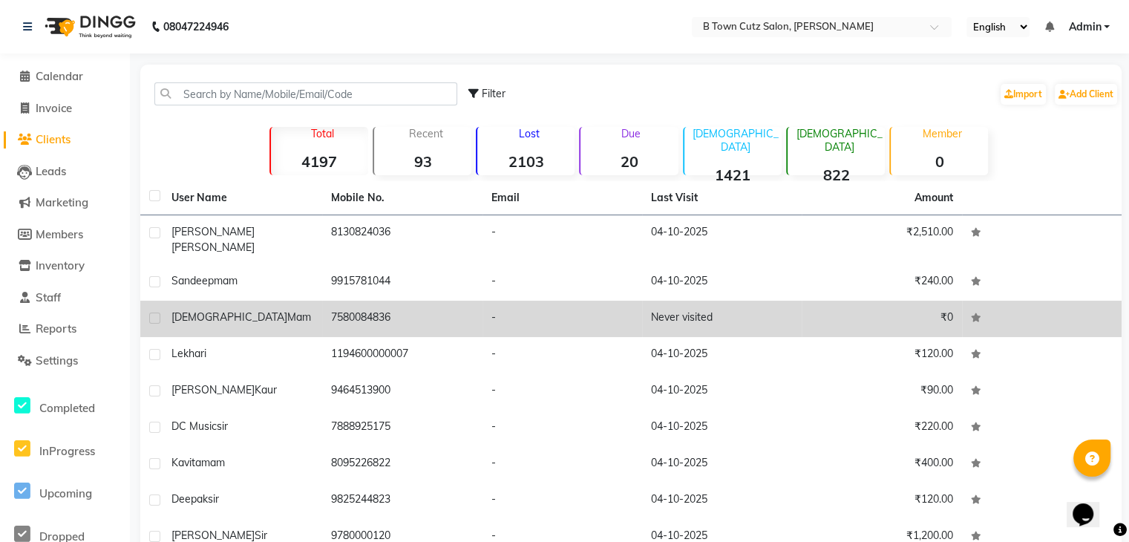
click at [424, 314] on td "7580084836" at bounding box center [402, 319] width 160 height 36
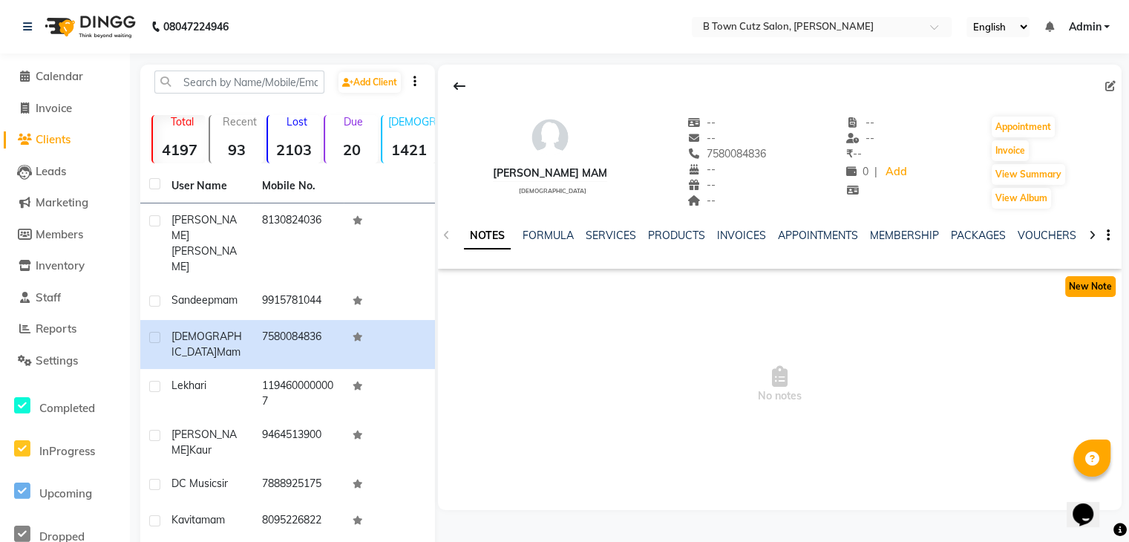
click at [1079, 292] on button "New Note" at bounding box center [1090, 286] width 50 height 21
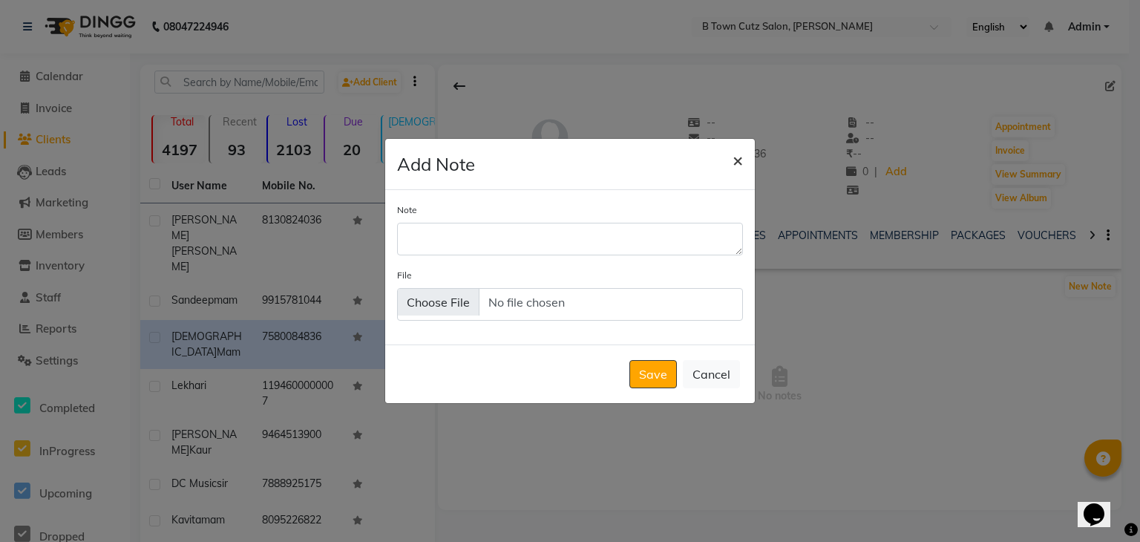
click at [736, 155] on span "×" at bounding box center [737, 159] width 10 height 22
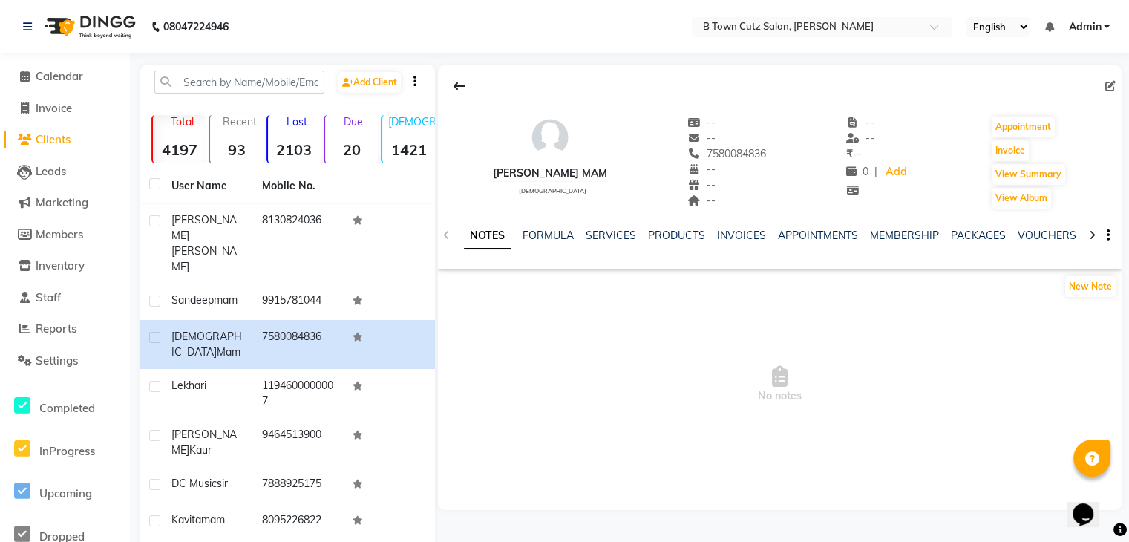
drag, startPoint x: 1107, startPoint y: 94, endPoint x: 772, endPoint y: 134, distance: 337.8
click at [772, 134] on div "[PERSON_NAME] mam [DEMOGRAPHIC_DATA] -- -- 7580084836 -- -- -- -- -- ₹ -- 0 | A…" at bounding box center [780, 155] width 684 height 110
click at [464, 80] on icon at bounding box center [459, 86] width 12 height 12
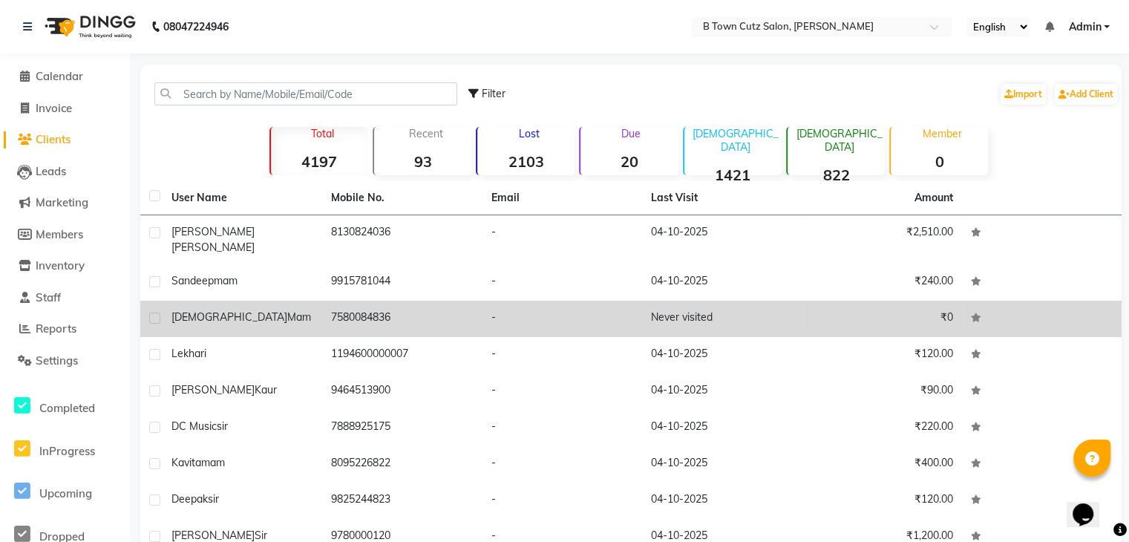
click at [704, 315] on td "Never visited" at bounding box center [722, 319] width 160 height 36
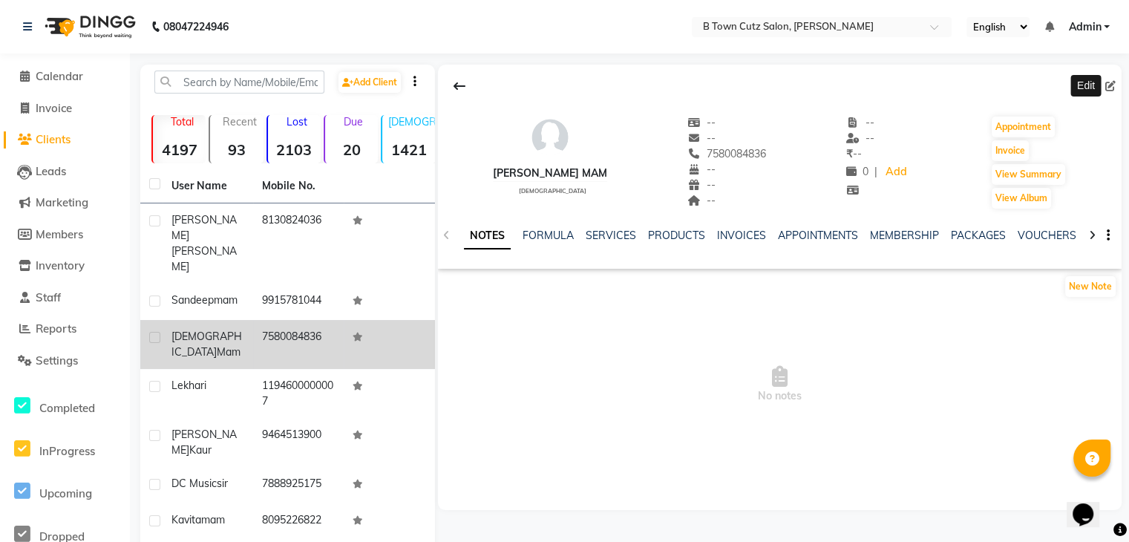
click at [1114, 85] on icon at bounding box center [1110, 86] width 10 height 10
select select "[DEMOGRAPHIC_DATA]"
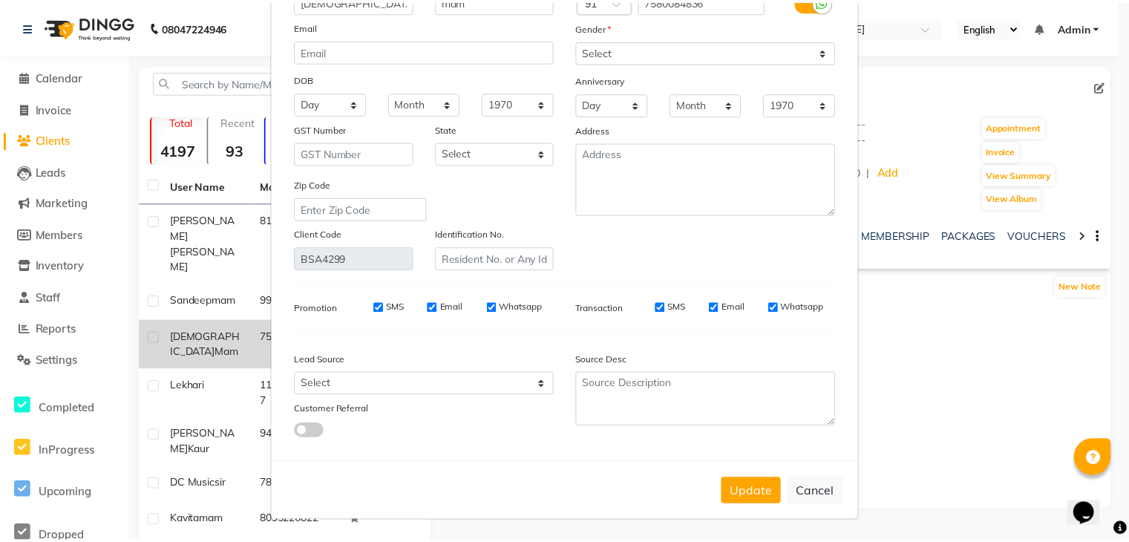
scroll to position [125, 0]
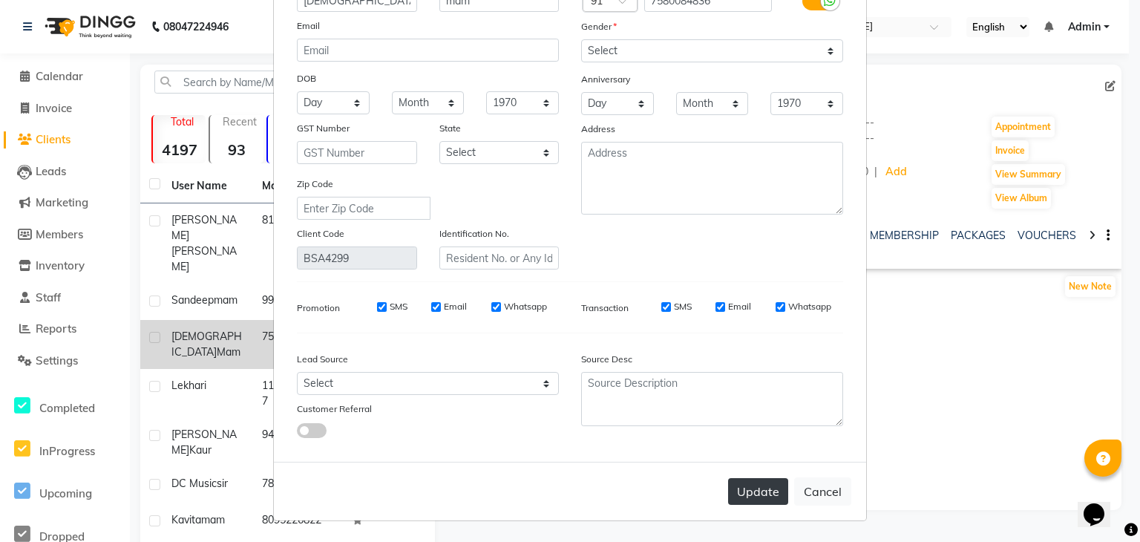
click at [751, 494] on button "Update" at bounding box center [758, 491] width 60 height 27
select select
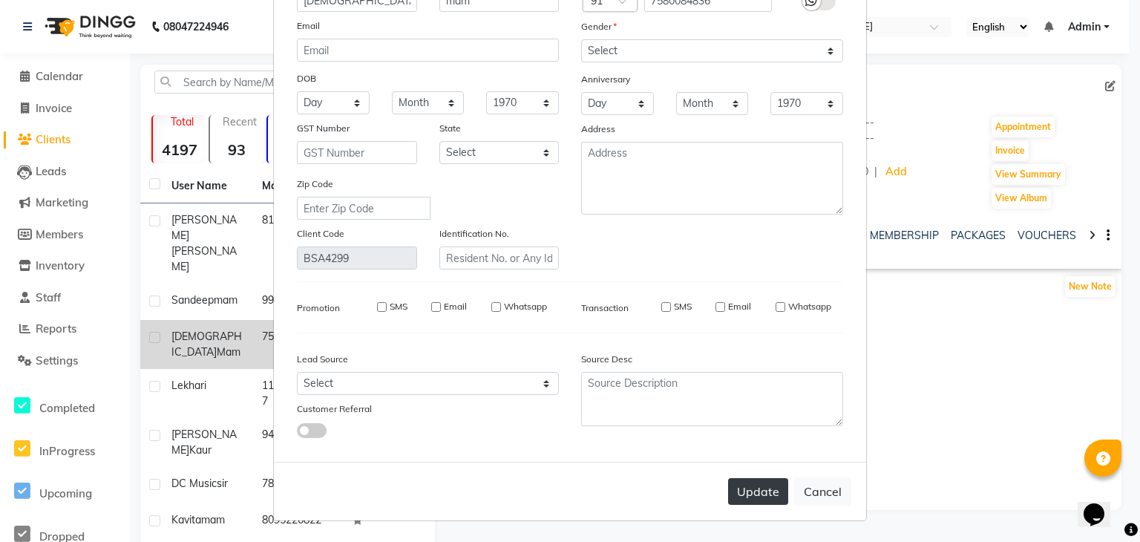
select select
checkbox input "false"
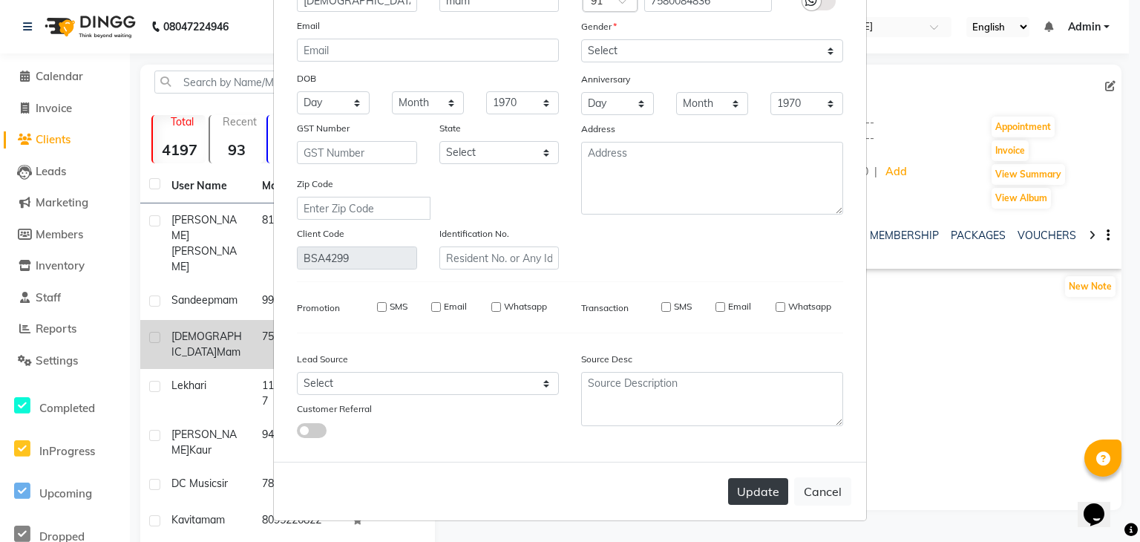
checkbox input "false"
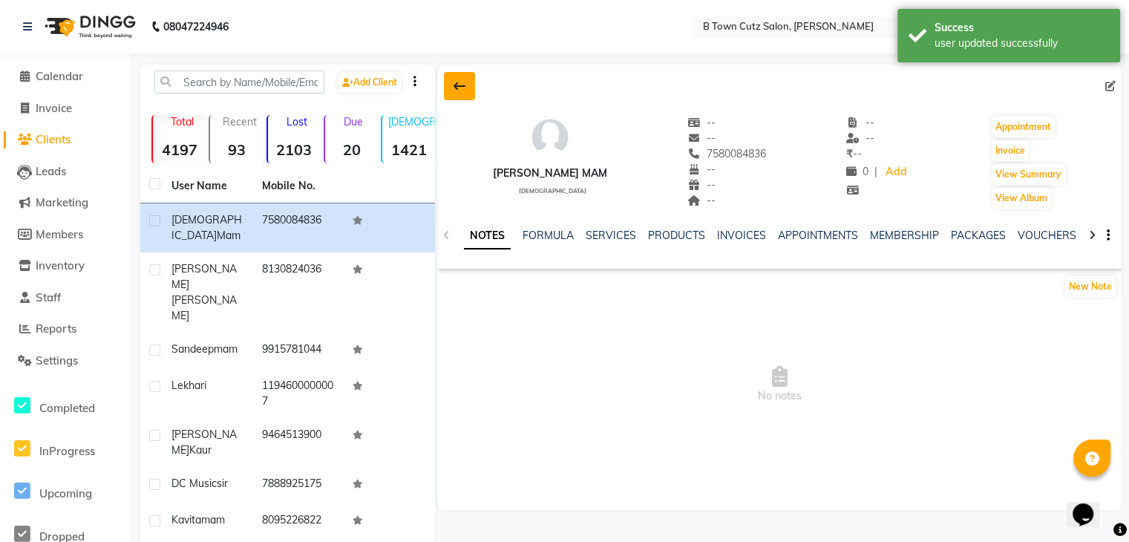
click at [455, 91] on icon at bounding box center [459, 86] width 12 height 12
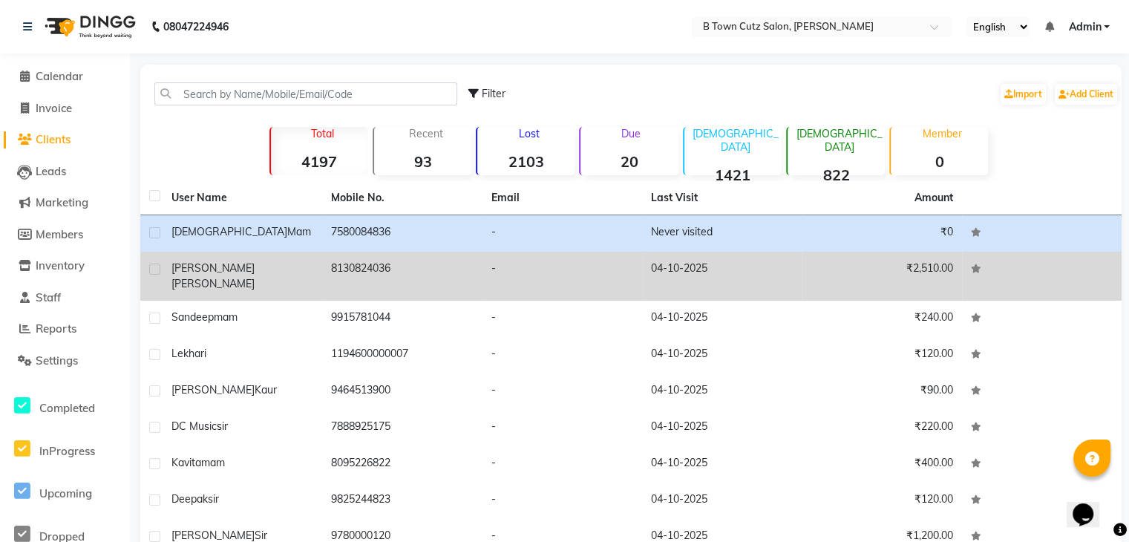
drag, startPoint x: 530, startPoint y: 217, endPoint x: 863, endPoint y: 268, distance: 337.1
click at [863, 268] on td "₹2,510.00" at bounding box center [882, 276] width 160 height 49
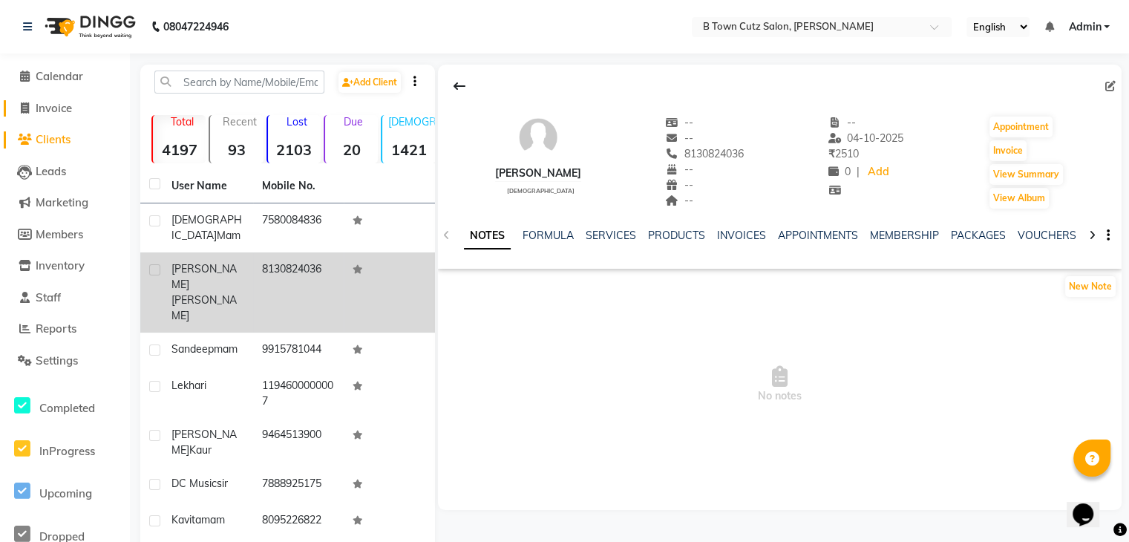
click at [45, 114] on span "Invoice" at bounding box center [54, 108] width 36 height 14
select select "4658"
select select "service"
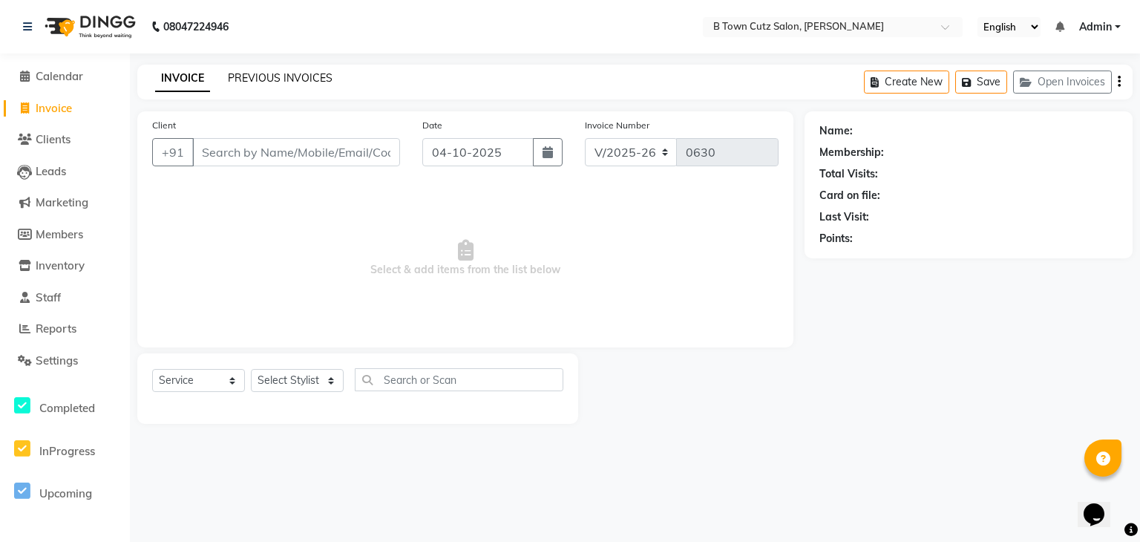
click at [240, 81] on link "PREVIOUS INVOICES" at bounding box center [280, 77] width 105 height 13
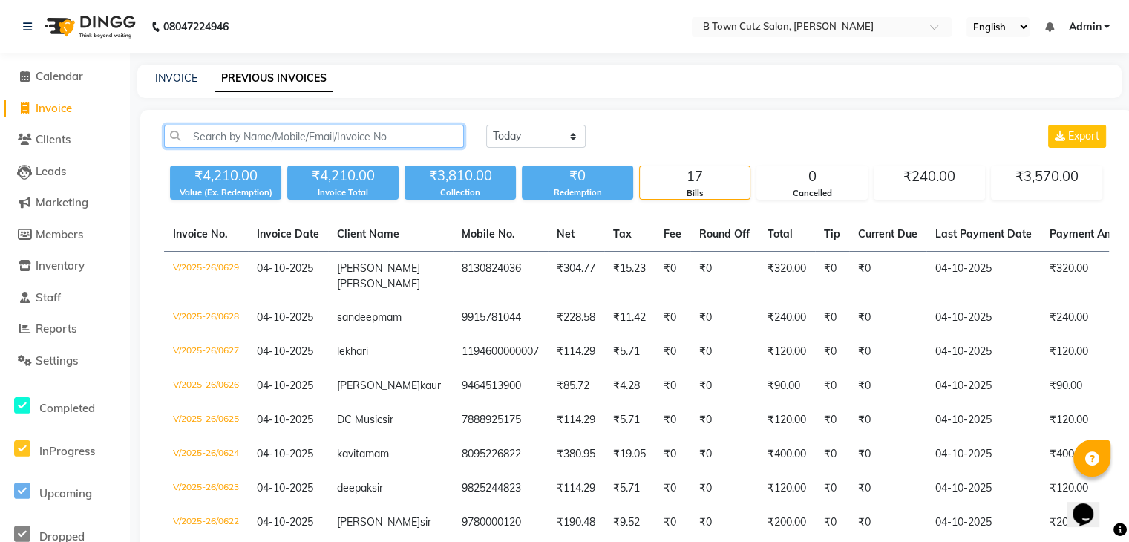
click at [436, 138] on input "text" at bounding box center [314, 136] width 300 height 23
click at [57, 66] on li "Calendar" at bounding box center [65, 77] width 130 height 32
click at [58, 82] on span "Calendar" at bounding box center [59, 76] width 47 height 14
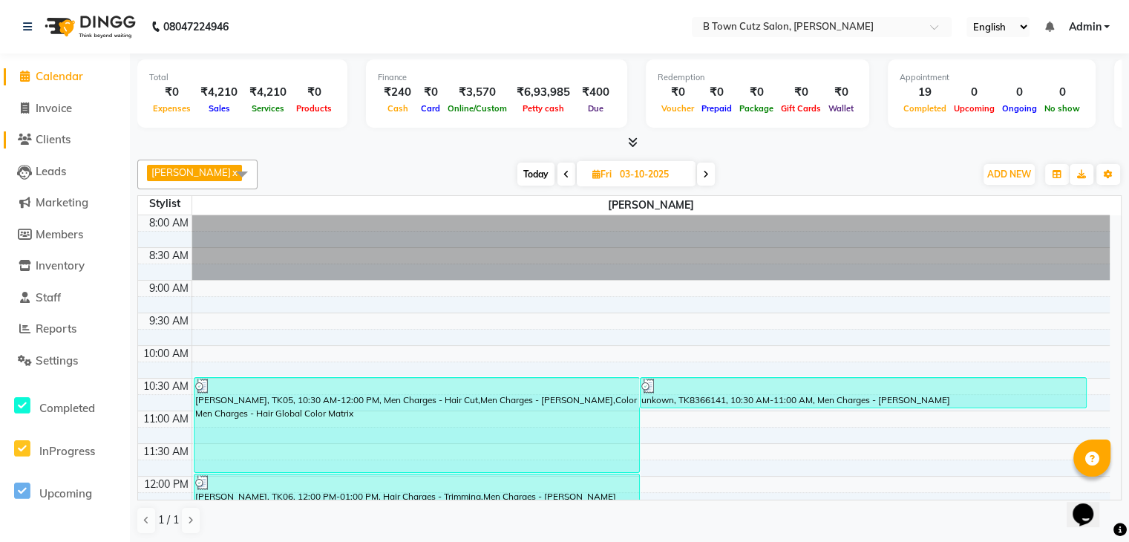
click at [50, 132] on span "Clients" at bounding box center [53, 139] width 35 height 14
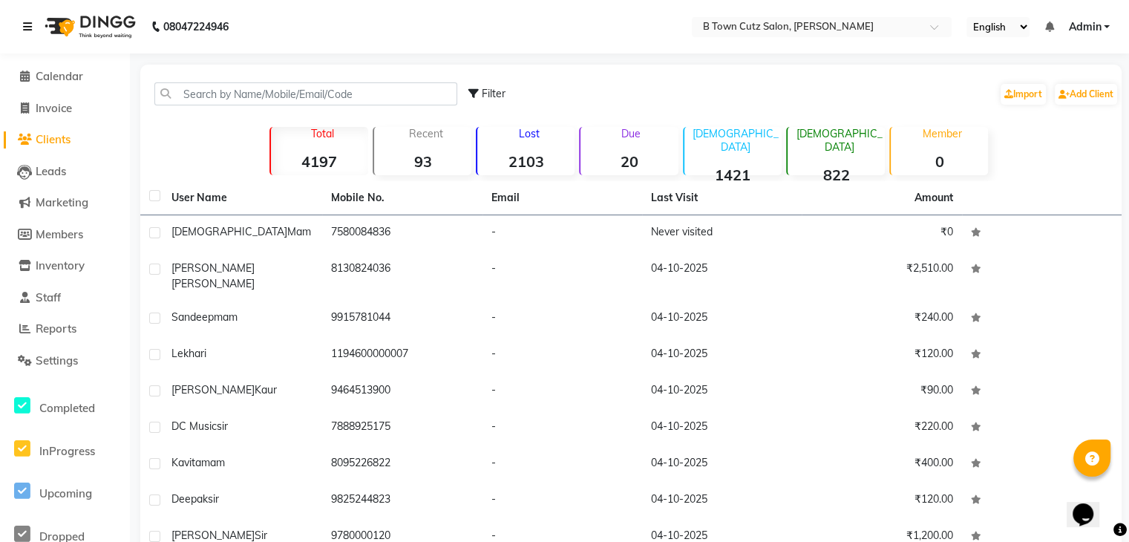
click at [24, 24] on icon at bounding box center [27, 27] width 9 height 10
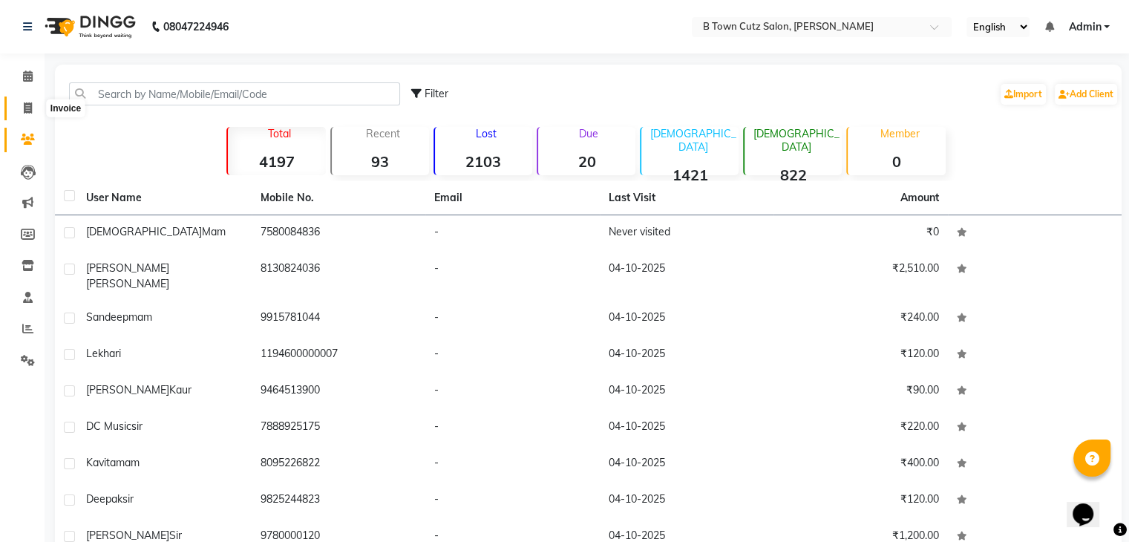
click at [30, 105] on icon at bounding box center [28, 107] width 8 height 11
select select "4658"
select select "service"
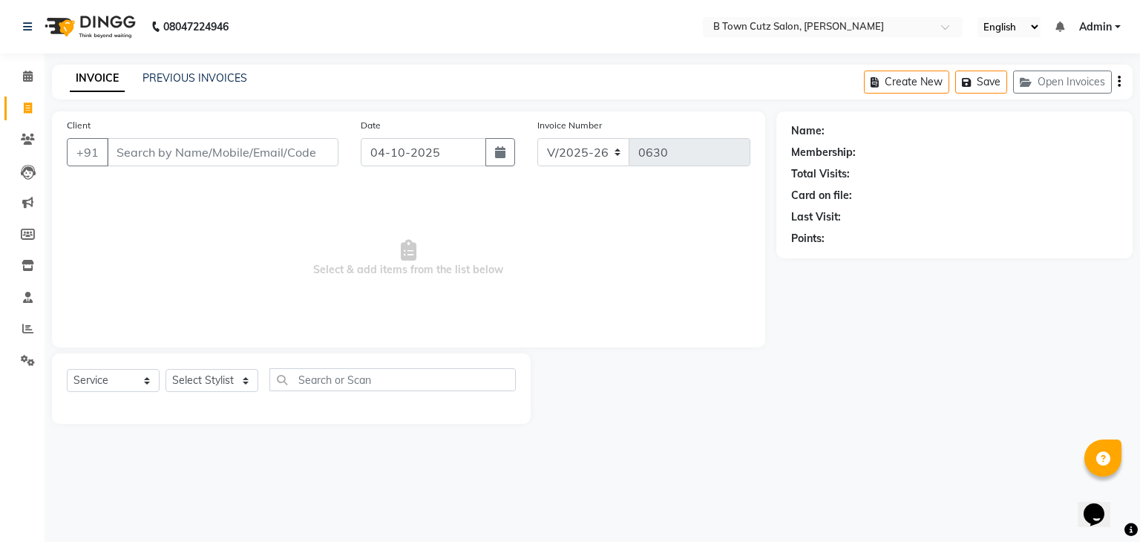
click at [13, 125] on li "Clients" at bounding box center [22, 140] width 45 height 32
click at [20, 132] on span at bounding box center [28, 139] width 26 height 17
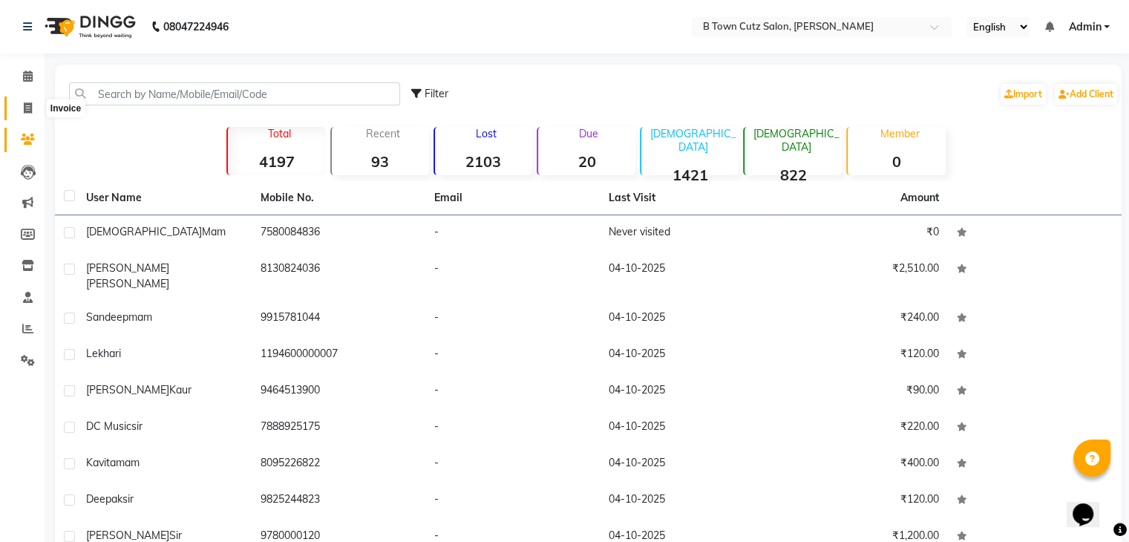
click at [24, 110] on icon at bounding box center [28, 107] width 8 height 11
select select "4658"
select select "service"
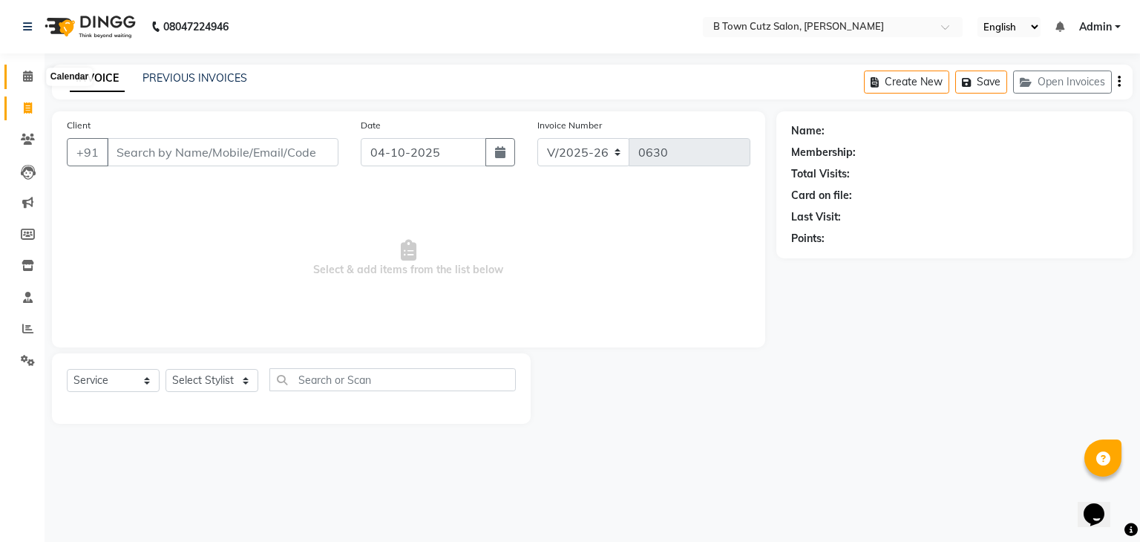
click at [30, 71] on icon at bounding box center [28, 76] width 10 height 11
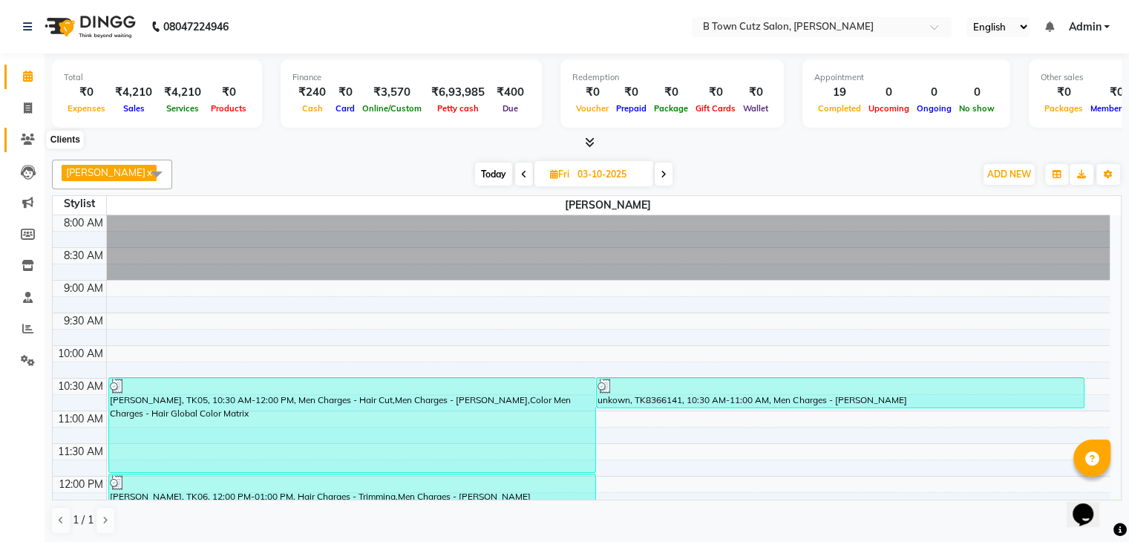
click at [30, 138] on icon at bounding box center [28, 139] width 14 height 11
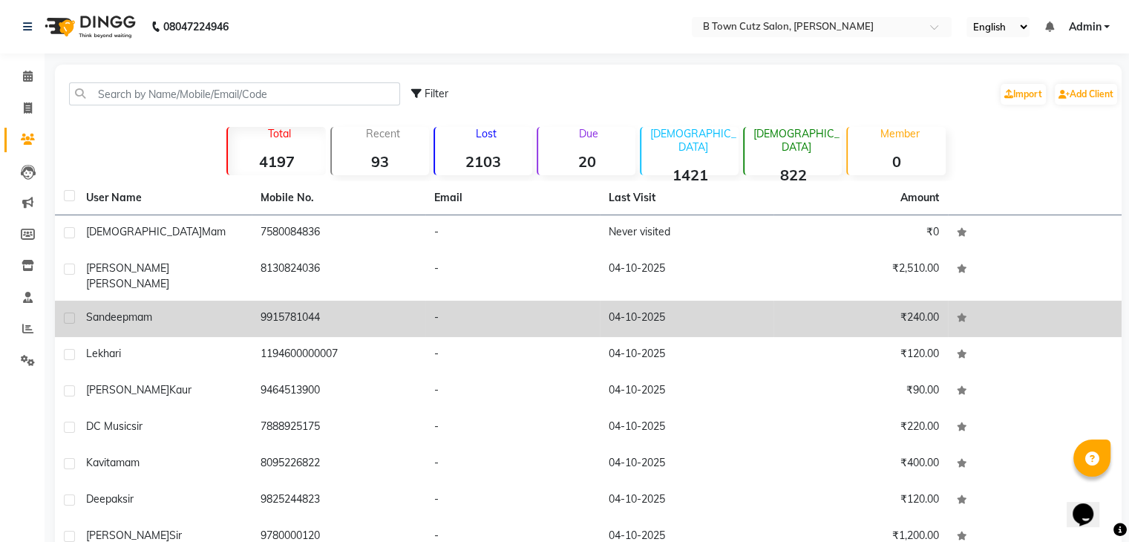
click at [271, 301] on td "9915781044" at bounding box center [339, 319] width 174 height 36
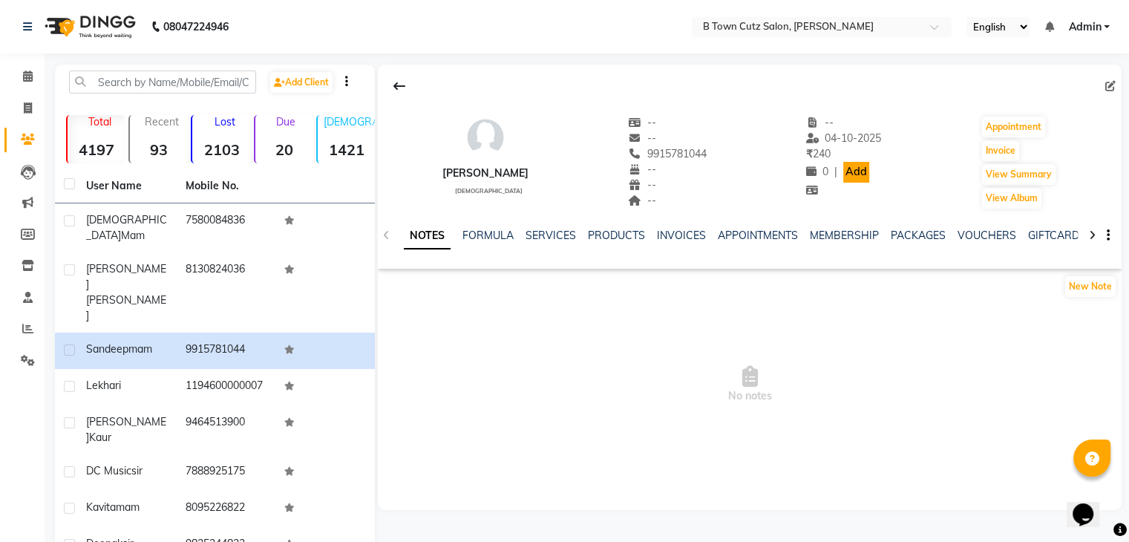
click at [857, 174] on link "Add" at bounding box center [856, 172] width 26 height 21
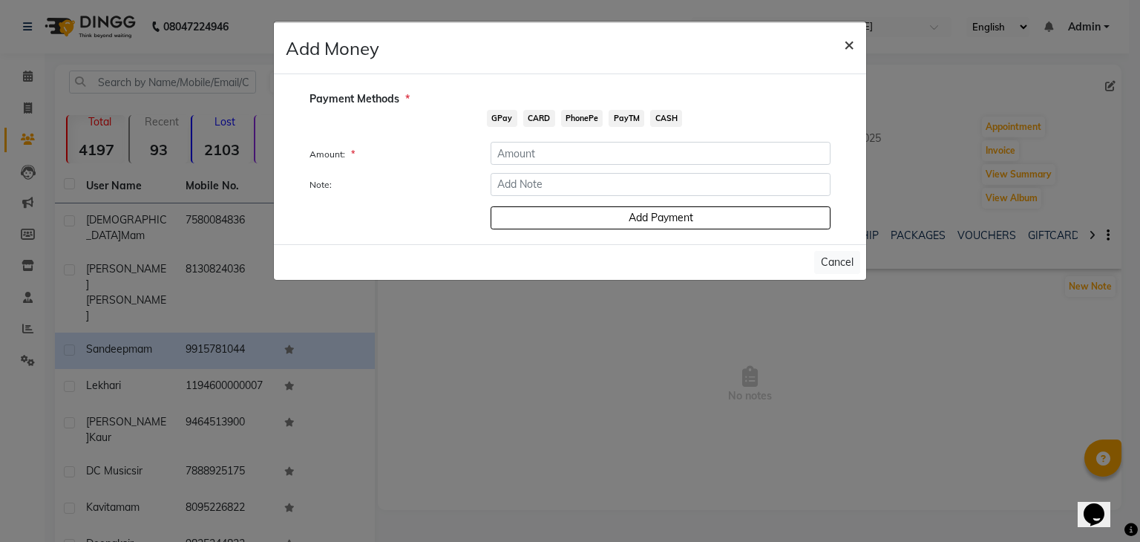
click at [850, 44] on span "×" at bounding box center [849, 44] width 10 height 22
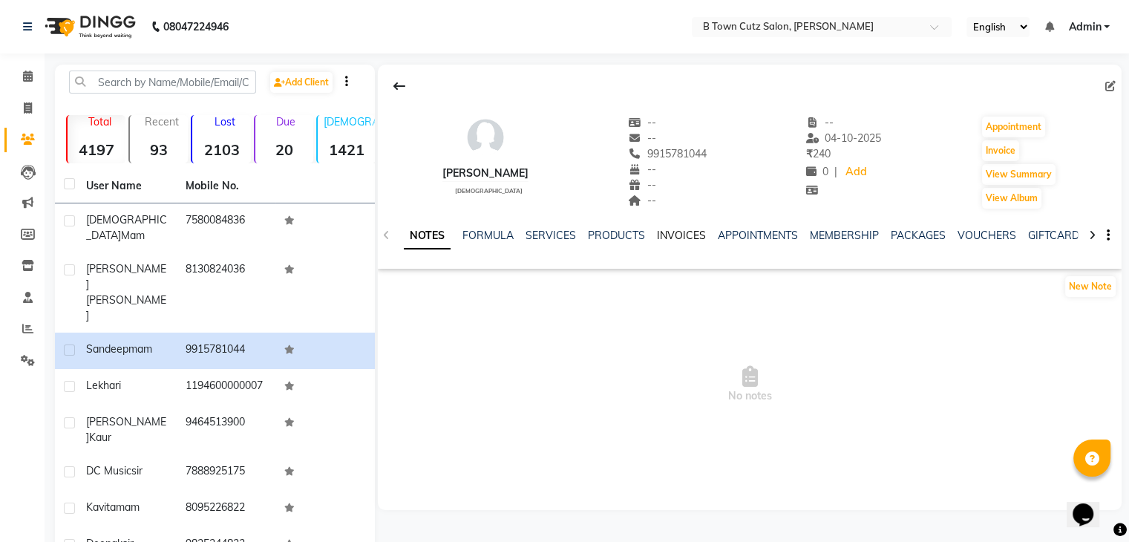
click at [668, 235] on link "INVOICES" at bounding box center [681, 235] width 49 height 13
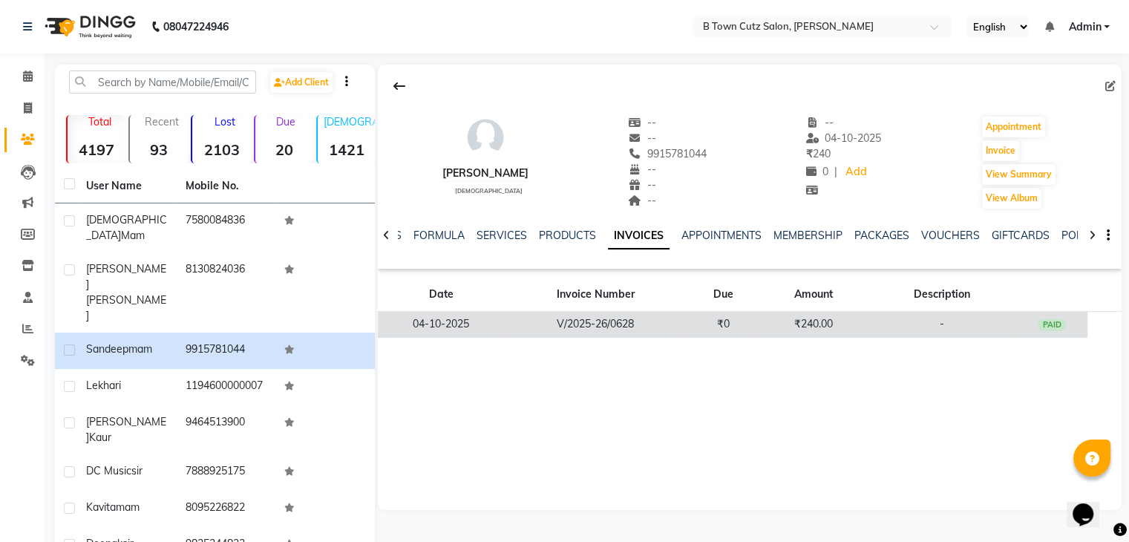
click at [674, 324] on td "V/2025-26/0628" at bounding box center [595, 325] width 183 height 26
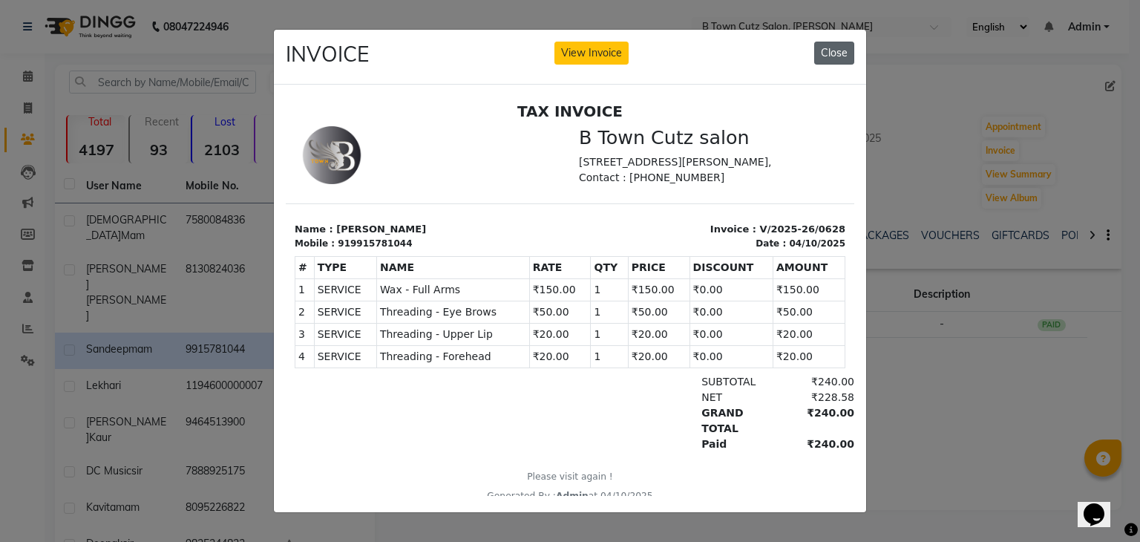
click at [839, 45] on button "Close" at bounding box center [834, 53] width 40 height 23
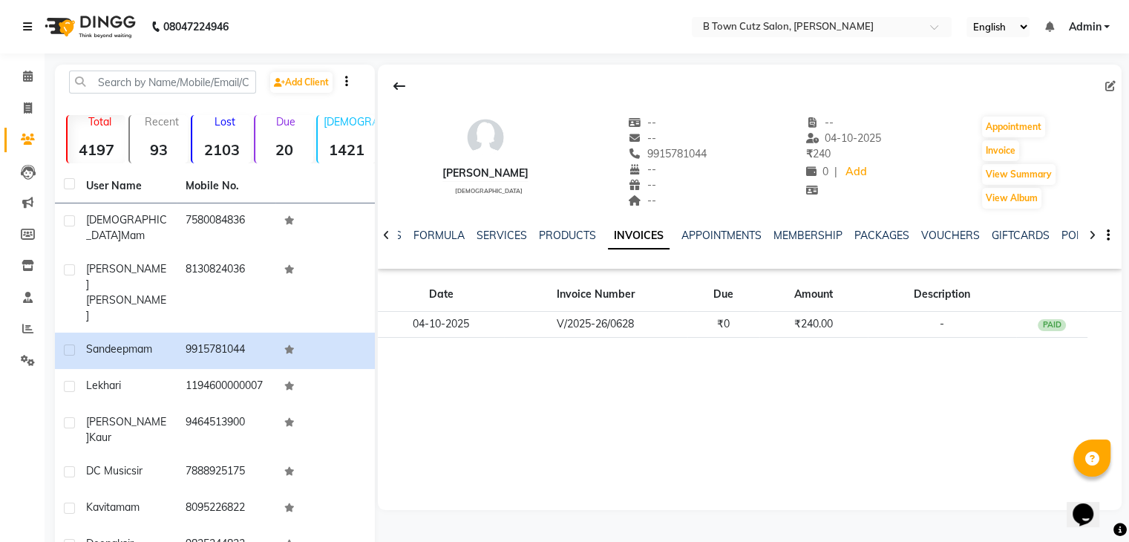
click at [27, 24] on icon at bounding box center [27, 27] width 9 height 10
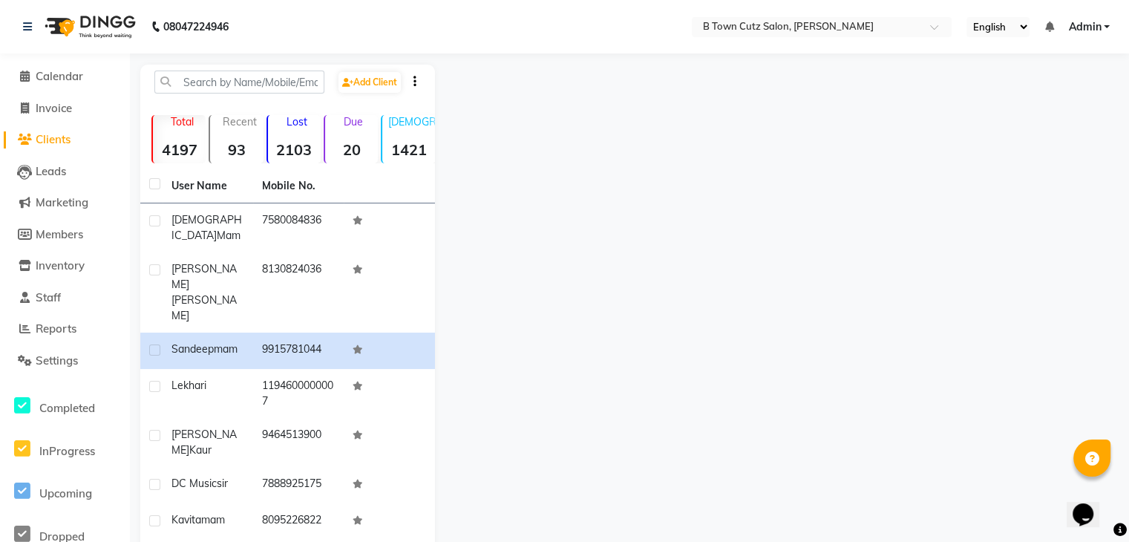
click at [20, 24] on div "08047224946" at bounding box center [126, 27] width 228 height 42
click at [24, 77] on icon at bounding box center [25, 76] width 10 height 11
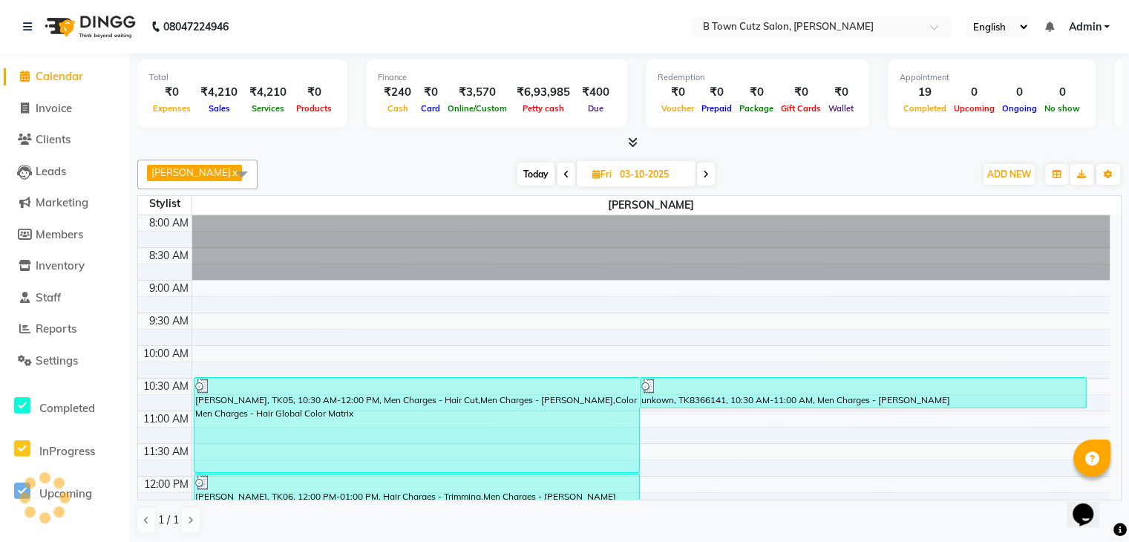
scroll to position [647, 0]
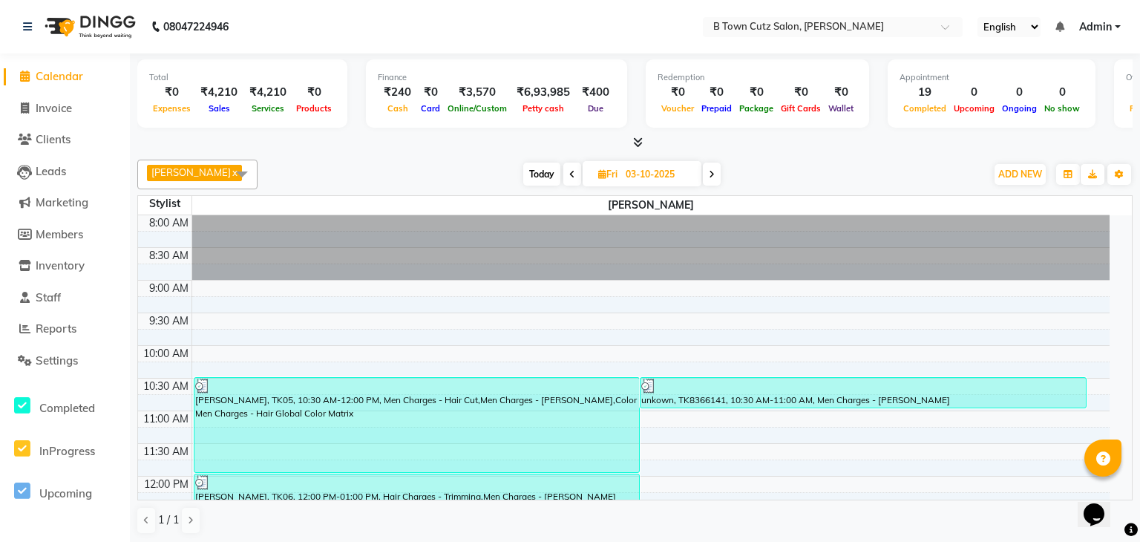
select select "4658"
select select "service"
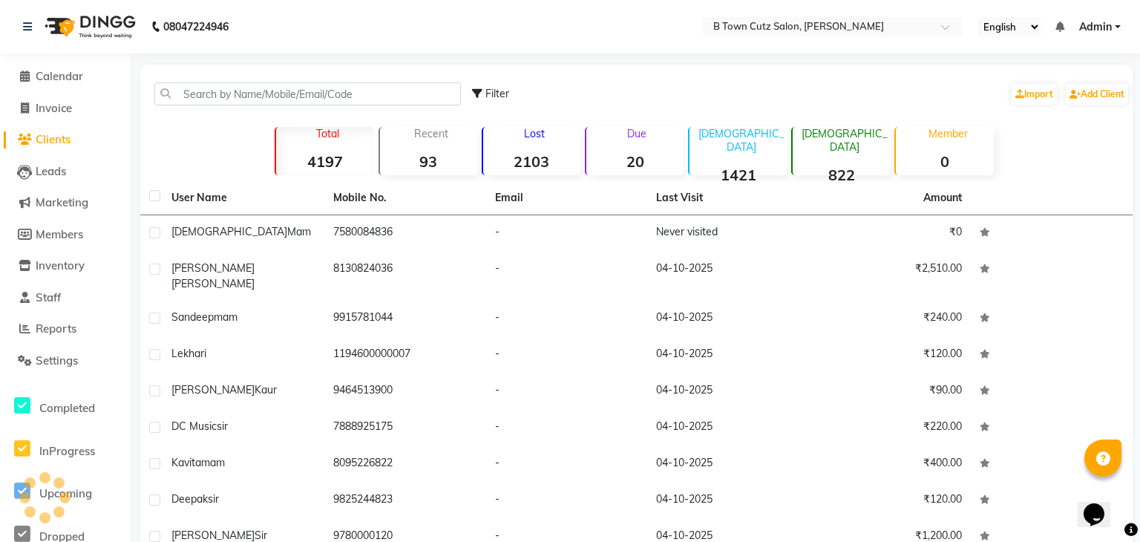
select select "4658"
select select "service"
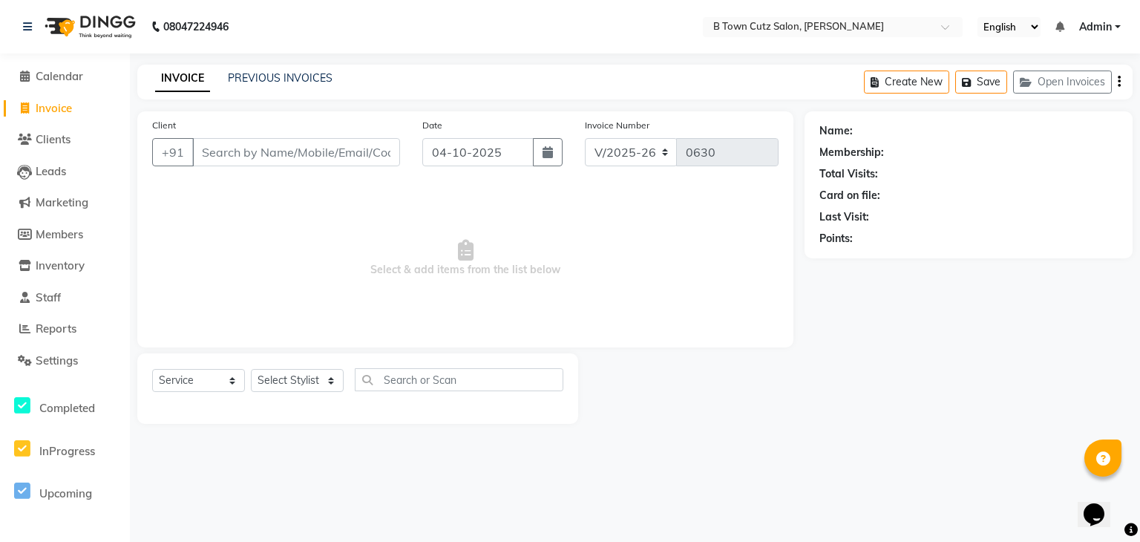
click at [245, 153] on input "Client" at bounding box center [296, 152] width 208 height 28
click at [273, 151] on input "Client" at bounding box center [296, 152] width 208 height 28
click at [247, 145] on input "Client" at bounding box center [296, 152] width 208 height 28
click at [227, 80] on div "INVOICE PREVIOUS INVOICES" at bounding box center [234, 79] width 195 height 16
click at [235, 82] on link "PREVIOUS INVOICES" at bounding box center [280, 77] width 105 height 13
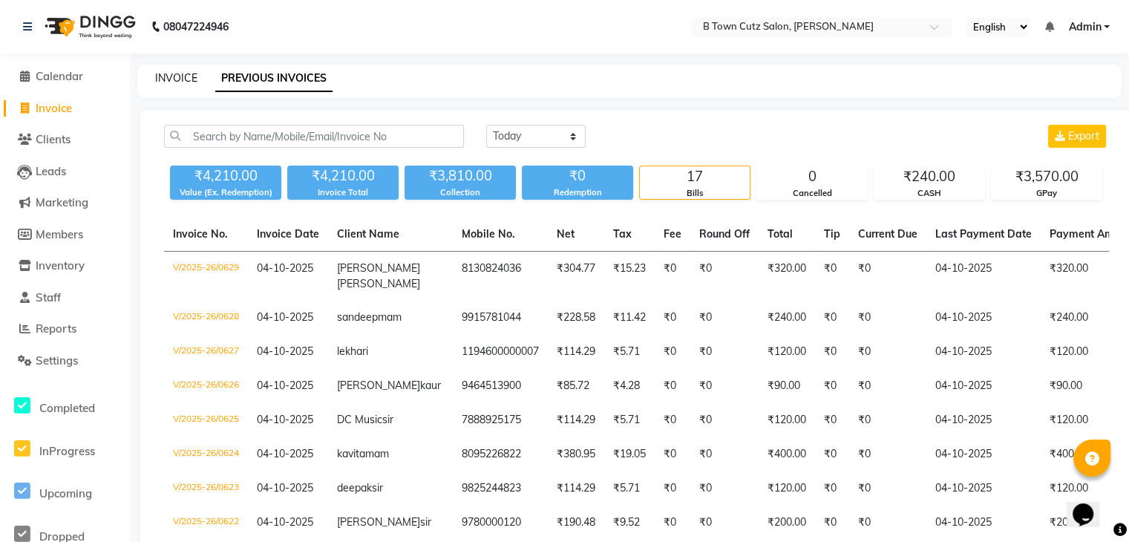
click at [160, 81] on link "INVOICE" at bounding box center [176, 77] width 42 height 13
select select "service"
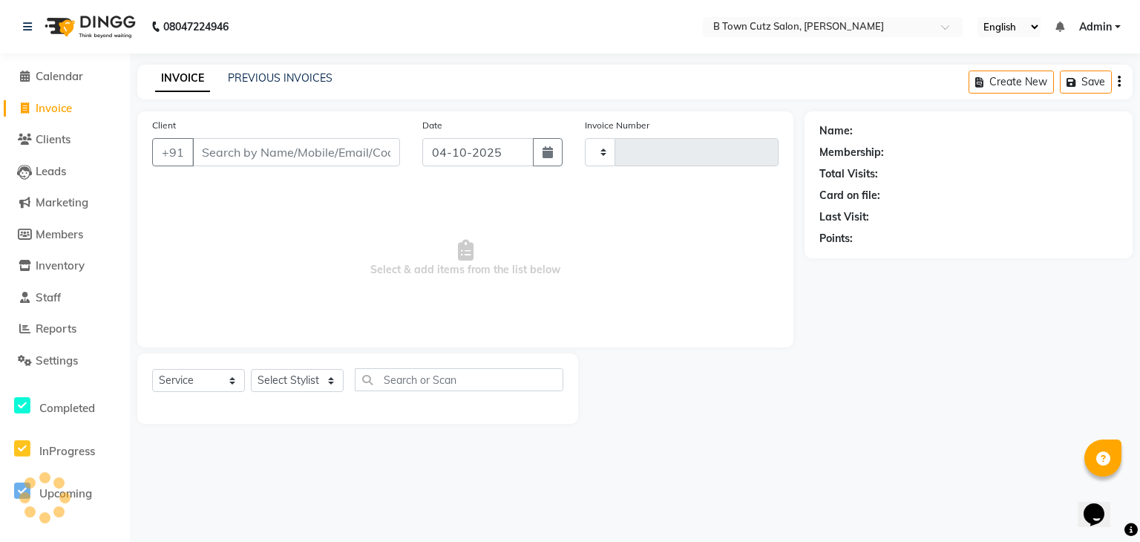
type input "0630"
select select "4658"
click at [270, 85] on div "PREVIOUS INVOICES" at bounding box center [280, 79] width 105 height 16
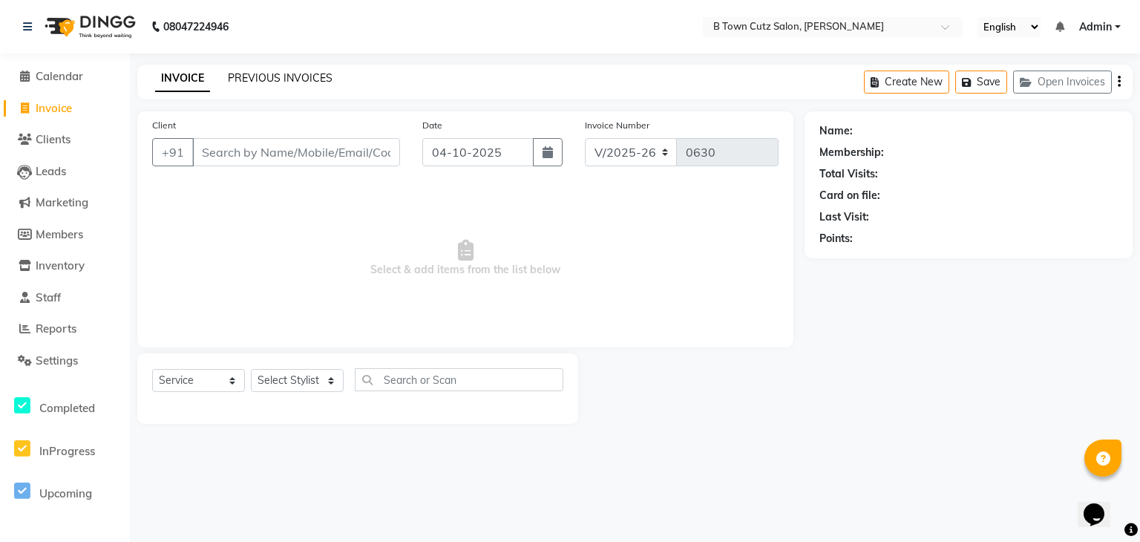
click at [271, 83] on link "PREVIOUS INVOICES" at bounding box center [280, 77] width 105 height 13
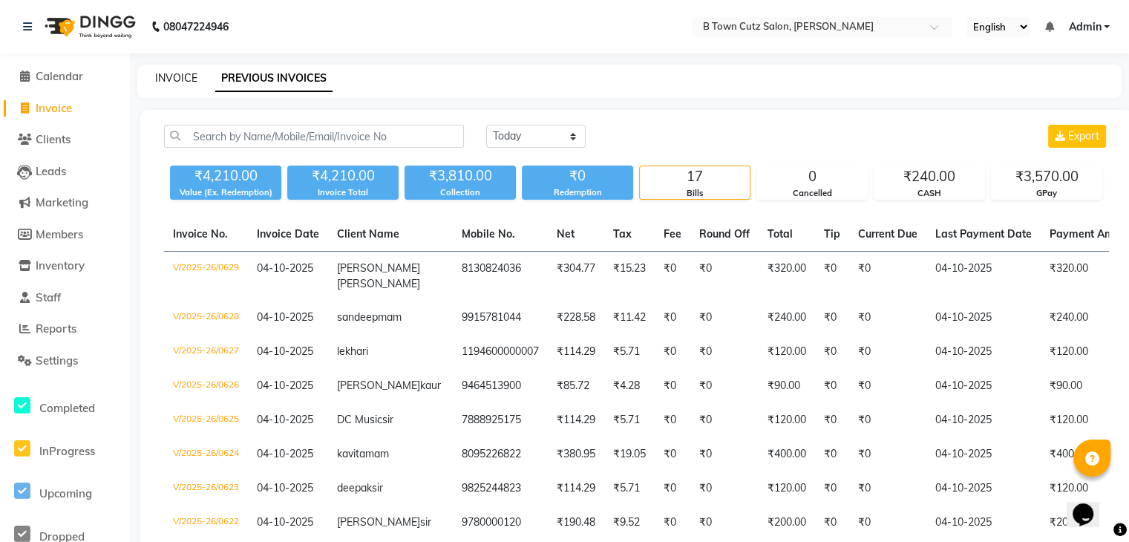
click at [162, 78] on link "INVOICE" at bounding box center [176, 77] width 42 height 13
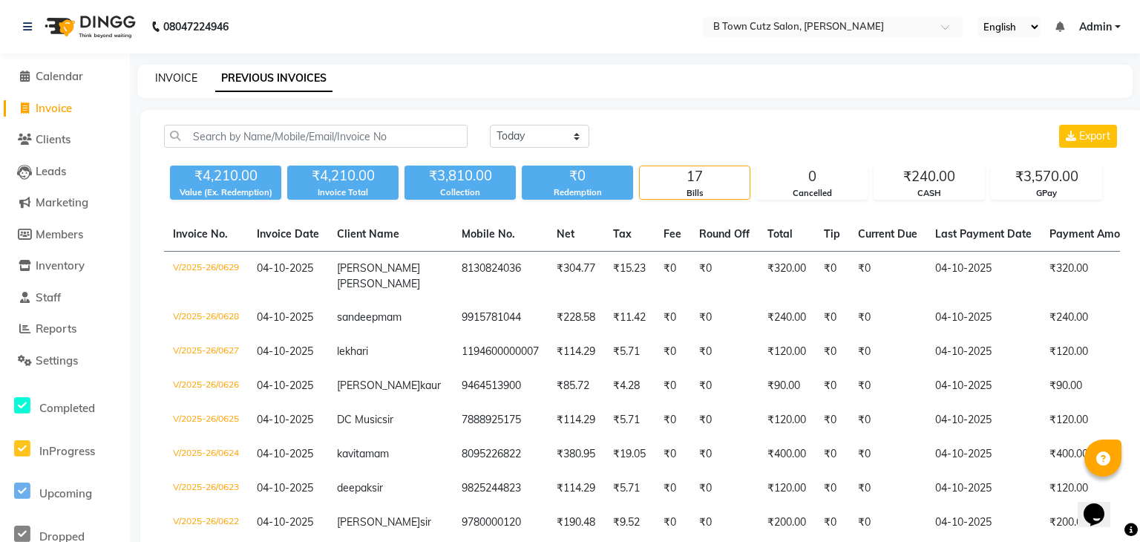
select select "service"
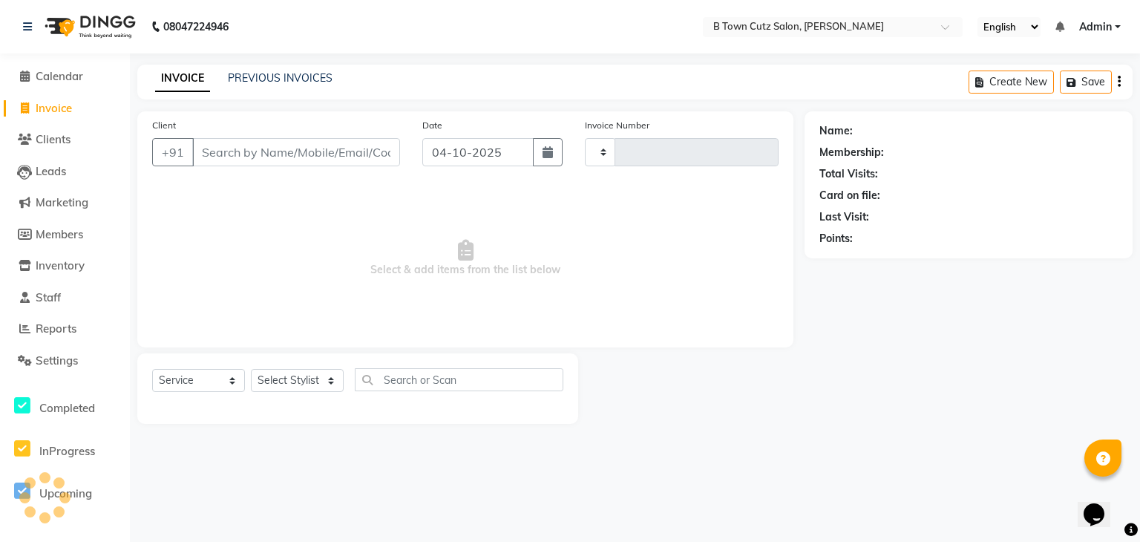
type input "0630"
select select "4658"
click at [216, 145] on input "Client" at bounding box center [296, 152] width 208 height 28
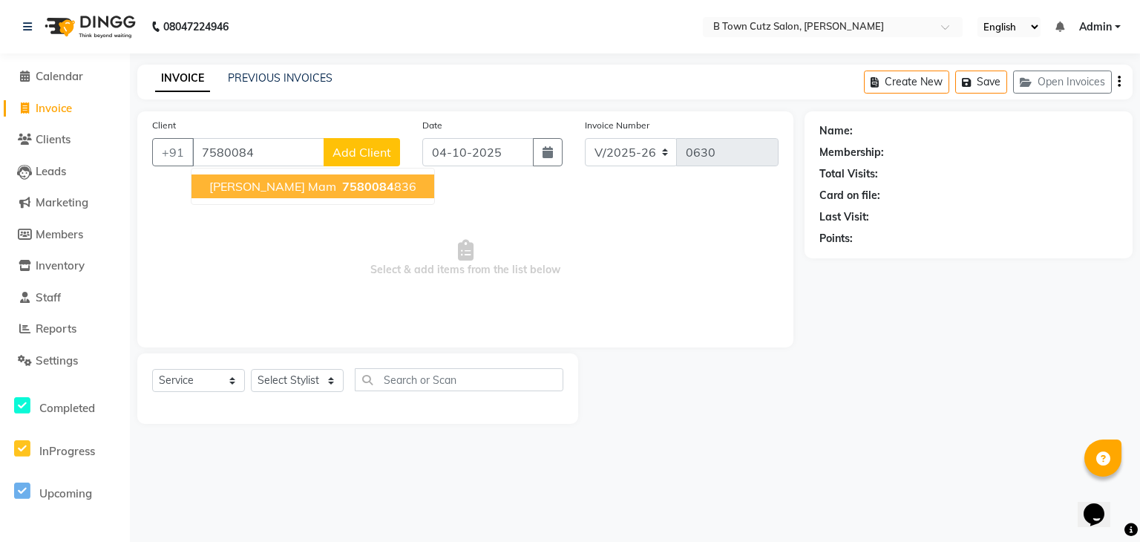
click at [226, 191] on span "[PERSON_NAME] mam" at bounding box center [272, 186] width 127 height 15
type input "7580084836"
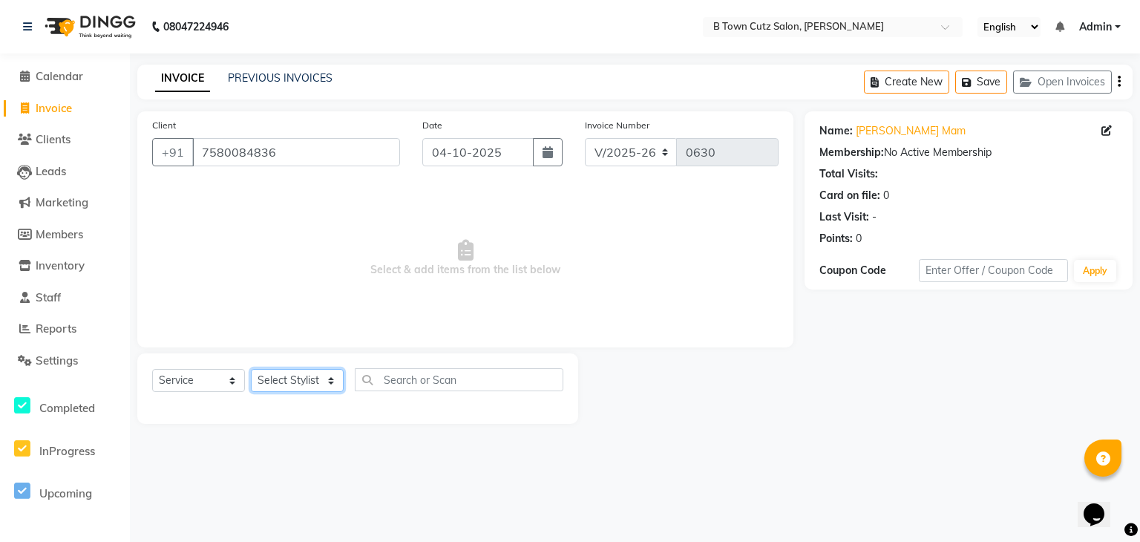
click at [327, 378] on select "Select Stylist Deepak [PERSON_NAME] [PERSON_NAME] [PERSON_NAME] [PERSON_NAME] S…" at bounding box center [297, 380] width 93 height 23
select select "93445"
click at [251, 370] on select "Select Stylist Deepak [PERSON_NAME] [PERSON_NAME] [PERSON_NAME] [PERSON_NAME] S…" at bounding box center [297, 380] width 93 height 23
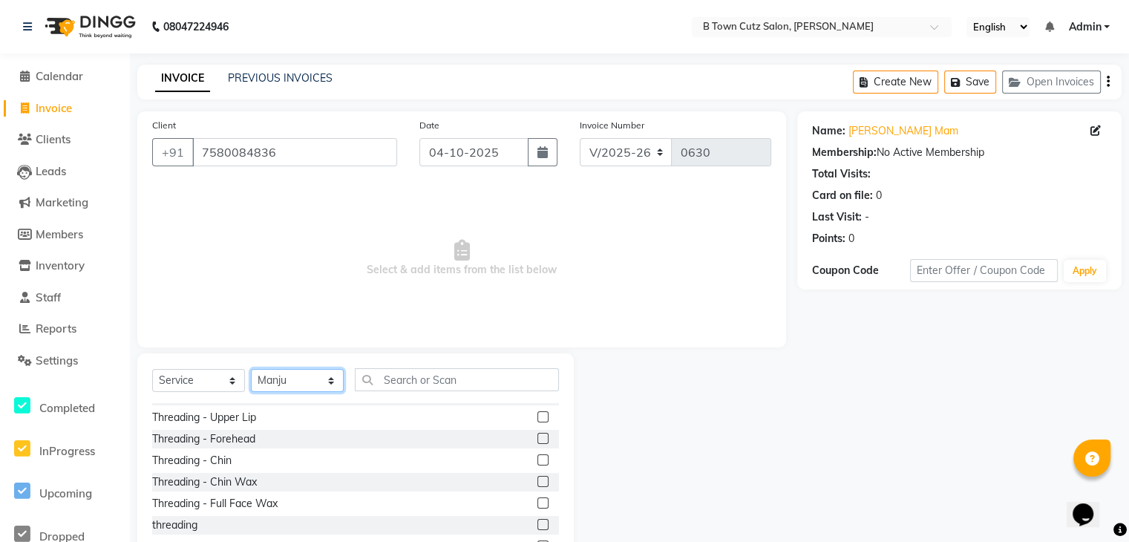
scroll to position [1707, 0]
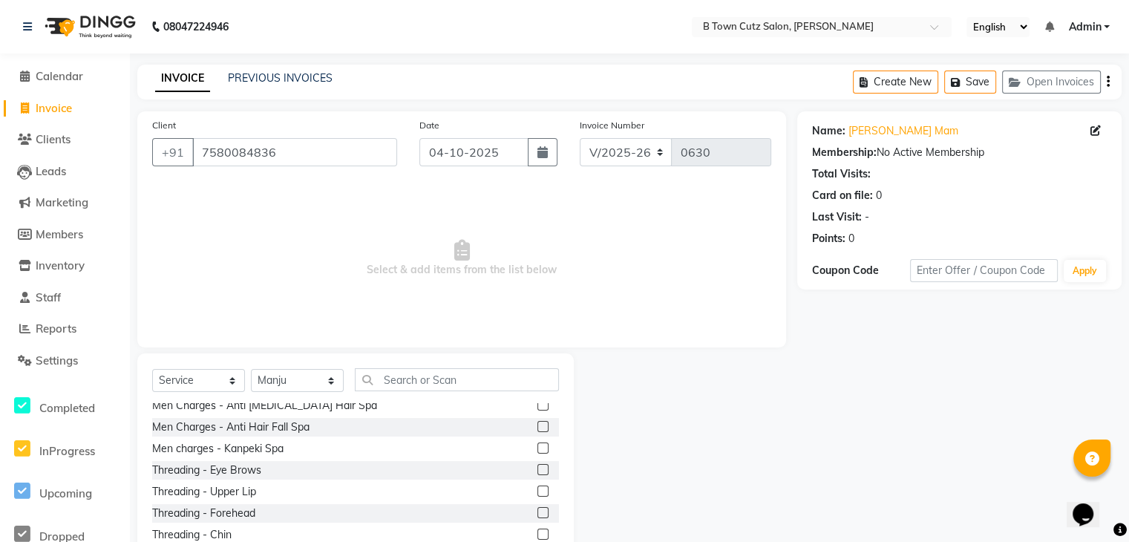
click at [537, 468] on label at bounding box center [542, 469] width 11 height 11
click at [537, 468] on input "checkbox" at bounding box center [542, 470] width 10 height 10
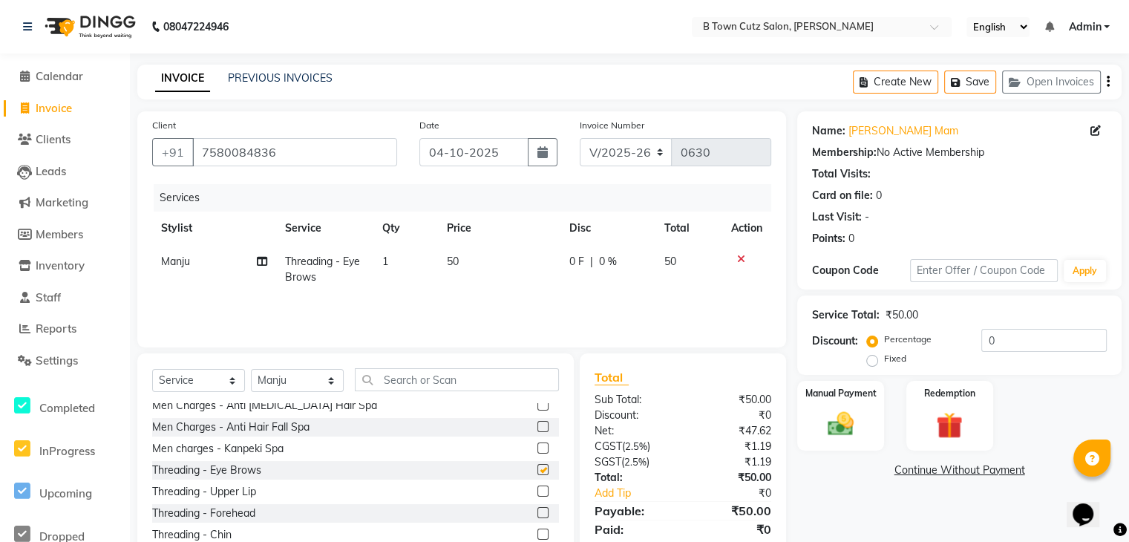
checkbox input "false"
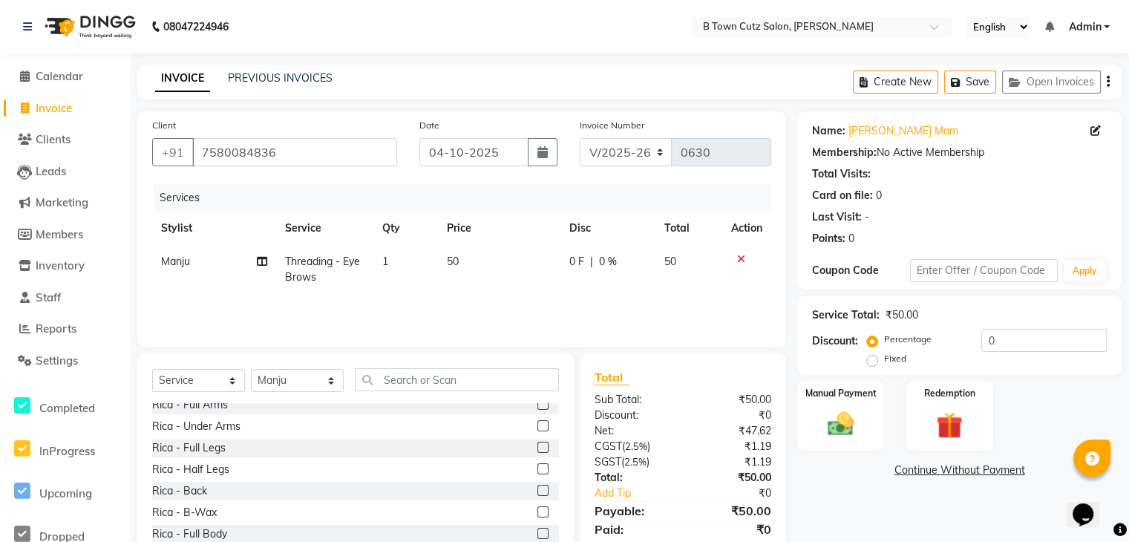
scroll to position [1336, 0]
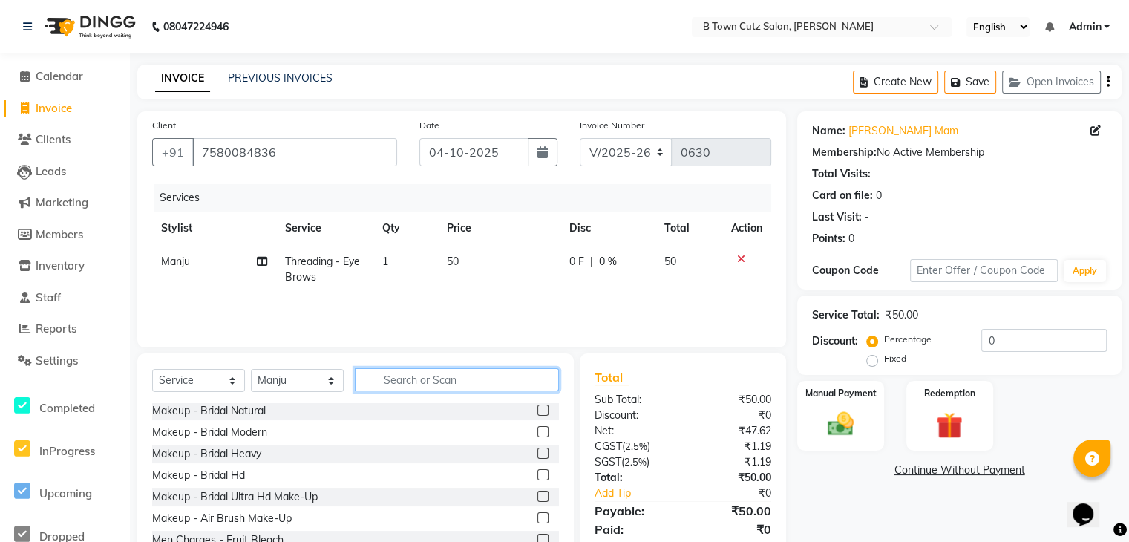
click at [493, 373] on input "text" at bounding box center [457, 379] width 204 height 23
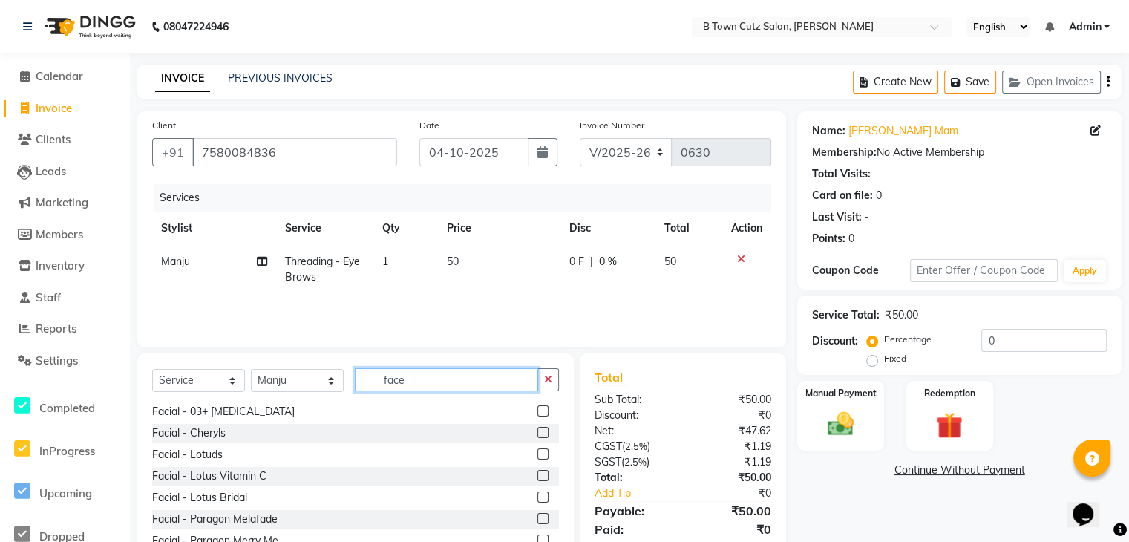
scroll to position [0, 0]
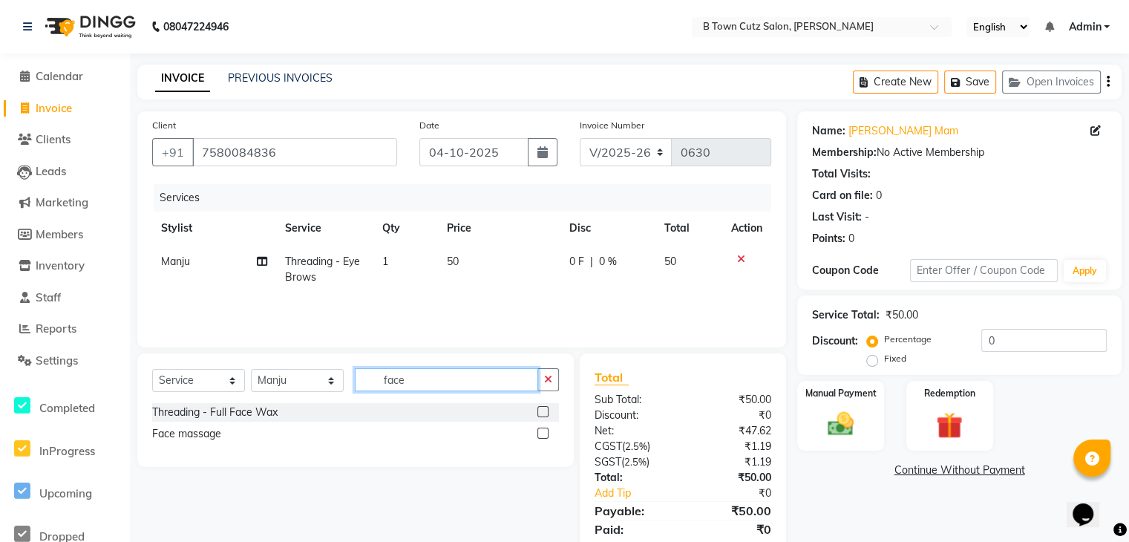
type input "face"
click at [540, 411] on label at bounding box center [542, 411] width 11 height 11
click at [540, 411] on input "checkbox" at bounding box center [542, 412] width 10 height 10
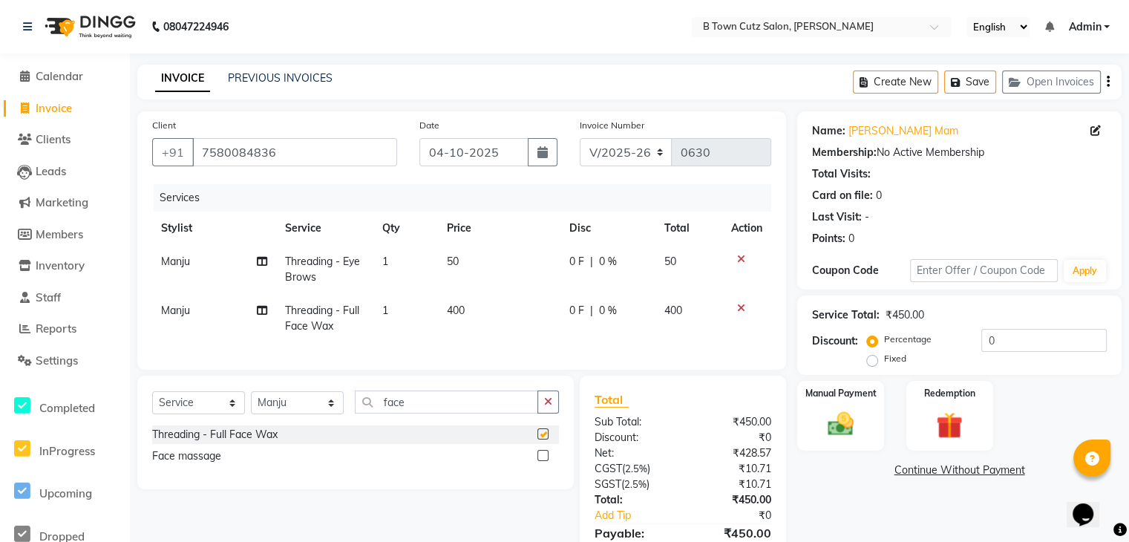
checkbox input "false"
click at [884, 358] on label "Fixed" at bounding box center [895, 358] width 22 height 13
click at [874, 358] on input "Fixed" at bounding box center [875, 358] width 10 height 10
radio input "true"
click at [992, 342] on input "0" at bounding box center [1043, 340] width 125 height 23
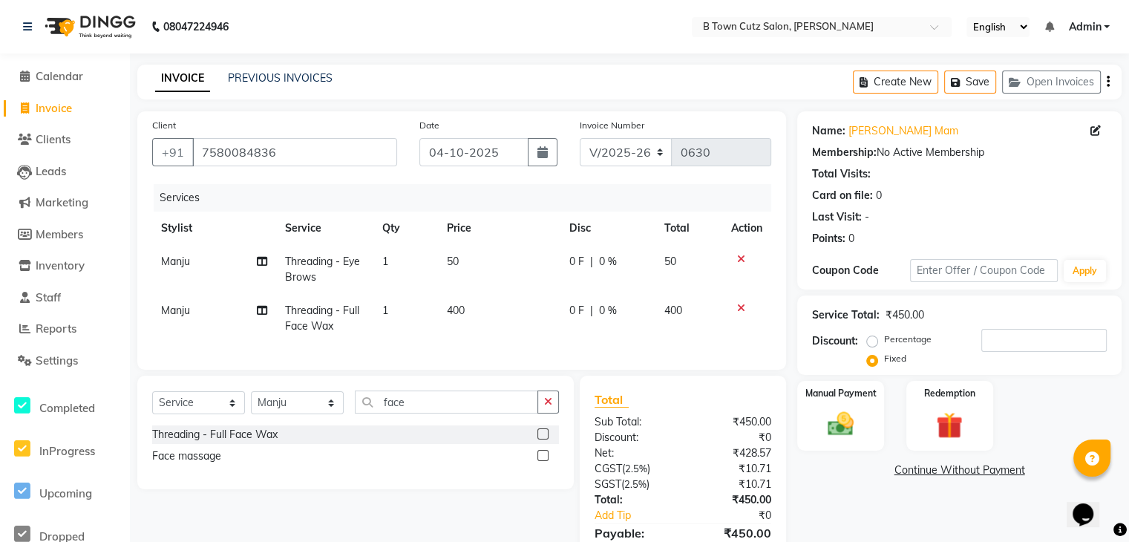
click at [451, 309] on span "400" at bounding box center [456, 310] width 18 height 13
select select "93445"
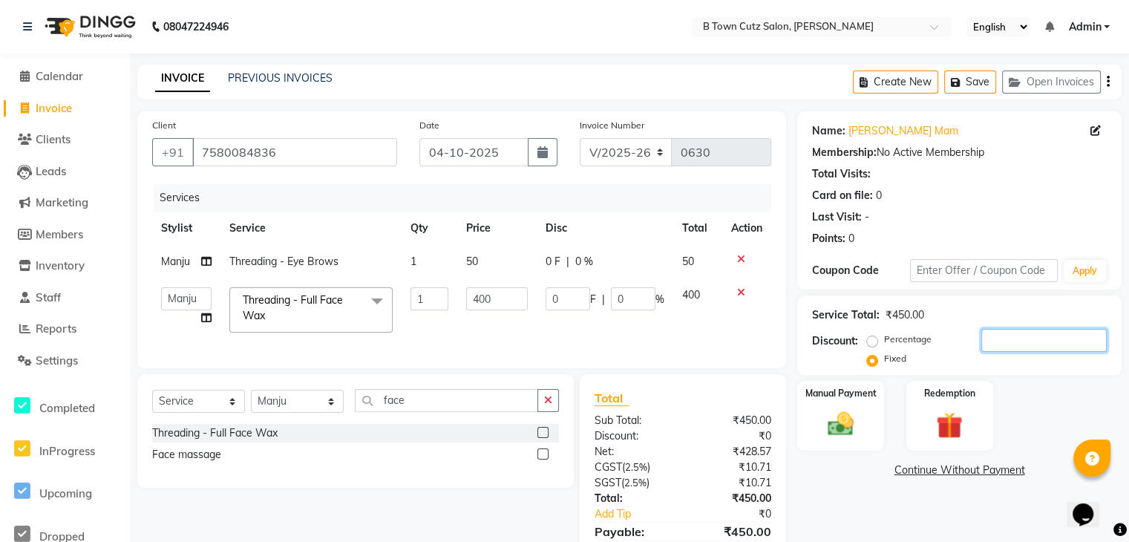
click at [1037, 338] on input "number" at bounding box center [1043, 340] width 125 height 23
type input "1"
type input "0.89"
type input "0.22"
type input "10"
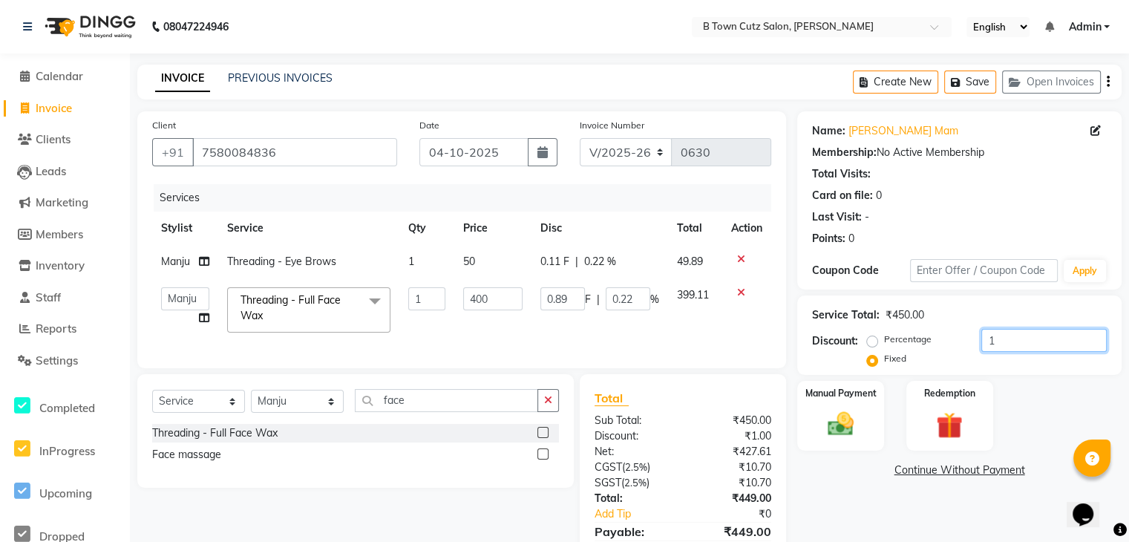
type input "8.89"
type input "2.22"
type input "100"
type input "88.89"
type input "22.22"
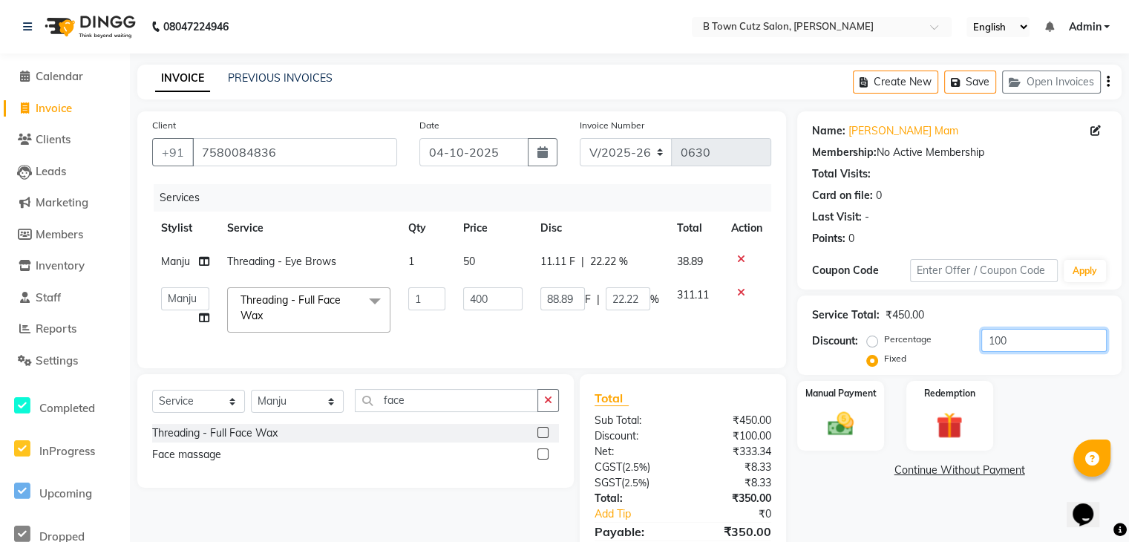
type input "100"
click at [1044, 422] on div "Manual Payment Redemption" at bounding box center [959, 416] width 347 height 70
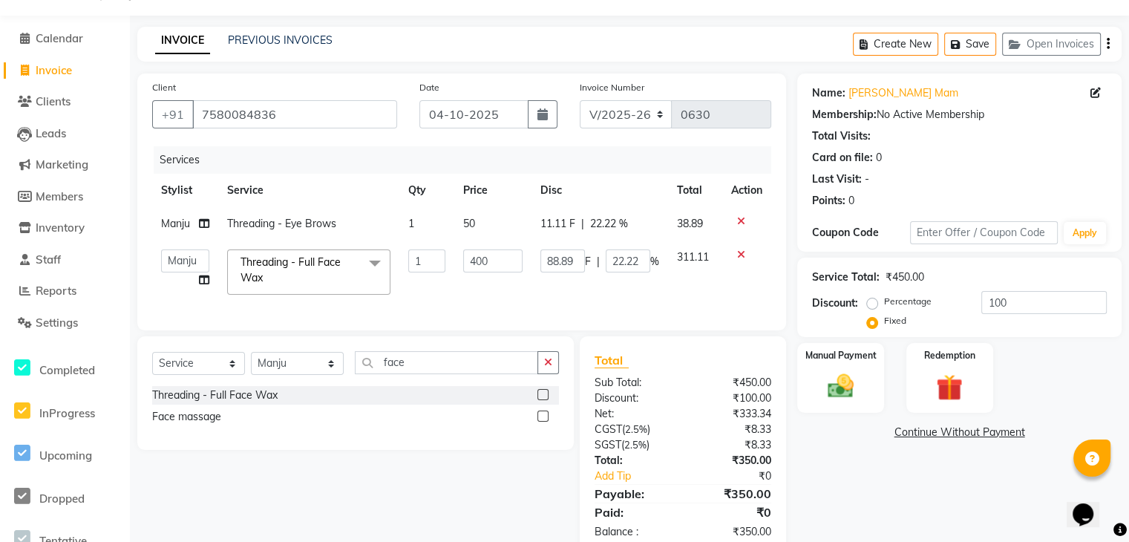
scroll to position [74, 0]
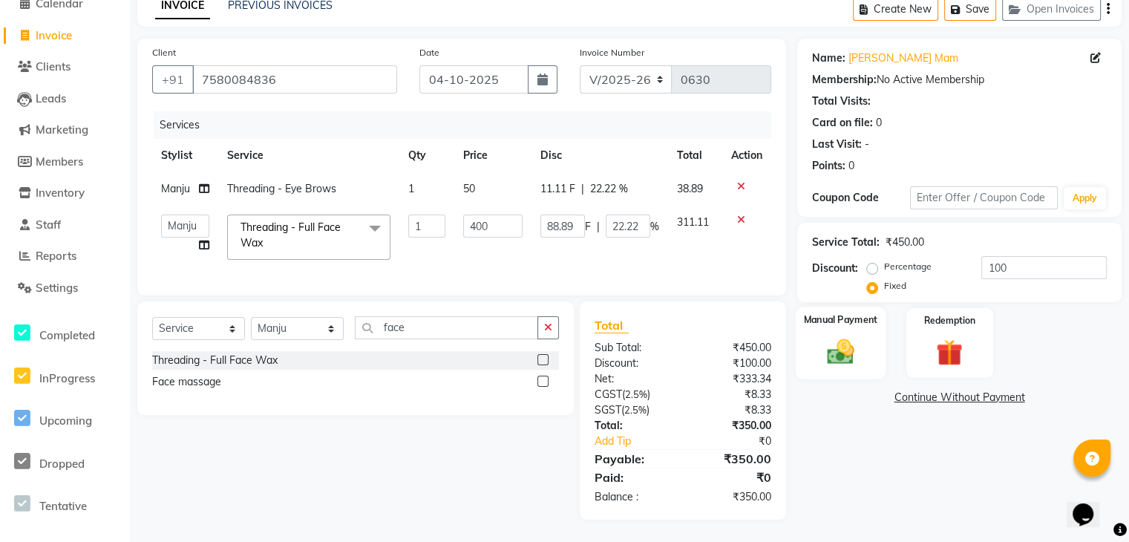
click at [874, 341] on div "Manual Payment" at bounding box center [841, 343] width 90 height 73
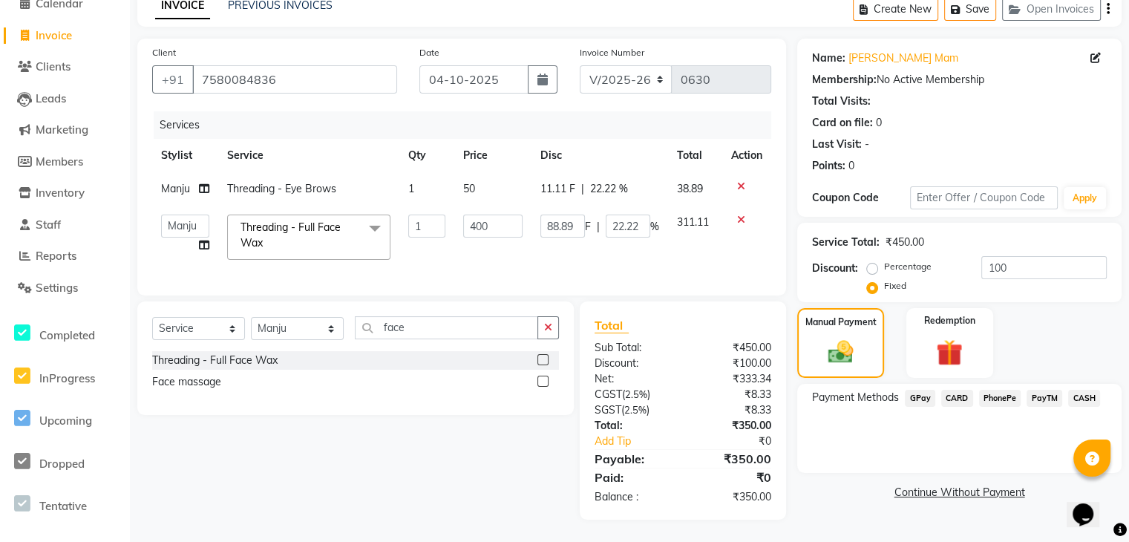
click at [911, 394] on span "GPay" at bounding box center [920, 398] width 30 height 17
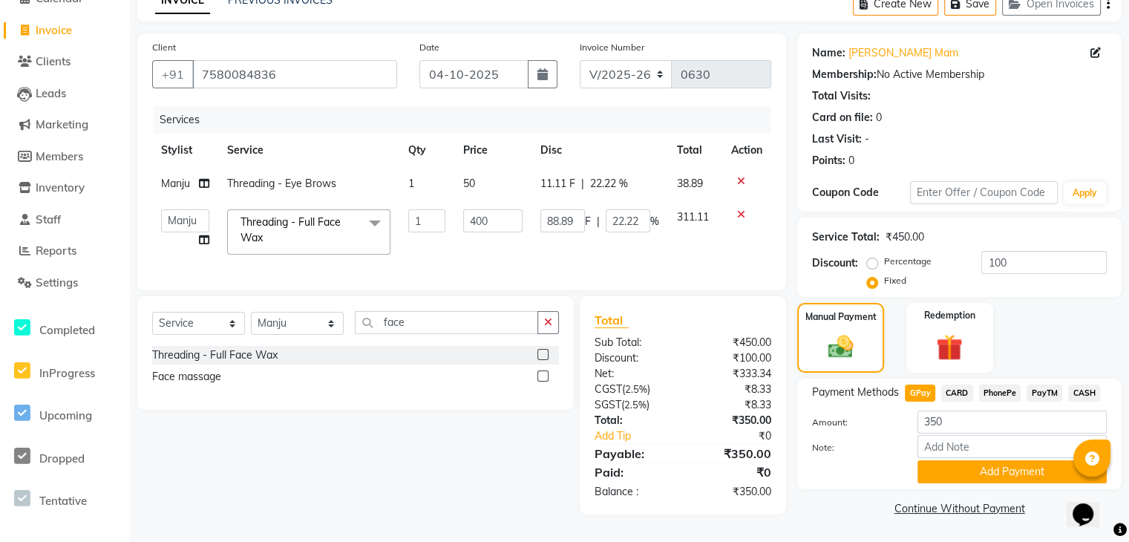
scroll to position [84, 0]
click at [953, 468] on button "Add Payment" at bounding box center [1011, 471] width 189 height 23
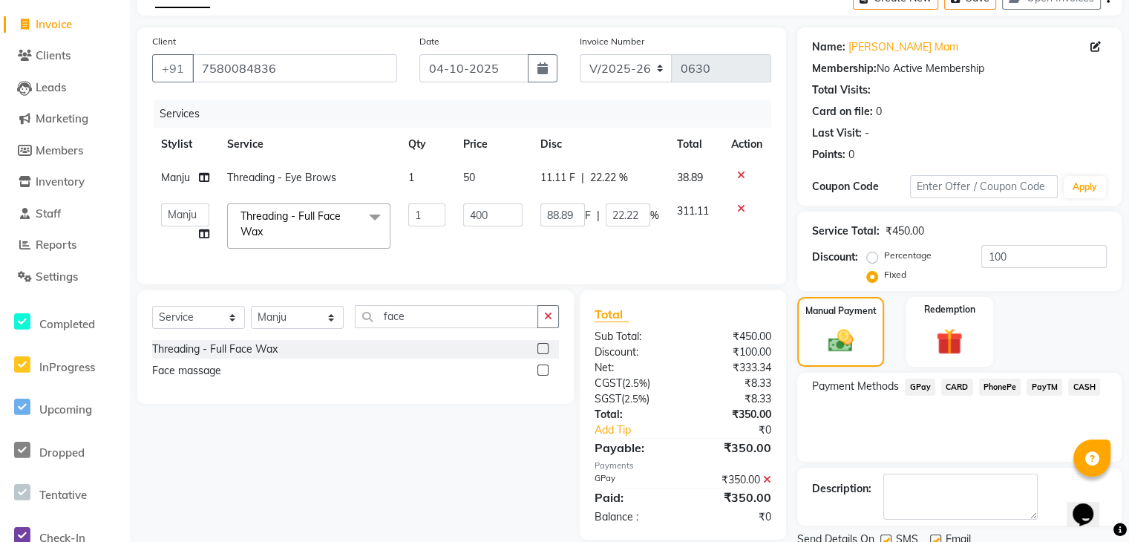
scroll to position [140, 0]
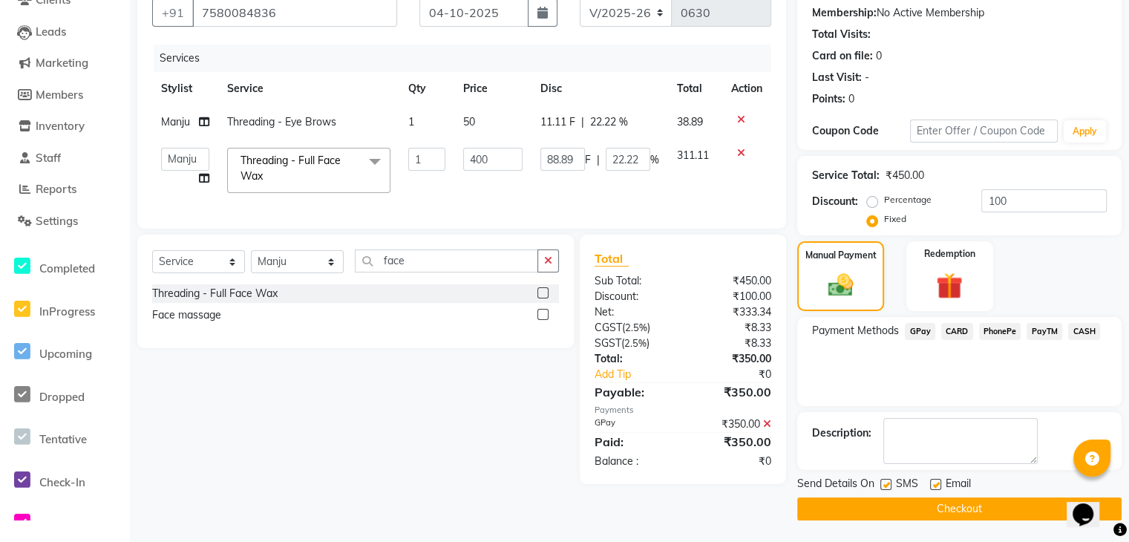
click at [915, 503] on button "Checkout" at bounding box center [959, 508] width 324 height 23
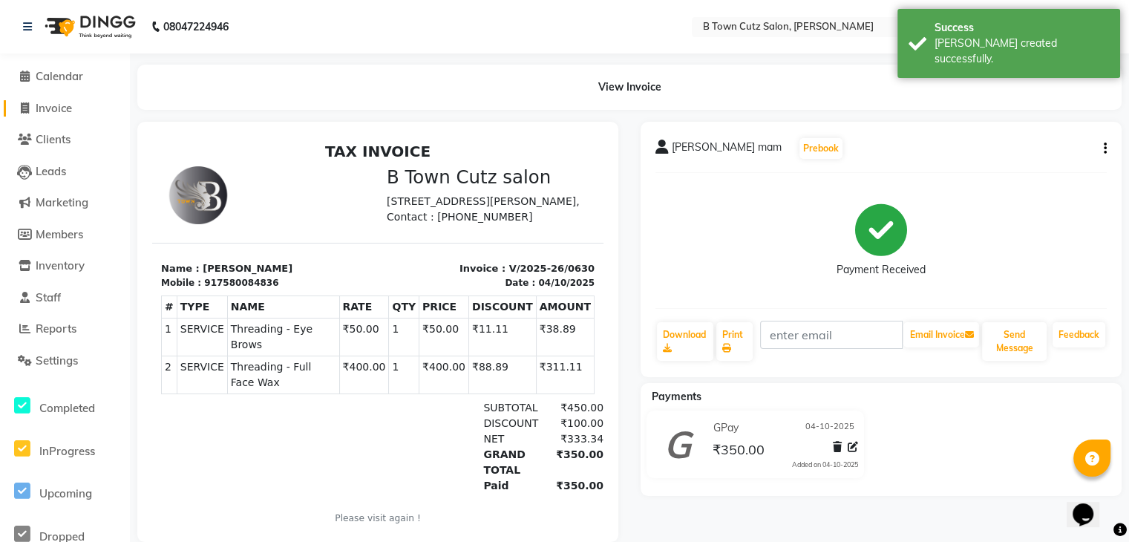
click at [68, 111] on span "Invoice" at bounding box center [54, 108] width 36 height 14
select select "service"
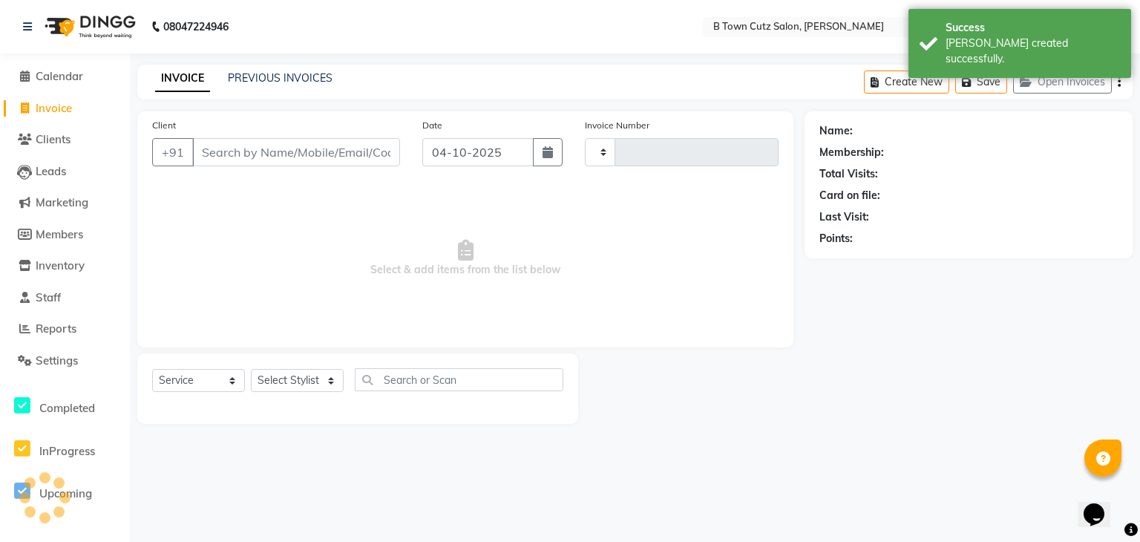
type input "0631"
select select "4658"
click at [249, 153] on input "Client" at bounding box center [296, 152] width 208 height 28
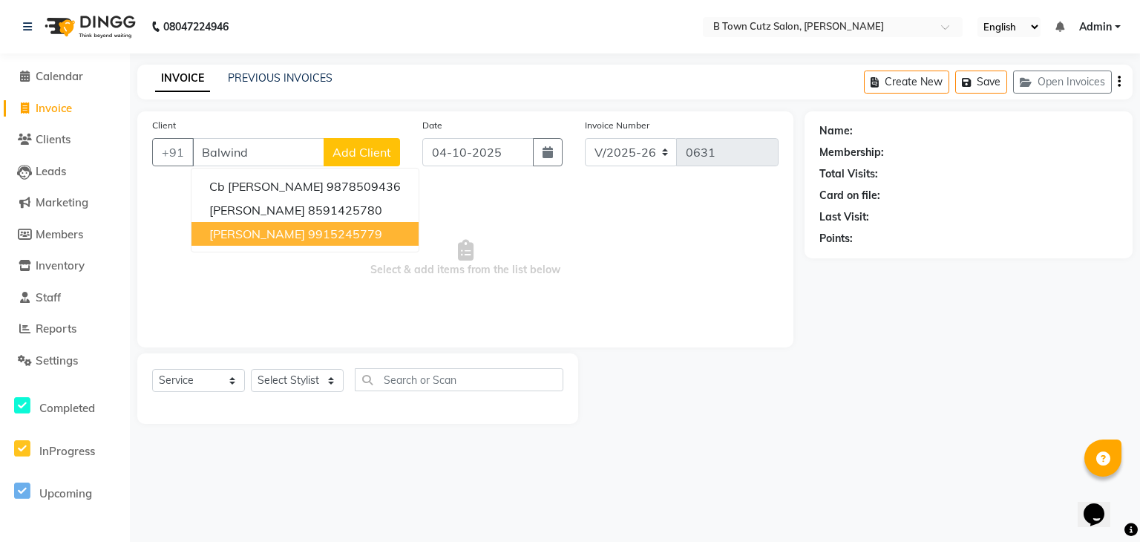
click at [223, 226] on span "[PERSON_NAME]" at bounding box center [257, 233] width 96 height 15
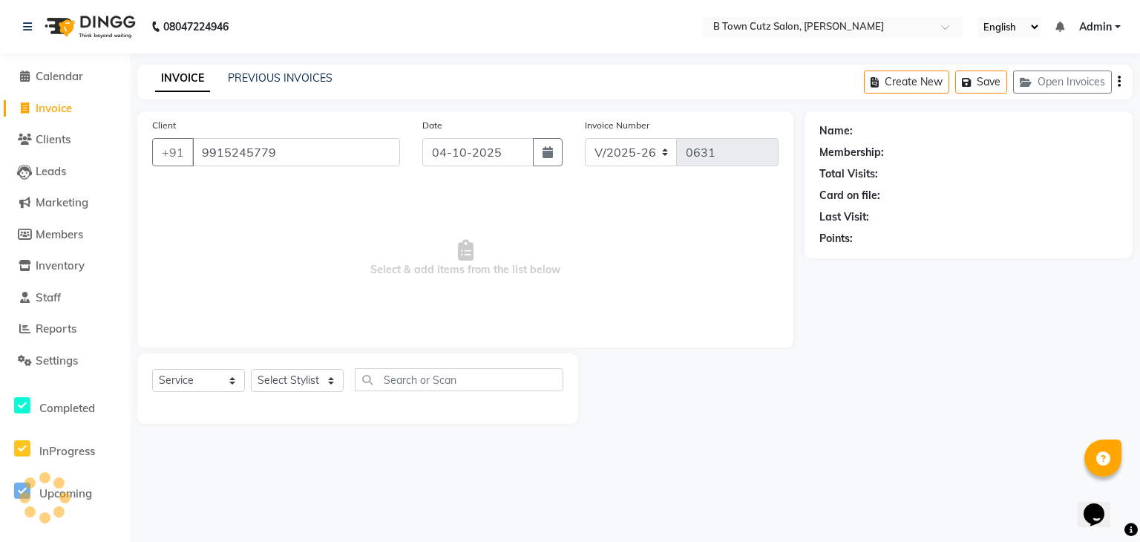
type input "9915245779"
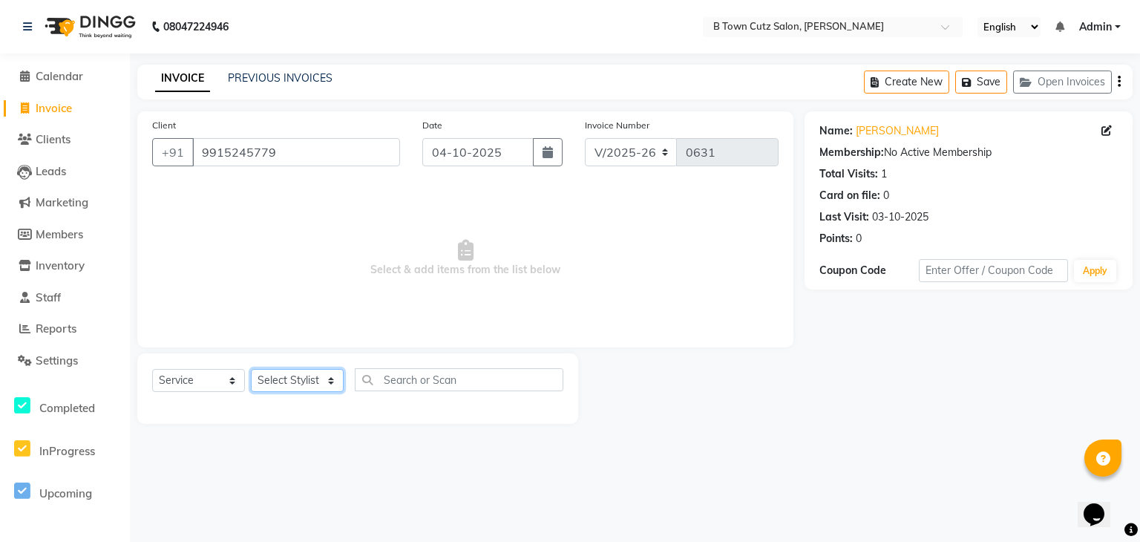
click at [318, 379] on select "Select Stylist Deepak [PERSON_NAME] [PERSON_NAME] [PERSON_NAME] [PERSON_NAME] S…" at bounding box center [297, 380] width 93 height 23
select select "93445"
click at [251, 370] on select "Select Stylist Deepak [PERSON_NAME] [PERSON_NAME] [PERSON_NAME] [PERSON_NAME] S…" at bounding box center [297, 380] width 93 height 23
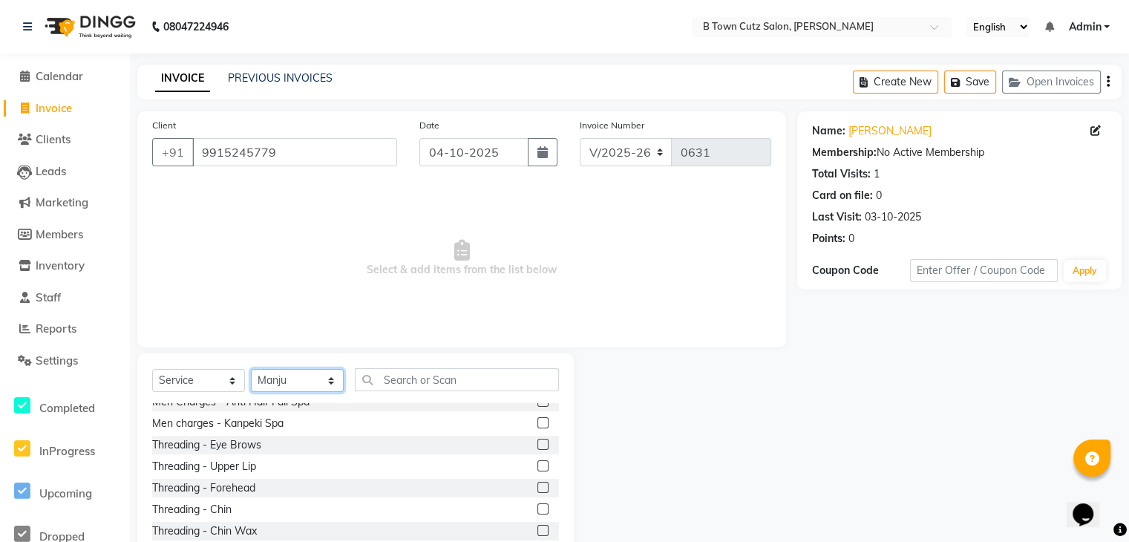
scroll to position [1707, 0]
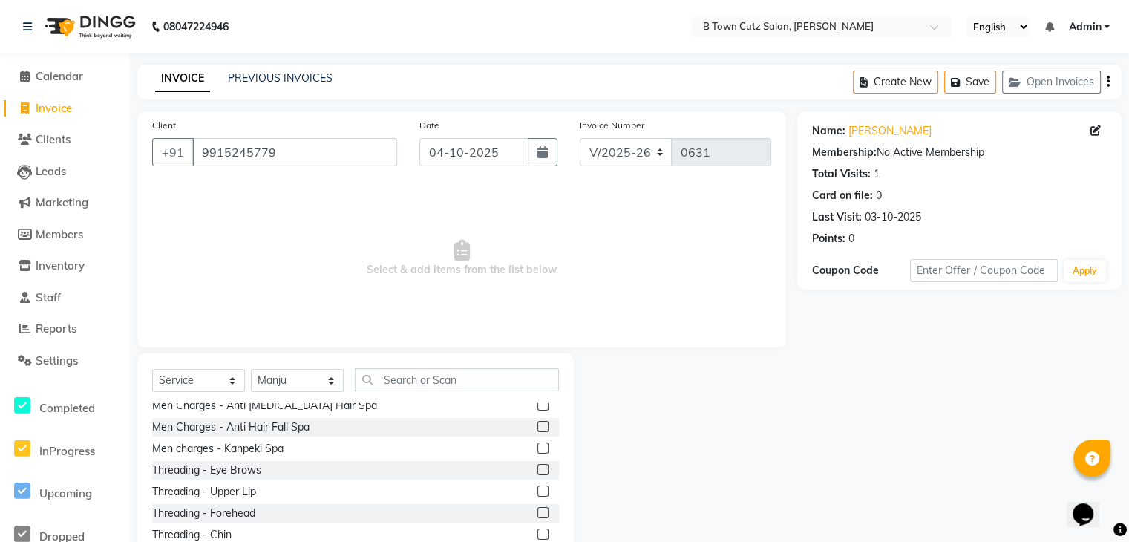
click at [537, 467] on label at bounding box center [542, 469] width 11 height 11
click at [537, 467] on input "checkbox" at bounding box center [542, 470] width 10 height 10
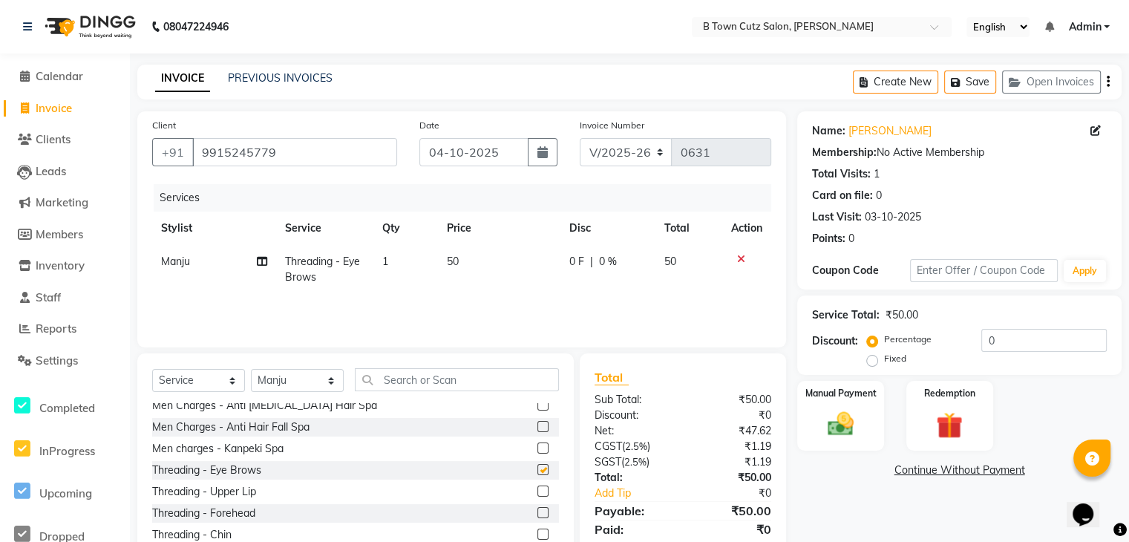
checkbox input "false"
click at [537, 489] on label at bounding box center [542, 490] width 11 height 11
click at [537, 489] on input "checkbox" at bounding box center [542, 492] width 10 height 10
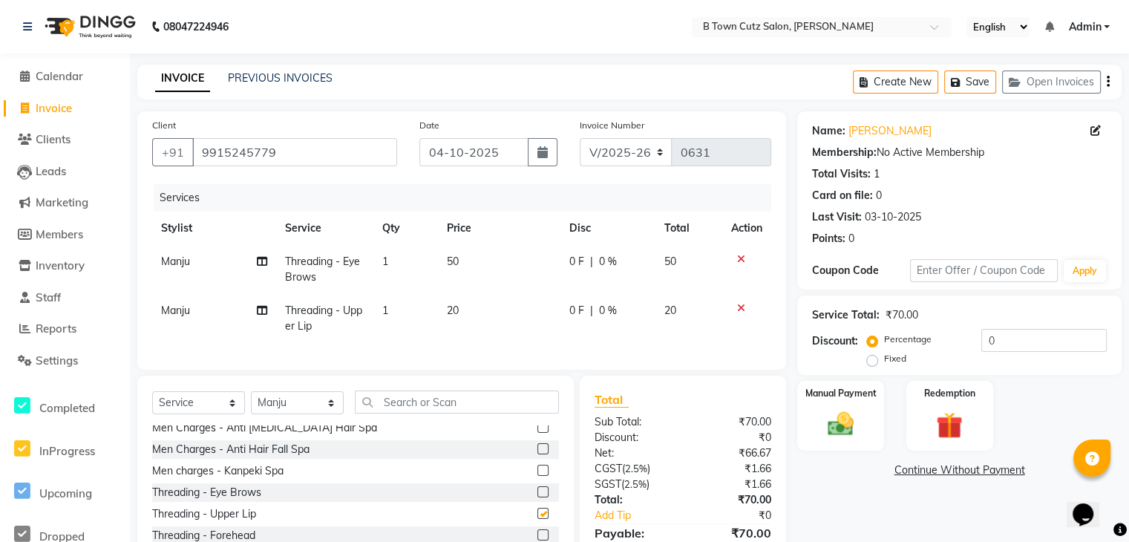
checkbox input "false"
click at [836, 421] on img at bounding box center [840, 423] width 45 height 31
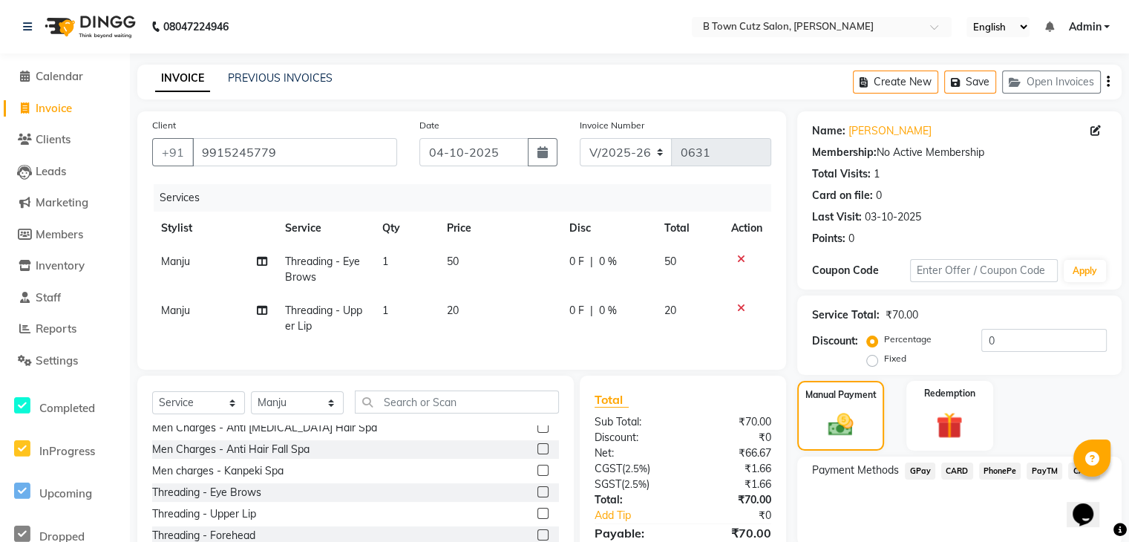
click at [917, 473] on span "GPay" at bounding box center [920, 470] width 30 height 17
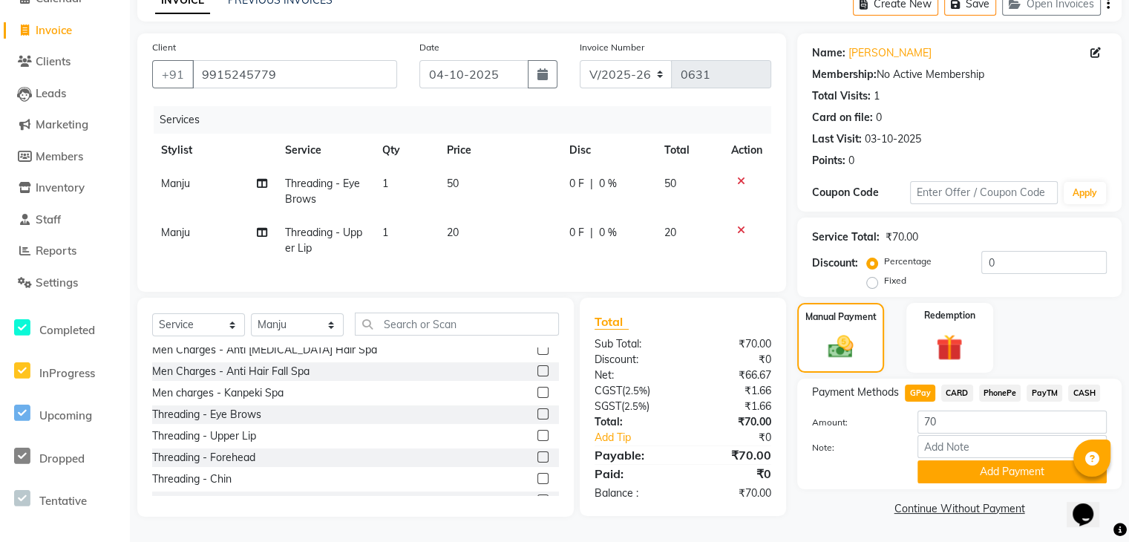
scroll to position [87, 0]
click at [928, 466] on button "Add Payment" at bounding box center [1011, 471] width 189 height 23
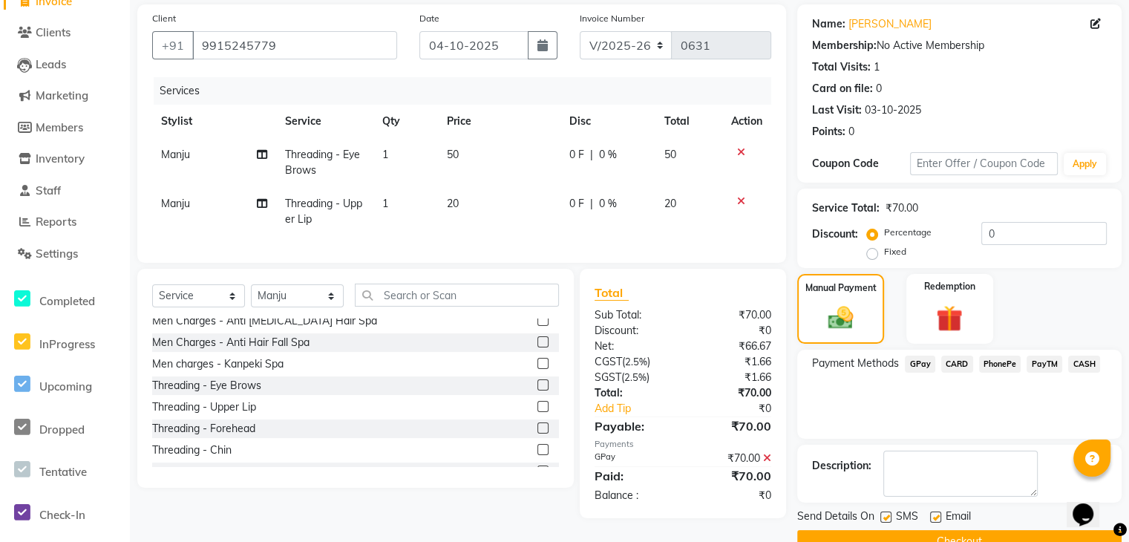
scroll to position [140, 0]
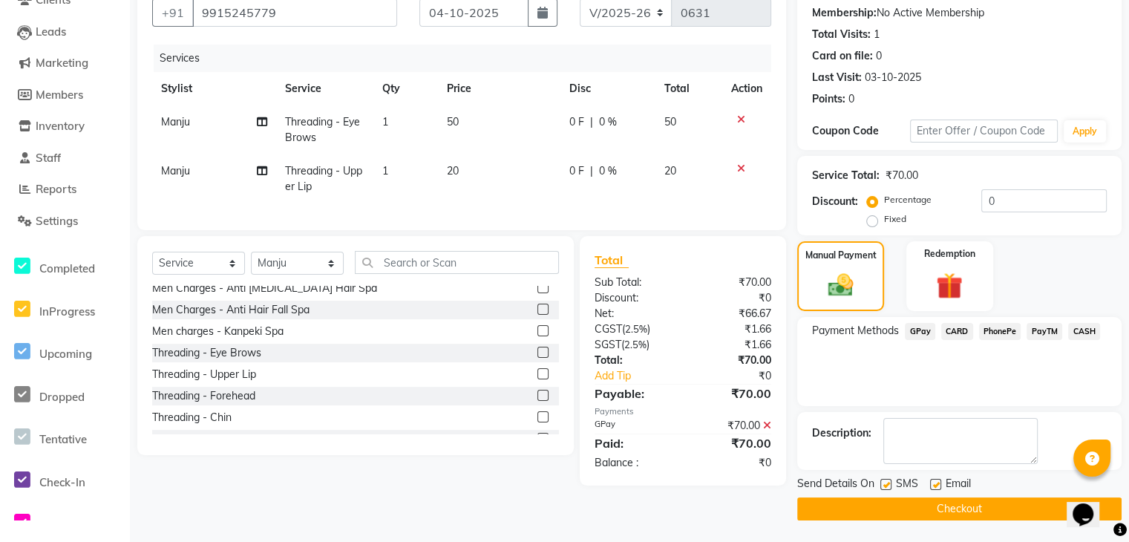
click at [923, 511] on button "Checkout" at bounding box center [959, 508] width 324 height 23
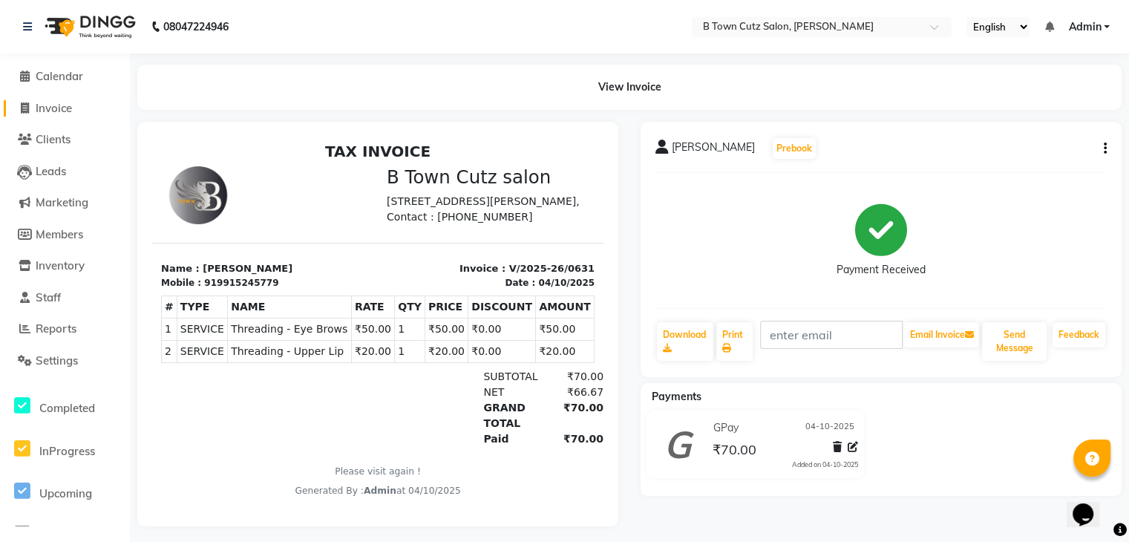
click at [45, 105] on span "Invoice" at bounding box center [54, 108] width 36 height 14
select select "service"
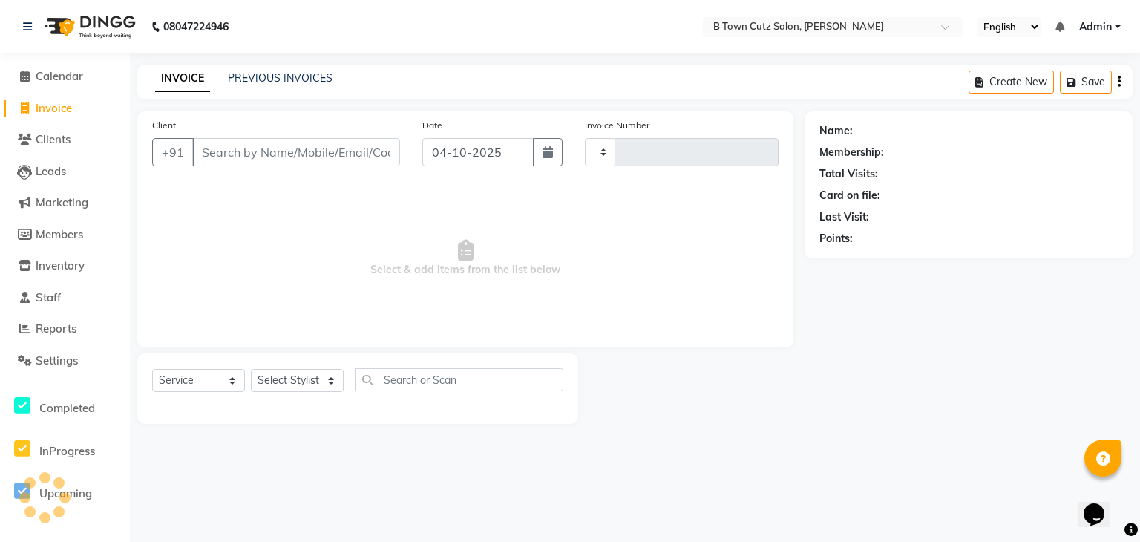
type input "0632"
select select "4658"
